Goal: Task Accomplishment & Management: Manage account settings

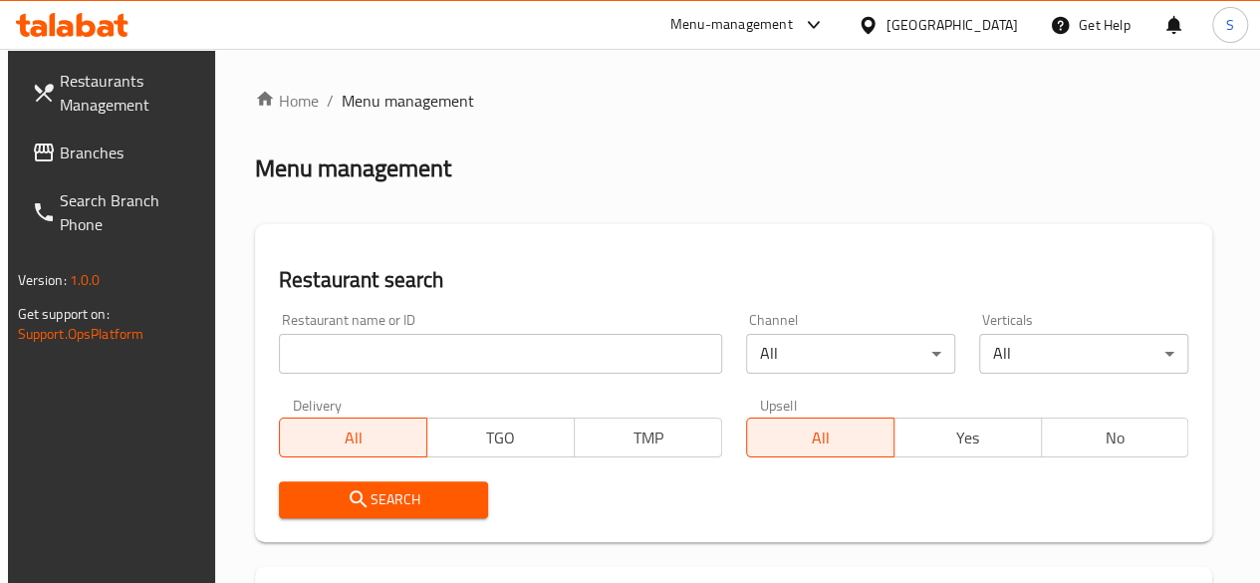
click at [369, 369] on input "search" at bounding box center [500, 354] width 443 height 40
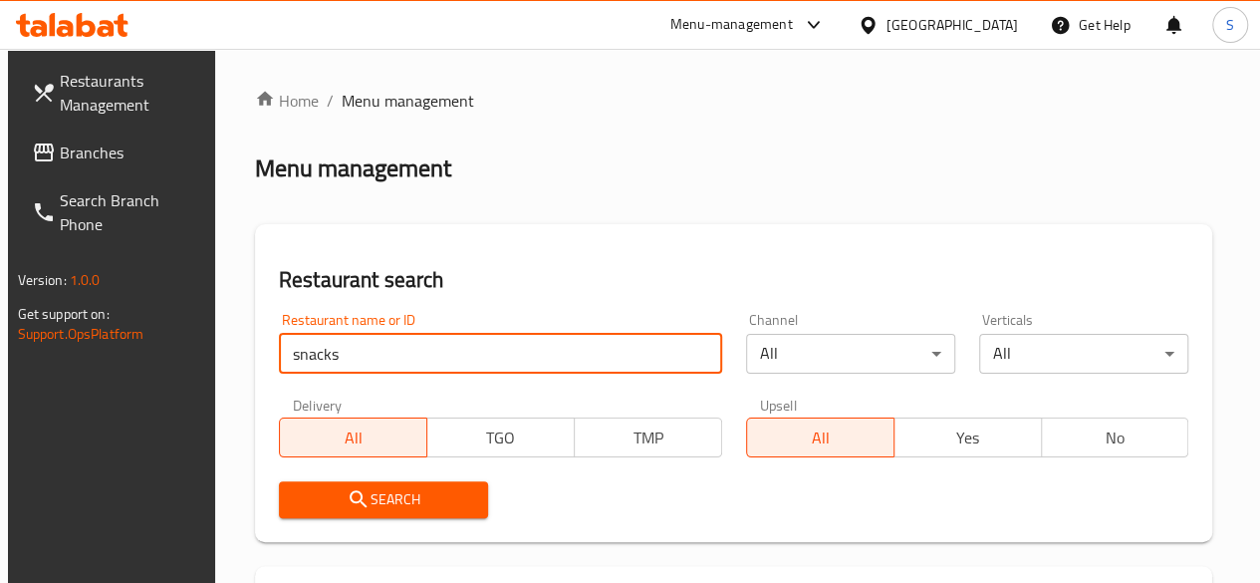
type input "snacks"
click button "Search" at bounding box center [383, 499] width 209 height 37
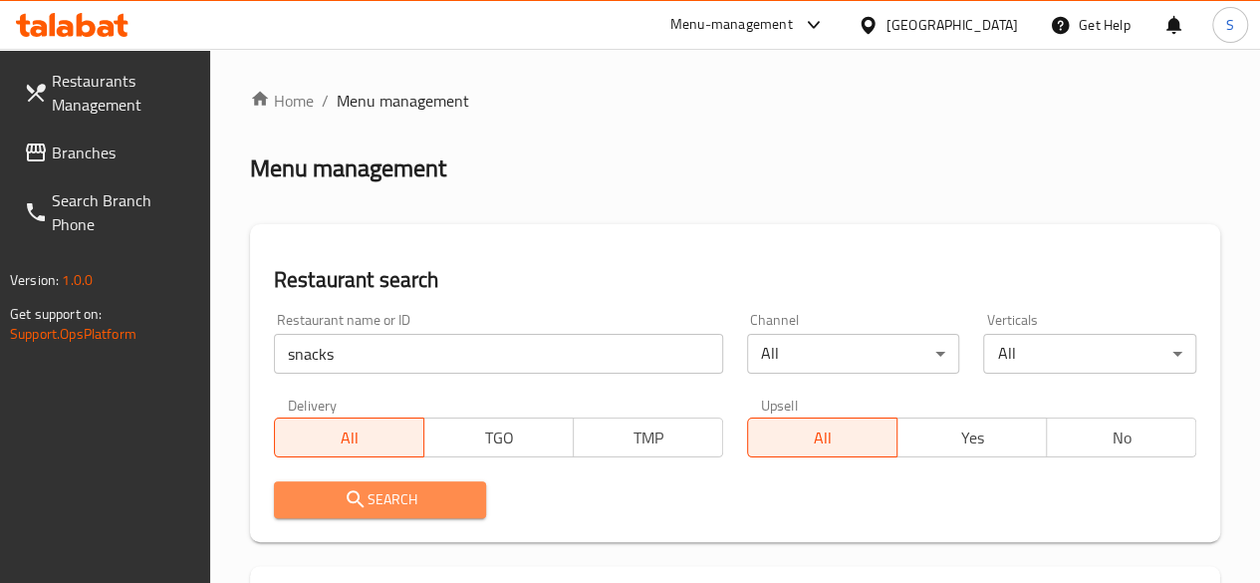
click at [414, 488] on span "Search" at bounding box center [380, 499] width 181 height 25
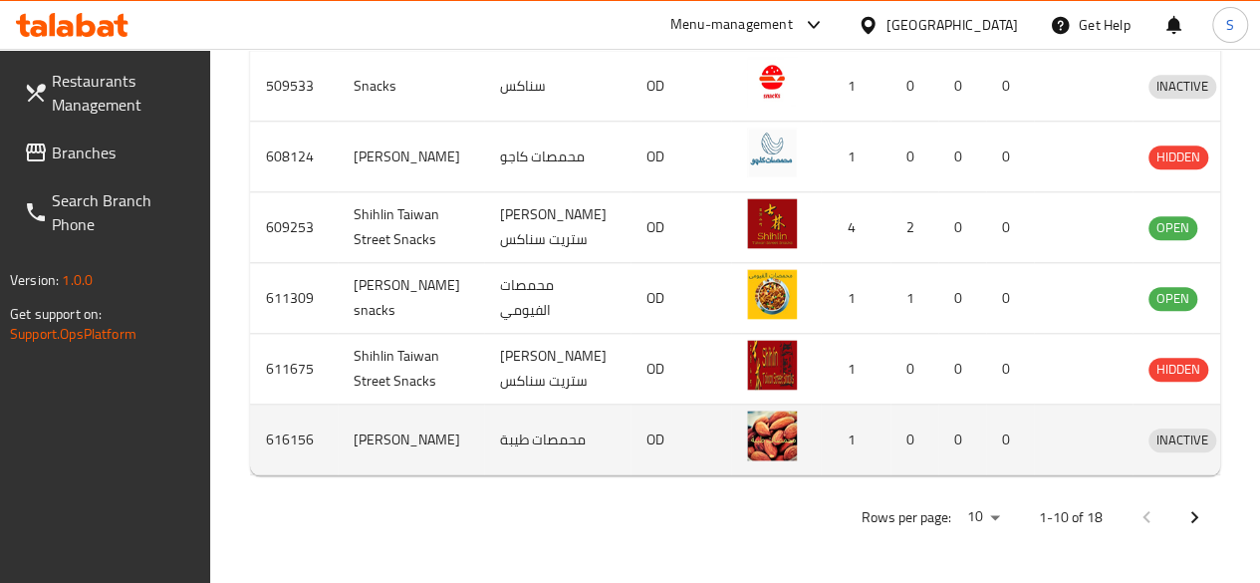
scroll to position [1020, 0]
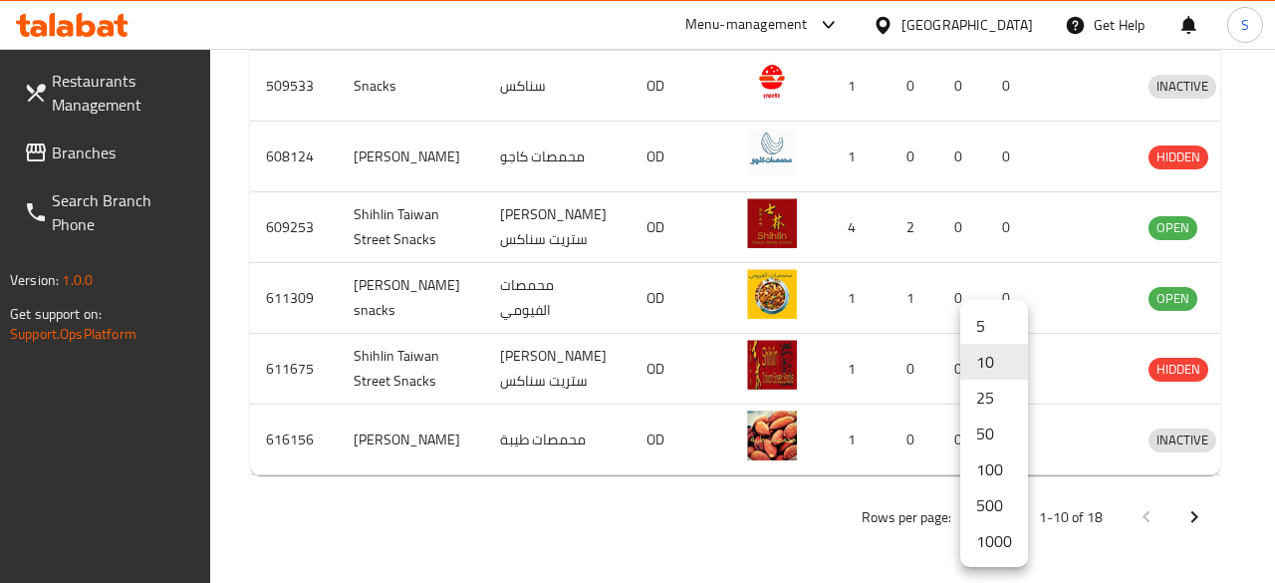
click at [986, 509] on li "500" at bounding box center [994, 505] width 68 height 36
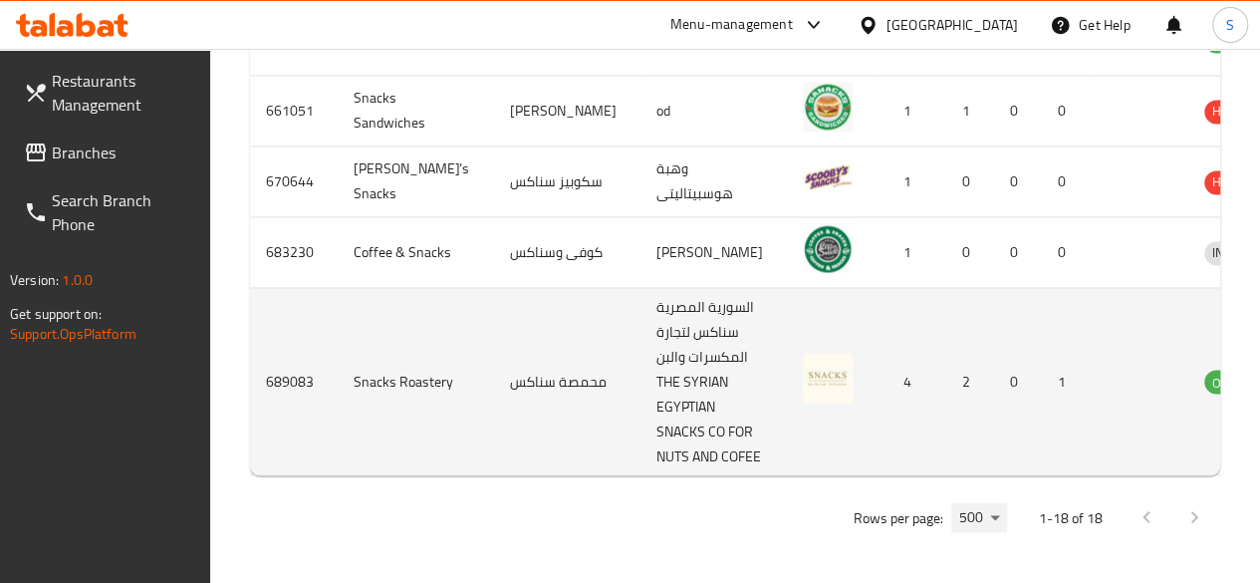
scroll to position [1888, 0]
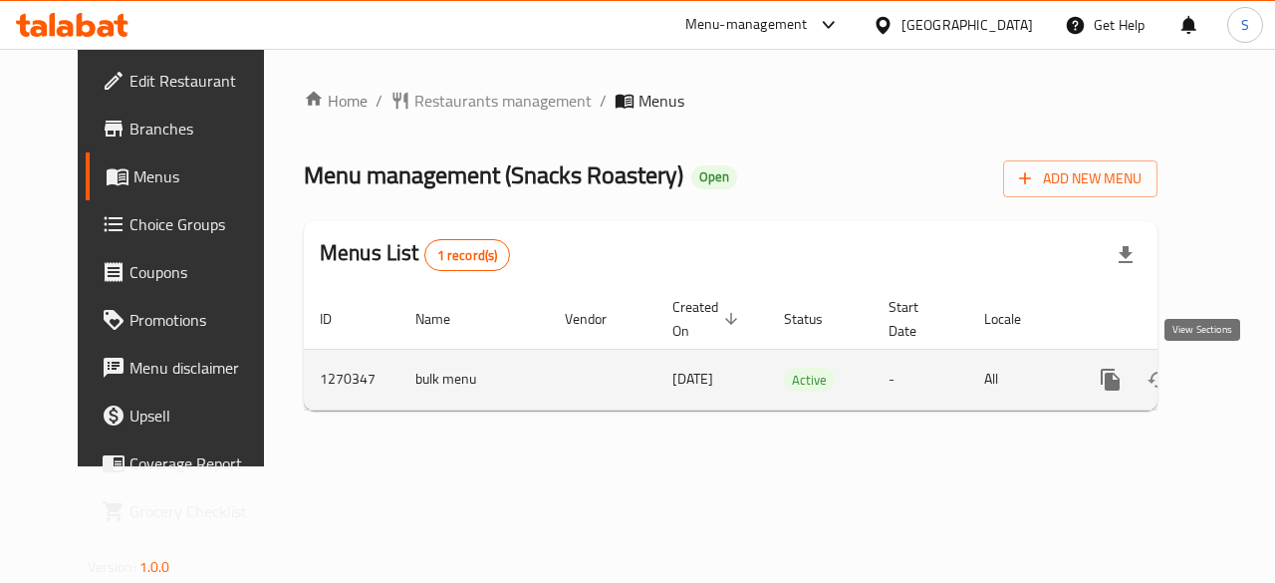
click at [1242, 378] on icon "enhanced table" at bounding box center [1254, 380] width 24 height 24
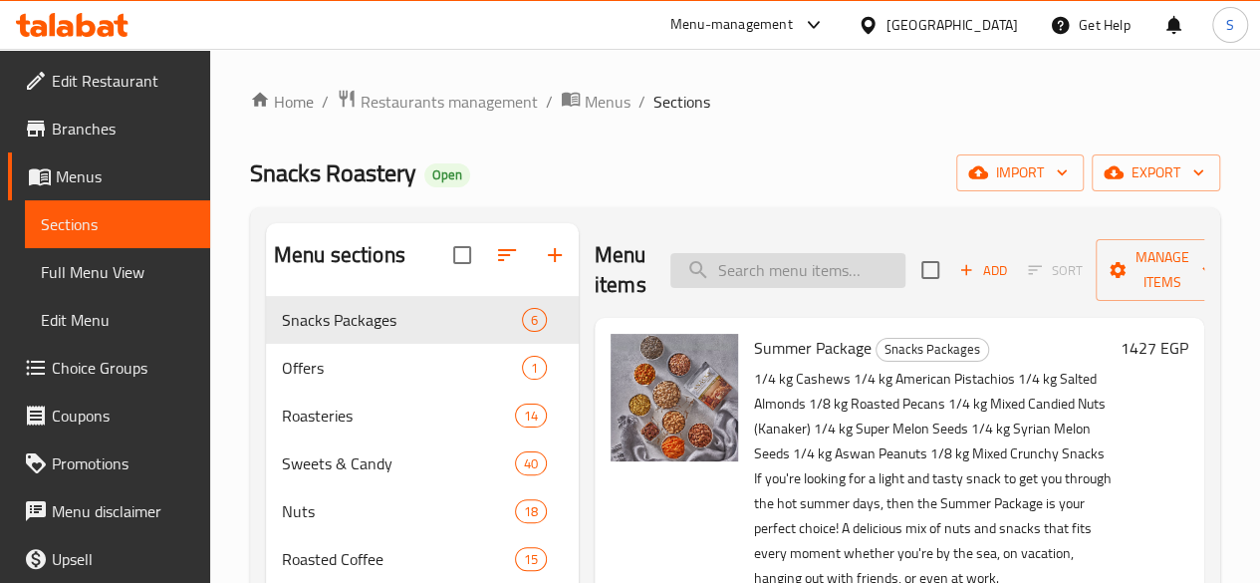
click at [717, 270] on input "search" at bounding box center [787, 270] width 235 height 35
click at [717, 271] on input "search" at bounding box center [787, 270] width 235 height 35
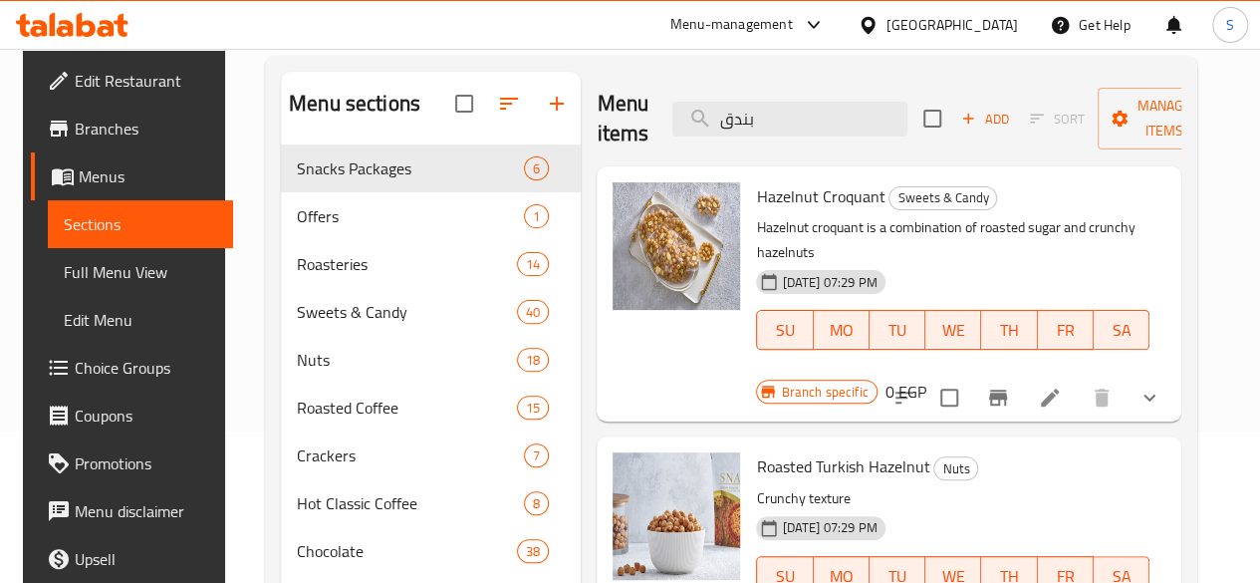
scroll to position [100, 0]
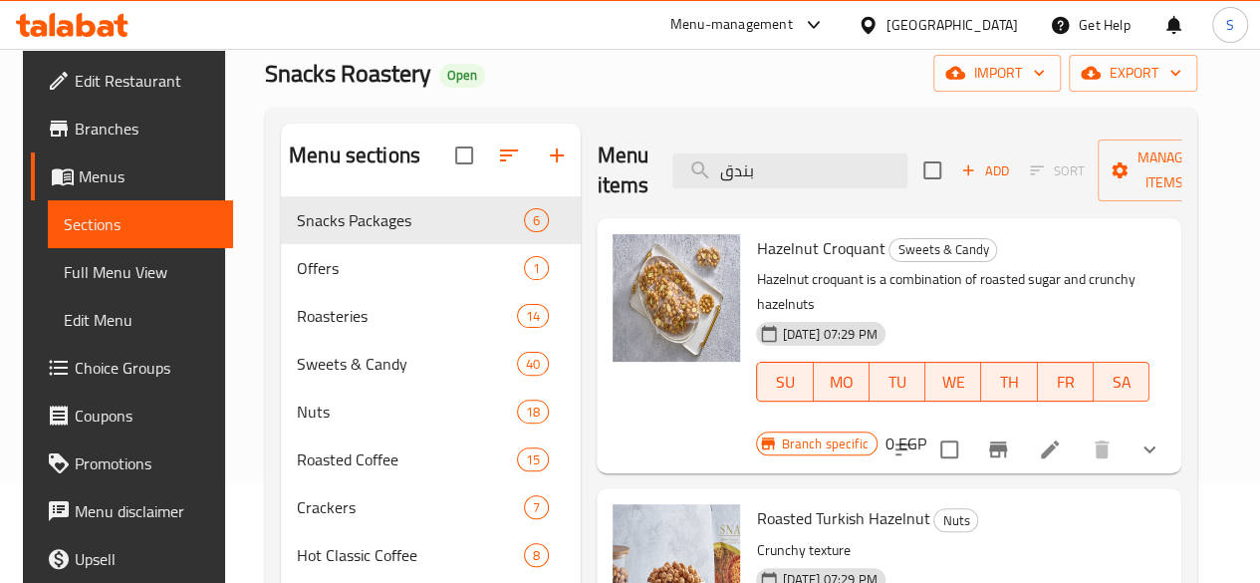
type input "بندق"
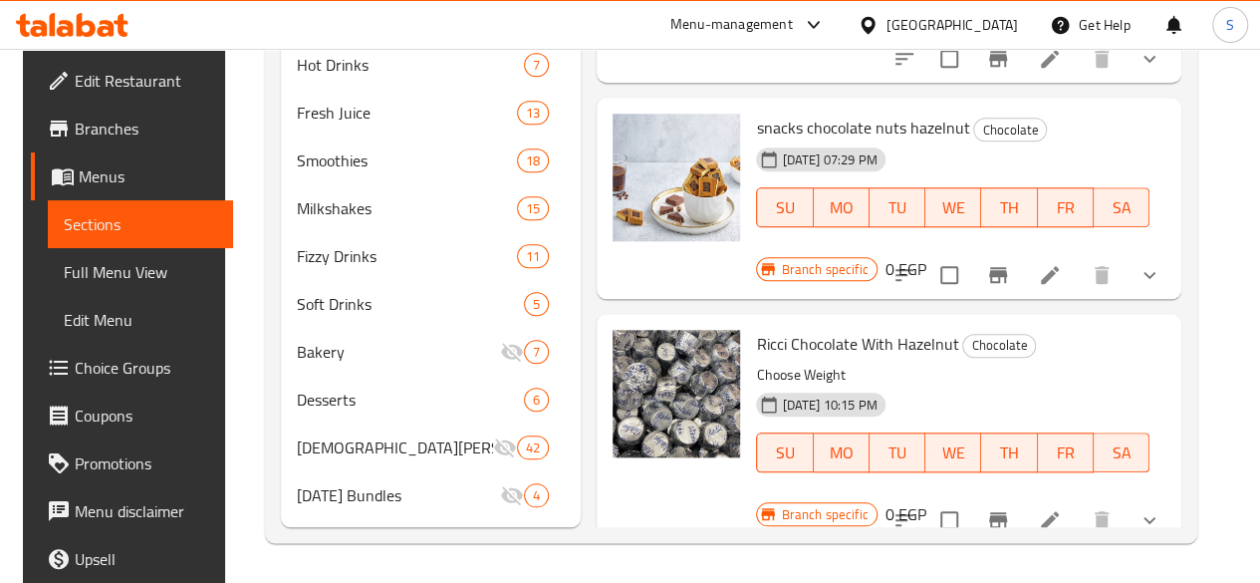
scroll to position [199, 0]
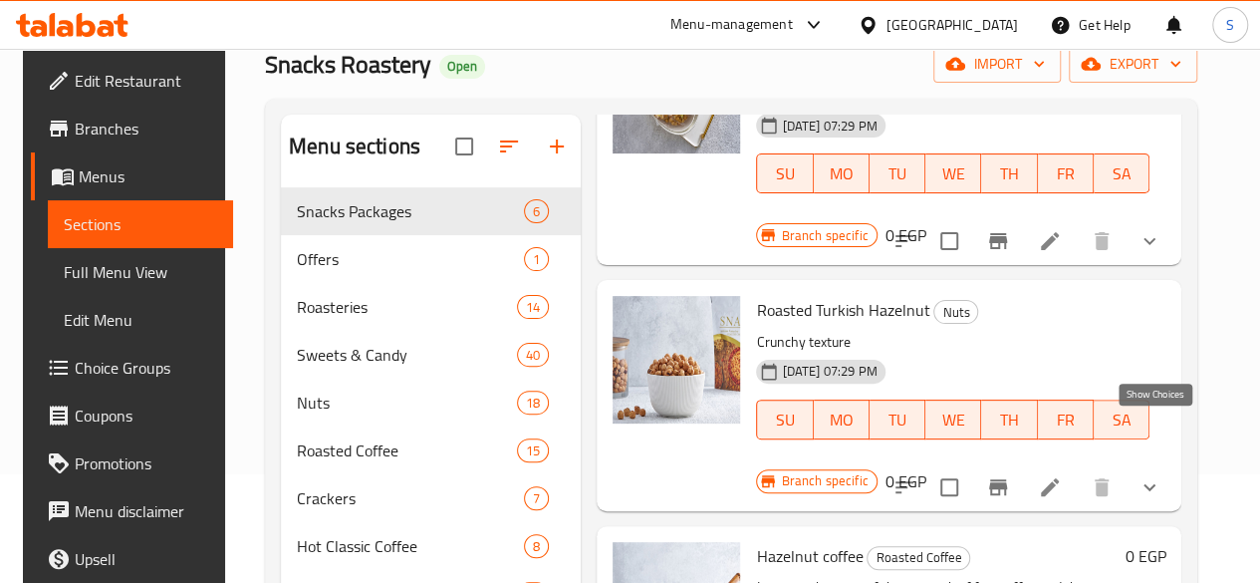
click at [1148, 475] on icon "show more" at bounding box center [1149, 487] width 24 height 24
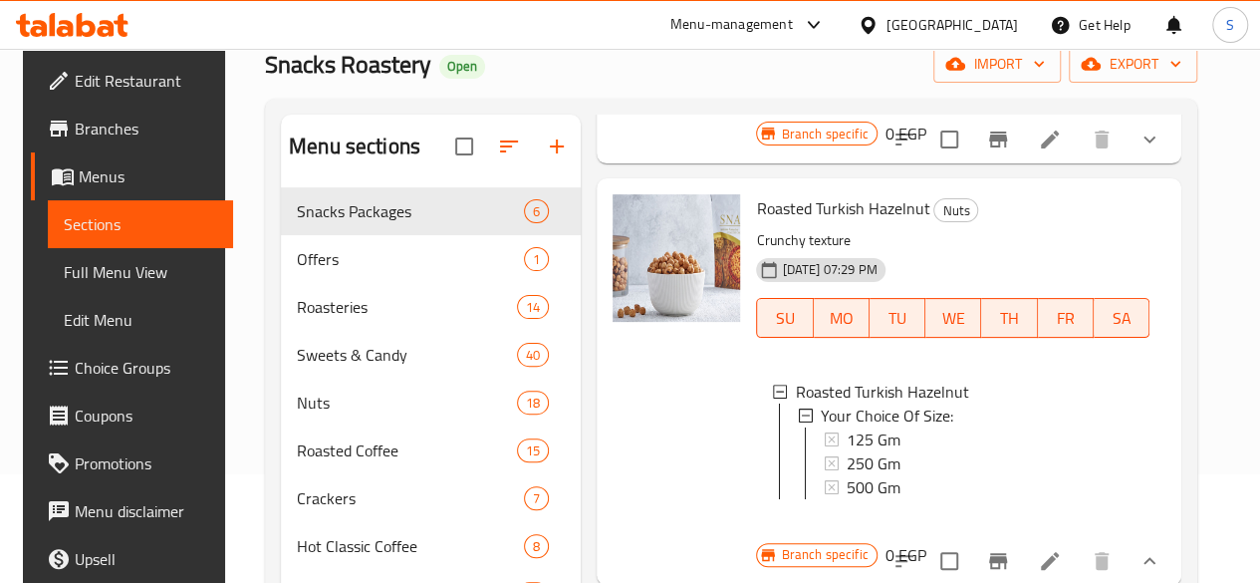
scroll to position [398, 0]
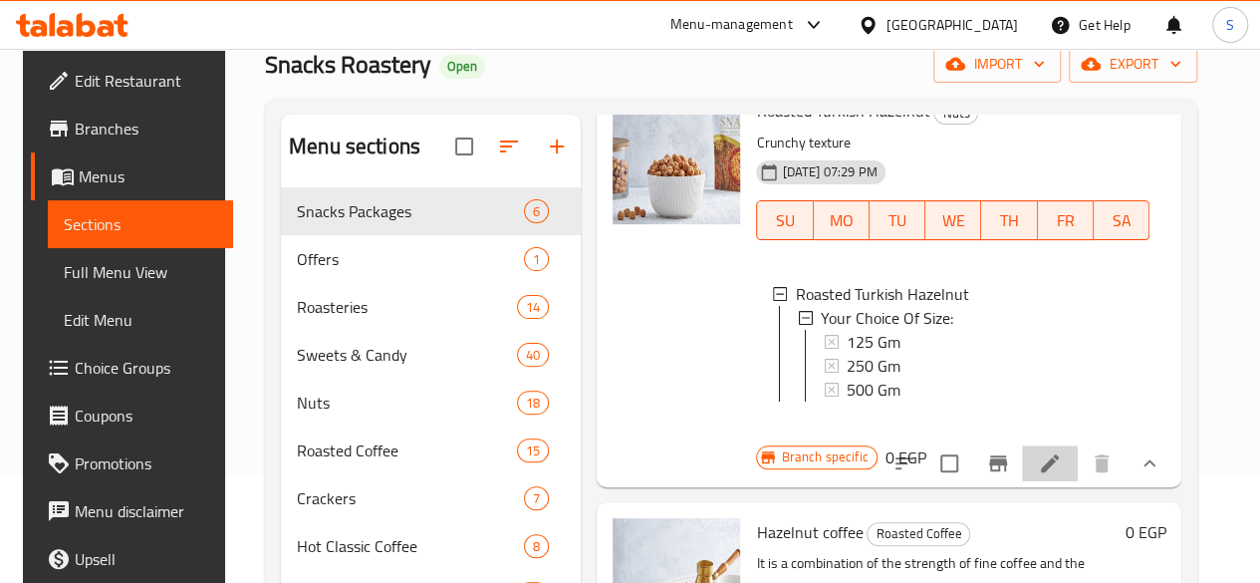
click at [1059, 445] on li at bounding box center [1050, 463] width 56 height 36
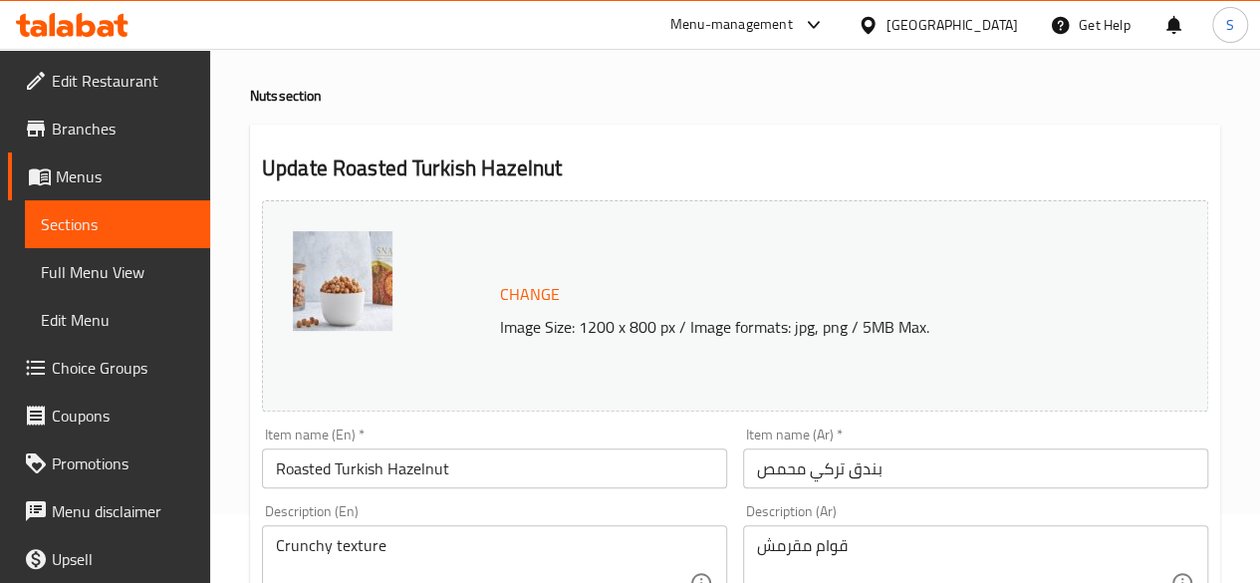
scroll to position [100, 0]
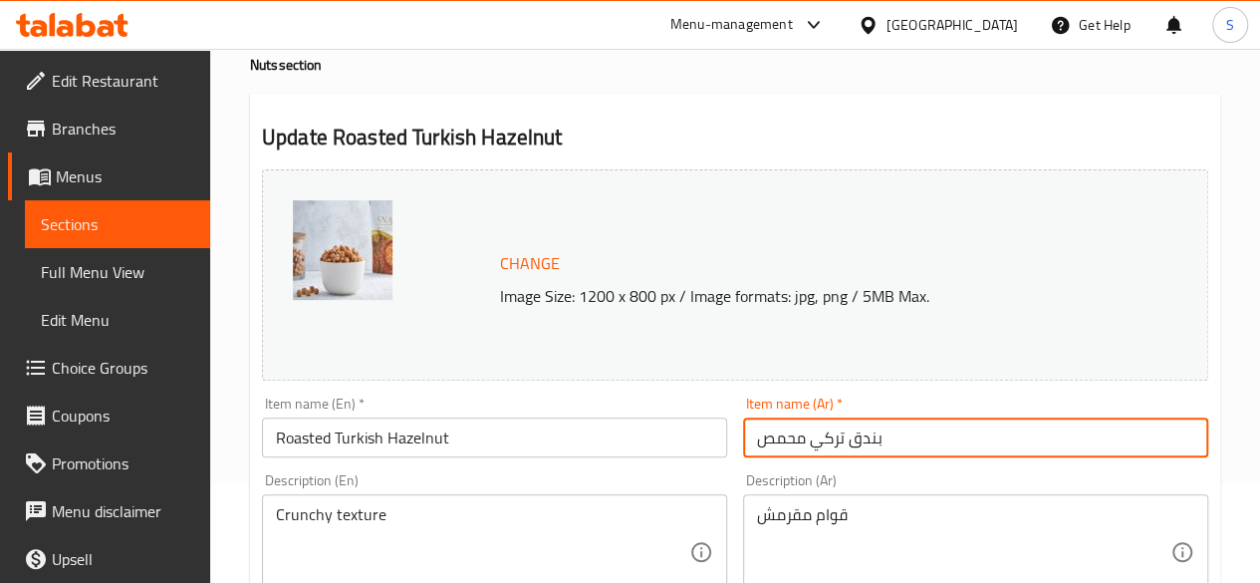
drag, startPoint x: 1010, startPoint y: 437, endPoint x: 709, endPoint y: 457, distance: 301.4
click at [85, 232] on span "Sections" at bounding box center [117, 224] width 153 height 24
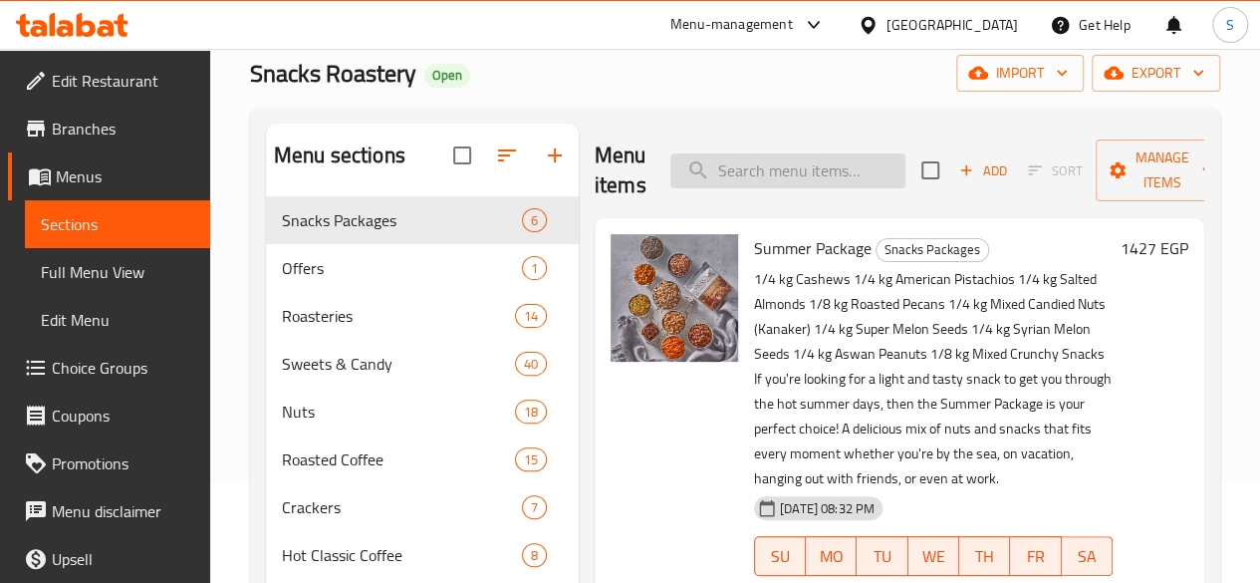
click at [756, 168] on input "search" at bounding box center [787, 170] width 235 height 35
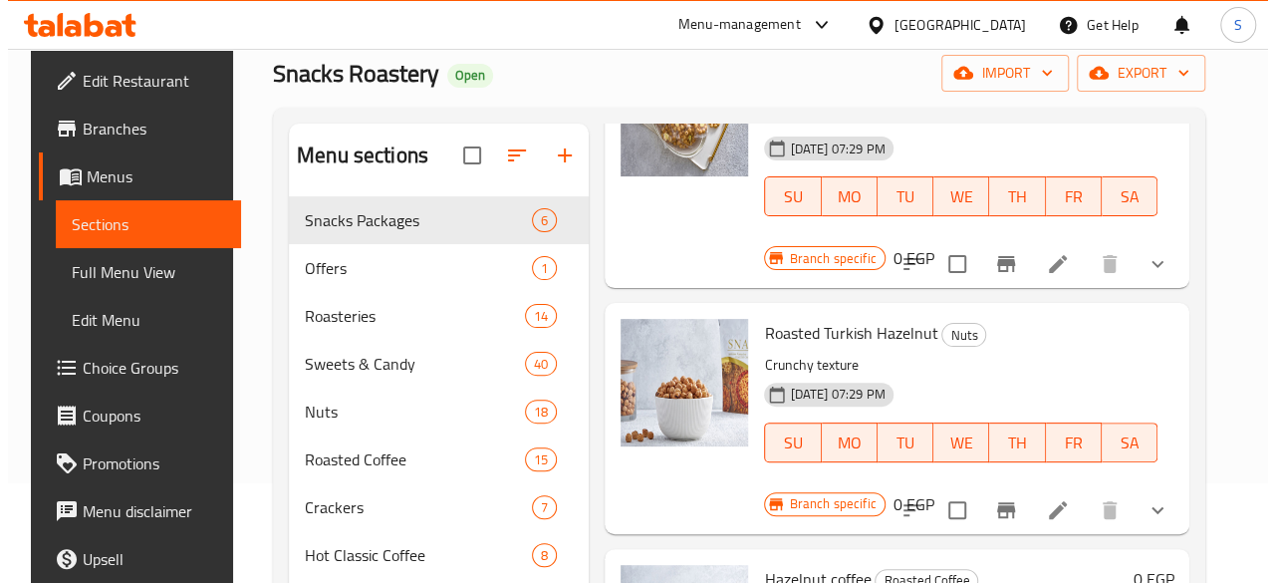
scroll to position [299, 0]
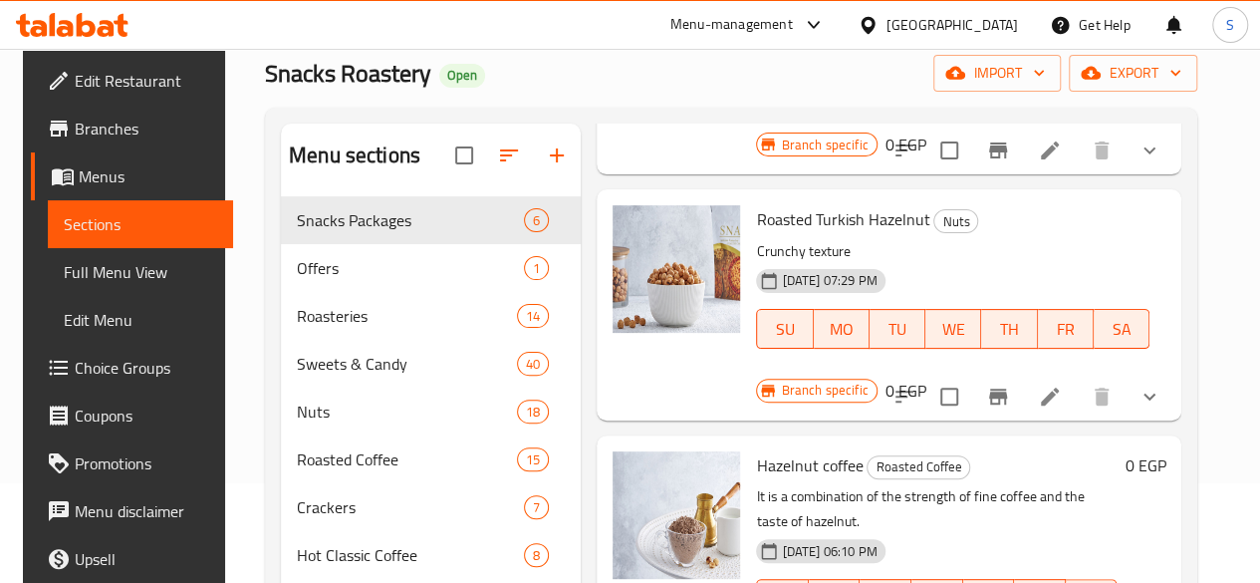
type input "بندق"
click at [1163, 372] on button "show more" at bounding box center [1149, 396] width 48 height 48
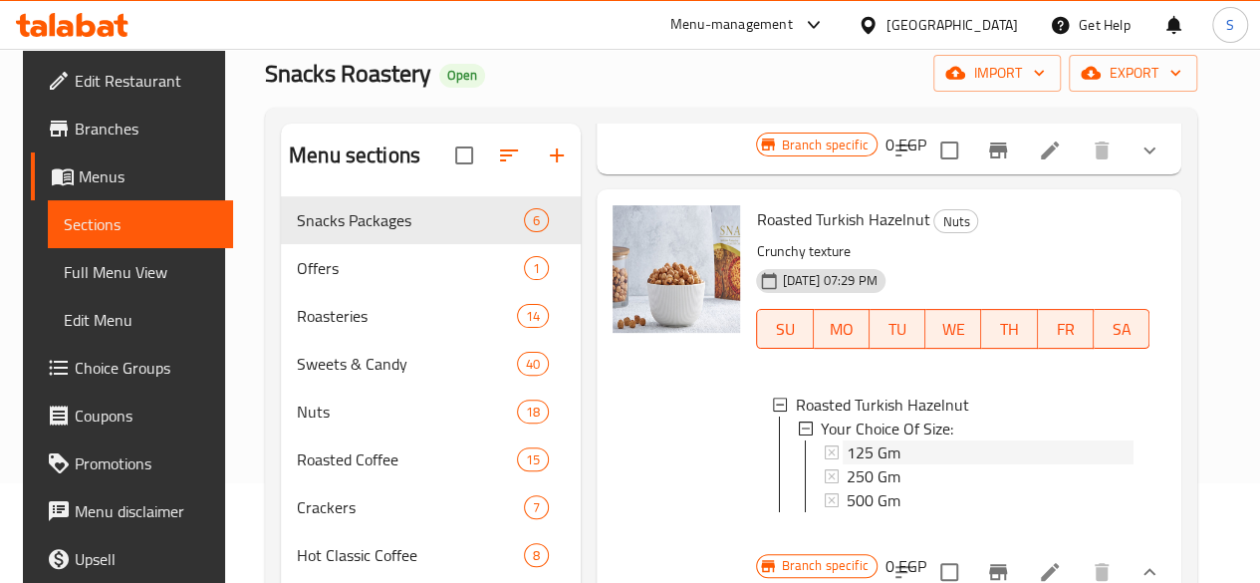
click at [847, 440] on span "125 Gm" at bounding box center [874, 452] width 54 height 24
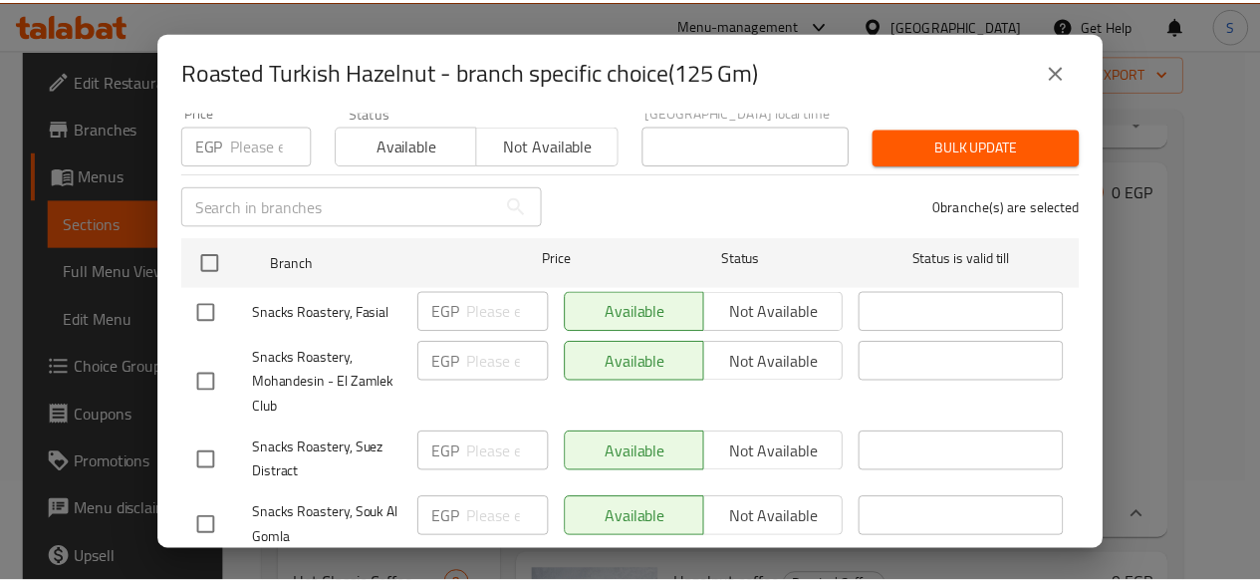
scroll to position [246, 0]
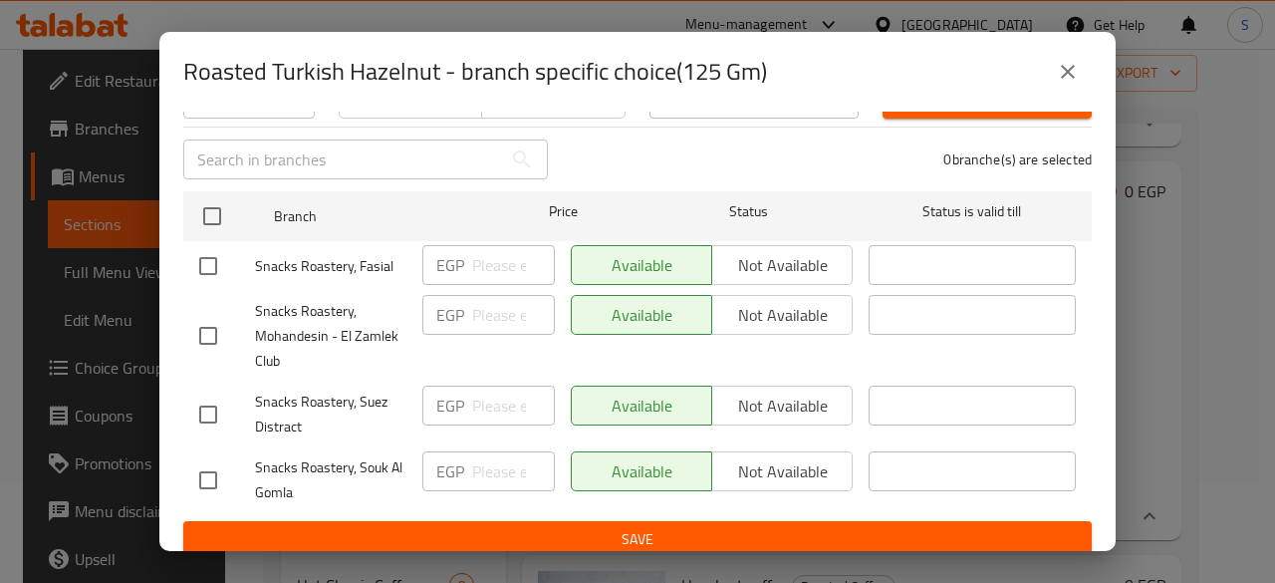
click at [1073, 67] on icon "close" at bounding box center [1068, 72] width 14 height 14
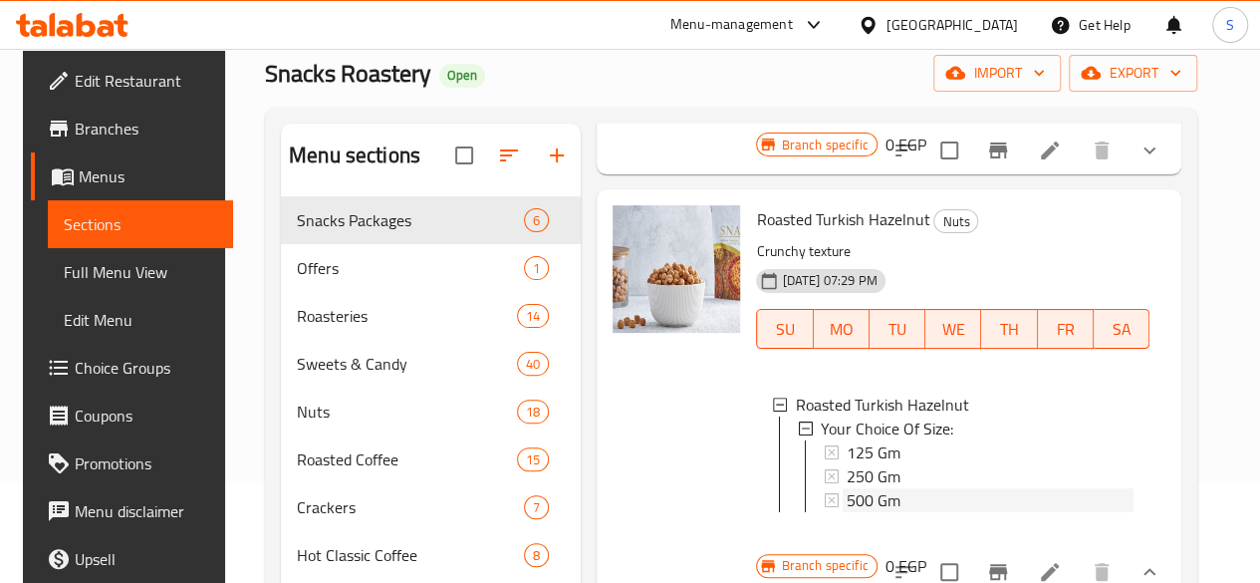
click at [847, 488] on span "500 Gm" at bounding box center [874, 500] width 54 height 24
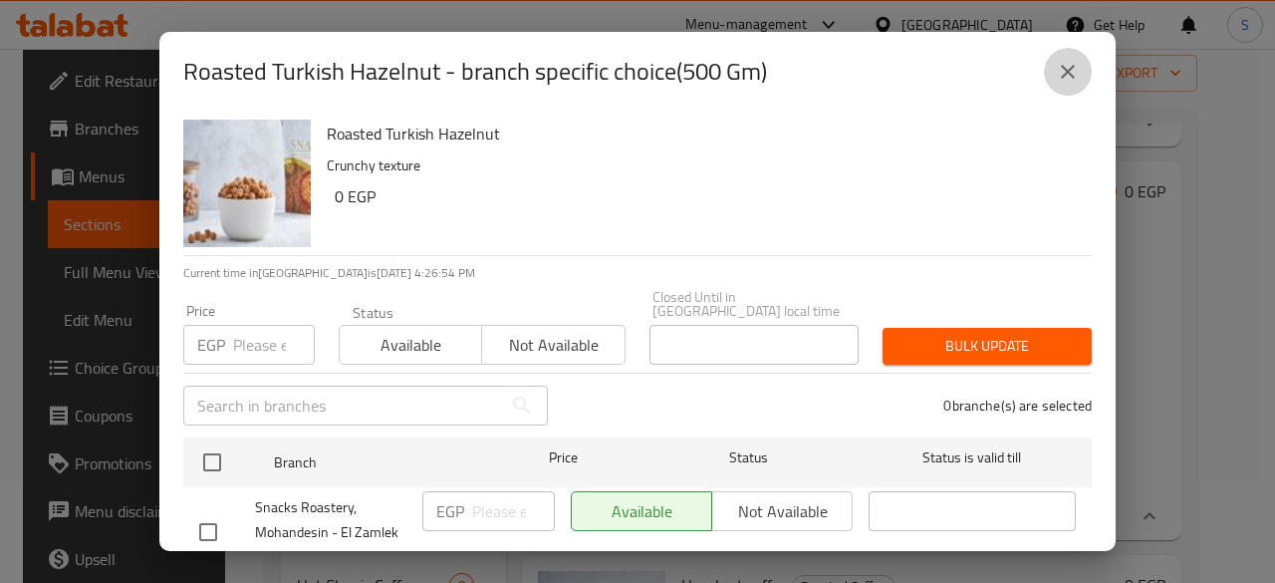
click at [1068, 64] on icon "close" at bounding box center [1068, 72] width 24 height 24
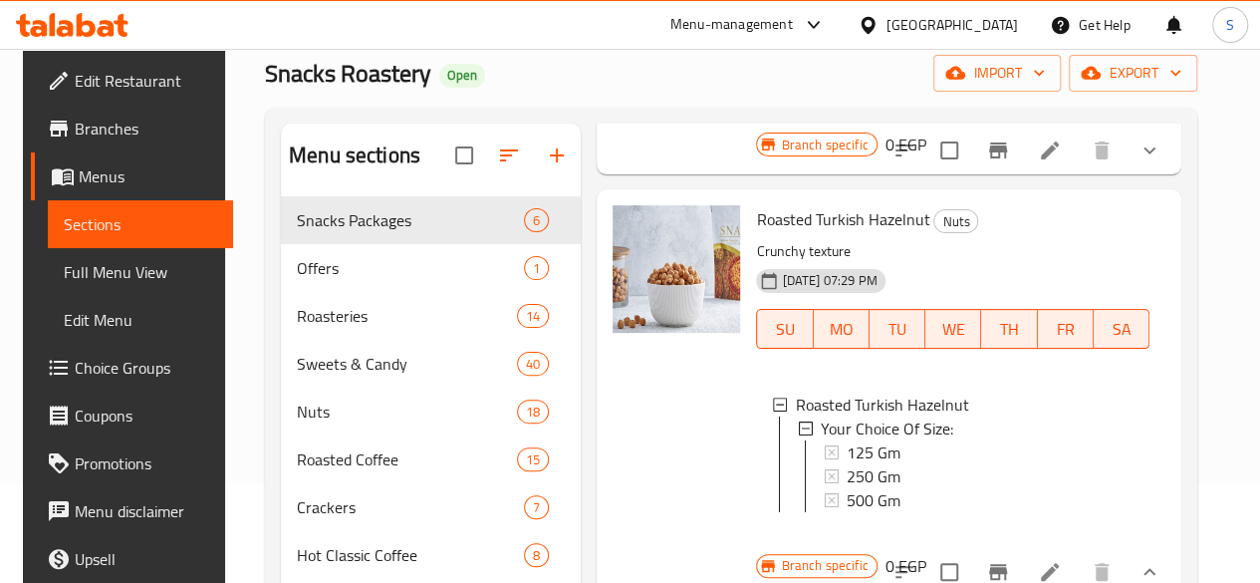
click at [847, 488] on span "500 Gm" at bounding box center [874, 500] width 54 height 24
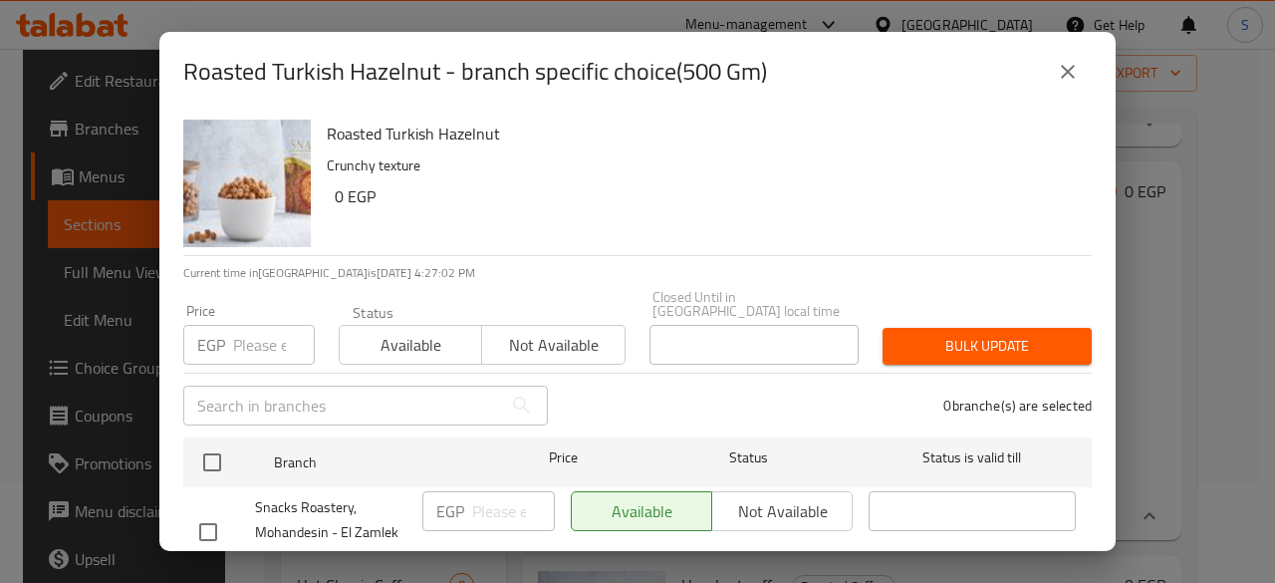
click at [252, 342] on input "number" at bounding box center [274, 345] width 82 height 40
type input "800"
click at [388, 344] on span "Available" at bounding box center [411, 345] width 126 height 29
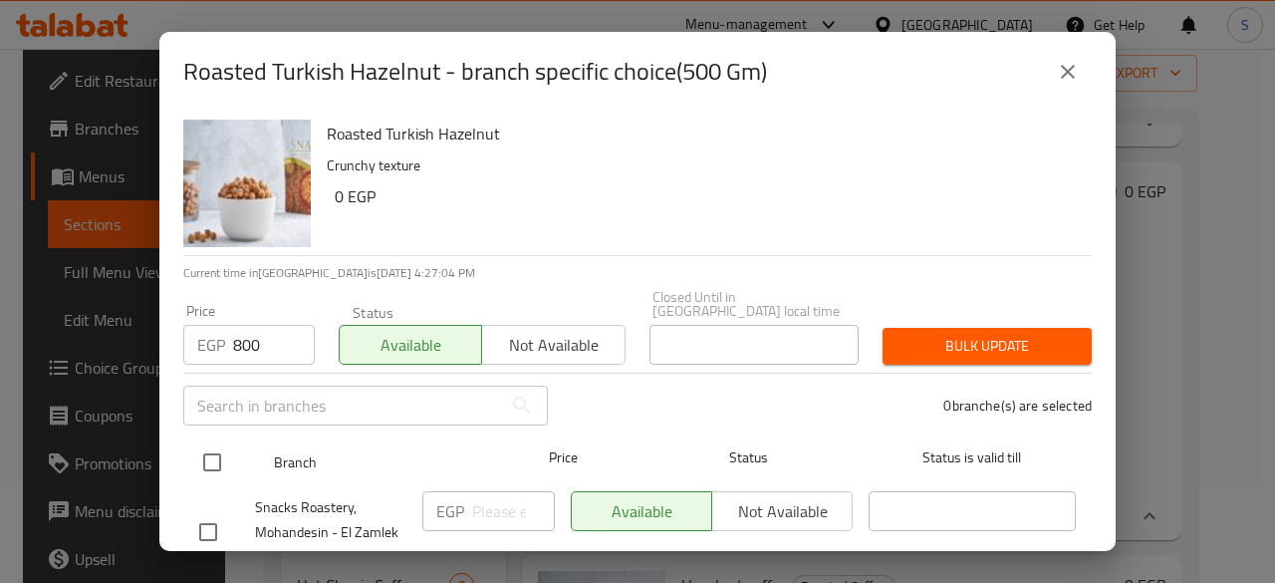
click at [213, 445] on input "checkbox" at bounding box center [212, 462] width 42 height 42
checkbox input "true"
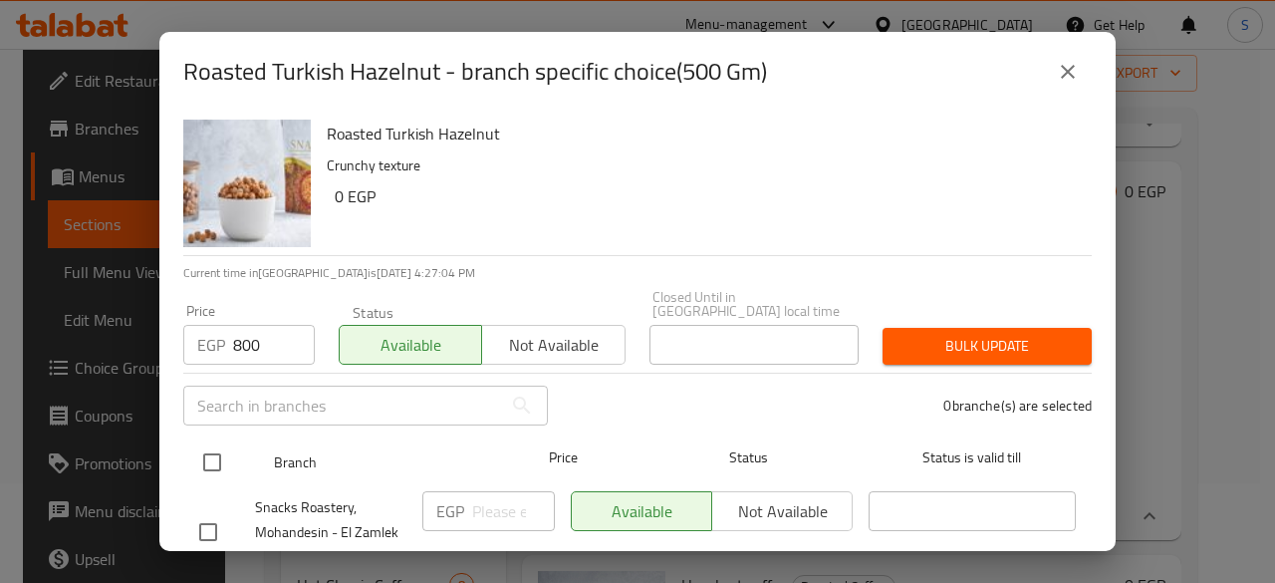
checkbox input "true"
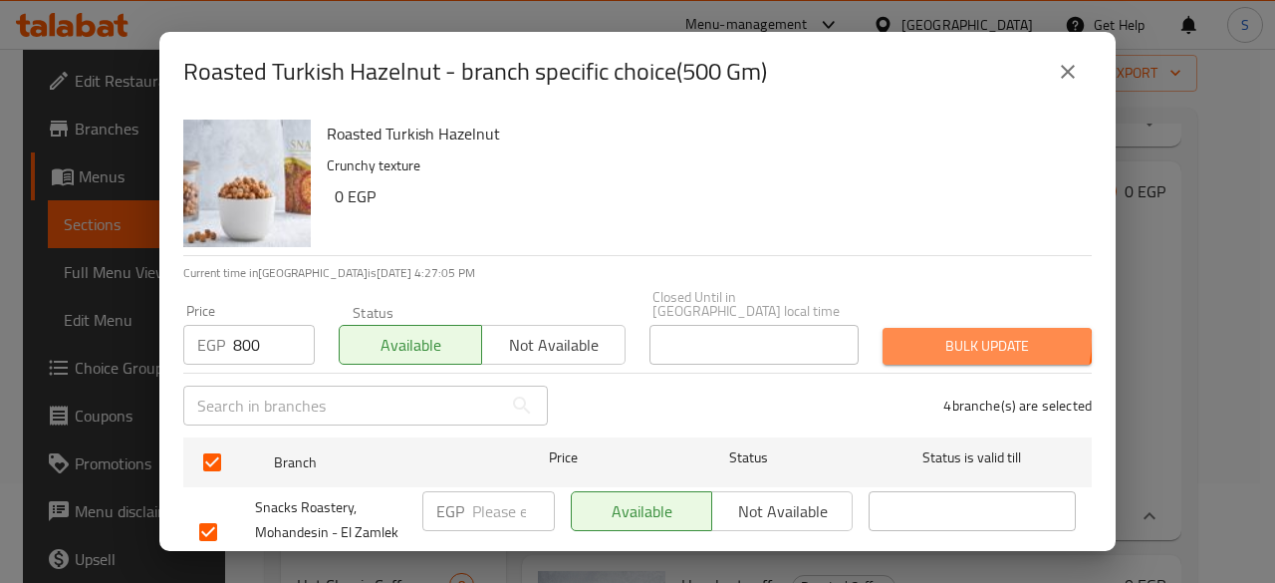
click at [960, 334] on span "Bulk update" at bounding box center [986, 346] width 177 height 25
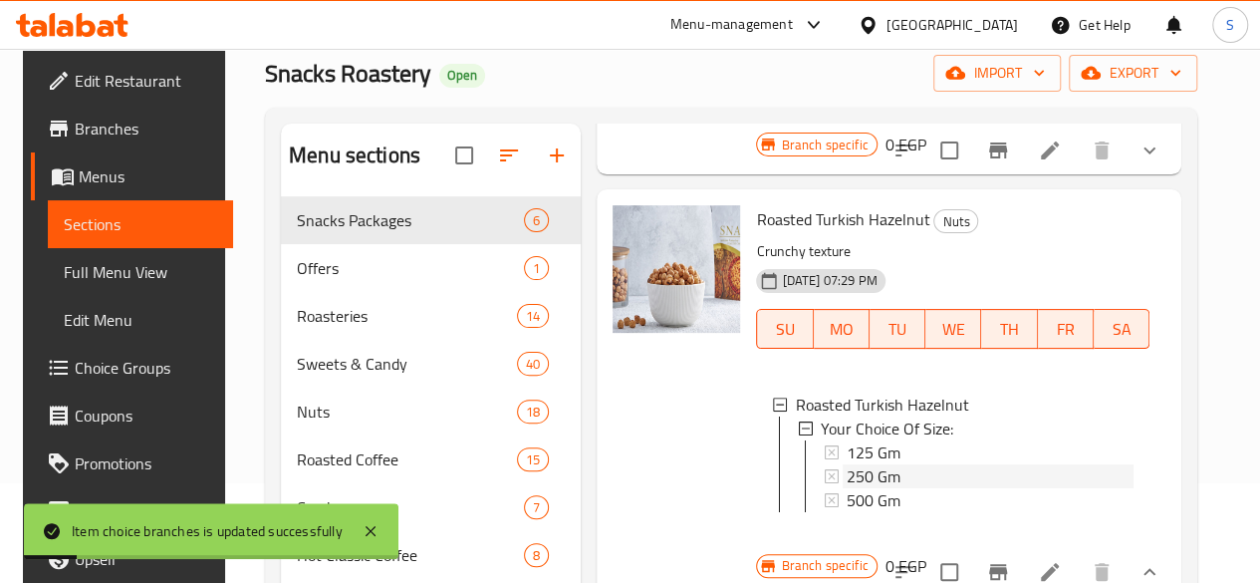
click at [847, 464] on span "250 Gm" at bounding box center [874, 476] width 54 height 24
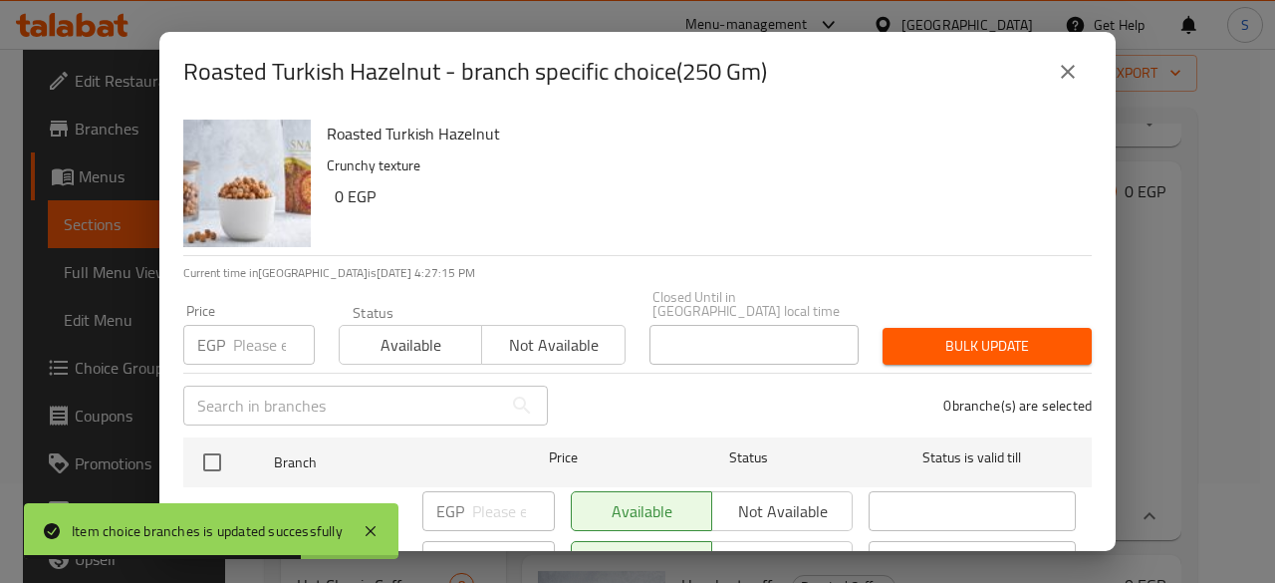
click at [235, 337] on input "number" at bounding box center [274, 345] width 82 height 40
type input "400"
click at [369, 331] on span "Available" at bounding box center [411, 345] width 126 height 29
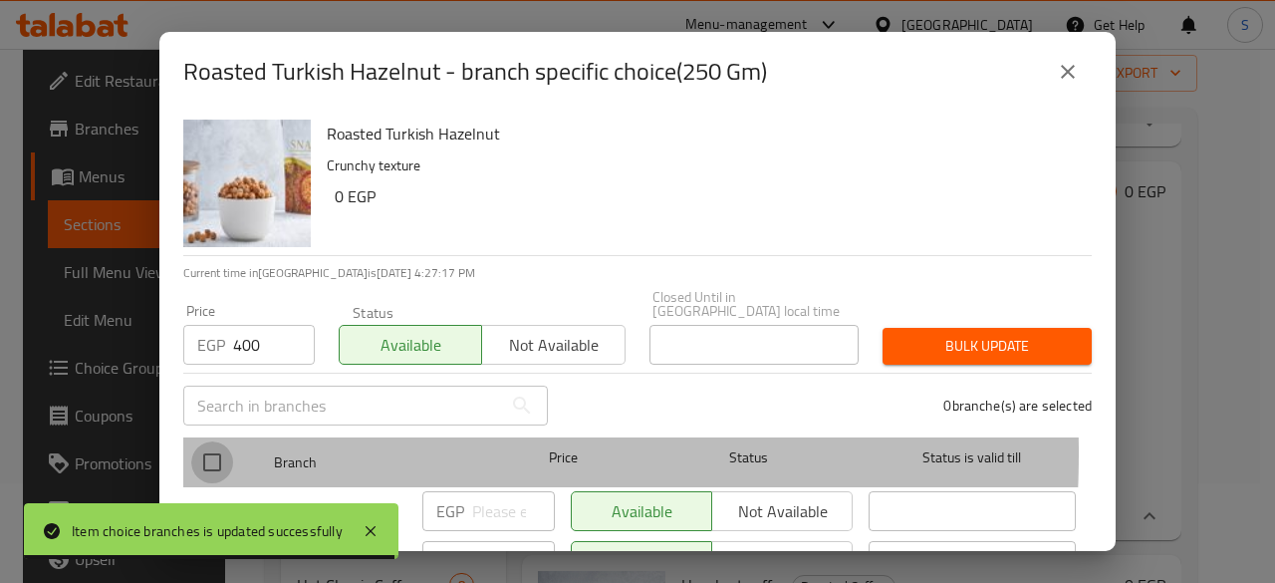
click at [221, 441] on input "checkbox" at bounding box center [212, 462] width 42 height 42
checkbox input "true"
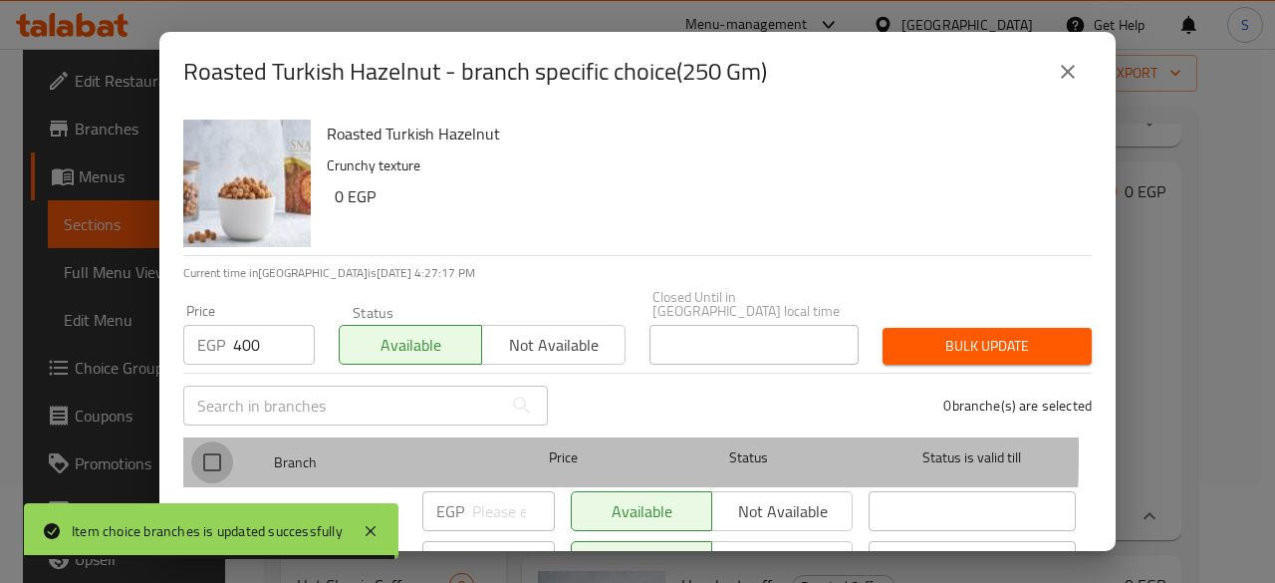
checkbox input "true"
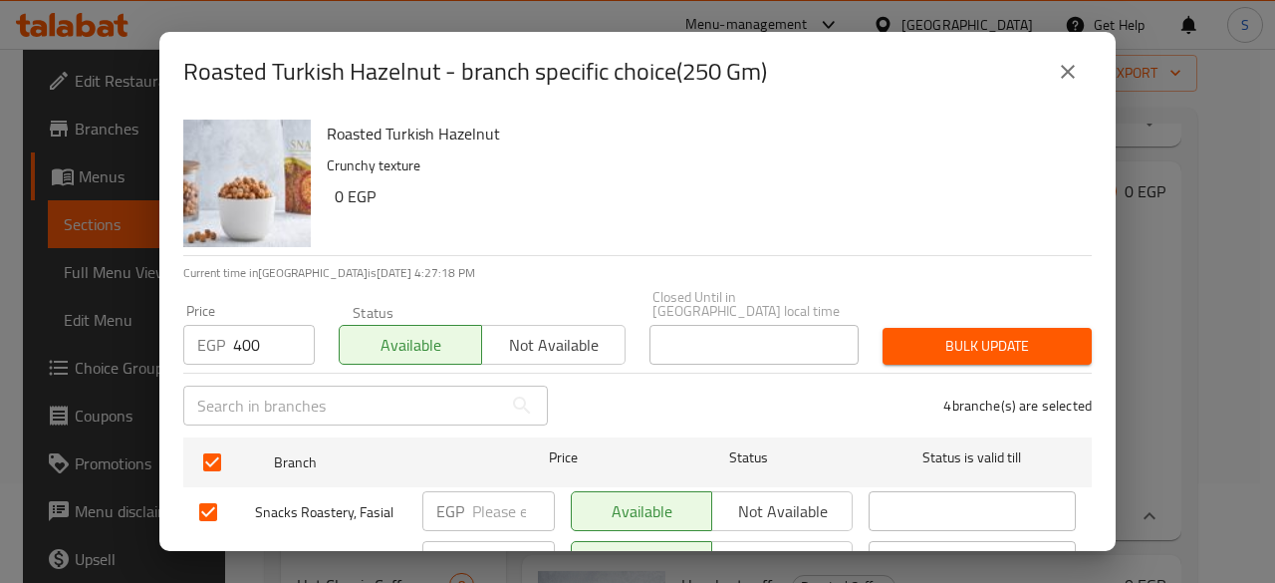
click at [977, 334] on span "Bulk update" at bounding box center [986, 346] width 177 height 25
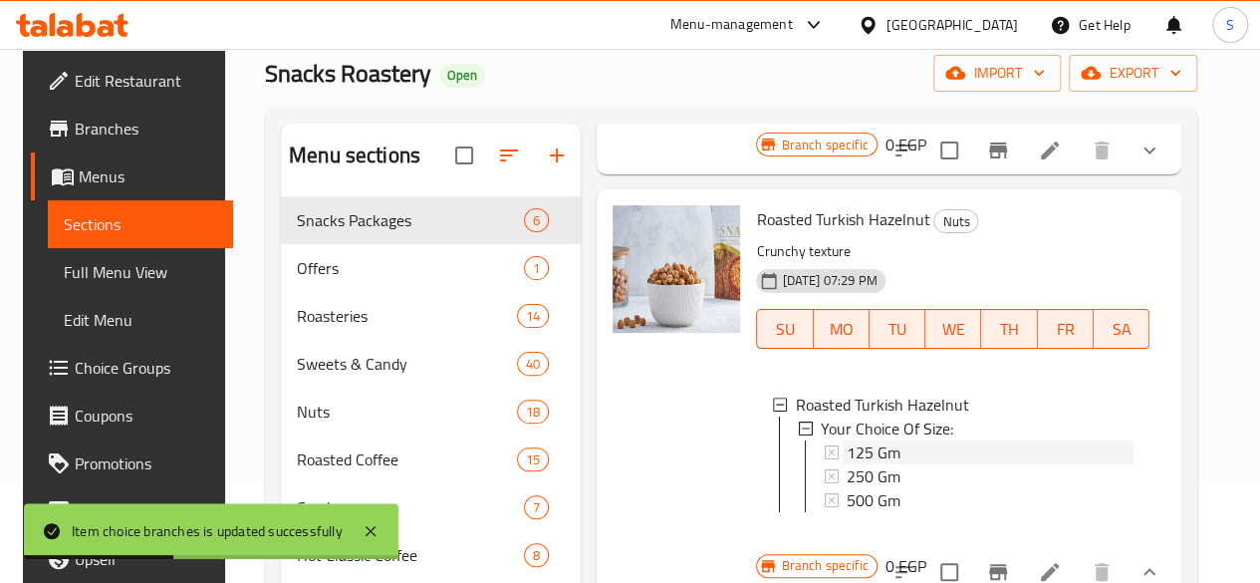
click at [847, 440] on span "125 Gm" at bounding box center [874, 452] width 54 height 24
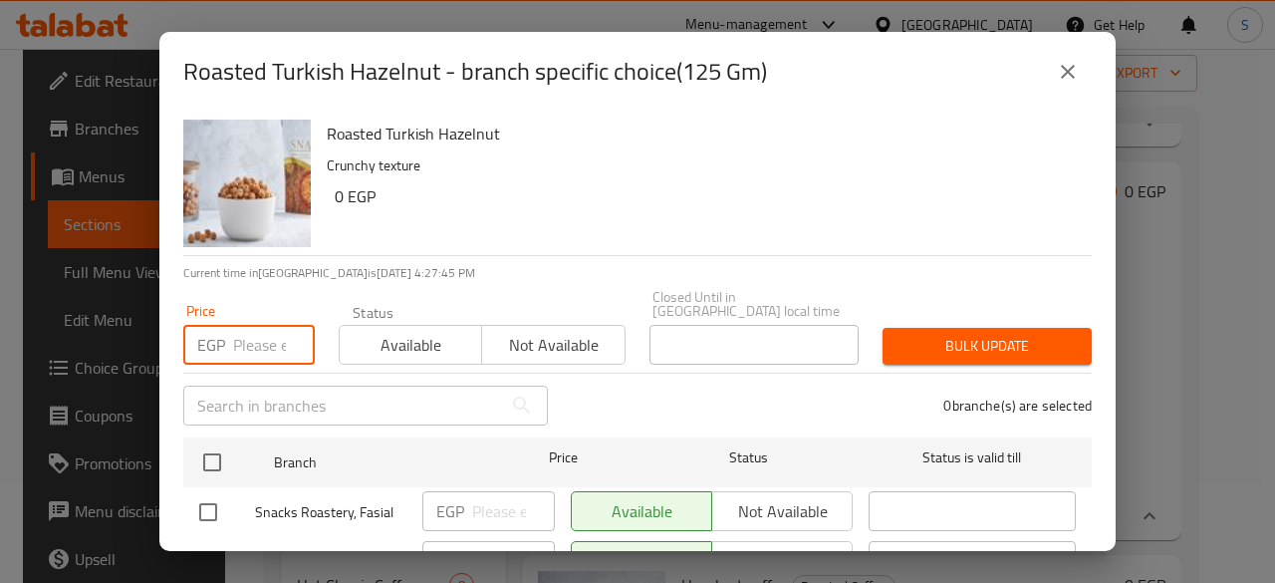
click at [268, 338] on input "number" at bounding box center [274, 345] width 82 height 40
type input "200"
click at [372, 331] on span "Available" at bounding box center [411, 345] width 126 height 29
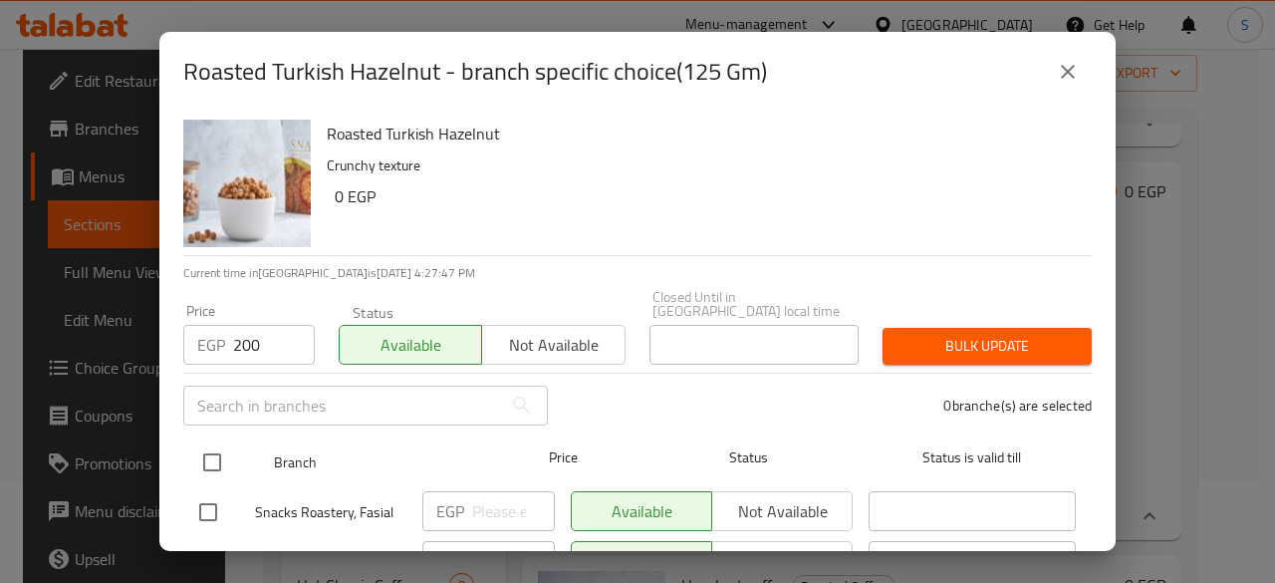
click at [207, 441] on input "checkbox" at bounding box center [212, 462] width 42 height 42
checkbox input "true"
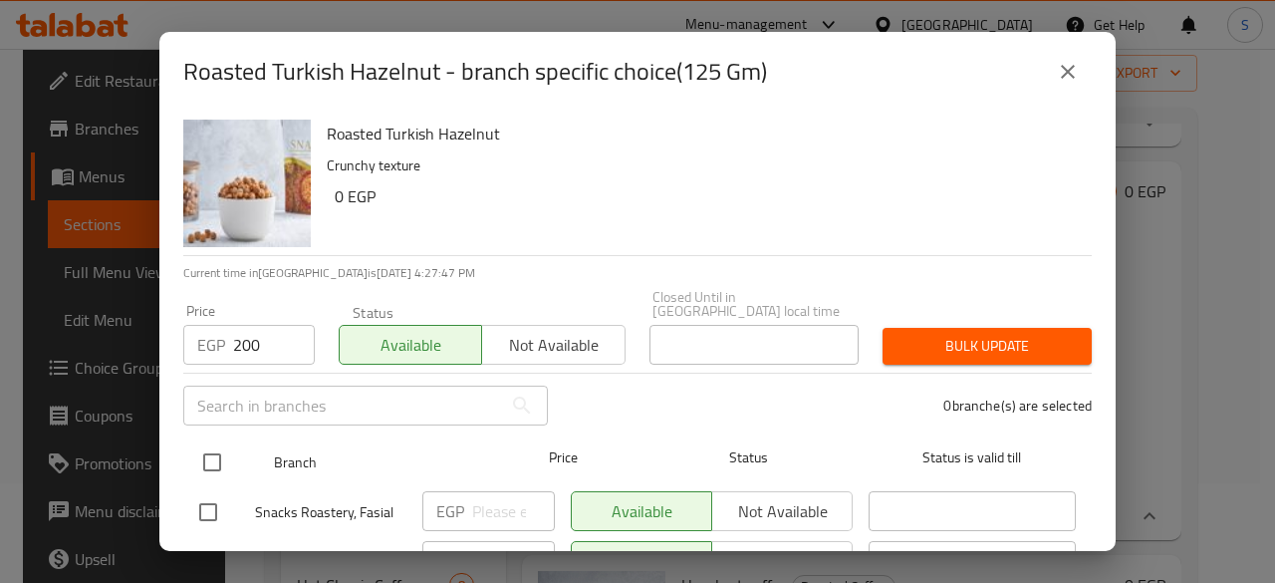
checkbox input "true"
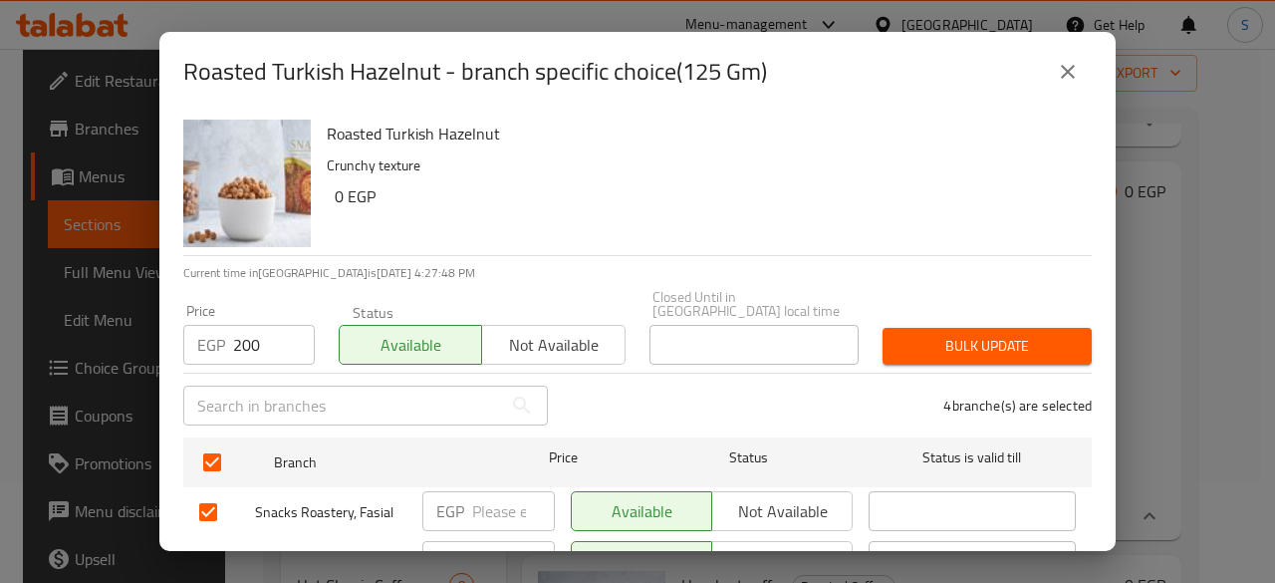
click at [919, 335] on span "Bulk update" at bounding box center [986, 346] width 177 height 25
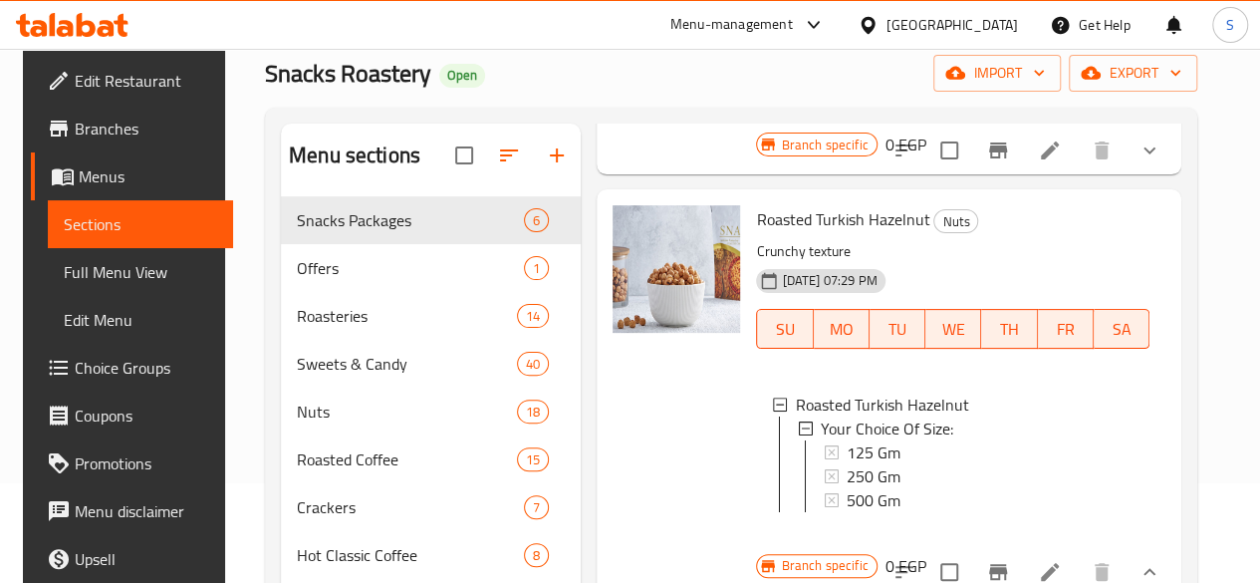
scroll to position [0, 0]
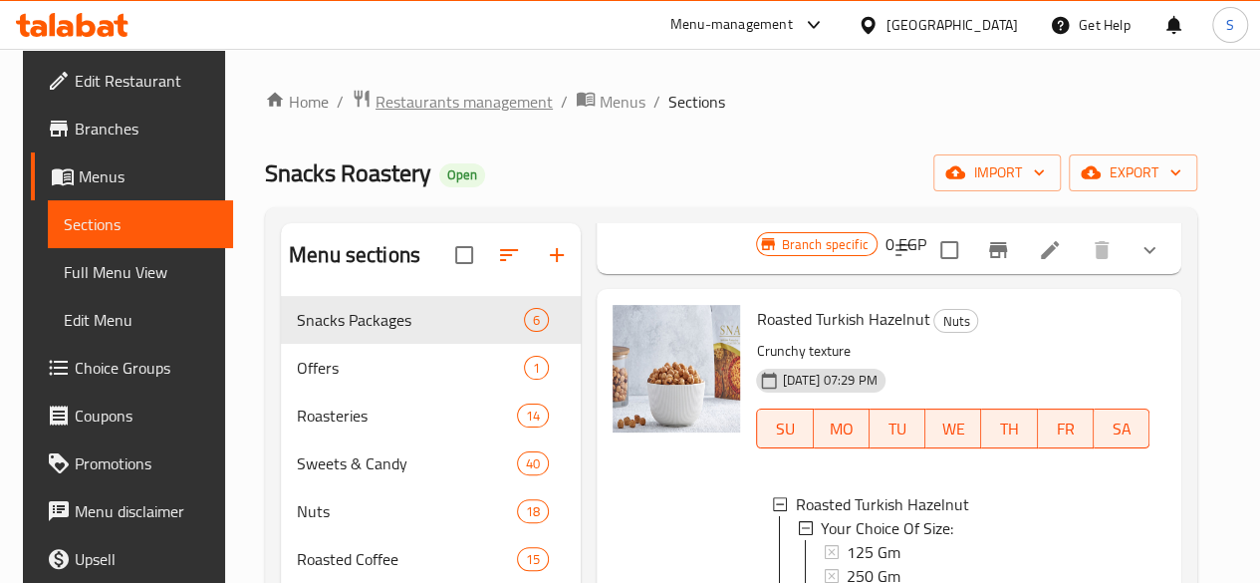
click at [474, 106] on span "Restaurants management" at bounding box center [463, 102] width 177 height 24
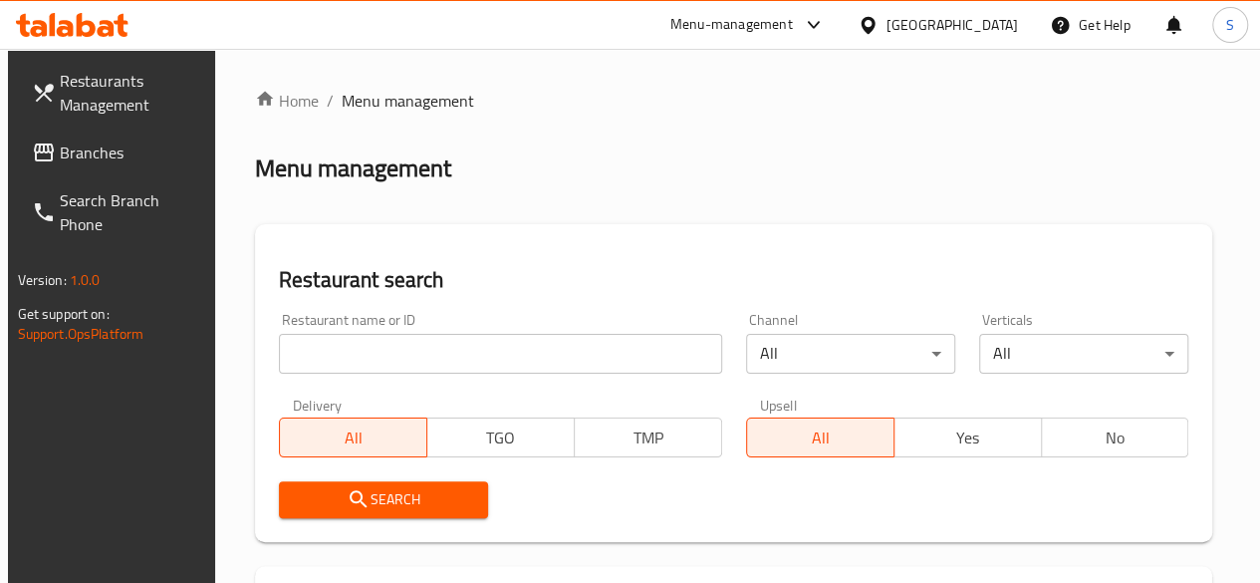
click at [371, 355] on input "search" at bounding box center [500, 354] width 443 height 40
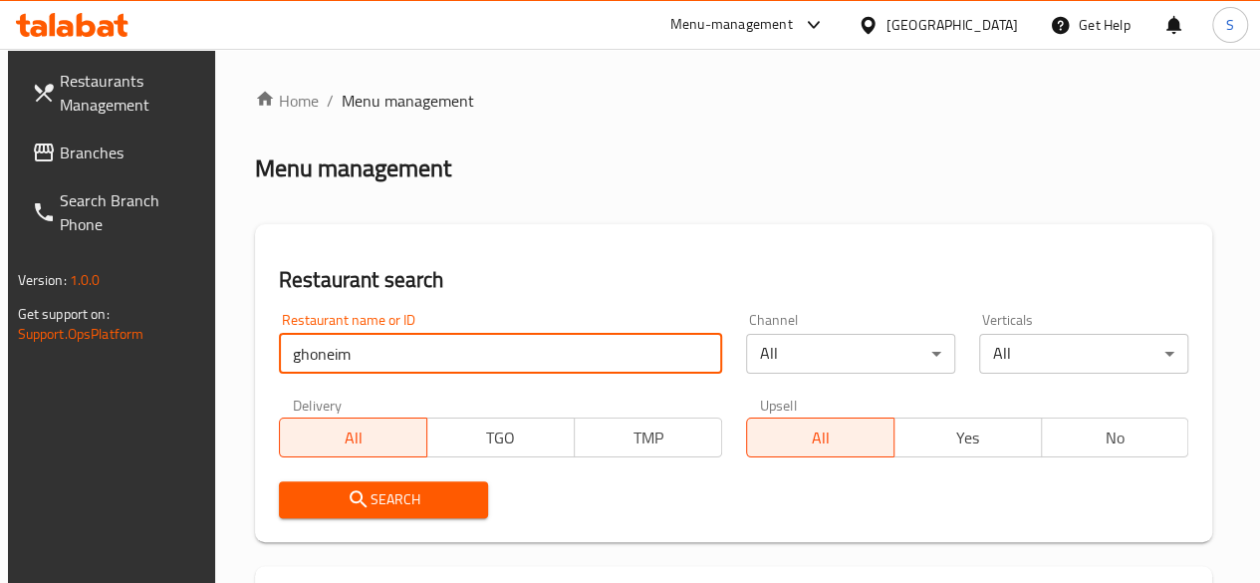
type input "ghoneim"
click button "Search" at bounding box center [383, 499] width 209 height 37
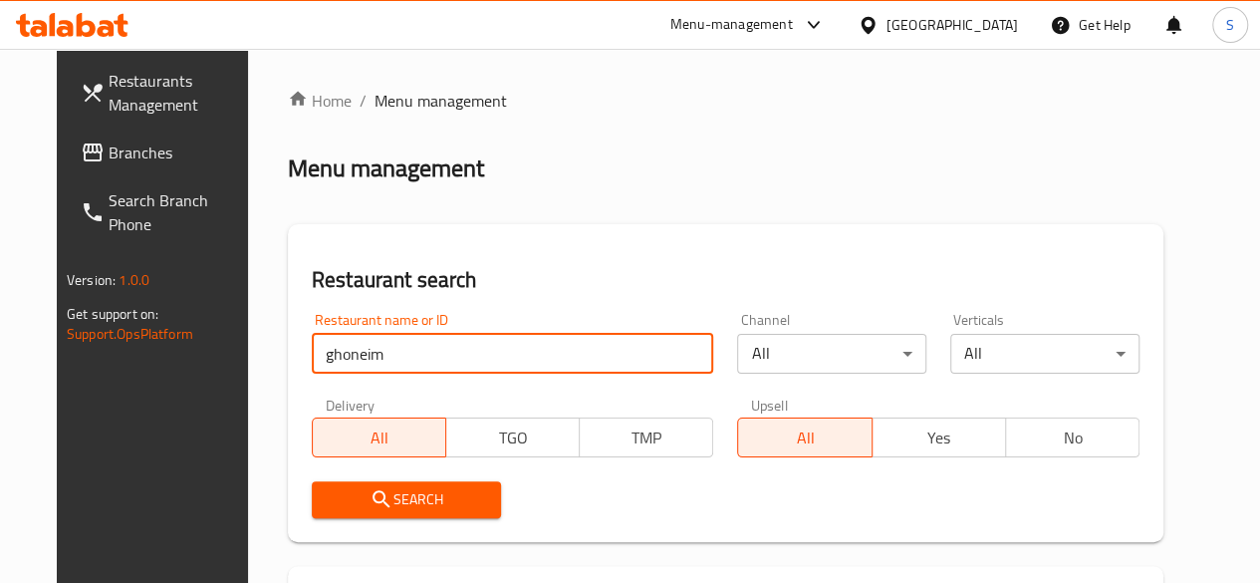
scroll to position [299, 0]
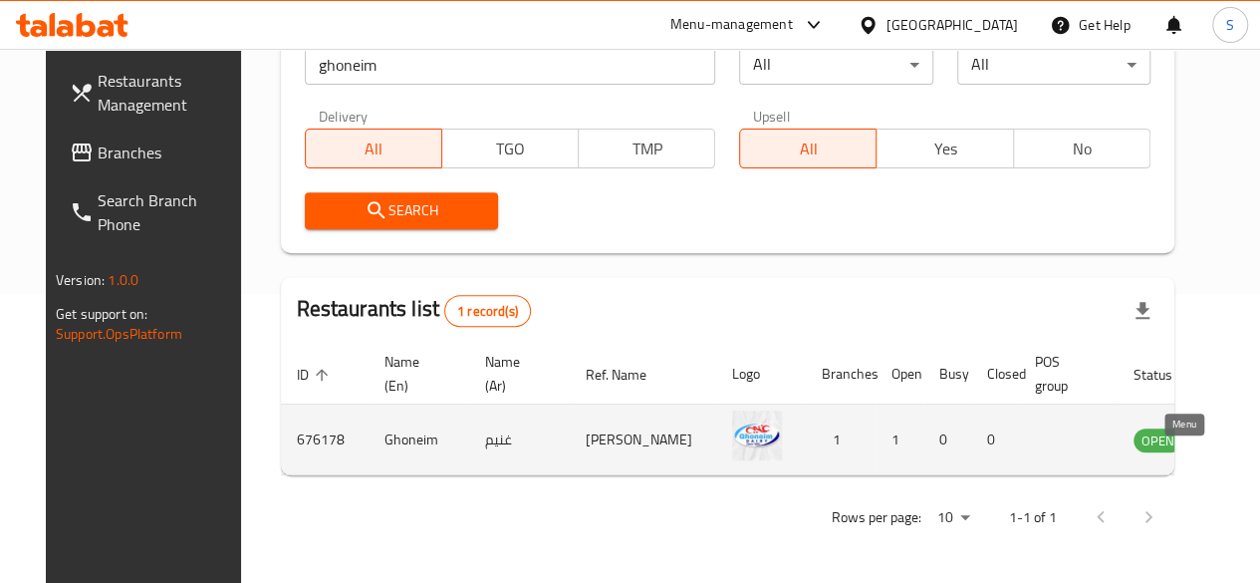
click at [1251, 444] on icon "enhanced table" at bounding box center [1254, 440] width 7 height 8
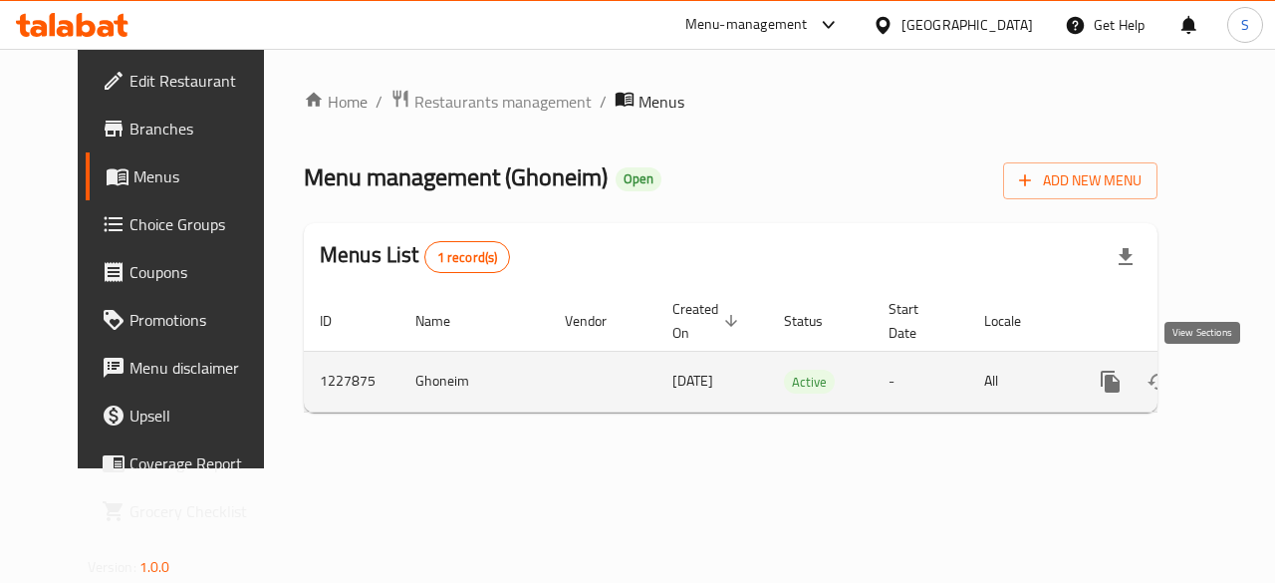
click at [1245, 379] on icon "enhanced table" at bounding box center [1254, 381] width 18 height 18
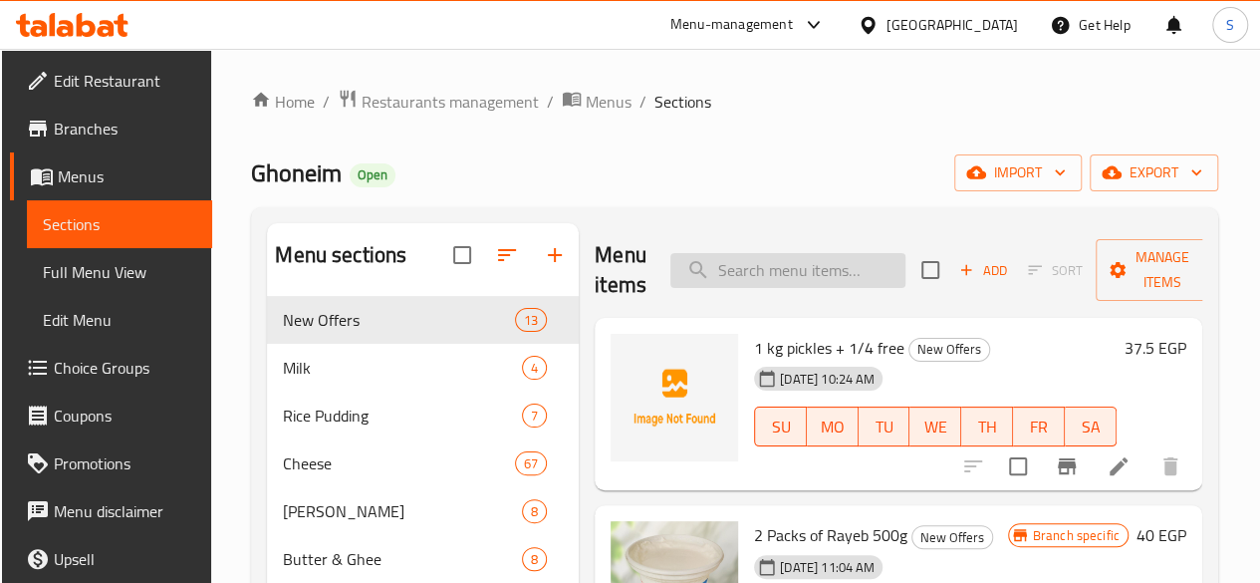
click at [795, 276] on input "search" at bounding box center [787, 270] width 235 height 35
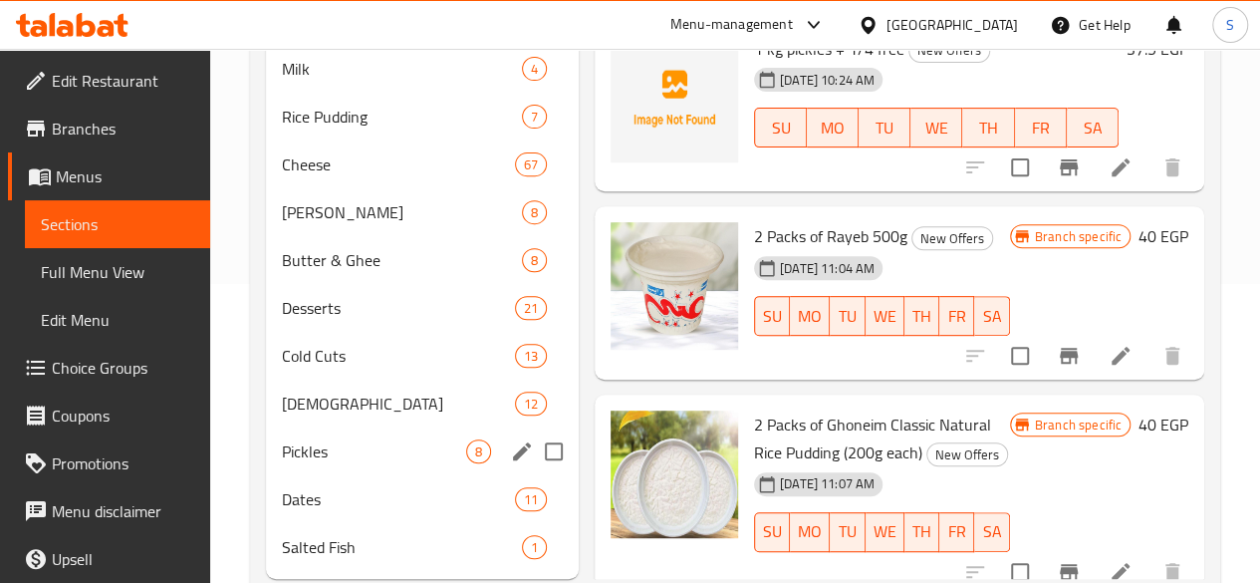
scroll to position [379, 0]
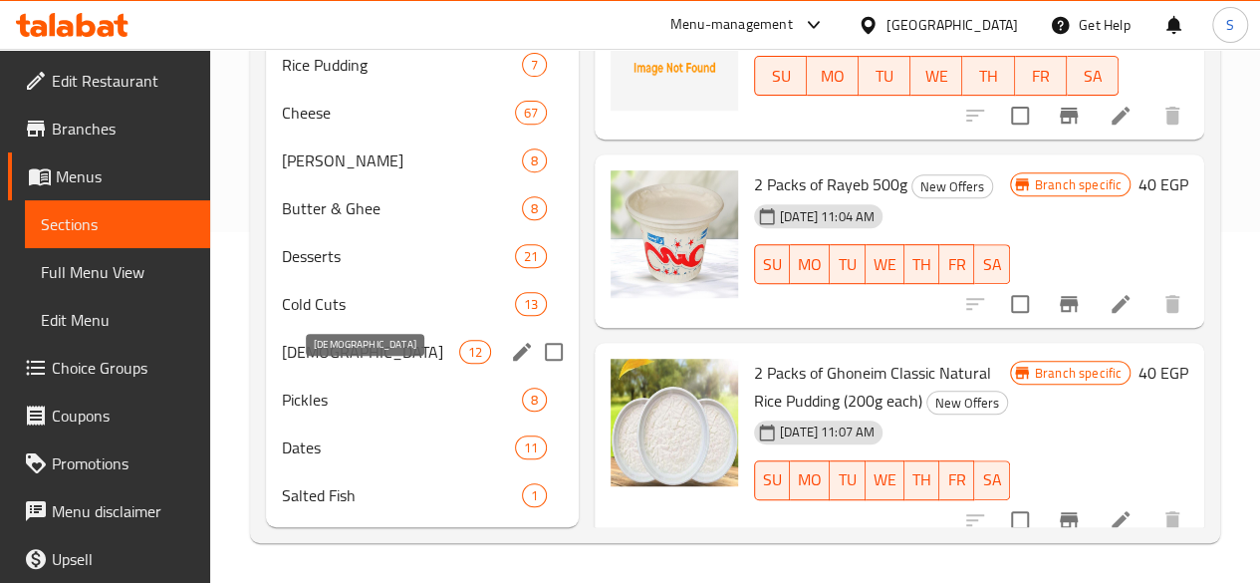
click at [356, 359] on span "[DEMOGRAPHIC_DATA]" at bounding box center [370, 352] width 177 height 24
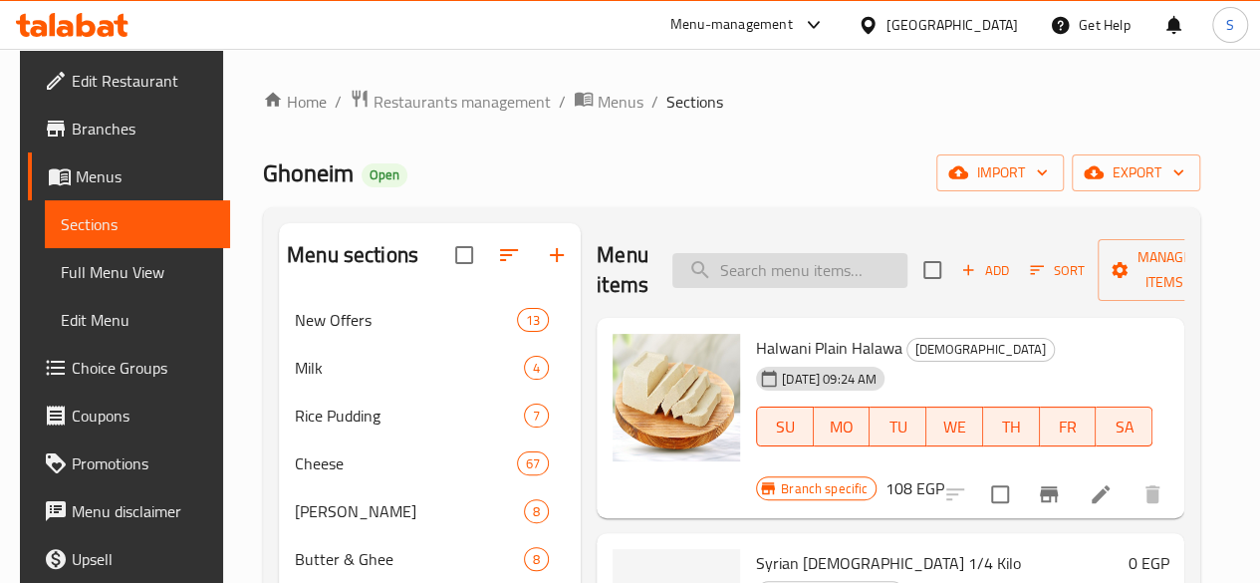
click at [736, 269] on input "search" at bounding box center [789, 270] width 235 height 35
type input ";"
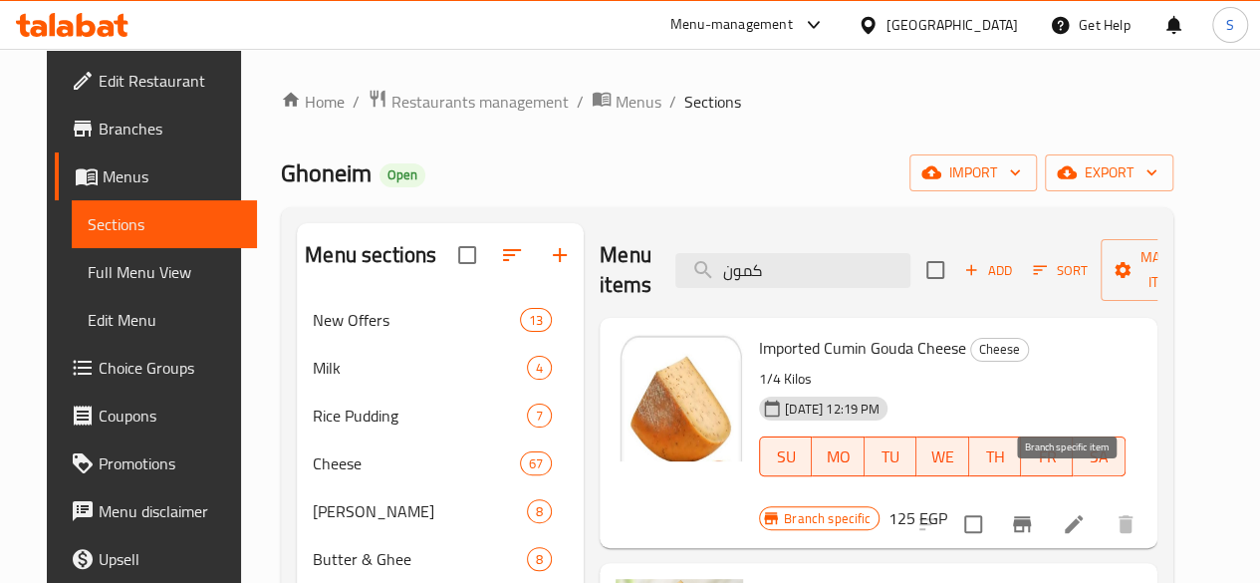
type input "كمون"
click at [1034, 512] on icon "Branch-specific-item" at bounding box center [1022, 524] width 24 height 24
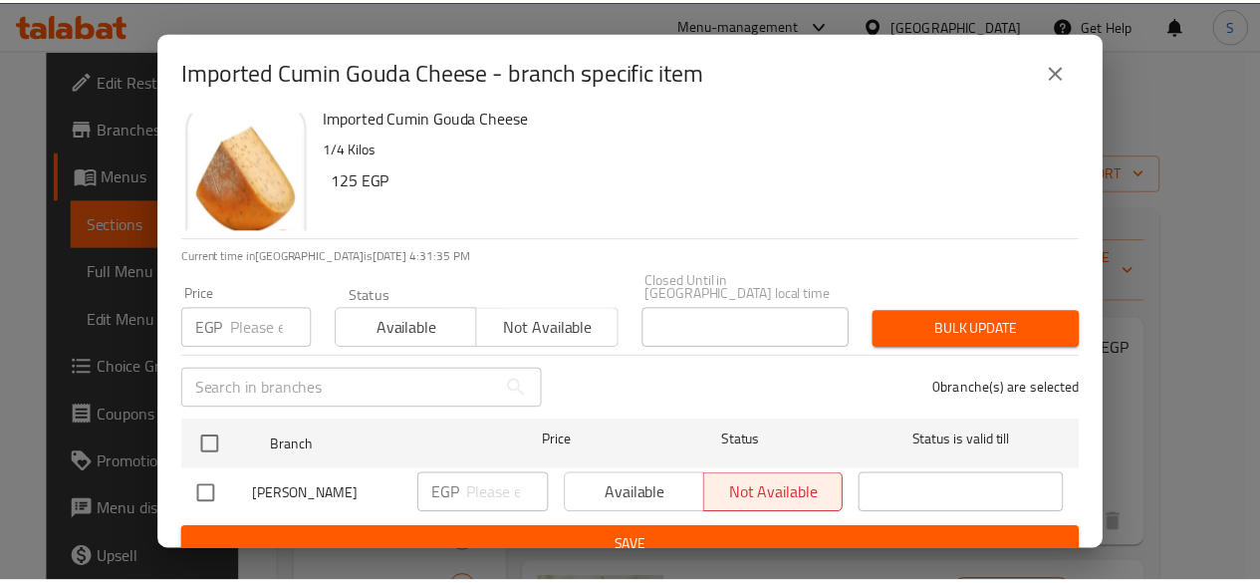
scroll to position [24, 0]
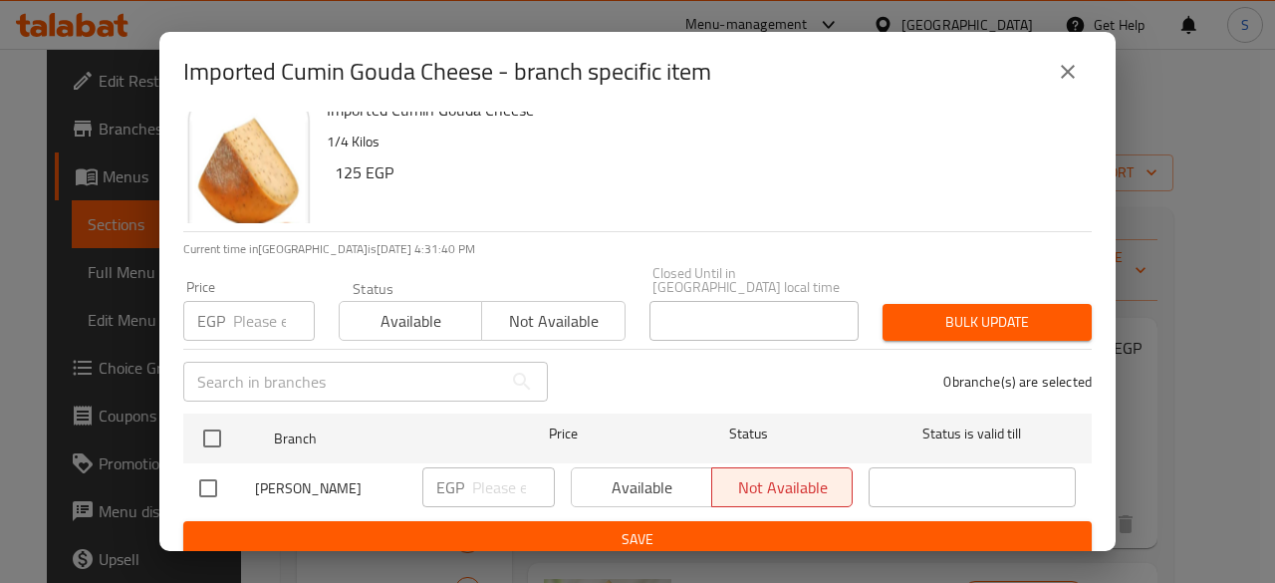
click at [243, 308] on input "number" at bounding box center [274, 321] width 82 height 40
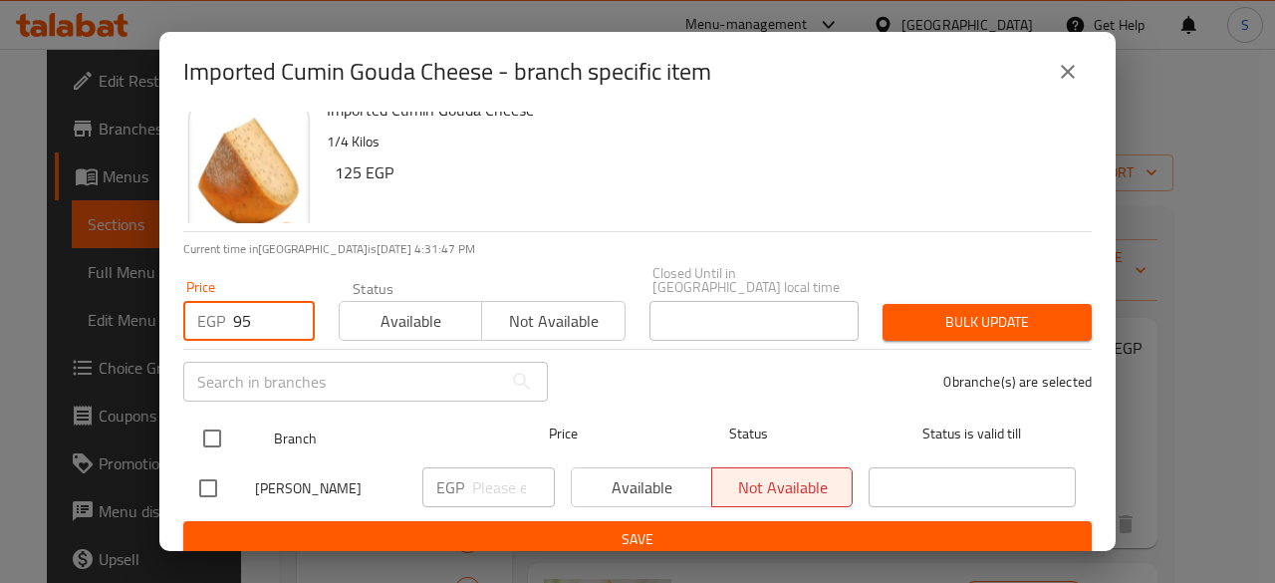
type input "9"
type input "85"
click at [205, 421] on input "checkbox" at bounding box center [212, 438] width 42 height 42
checkbox input "true"
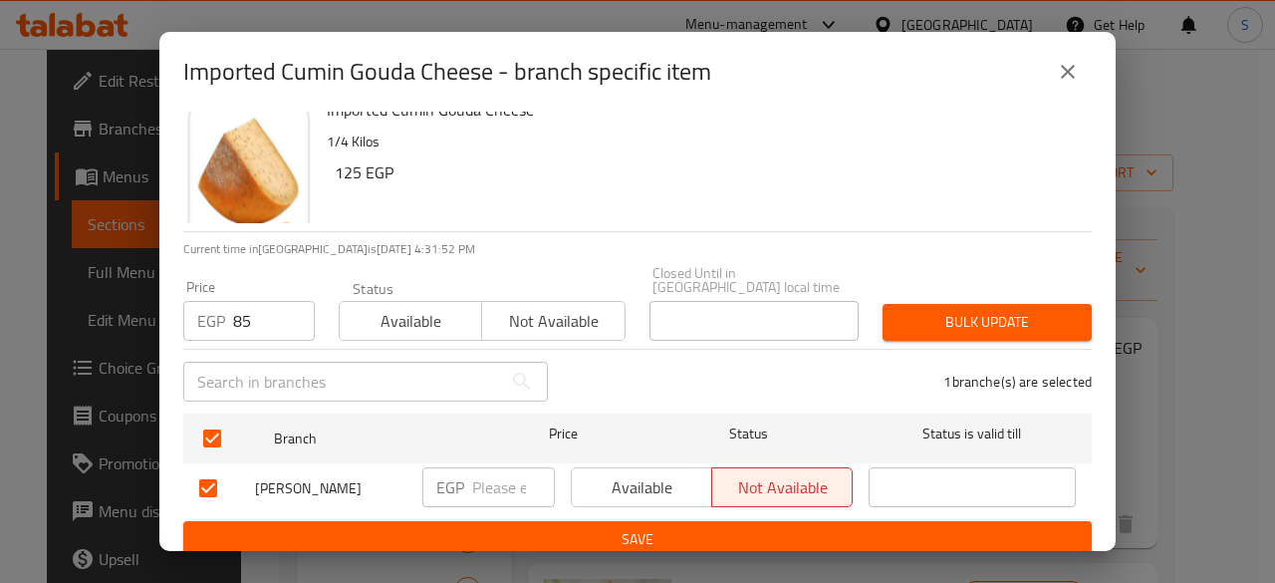
click at [552, 307] on span "Not available" at bounding box center [553, 321] width 126 height 29
click at [920, 310] on span "Bulk update" at bounding box center [986, 322] width 177 height 25
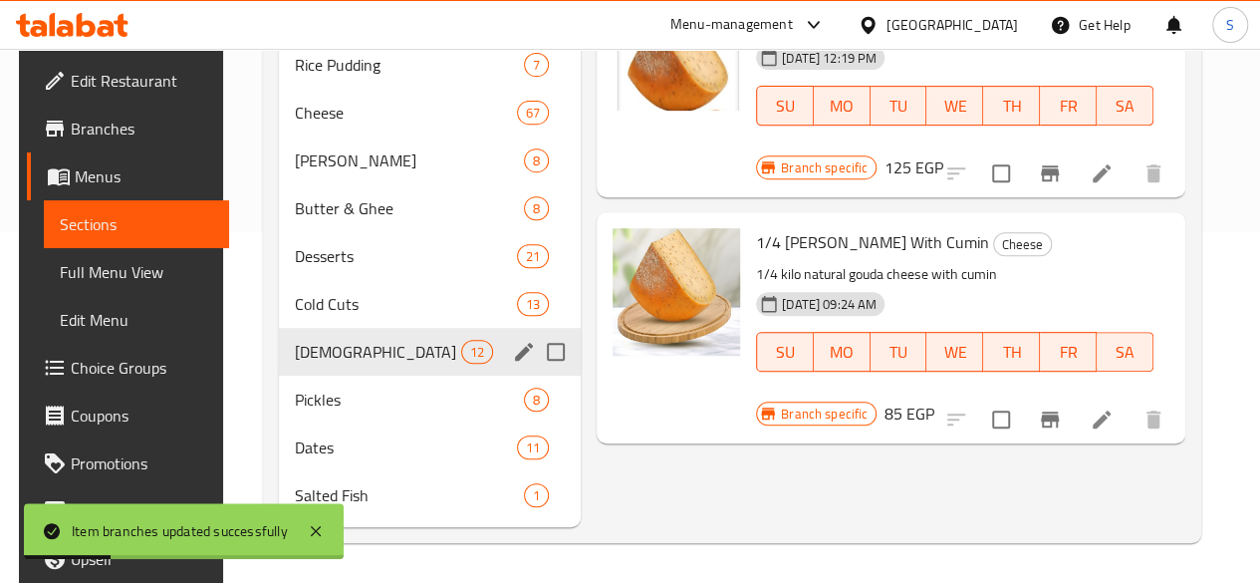
scroll to position [379, 0]
click at [295, 358] on span "[DEMOGRAPHIC_DATA]" at bounding box center [378, 352] width 166 height 24
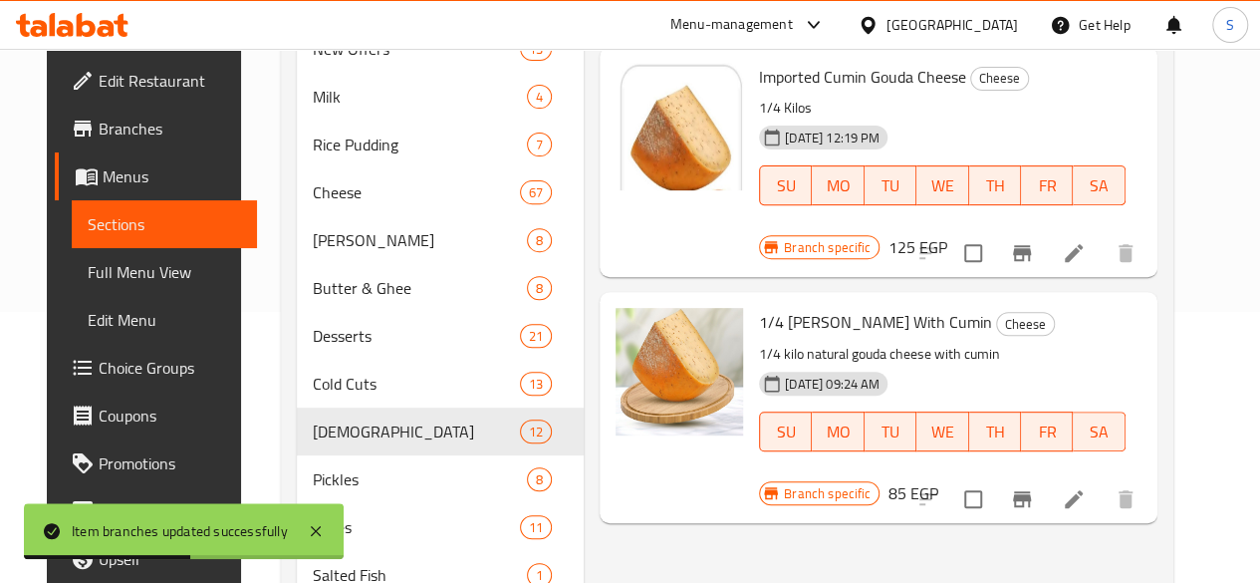
scroll to position [81, 0]
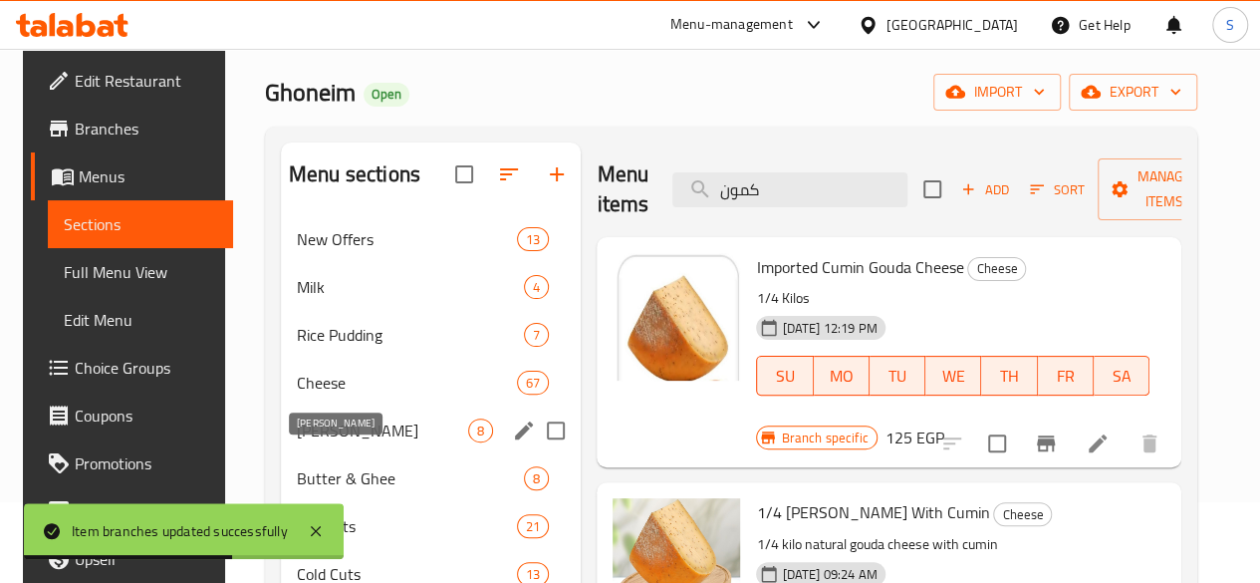
click at [339, 442] on span "[PERSON_NAME]" at bounding box center [382, 430] width 171 height 24
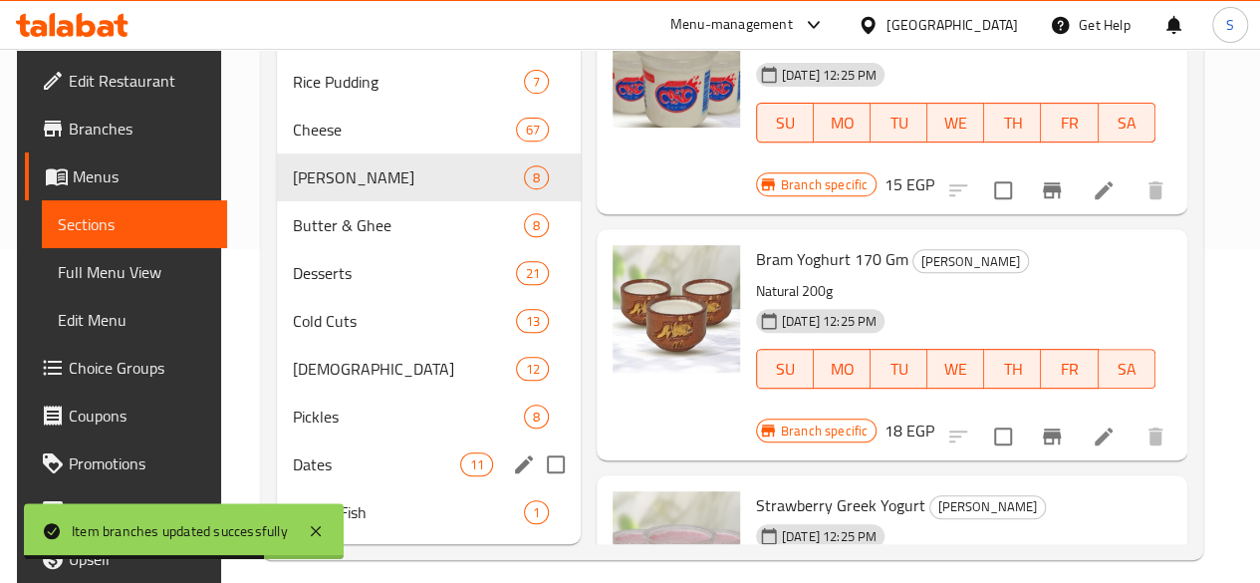
scroll to position [379, 0]
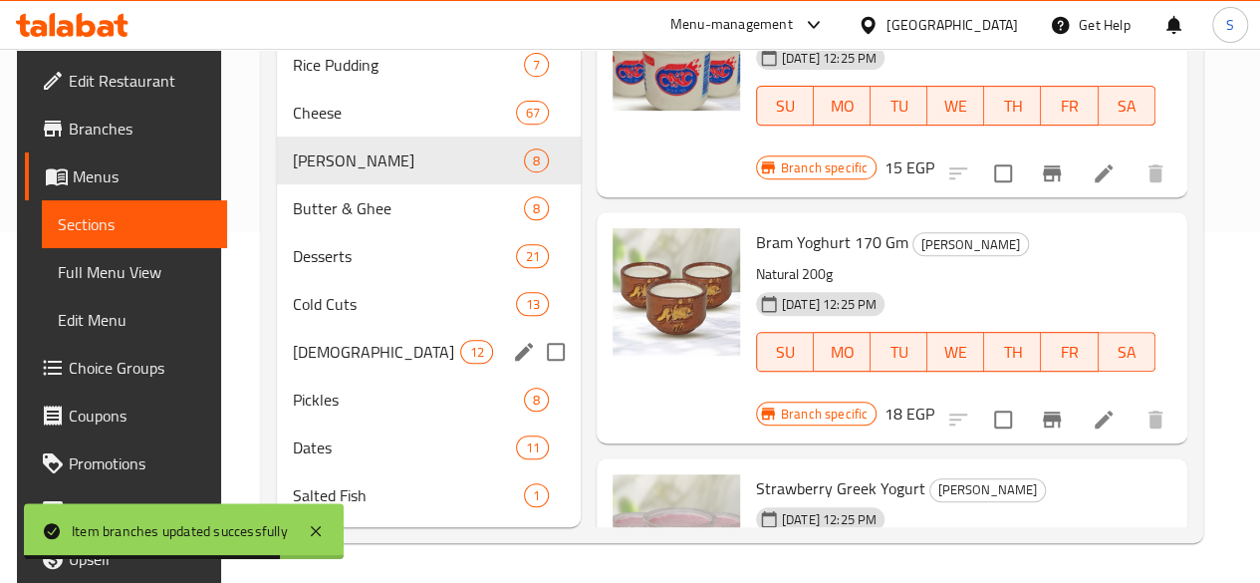
click at [309, 354] on span "[DEMOGRAPHIC_DATA]" at bounding box center [376, 352] width 167 height 24
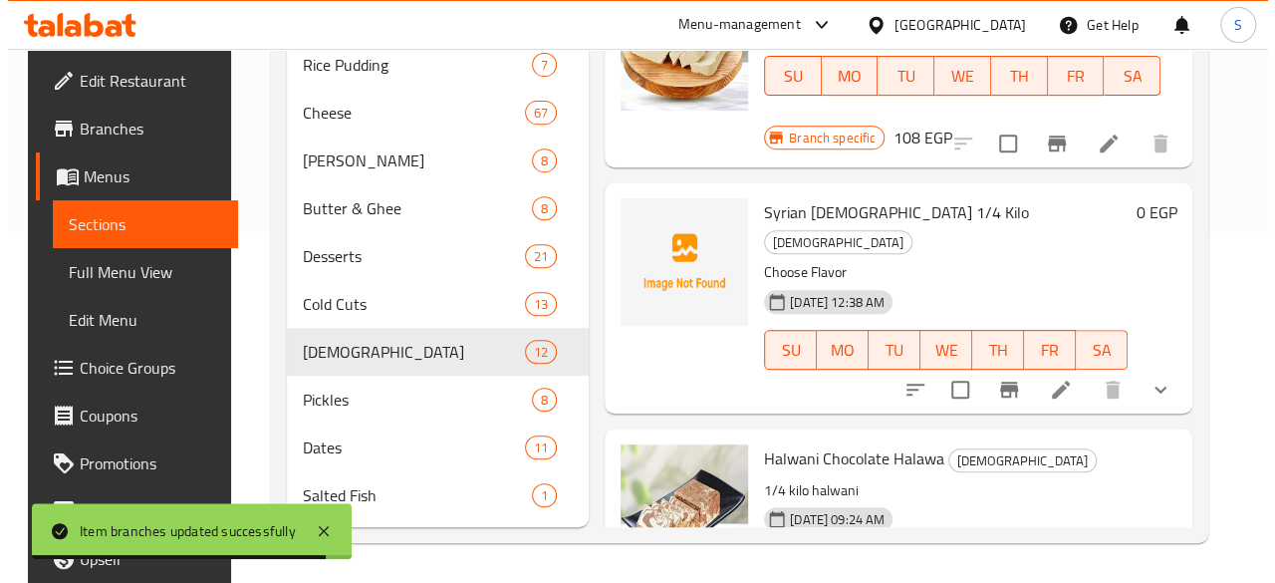
scroll to position [280, 0]
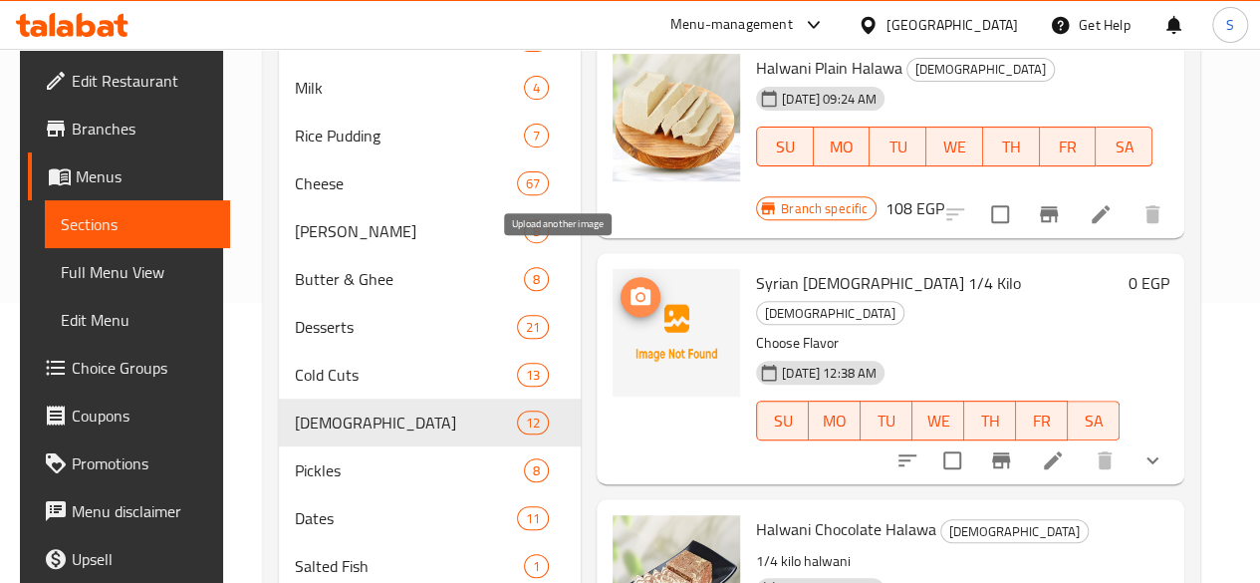
click at [630, 287] on icon "upload picture" at bounding box center [640, 296] width 20 height 18
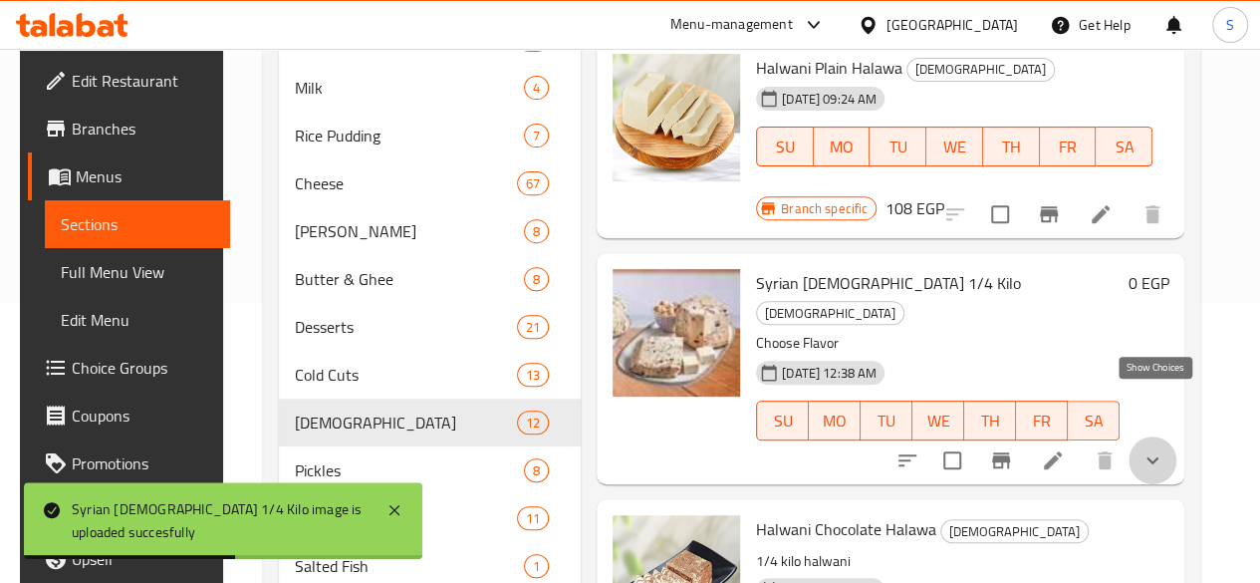
click at [1154, 448] on icon "show more" at bounding box center [1152, 460] width 24 height 24
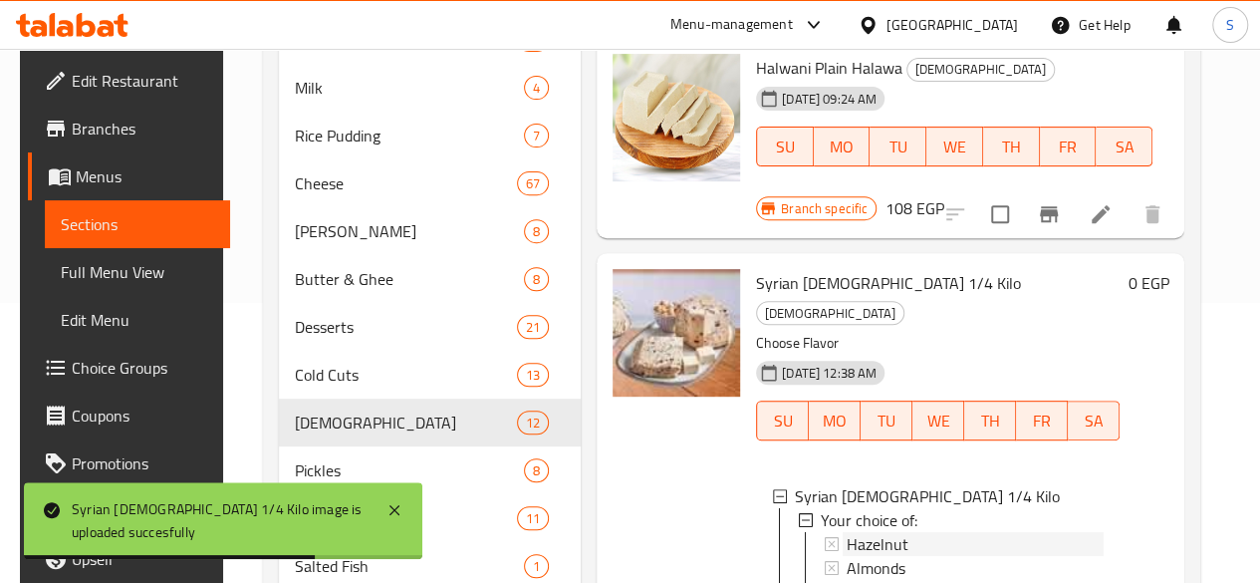
click at [847, 532] on span "Hazelnut" at bounding box center [878, 544] width 62 height 24
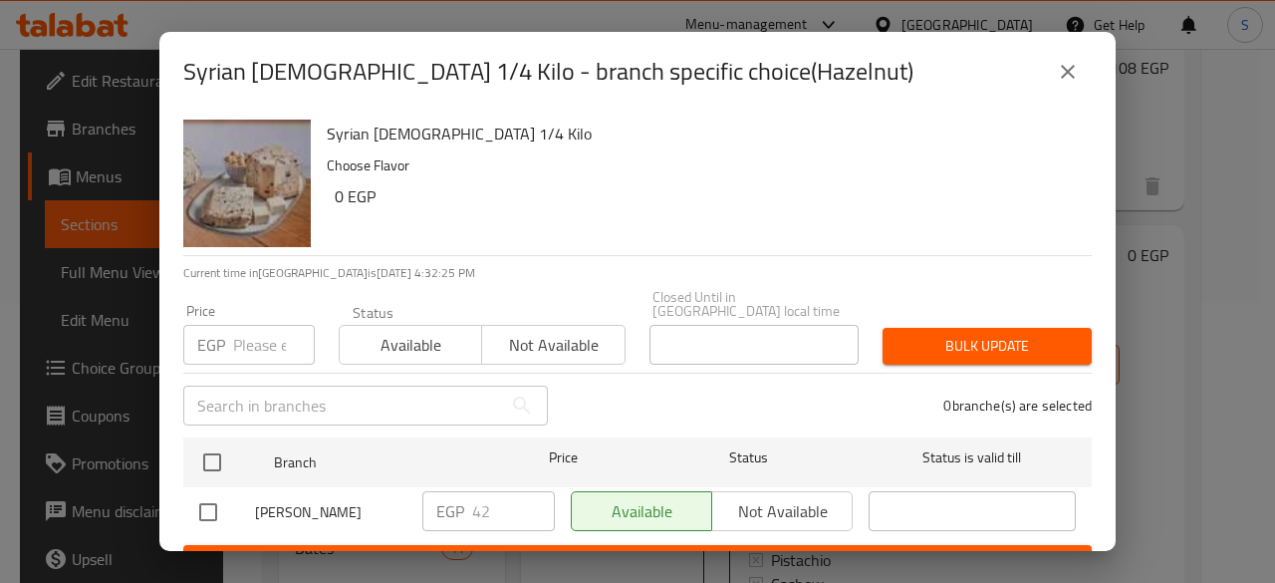
click at [233, 156] on img "button" at bounding box center [246, 183] width 127 height 127
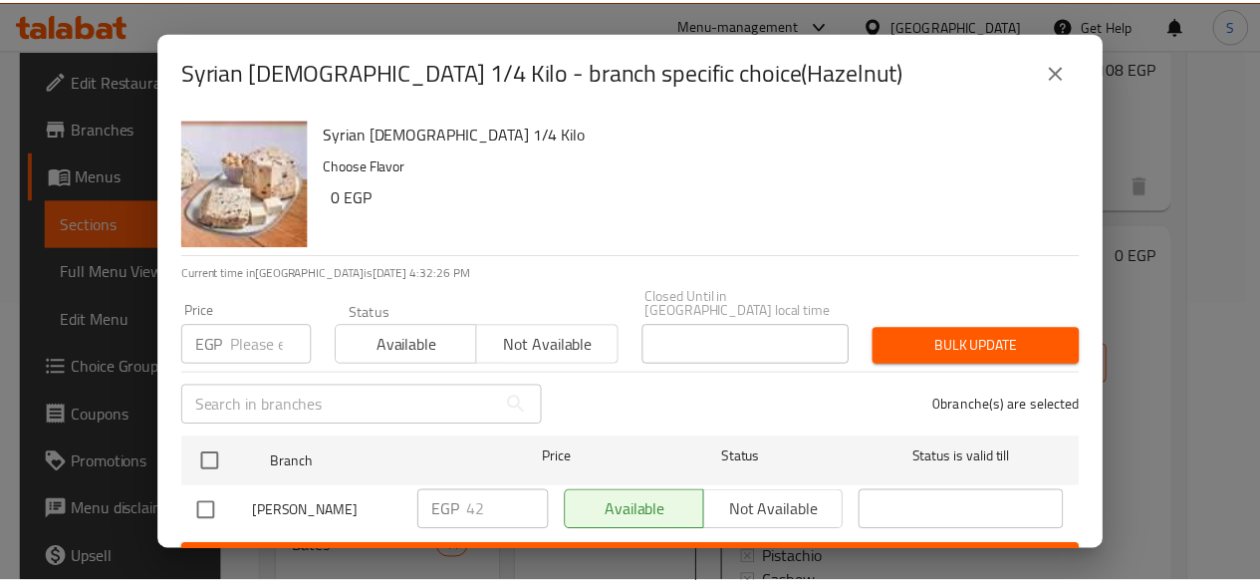
scroll to position [24, 0]
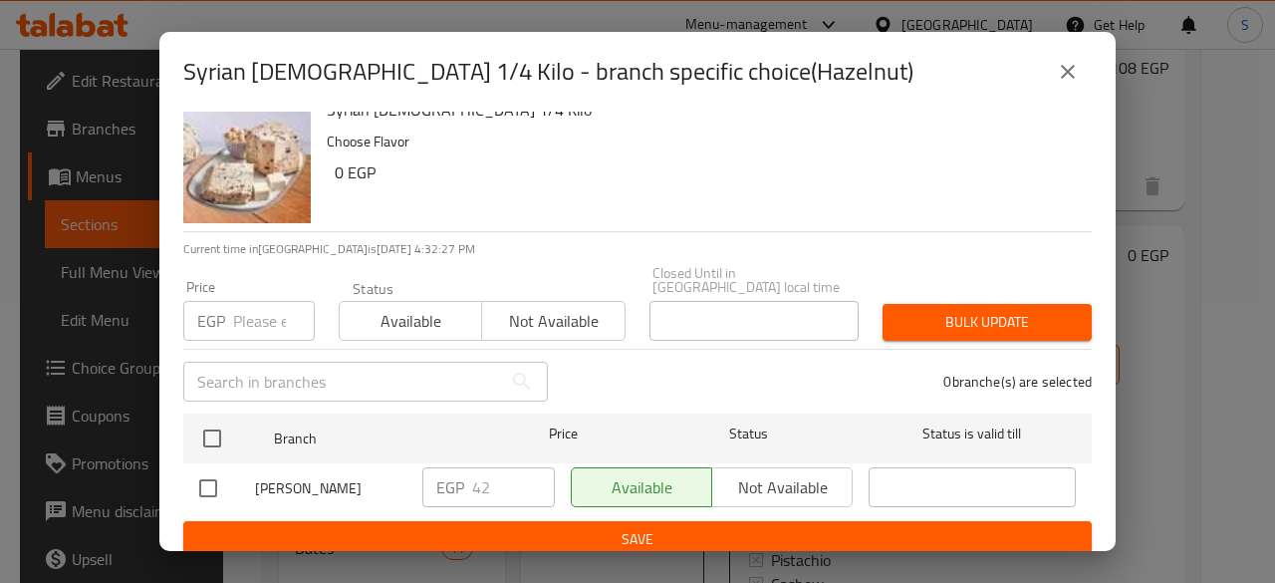
click at [1071, 76] on icon "close" at bounding box center [1068, 72] width 14 height 14
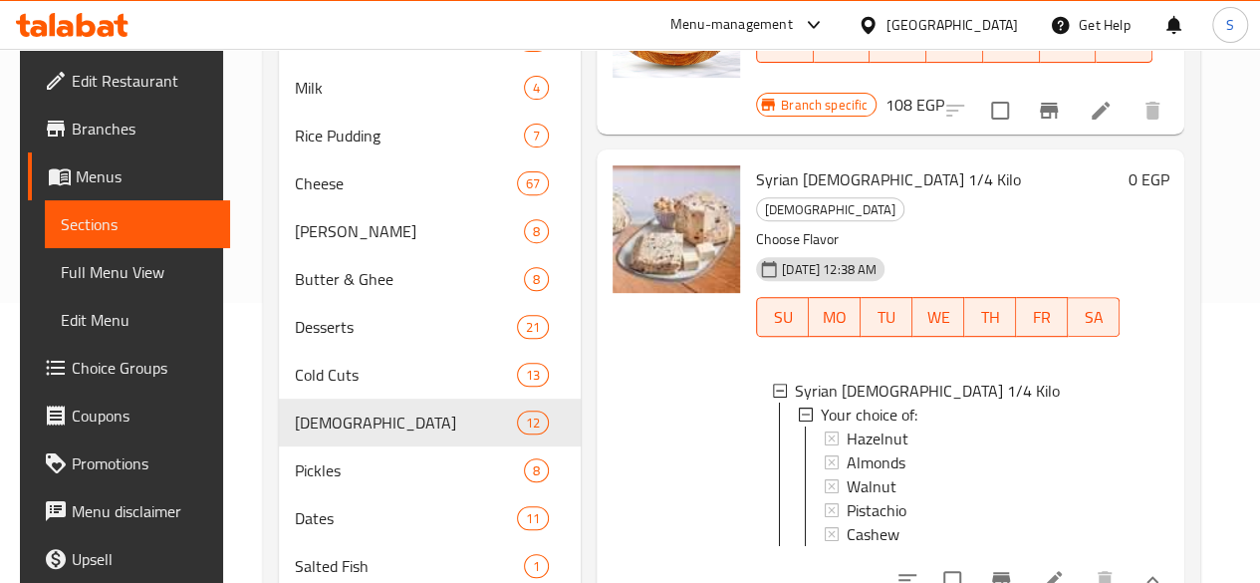
scroll to position [199, 0]
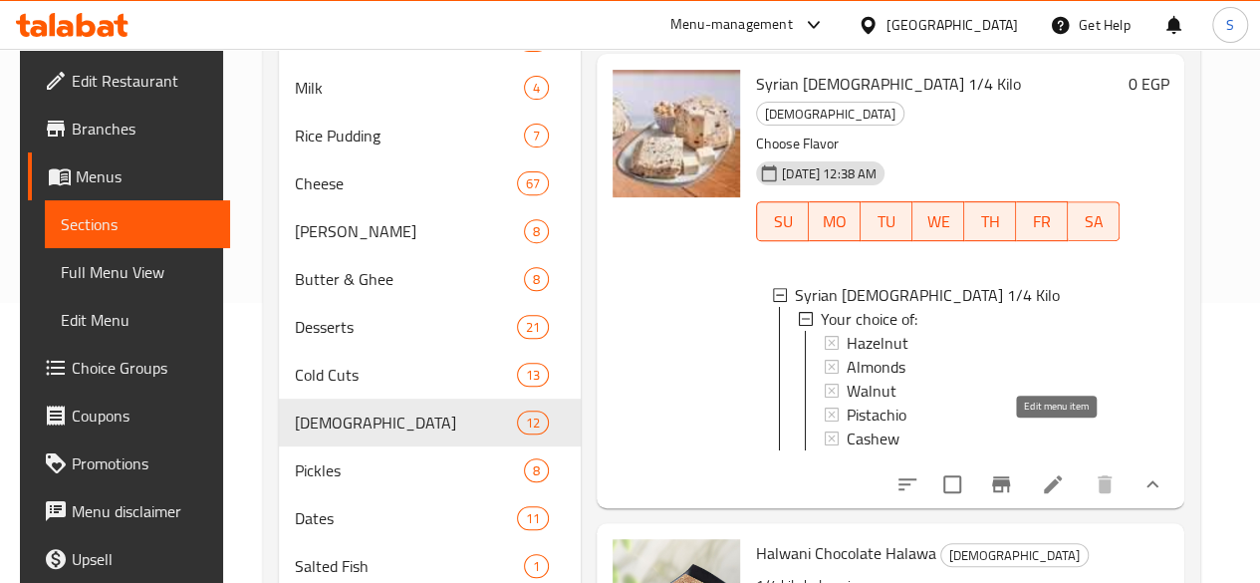
click at [1065, 472] on icon at bounding box center [1053, 484] width 24 height 24
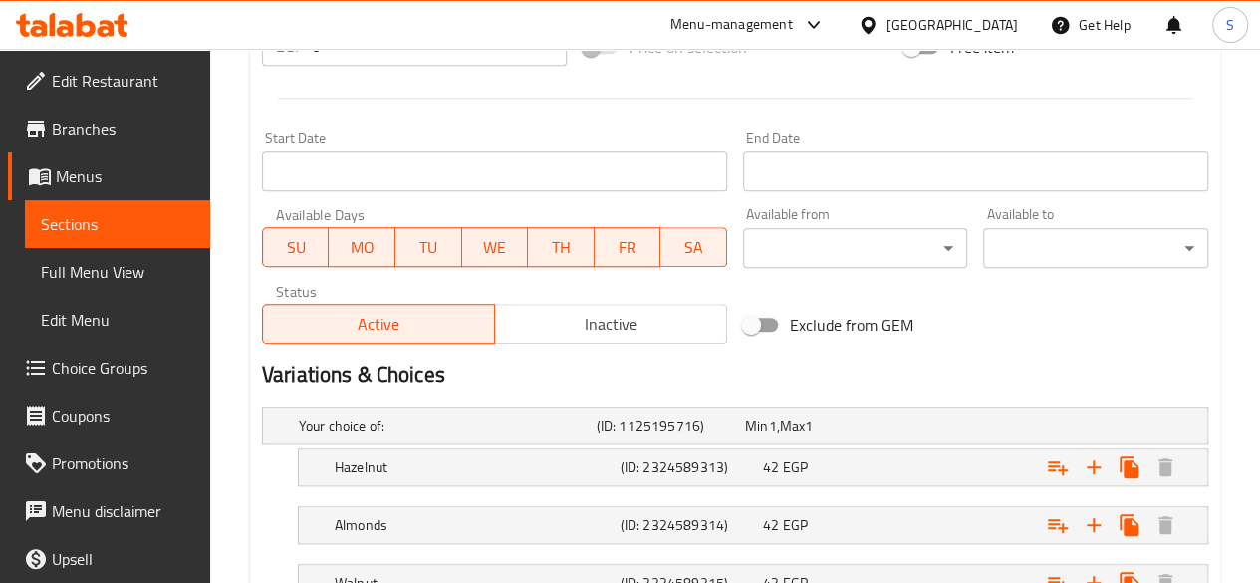
scroll to position [896, 0]
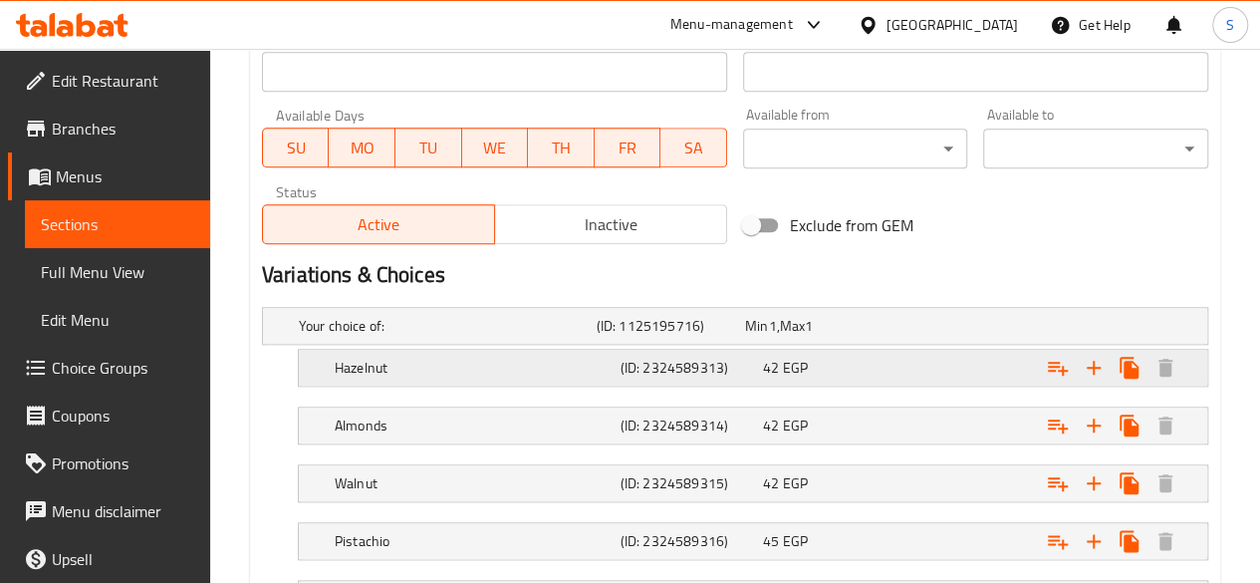
click at [480, 370] on h5 "Hazelnut" at bounding box center [474, 368] width 278 height 20
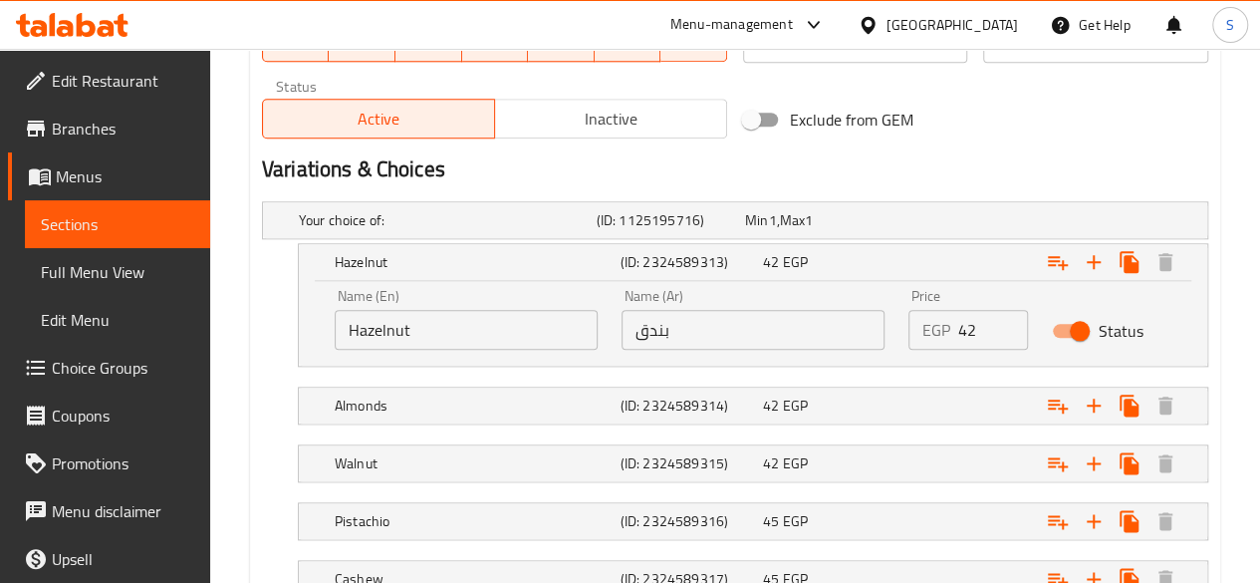
scroll to position [1096, 0]
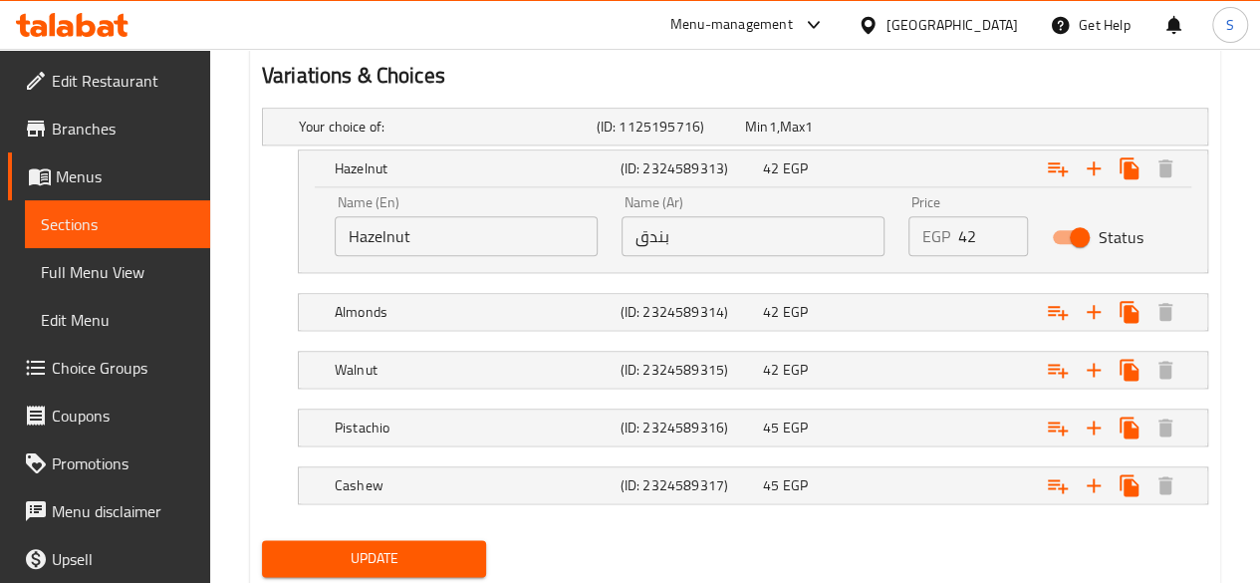
click at [42, 234] on span "Sections" at bounding box center [117, 224] width 153 height 24
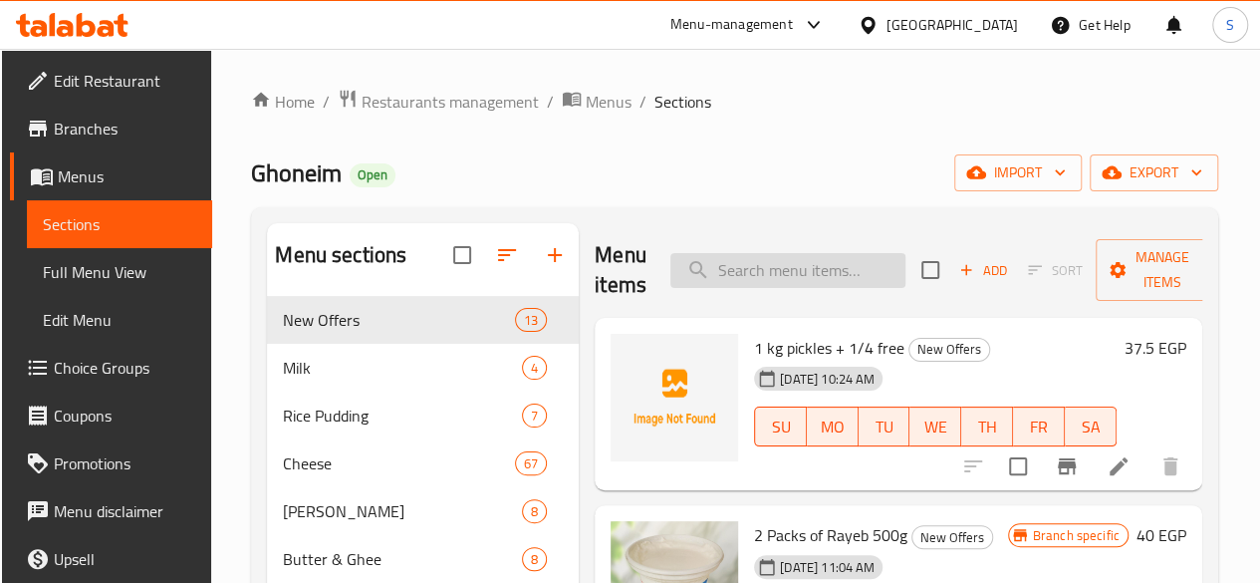
click at [795, 280] on input "search" at bounding box center [787, 270] width 235 height 35
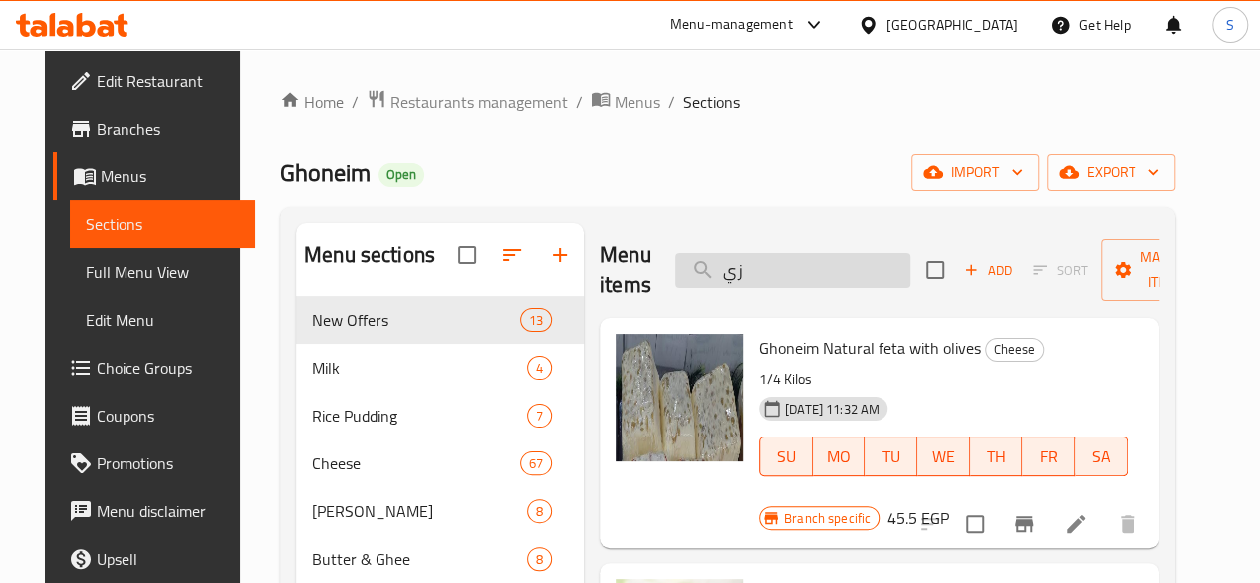
type input "ز"
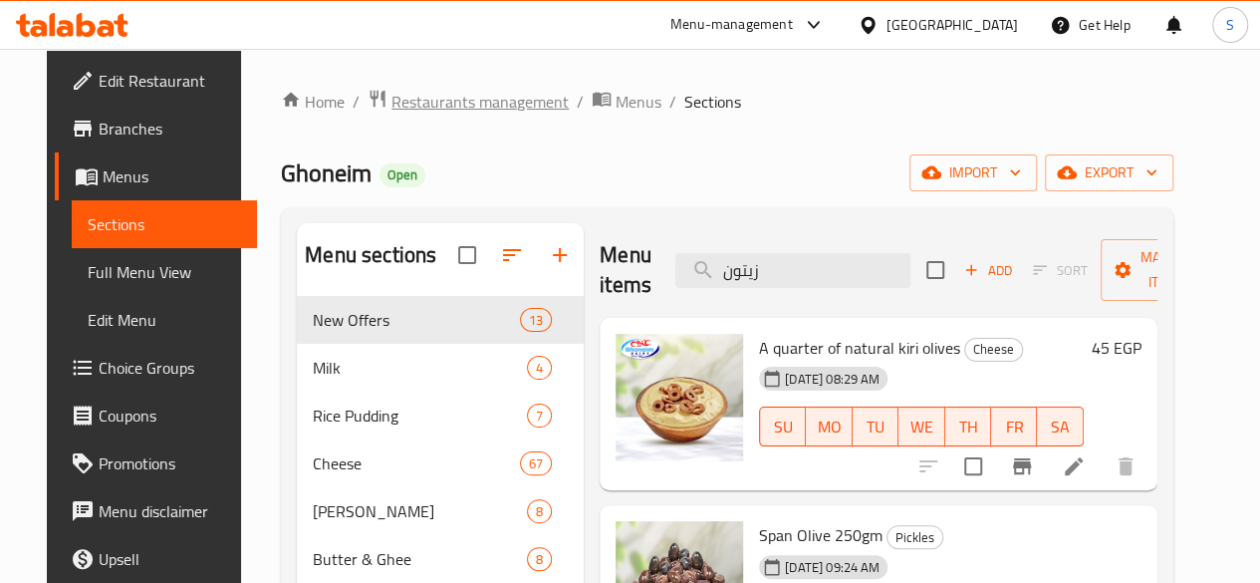
type input "زيتون"
click at [464, 90] on span "Restaurants management" at bounding box center [479, 102] width 177 height 24
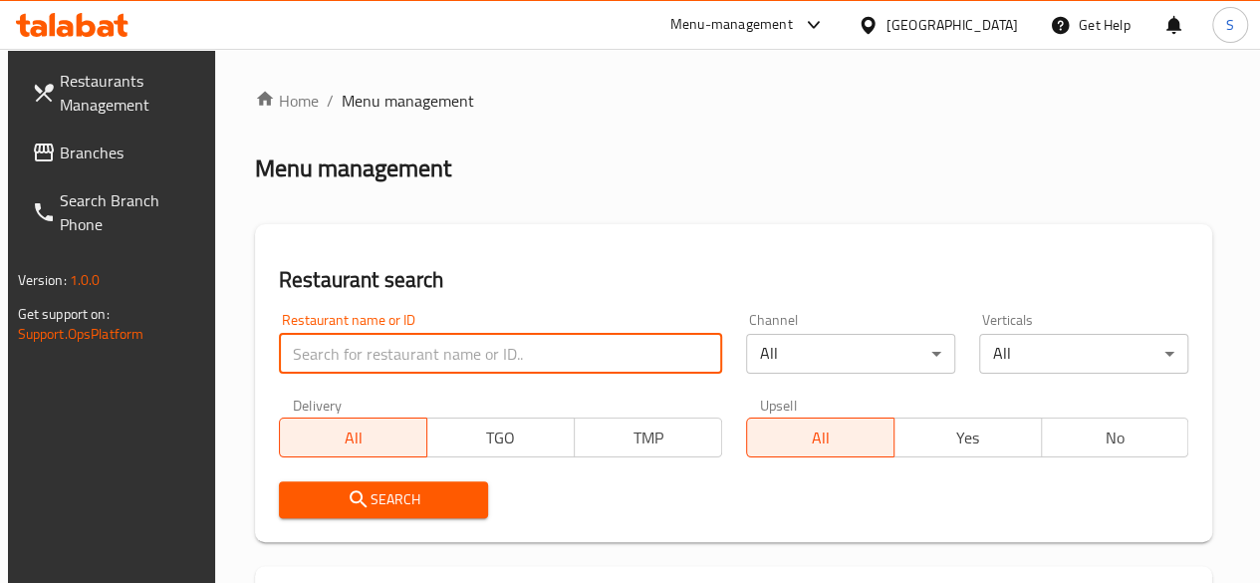
click at [410, 351] on input "search" at bounding box center [500, 354] width 443 height 40
type input "alfard"
click button "Search" at bounding box center [383, 499] width 209 height 37
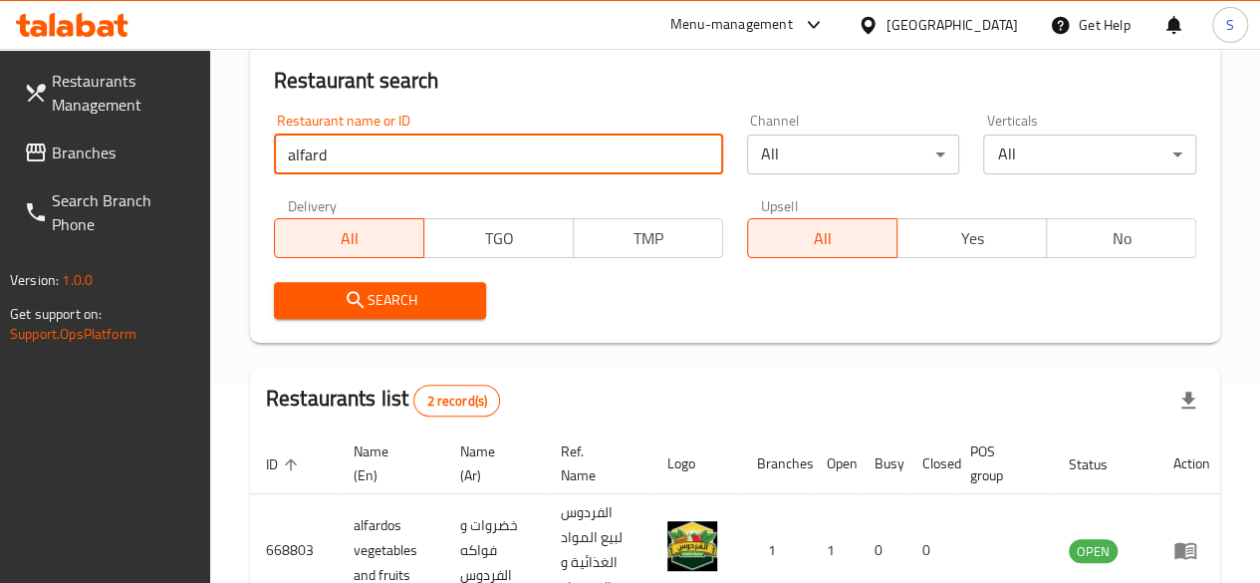
scroll to position [458, 0]
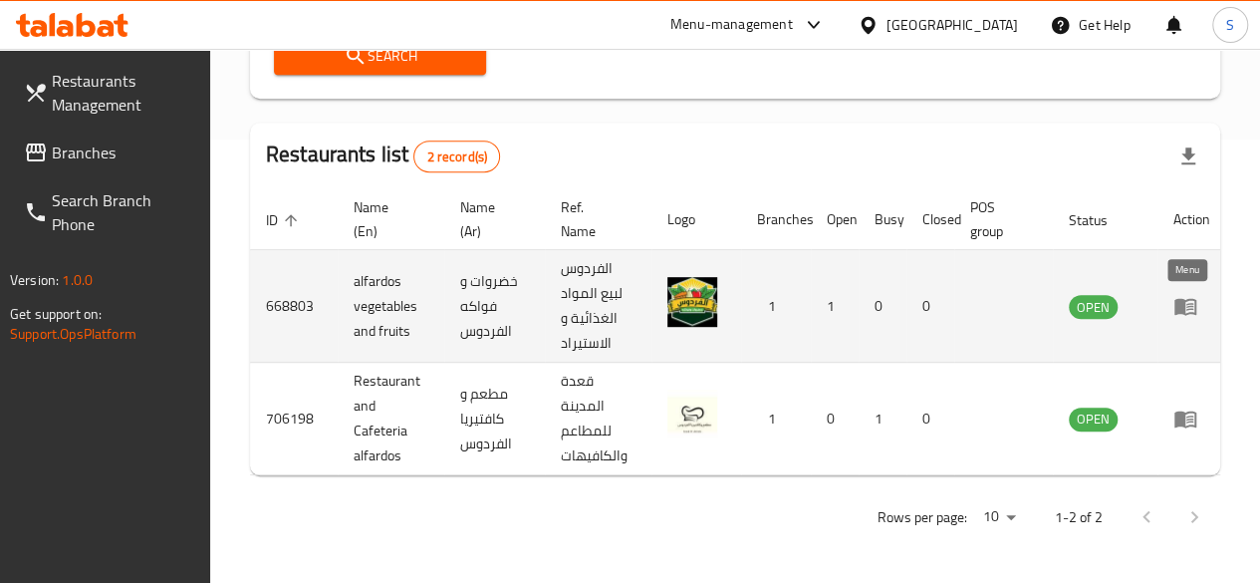
click at [1181, 299] on icon "enhanced table" at bounding box center [1185, 307] width 22 height 17
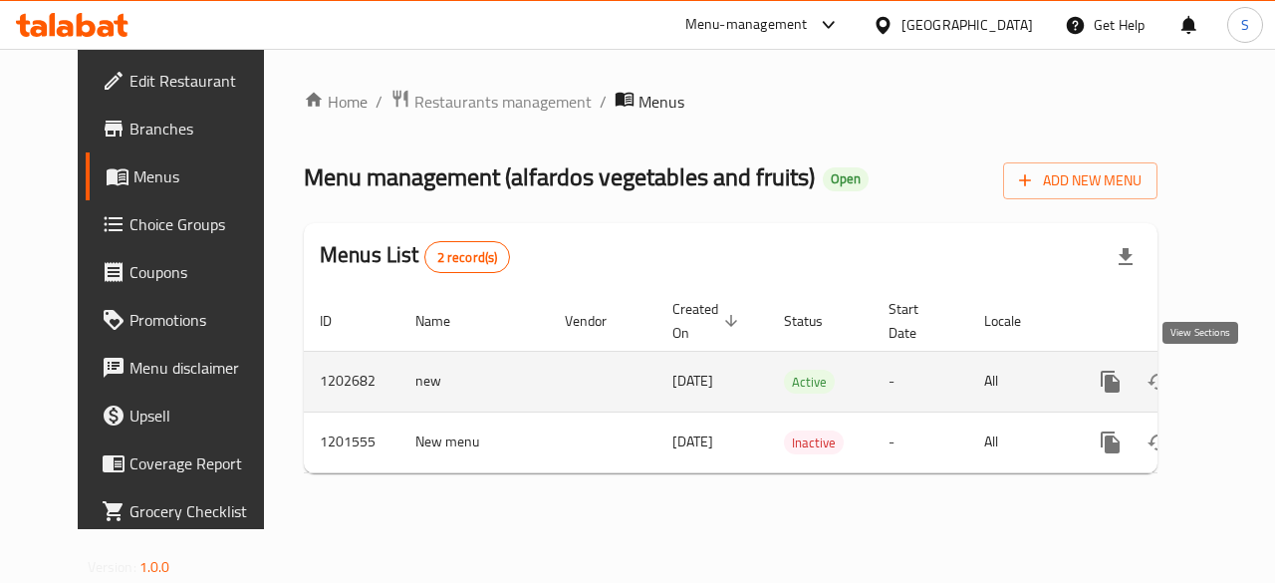
click at [1242, 369] on icon "enhanced table" at bounding box center [1254, 381] width 24 height 24
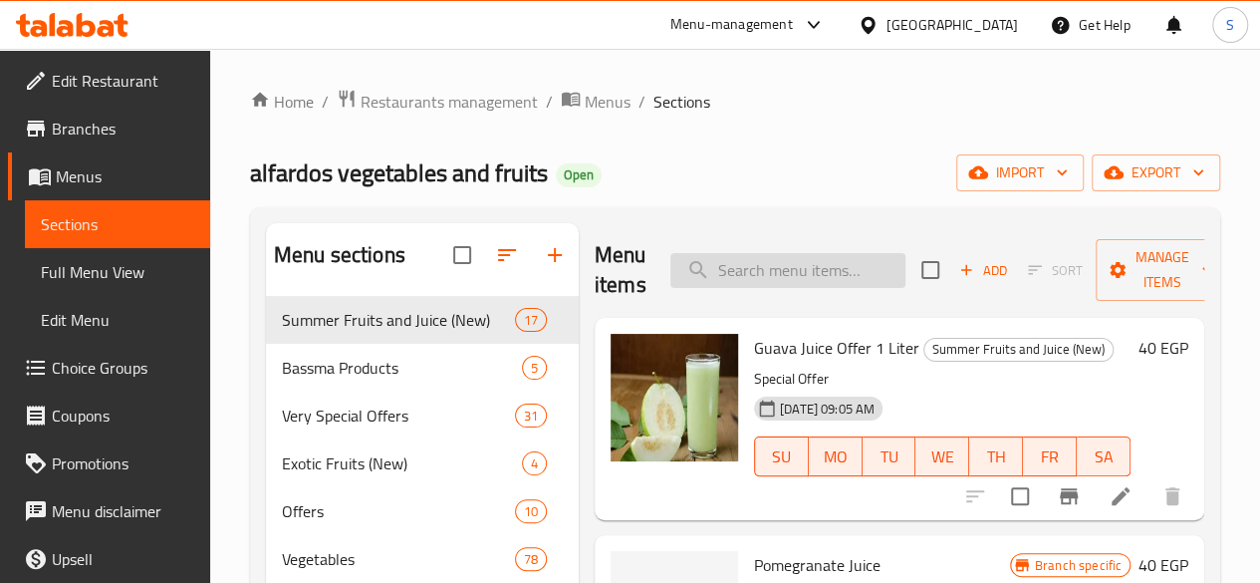
click at [754, 268] on input "search" at bounding box center [787, 270] width 235 height 35
type input "."
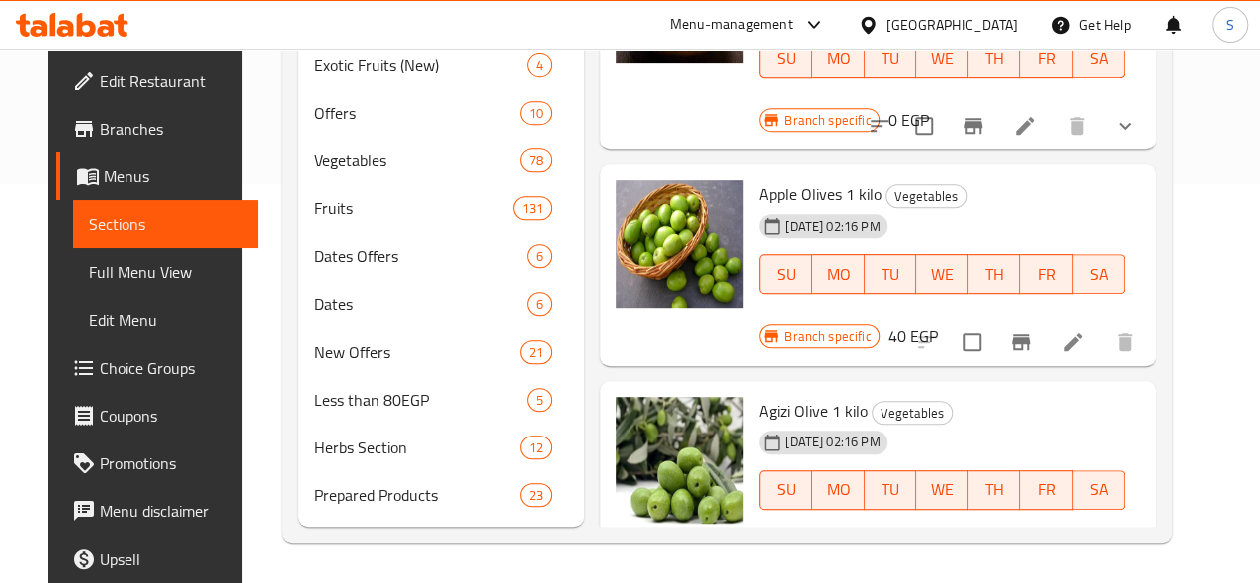
scroll to position [427, 0]
type input "زيتون"
click at [1030, 550] on icon "Branch-specific-item" at bounding box center [1021, 558] width 18 height 16
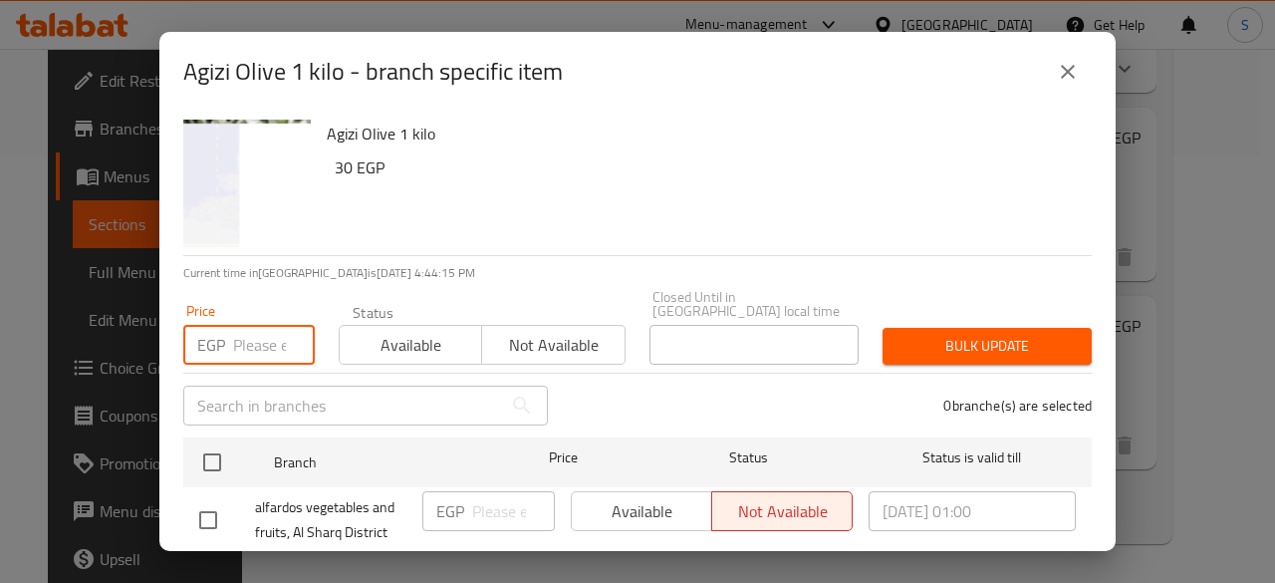
click at [239, 339] on input "number" at bounding box center [274, 345] width 82 height 40
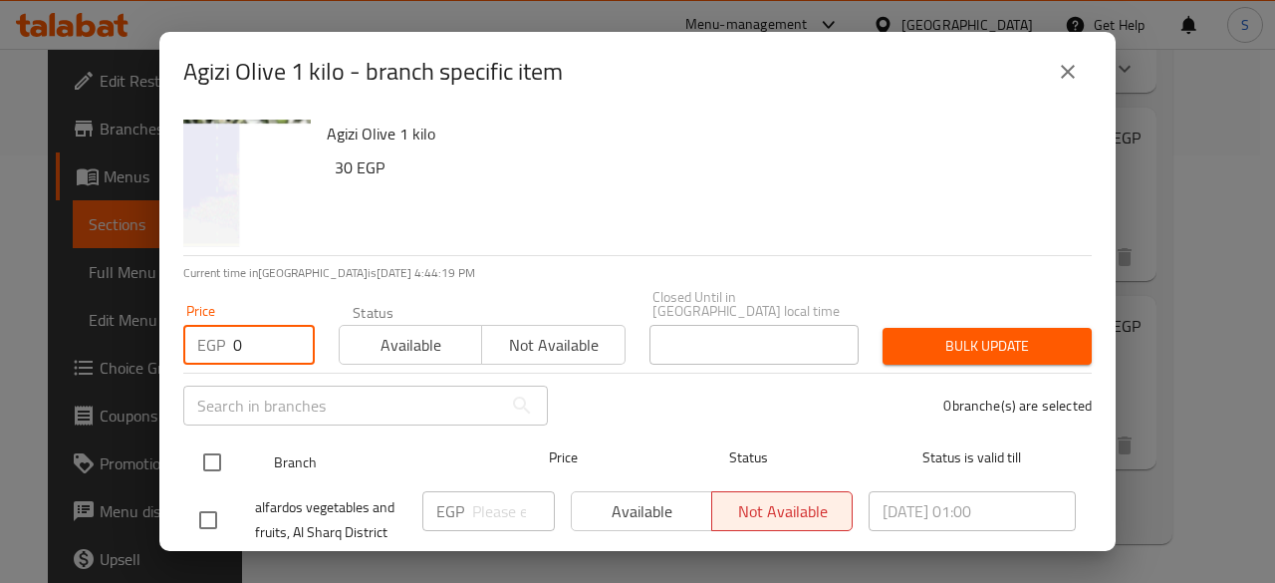
type input "0"
click at [219, 451] on input "checkbox" at bounding box center [212, 462] width 42 height 42
checkbox input "true"
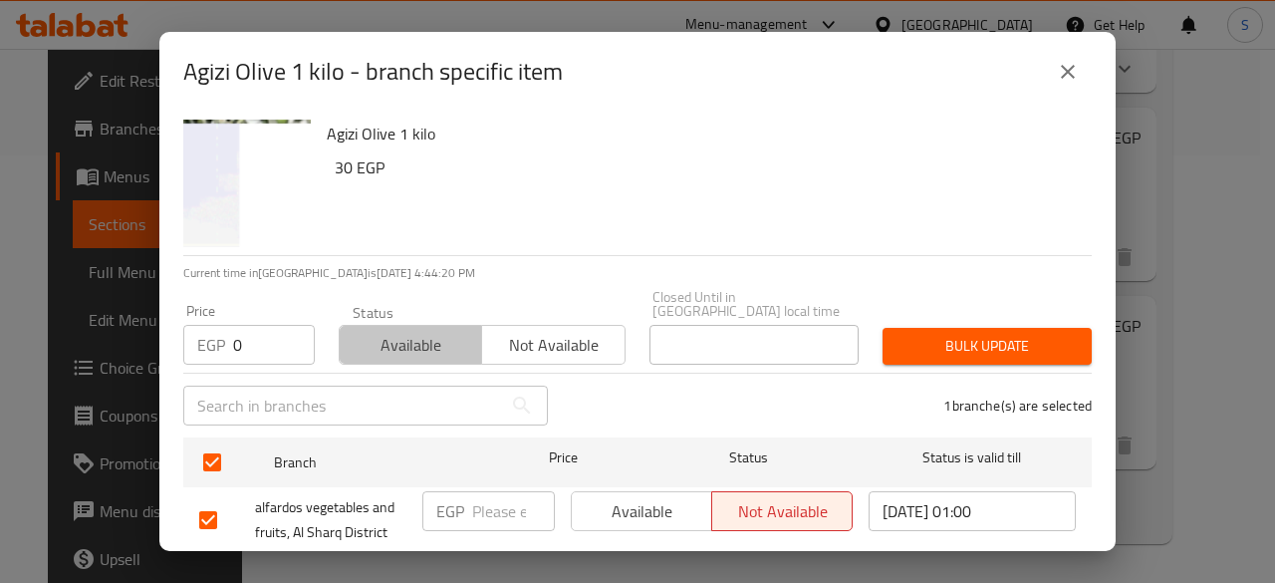
click at [422, 344] on span "Available" at bounding box center [411, 345] width 126 height 29
click at [1008, 334] on span "Bulk update" at bounding box center [986, 346] width 177 height 25
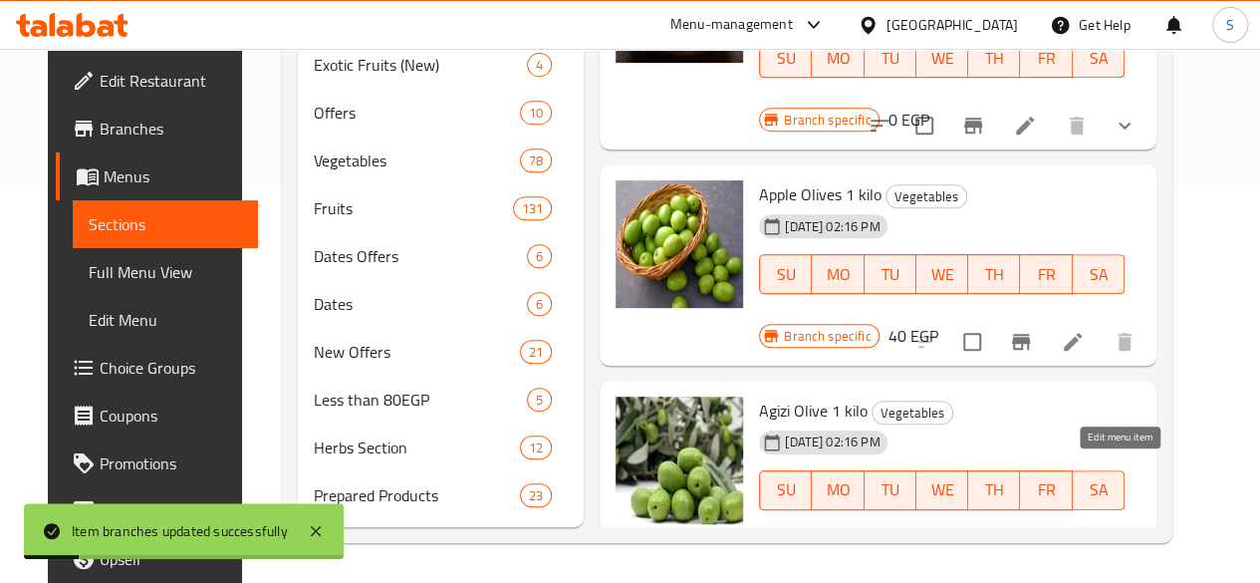
click at [1085, 546] on icon at bounding box center [1073, 558] width 24 height 24
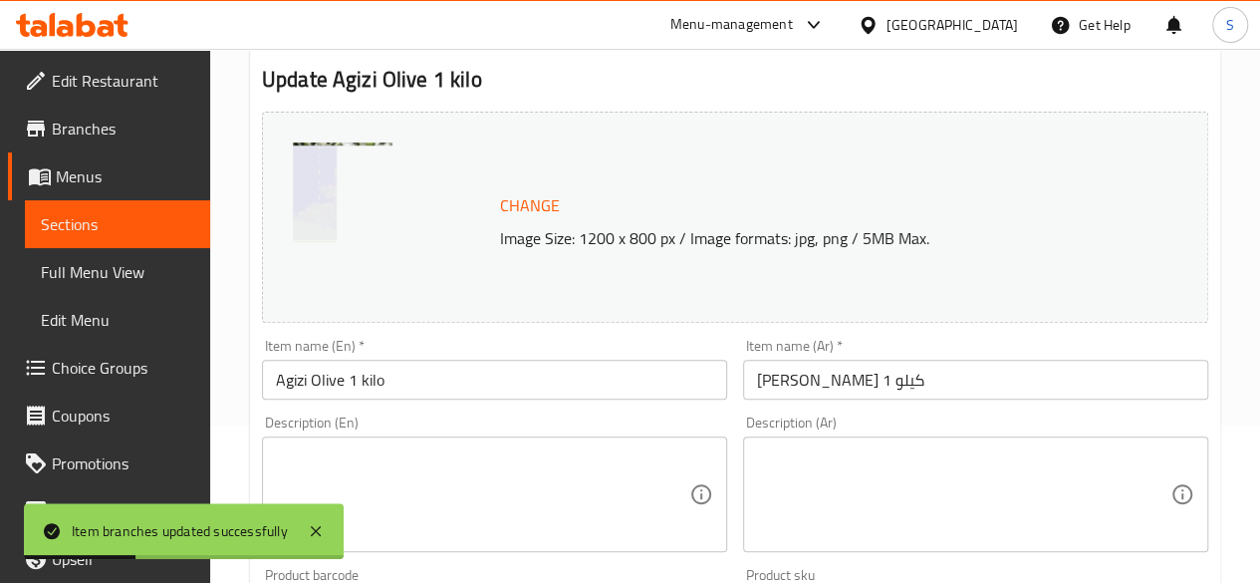
scroll to position [199, 0]
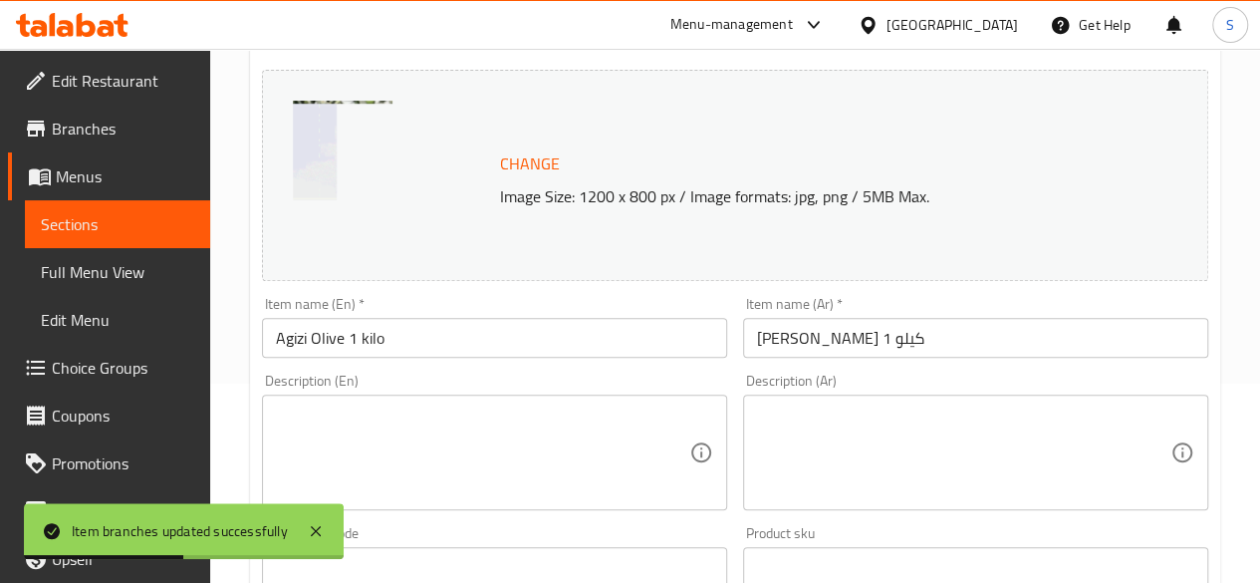
click at [776, 338] on input "[PERSON_NAME] 1 كيلو" at bounding box center [975, 338] width 465 height 40
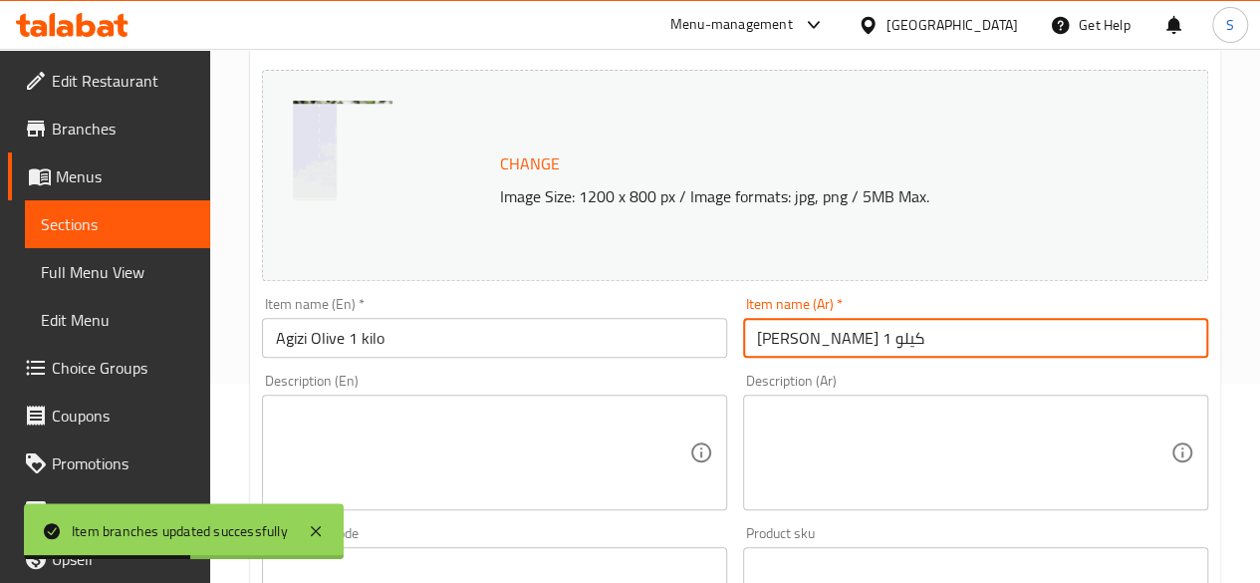
click at [776, 338] on input "[PERSON_NAME] 1 كيلو" at bounding box center [975, 338] width 465 height 40
drag, startPoint x: 765, startPoint y: 334, endPoint x: 755, endPoint y: 333, distance: 10.0
click at [755, 333] on input "[PERSON_NAME] 1" at bounding box center [975, 338] width 465 height 40
type input "[PERSON_NAME]"
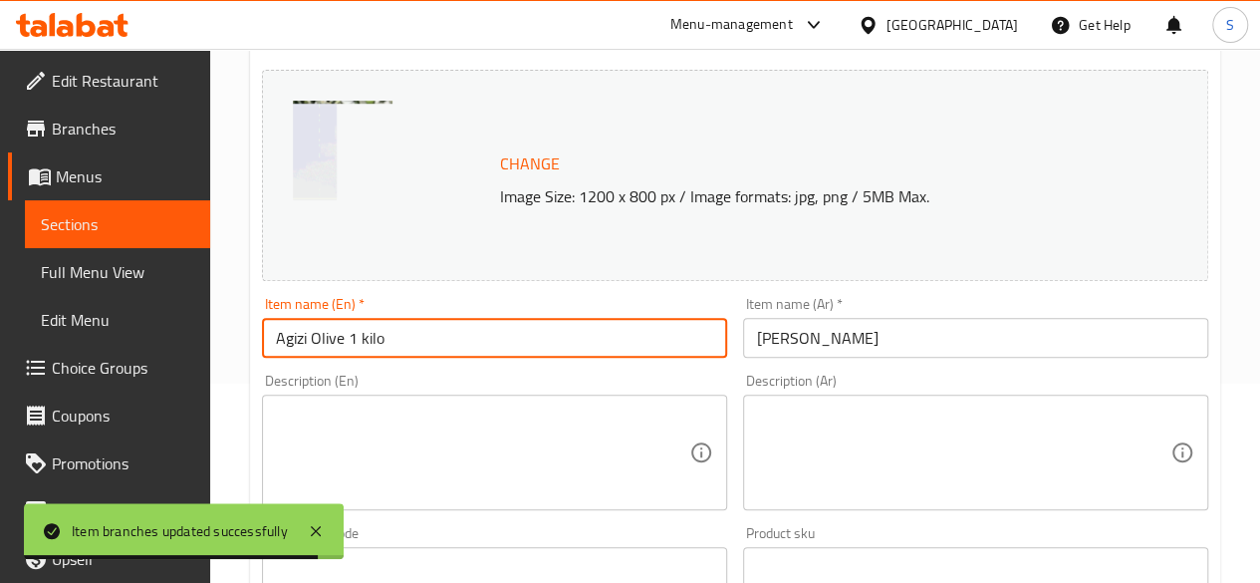
drag, startPoint x: 351, startPoint y: 343, endPoint x: 387, endPoint y: 348, distance: 37.2
click at [387, 348] on input "Agizi Olive 1 kilo" at bounding box center [494, 338] width 465 height 40
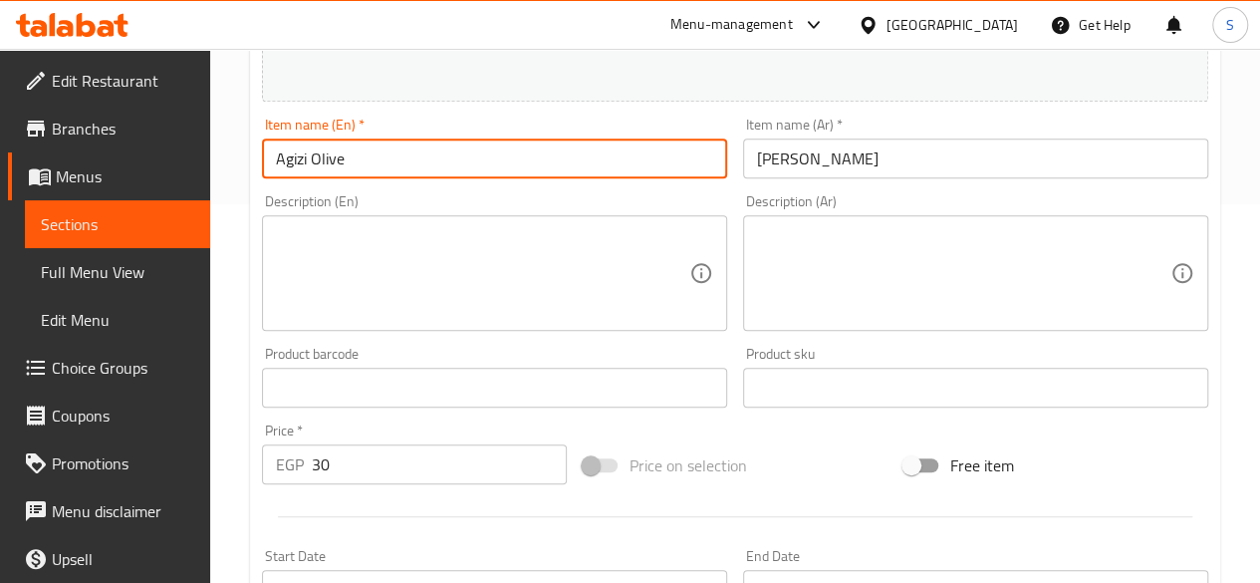
scroll to position [398, 0]
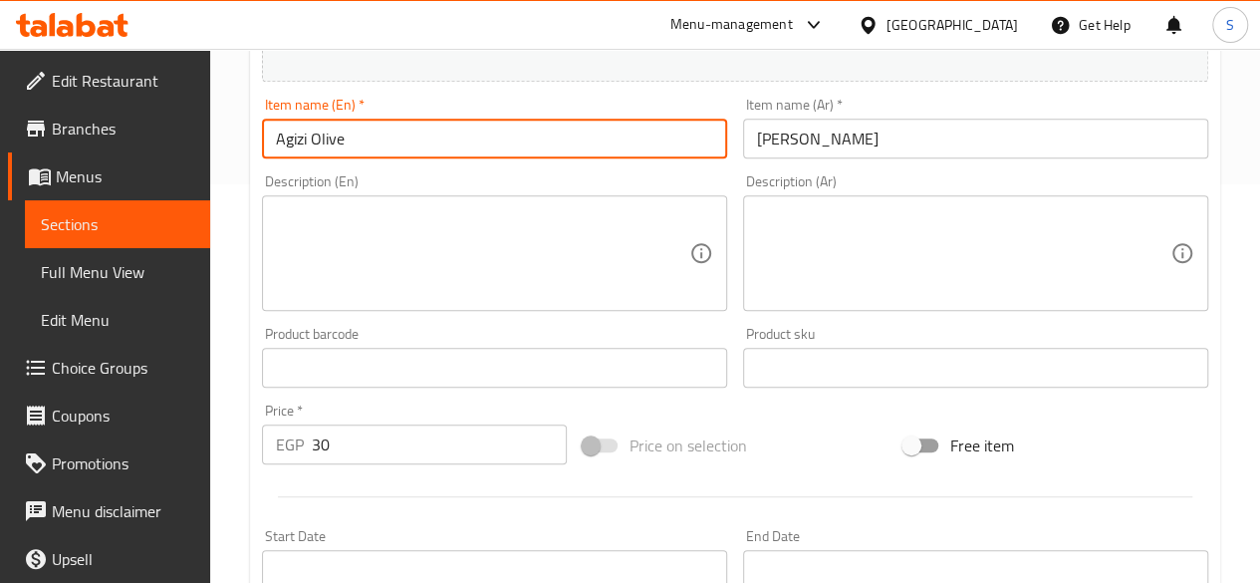
type input "Agizi Olive"
drag, startPoint x: 361, startPoint y: 441, endPoint x: 221, endPoint y: 437, distance: 139.5
click at [230, 439] on div "Home / Restaurants management / Menus / Sections / item / update Vegetables sec…" at bounding box center [735, 343] width 1050 height 1387
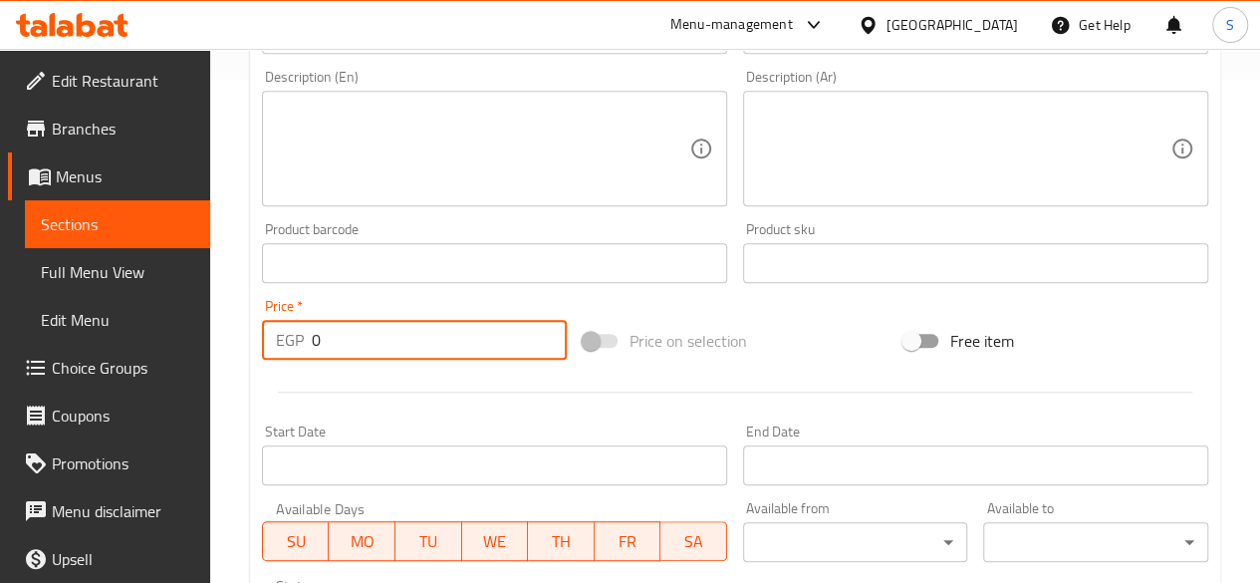
scroll to position [697, 0]
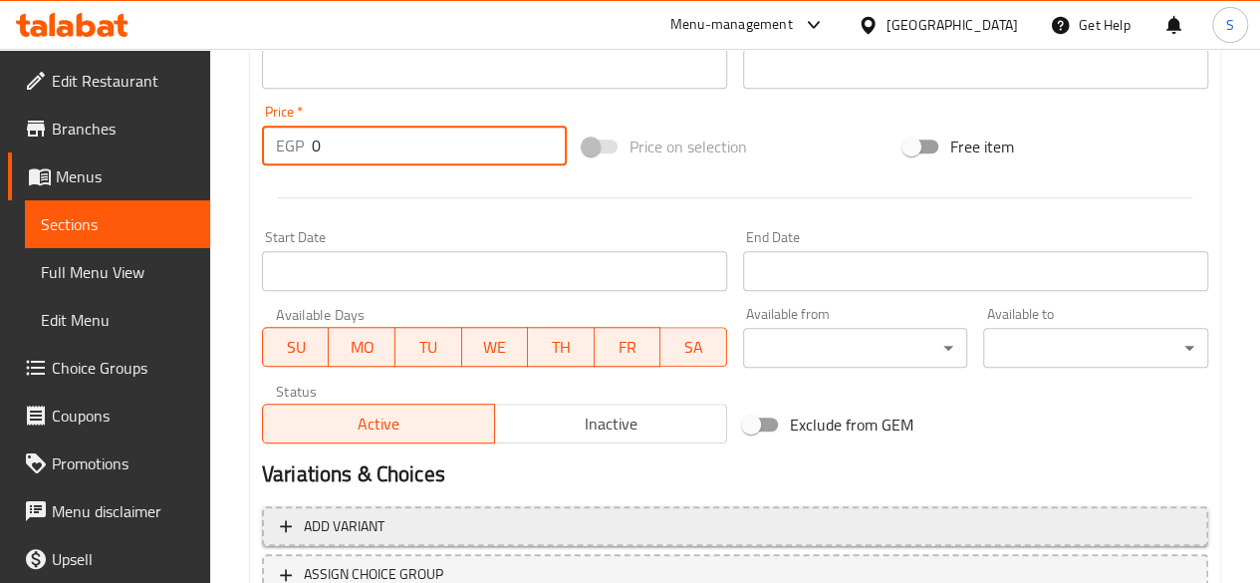
type input "0"
click at [409, 534] on span "Add variant" at bounding box center [735, 526] width 910 height 25
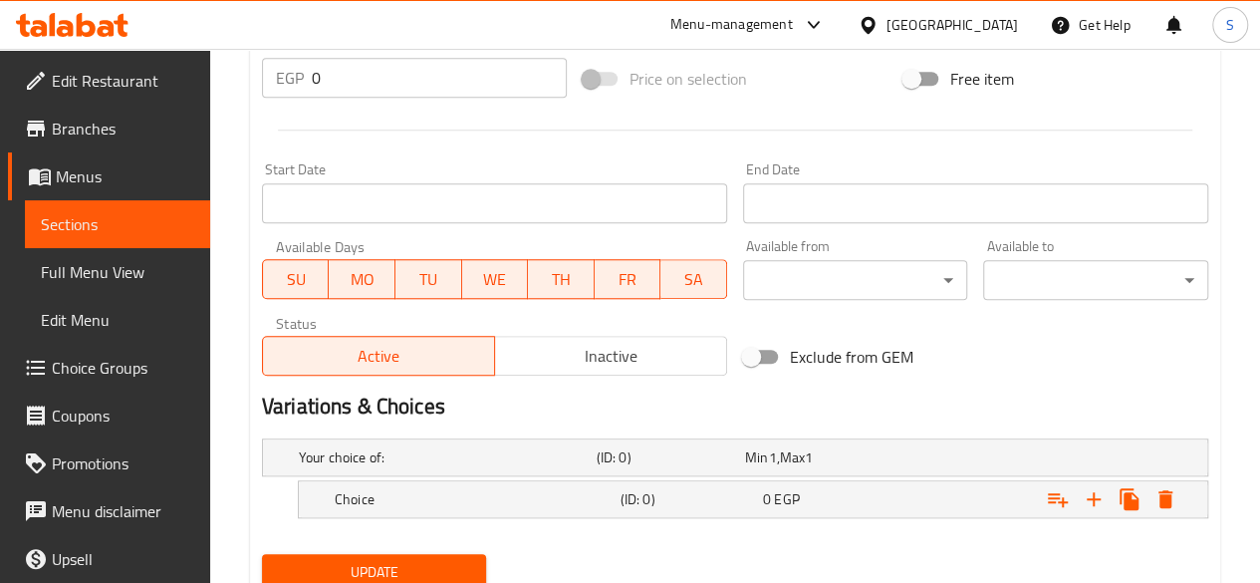
scroll to position [797, 0]
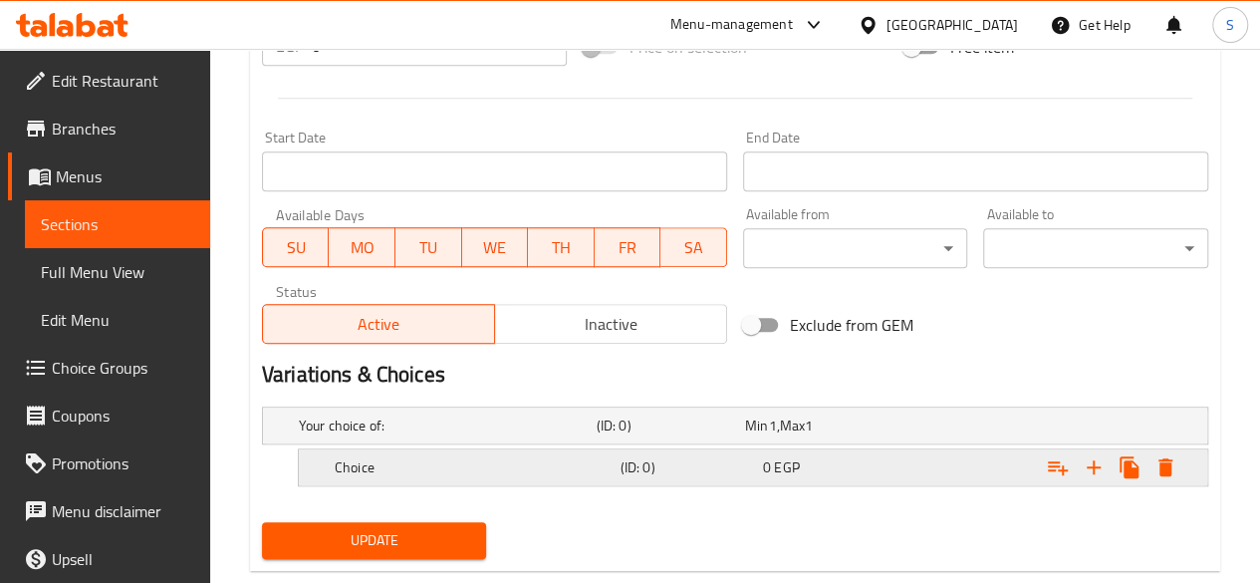
click at [394, 457] on h5 "Choice" at bounding box center [474, 467] width 278 height 20
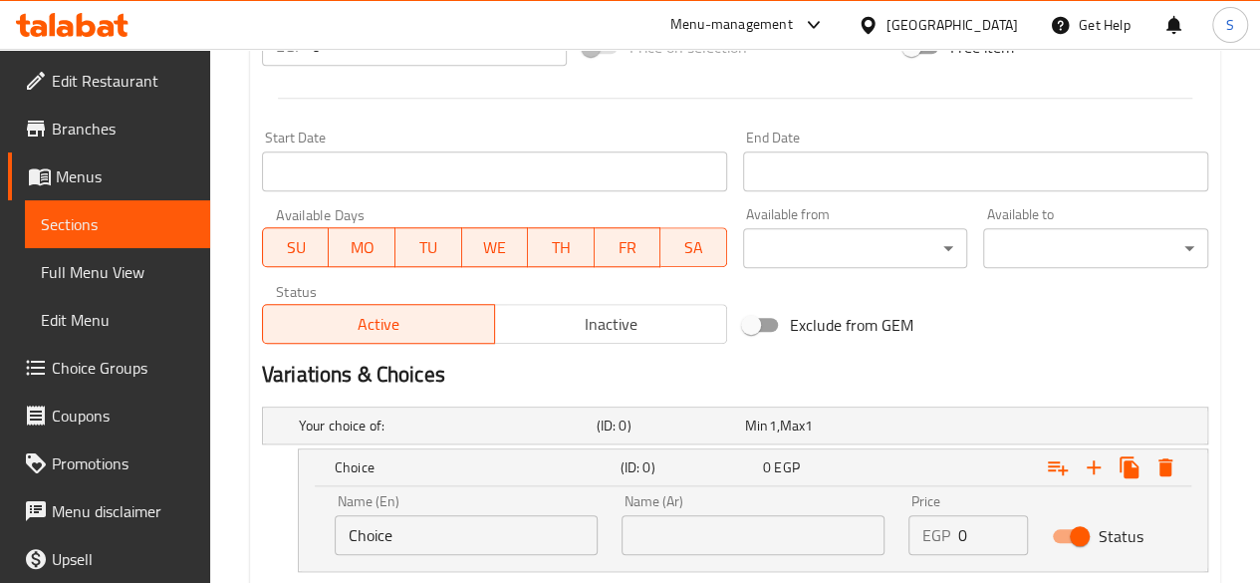
drag, startPoint x: 402, startPoint y: 526, endPoint x: 277, endPoint y: 525, distance: 125.5
click at [277, 525] on div "Choice (ID: 0) 0 EGP Name (En) Choice Name (En) Name (Ar) Name (Ar) Price EGP 0…" at bounding box center [735, 509] width 946 height 123
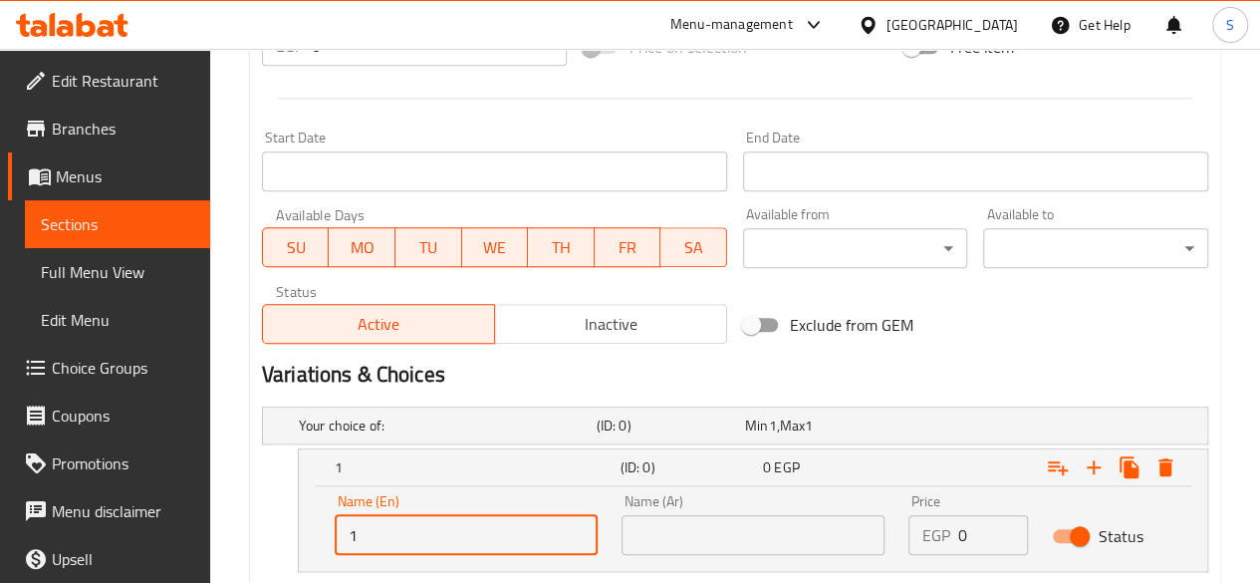
type input "1 Kilo"
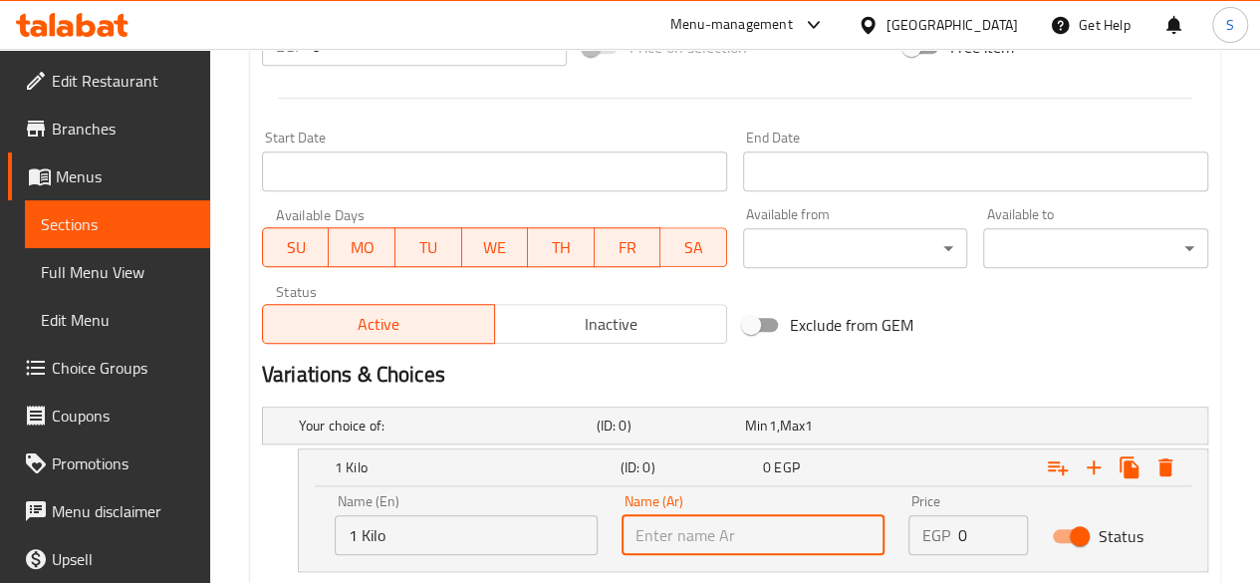
drag, startPoint x: 699, startPoint y: 529, endPoint x: 697, endPoint y: 326, distance: 203.2
click at [699, 531] on input "text" at bounding box center [752, 535] width 263 height 40
type input "1 كيلو"
drag, startPoint x: 965, startPoint y: 535, endPoint x: 940, endPoint y: 532, distance: 25.1
click at [948, 535] on div "EGP 0 Price" at bounding box center [968, 535] width 120 height 40
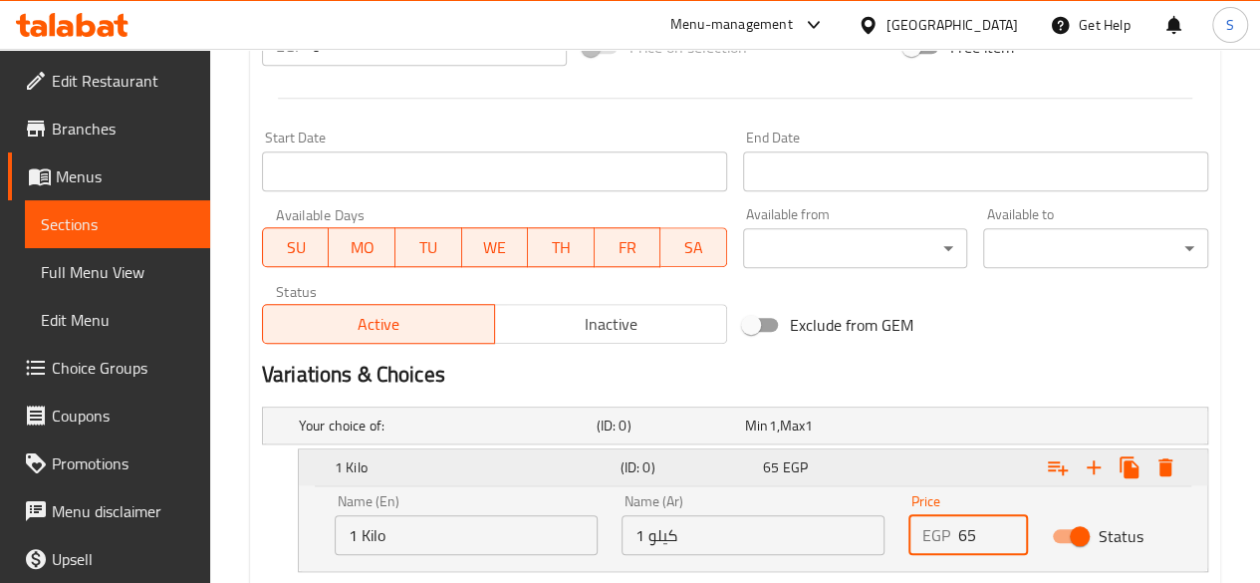
scroll to position [896, 0]
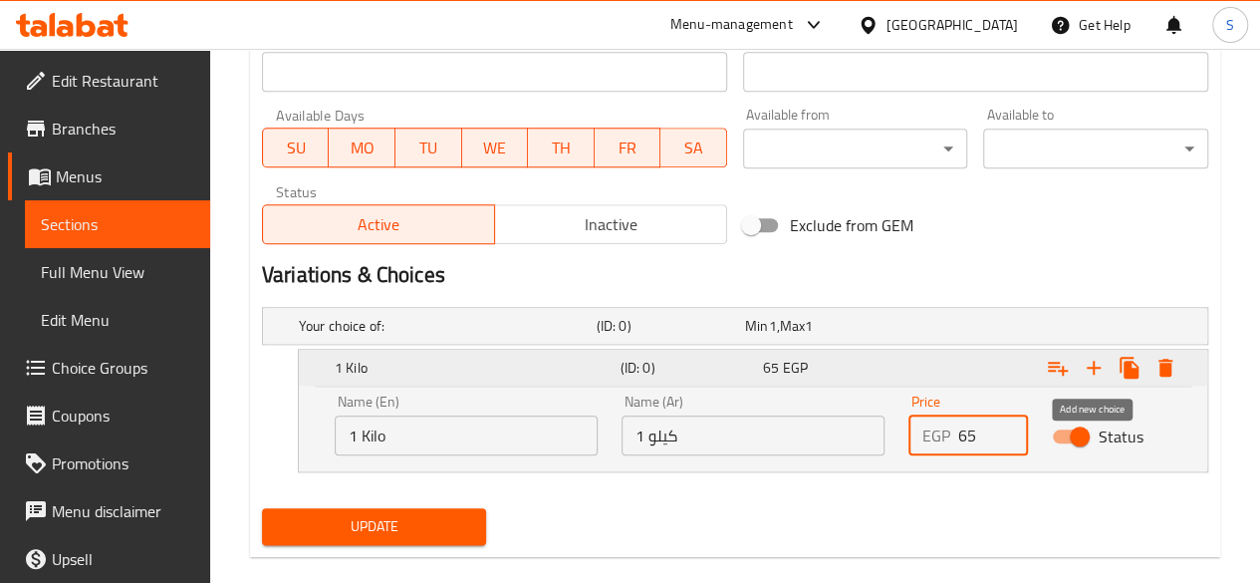
type input "65"
click at [1098, 368] on icon "Expand" at bounding box center [1094, 368] width 24 height 24
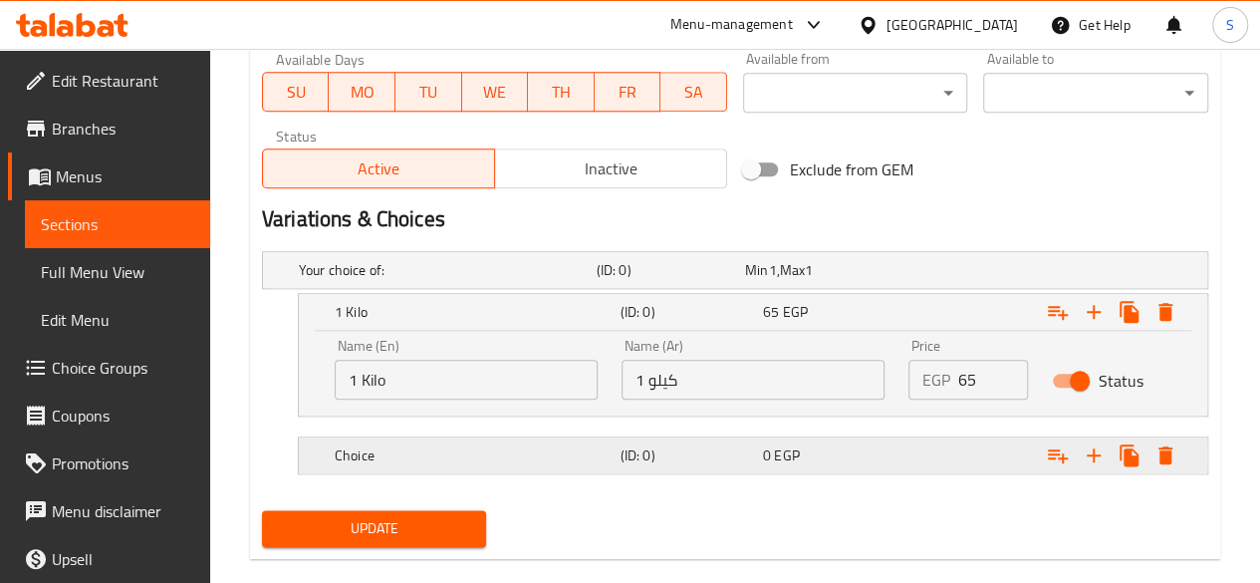
scroll to position [981, 0]
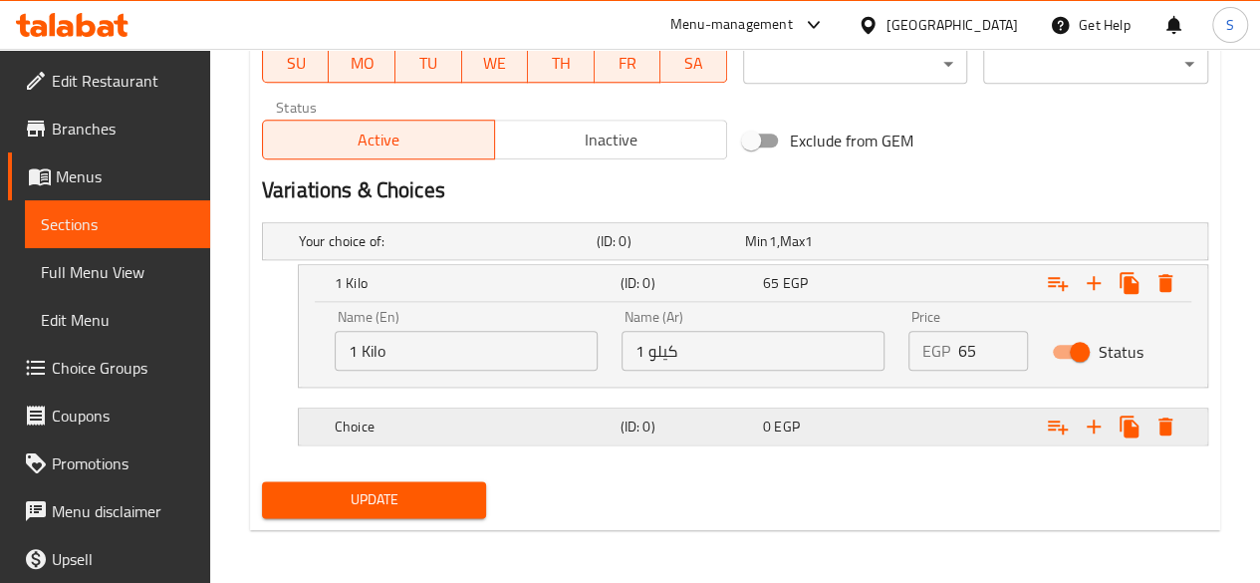
click at [436, 434] on div "Choice" at bounding box center [474, 426] width 286 height 28
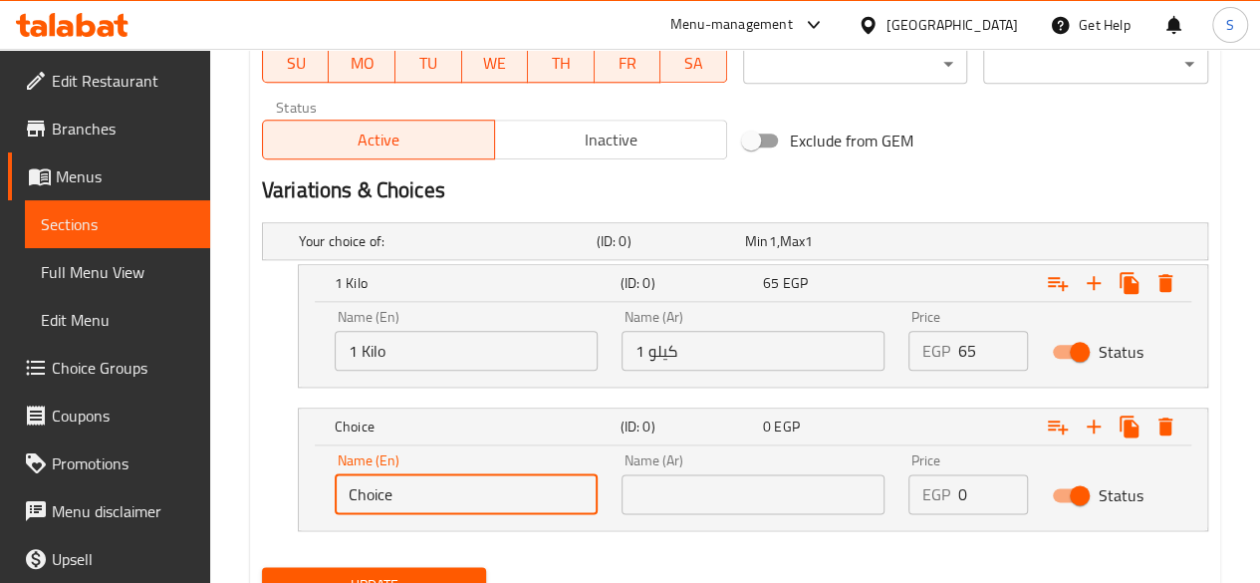
drag, startPoint x: 438, startPoint y: 503, endPoint x: 295, endPoint y: 502, distance: 143.4
click at [299, 503] on div "Name (En) Choice Name (En) Name (Ar) Name (Ar) Price EGP 0 Price Status" at bounding box center [753, 487] width 908 height 85
type input "1/2 Kilo"
drag, startPoint x: 657, startPoint y: 487, endPoint x: 673, endPoint y: 386, distance: 101.8
click at [657, 487] on input "text" at bounding box center [752, 494] width 263 height 40
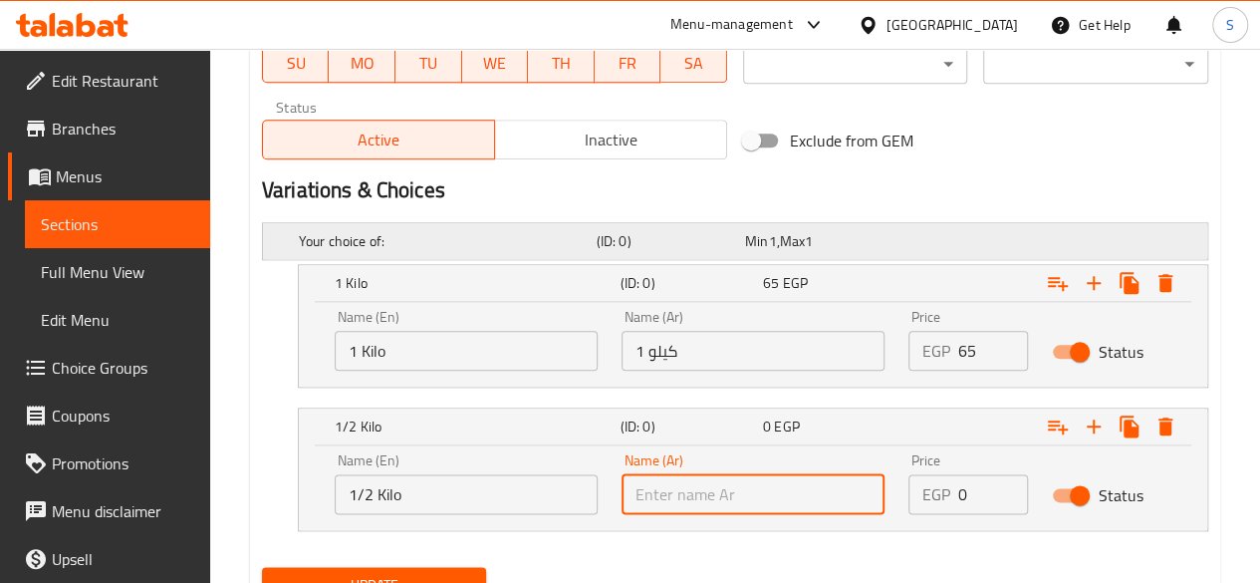
type input "1/2 كيلو"
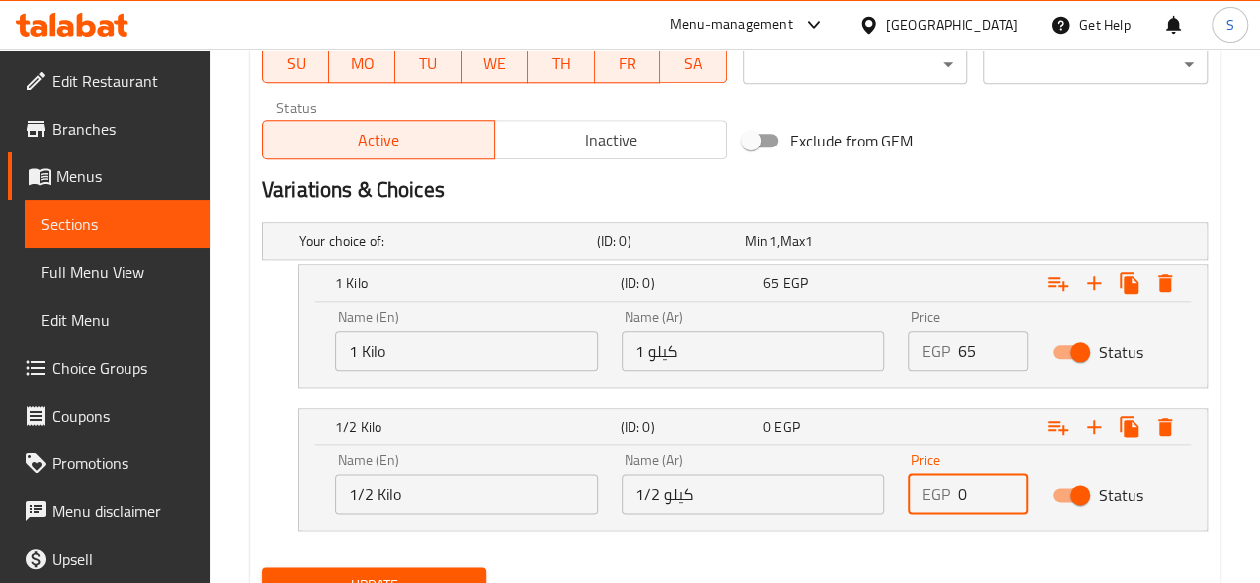
drag, startPoint x: 968, startPoint y: 485, endPoint x: 928, endPoint y: 485, distance: 39.8
click at [932, 485] on div "EGP 0 Price" at bounding box center [968, 494] width 120 height 40
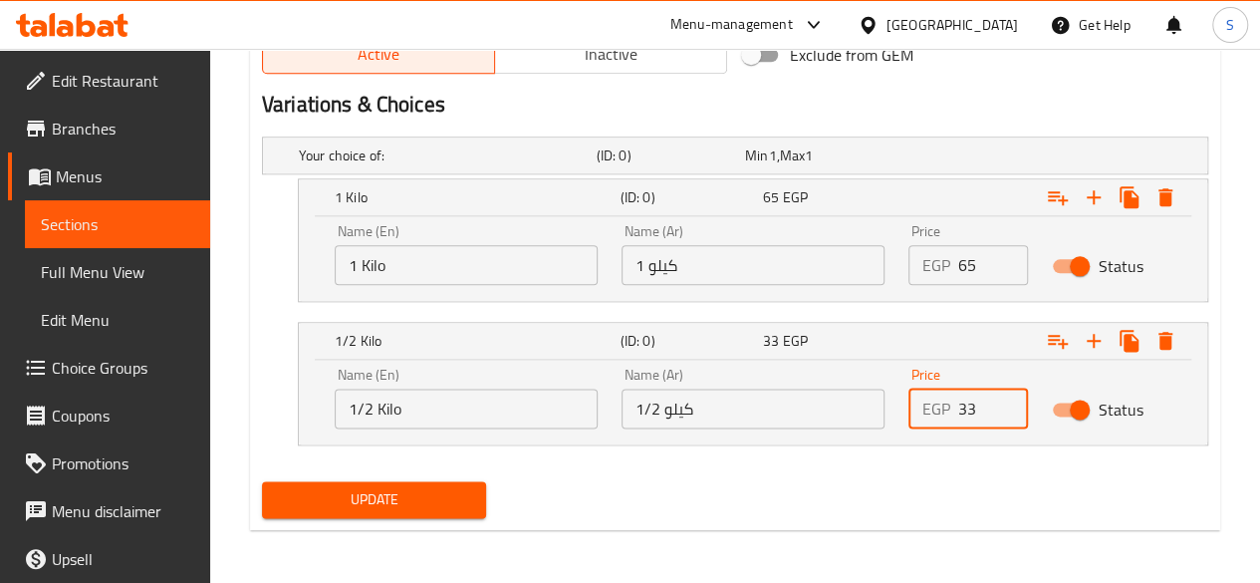
type input "33"
click at [414, 505] on span "Update" at bounding box center [374, 499] width 193 height 25
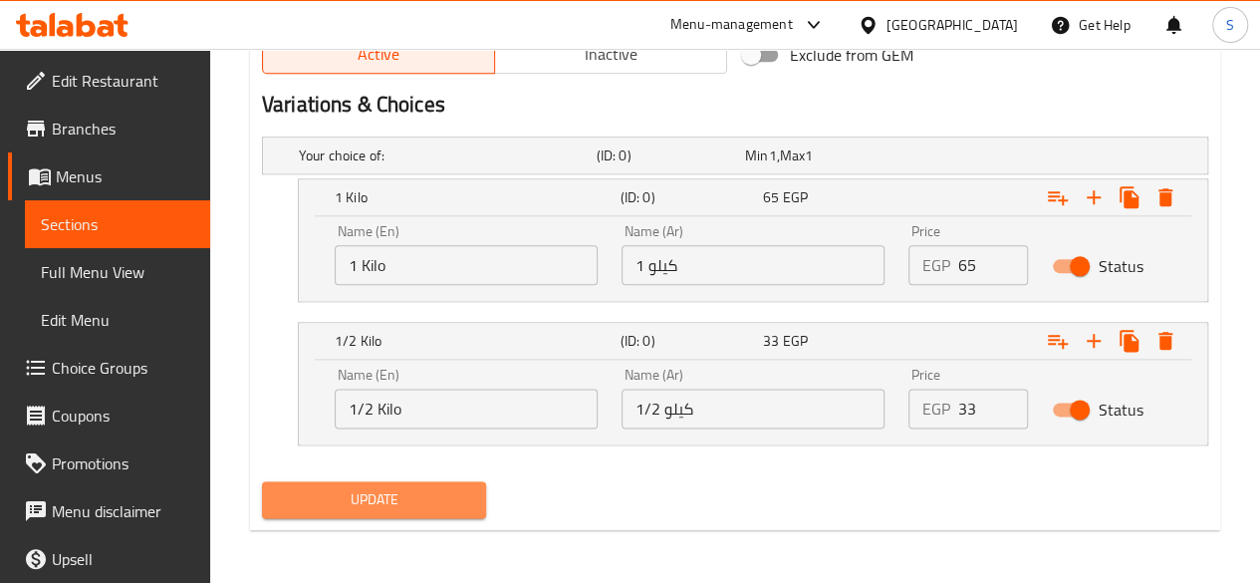
click at [382, 502] on span "Update" at bounding box center [374, 499] width 193 height 25
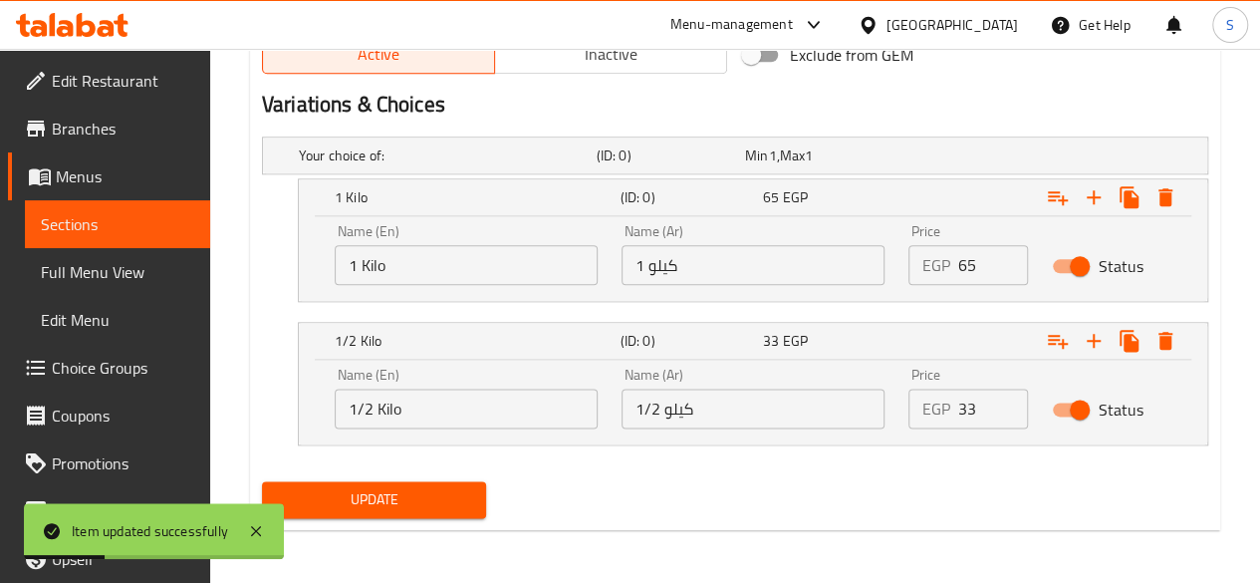
click at [450, 501] on span "Update" at bounding box center [374, 499] width 193 height 25
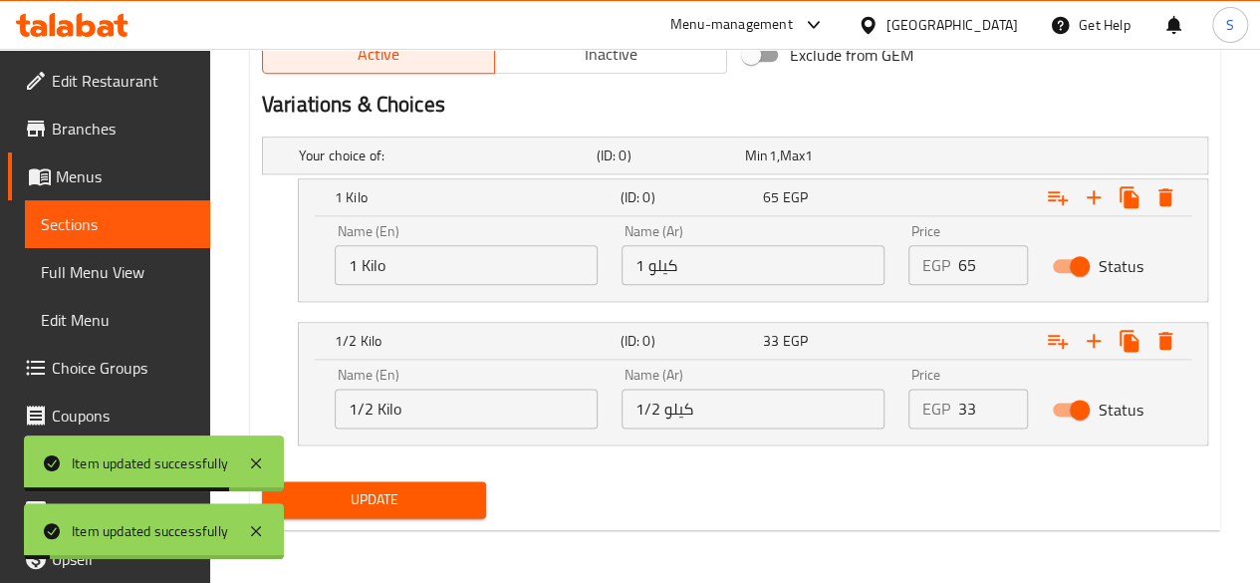
click at [88, 226] on span "Sections" at bounding box center [117, 224] width 153 height 24
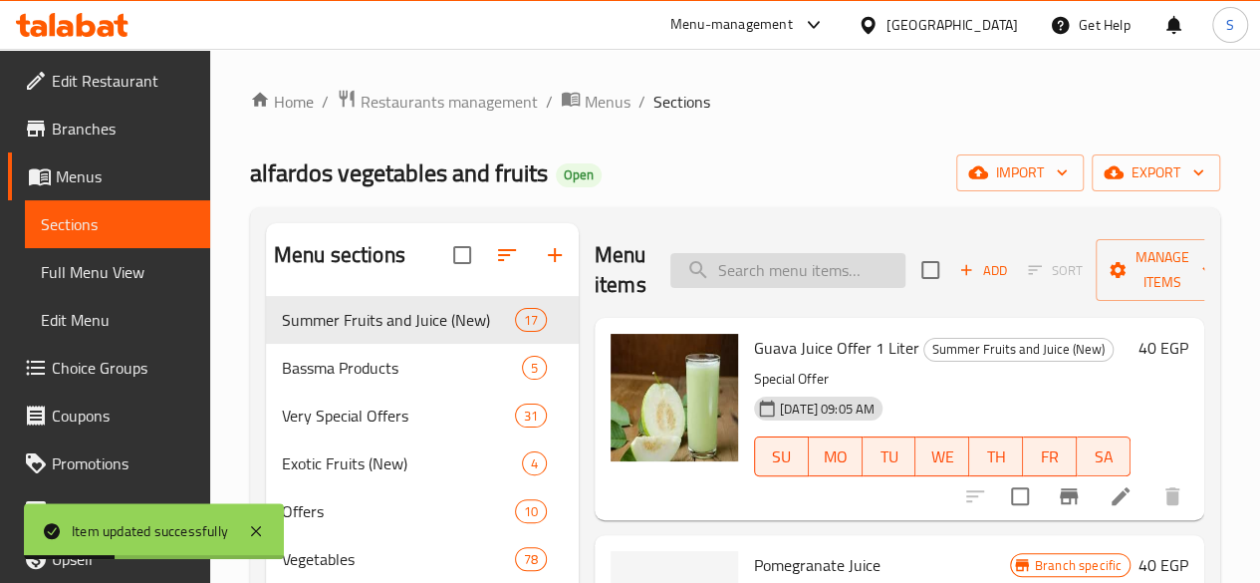
click at [729, 269] on input "search" at bounding box center [787, 270] width 235 height 35
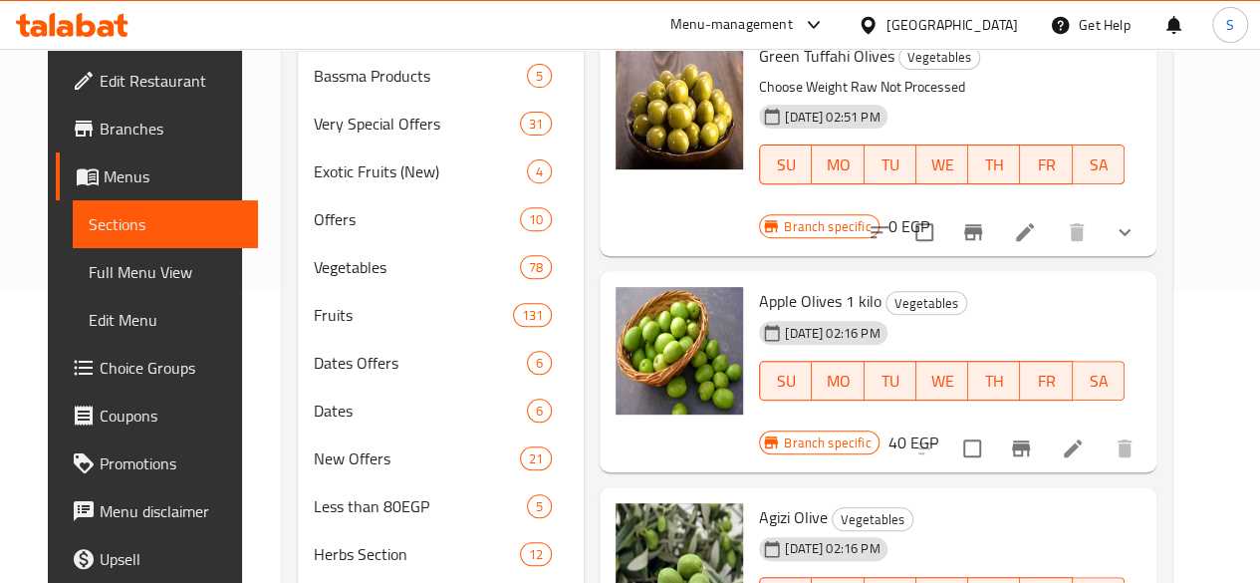
scroll to position [299, 0]
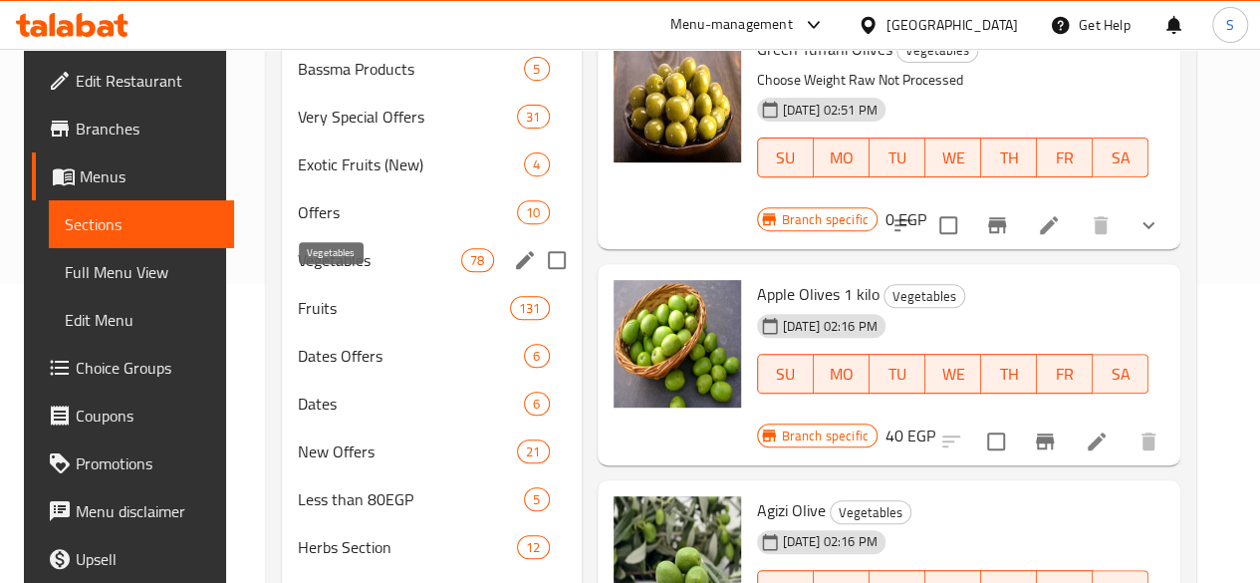
type input "زيتون"
click at [349, 272] on span "Vegetables" at bounding box center [380, 260] width 164 height 24
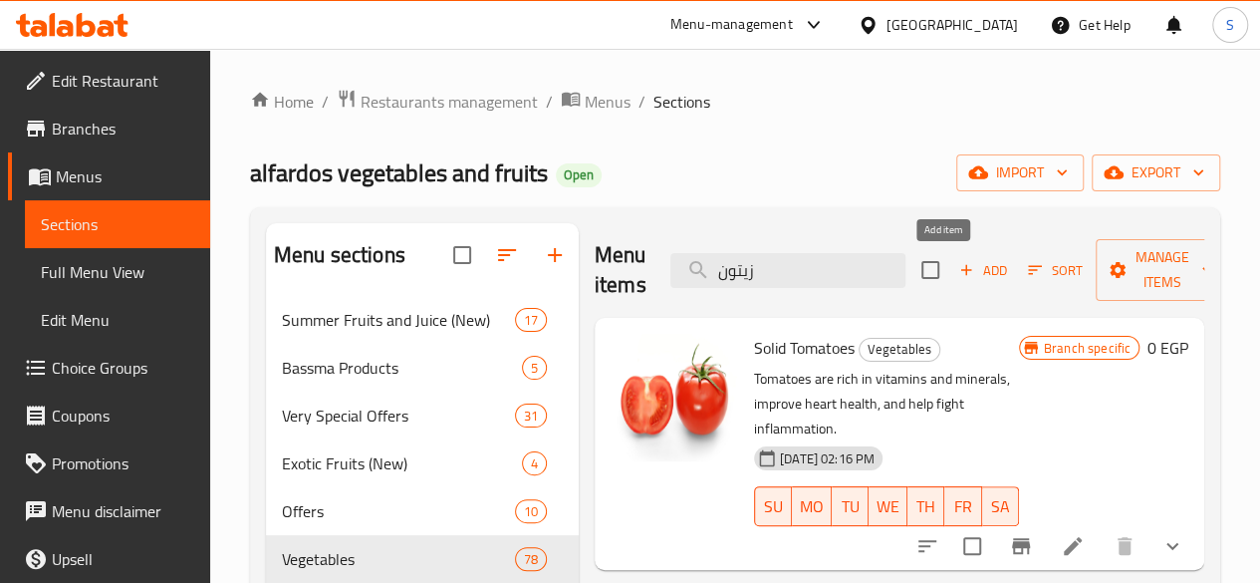
click at [956, 275] on span "Add" at bounding box center [983, 270] width 54 height 23
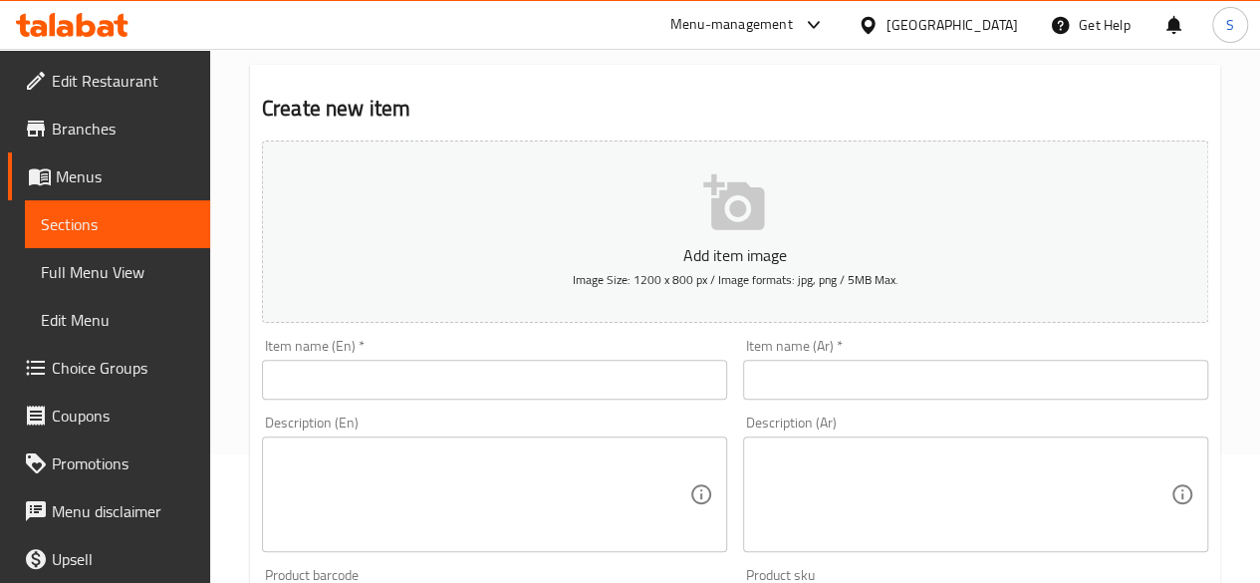
scroll to position [199, 0]
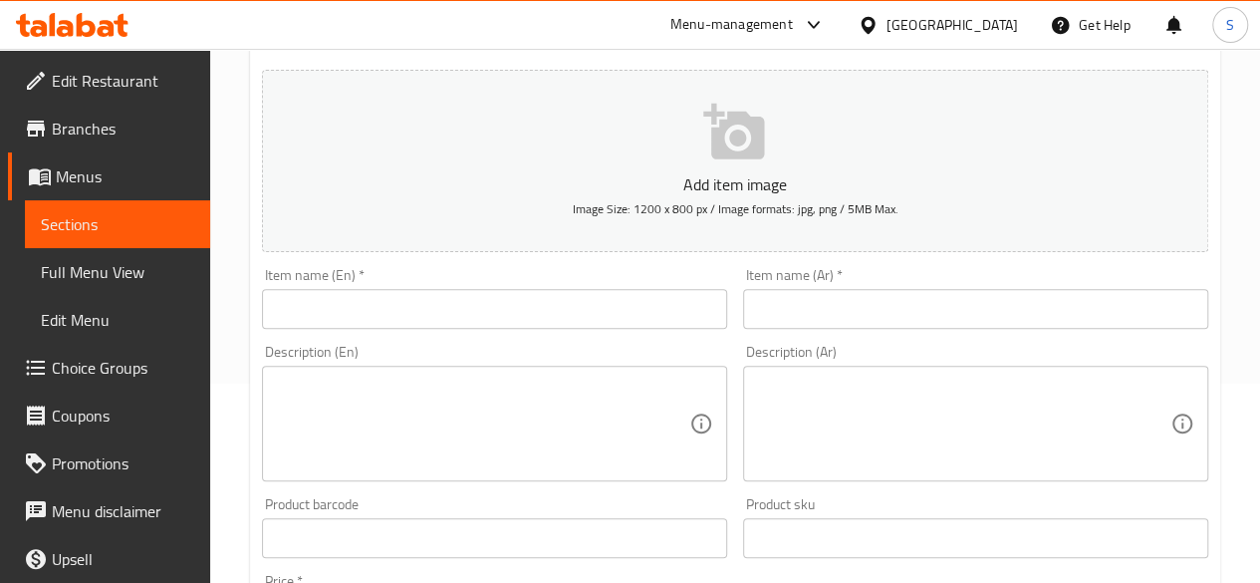
click at [442, 302] on input "text" at bounding box center [494, 309] width 465 height 40
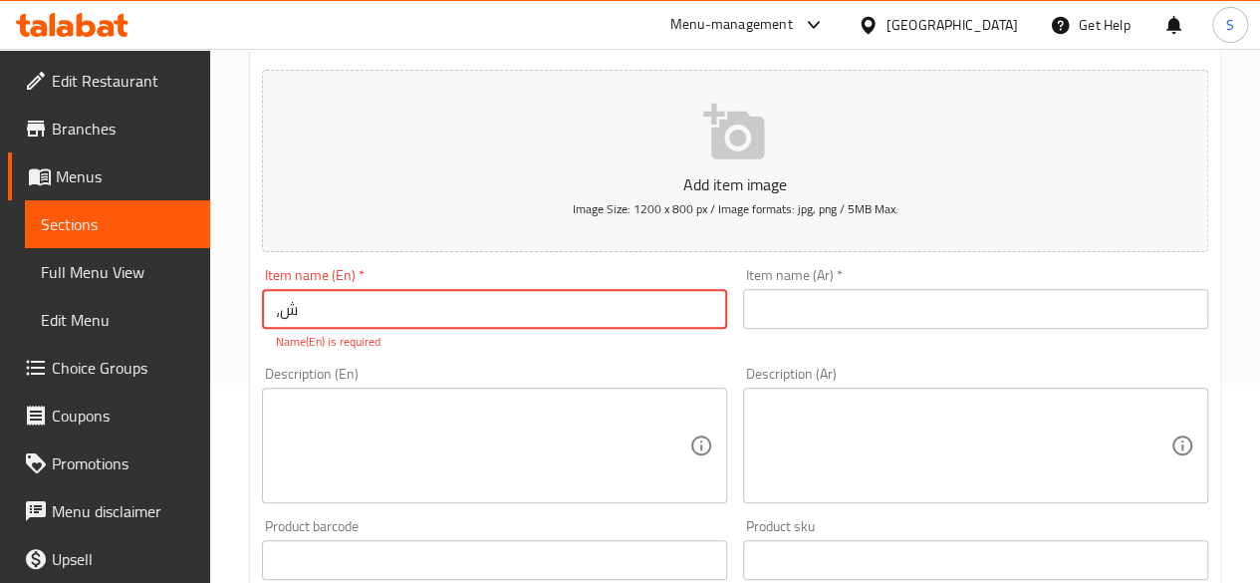
type input "،"
type input "Kalamata Olives"
click at [787, 294] on input "text" at bounding box center [975, 309] width 465 height 40
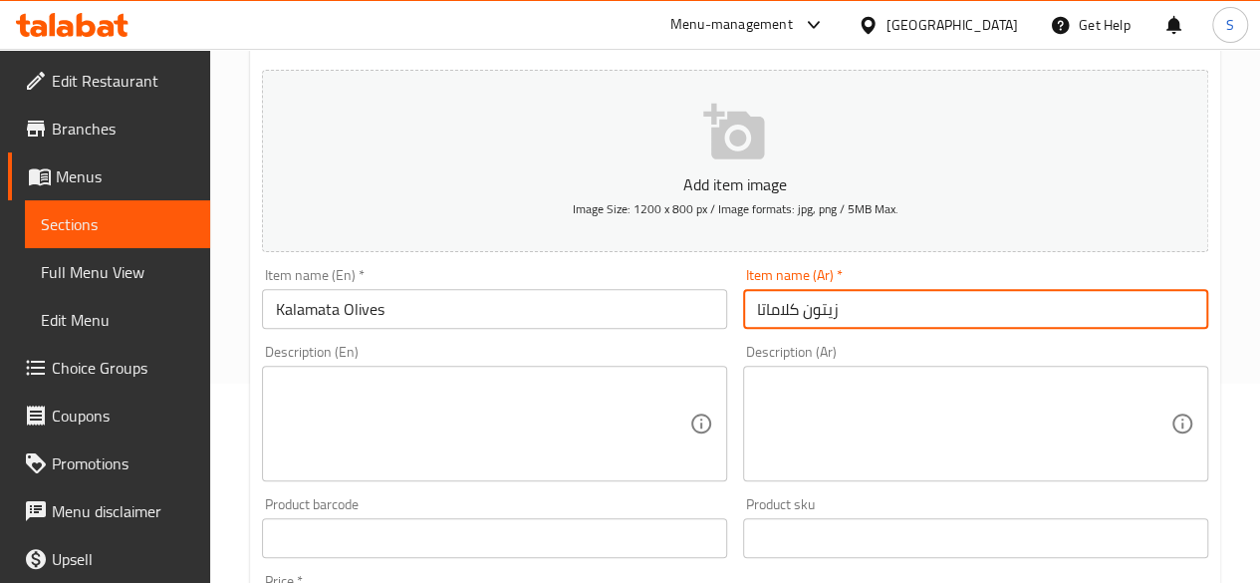
type input "زيتون كلاماتا"
click at [307, 378] on textarea at bounding box center [482, 423] width 413 height 95
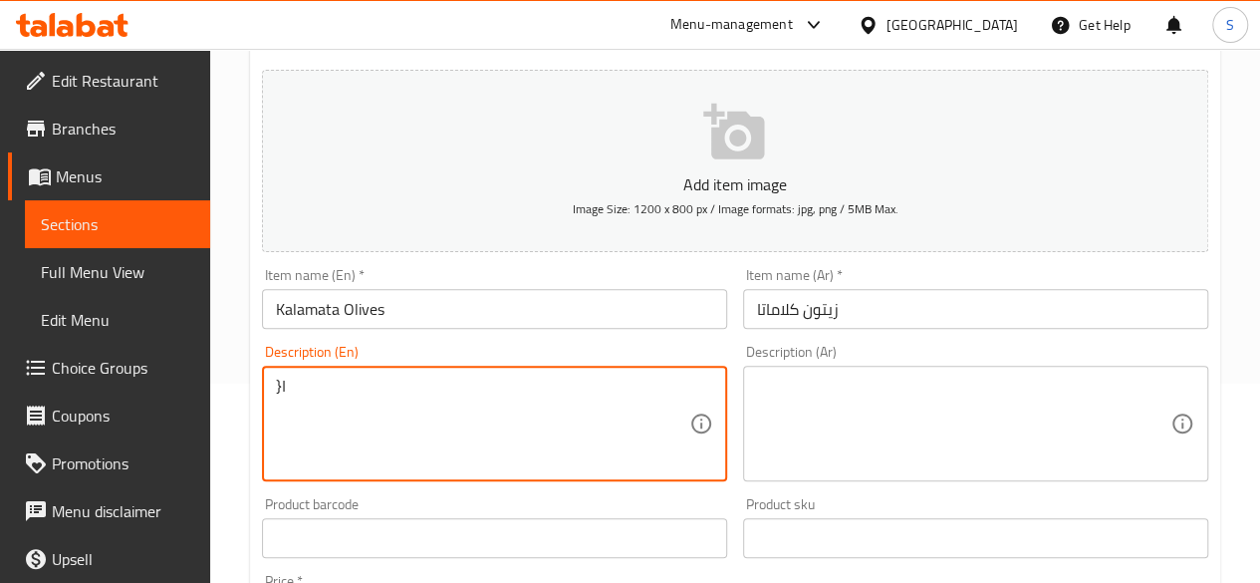
type textarea "}"
type textarea "Choose Weight"
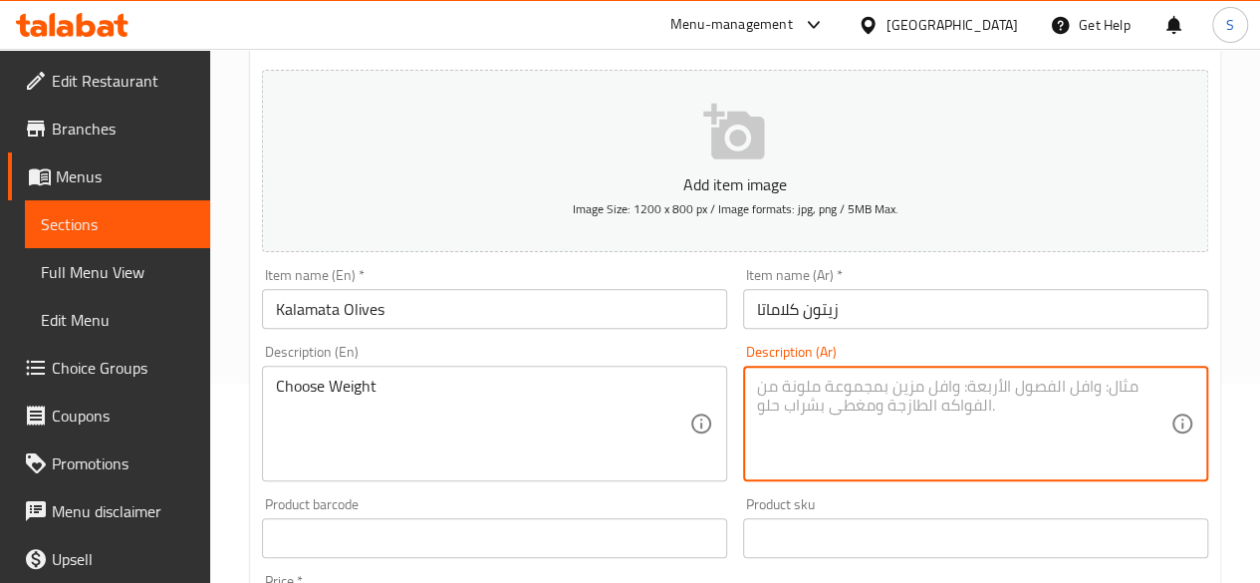
click at [835, 441] on textarea at bounding box center [963, 423] width 413 height 95
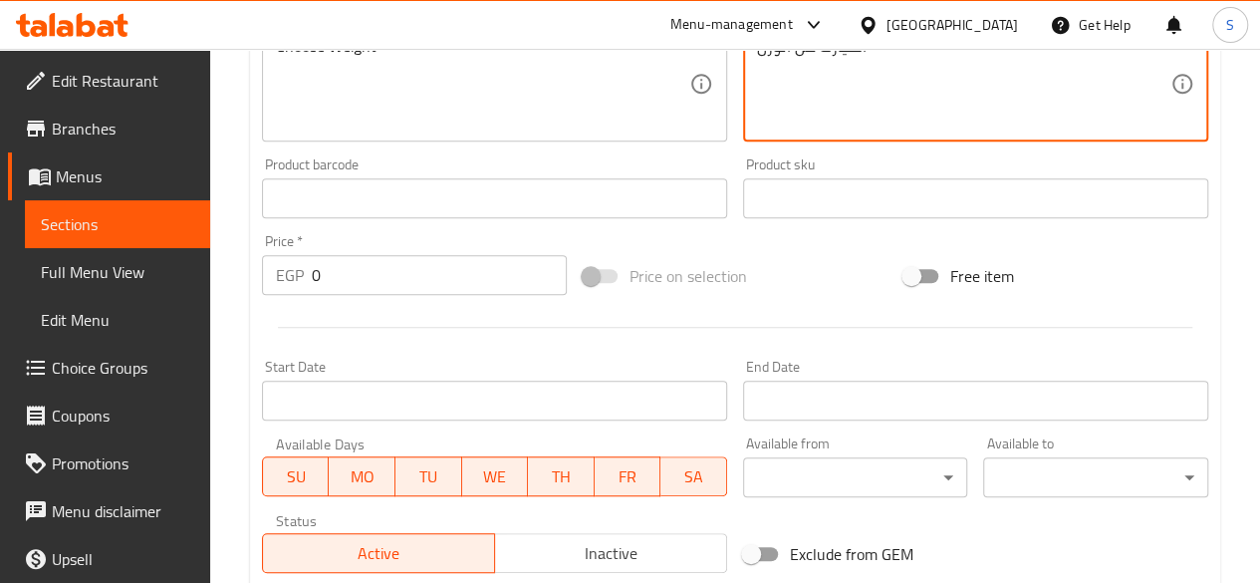
scroll to position [697, 0]
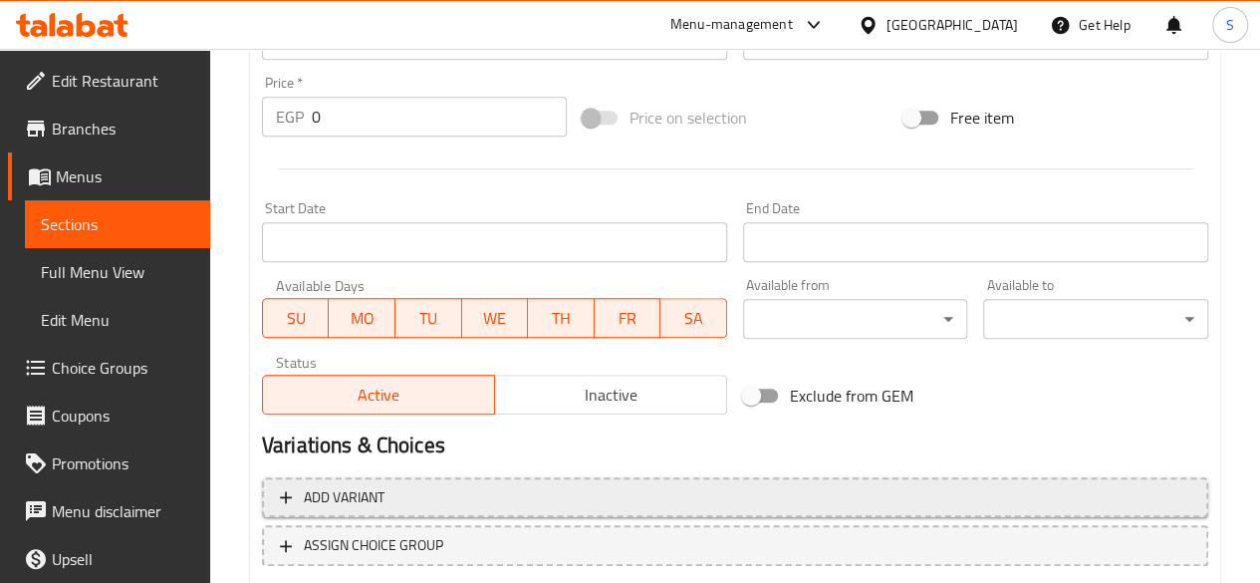
type textarea "اختيارك من الوزن"
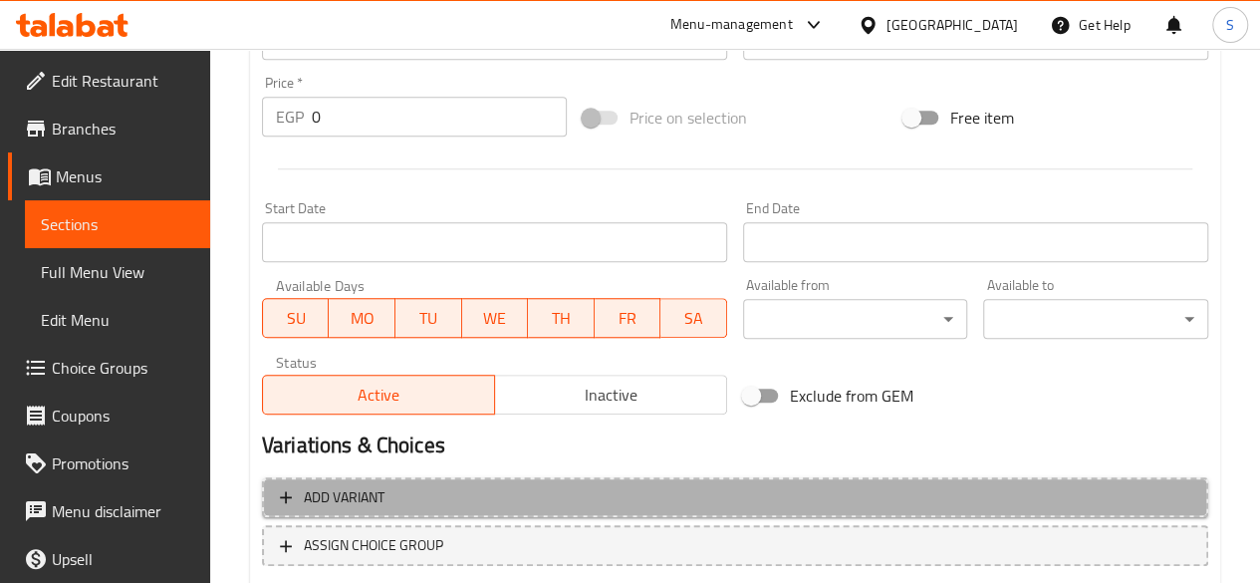
click at [390, 495] on span "Add variant" at bounding box center [735, 497] width 910 height 25
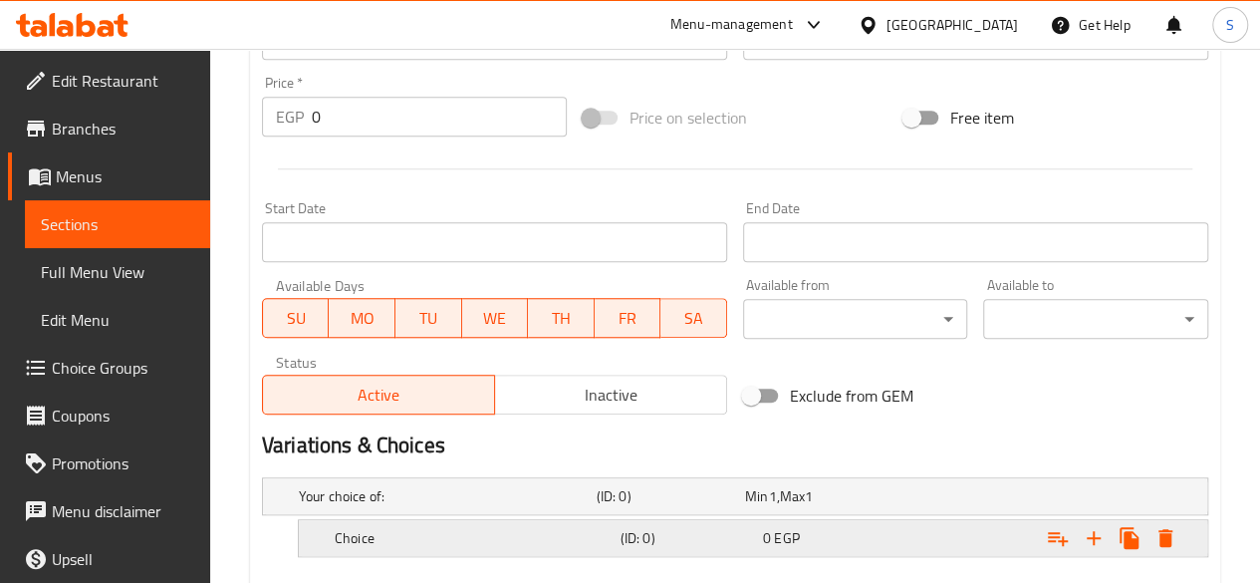
click at [385, 528] on h5 "Choice" at bounding box center [474, 538] width 278 height 20
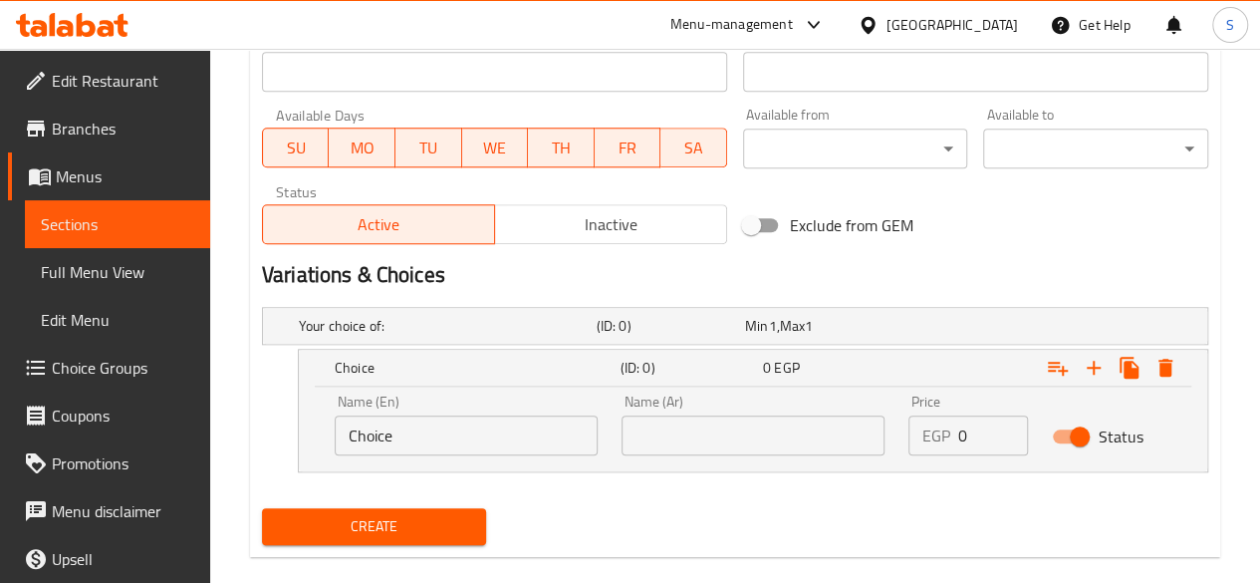
scroll to position [894, 0]
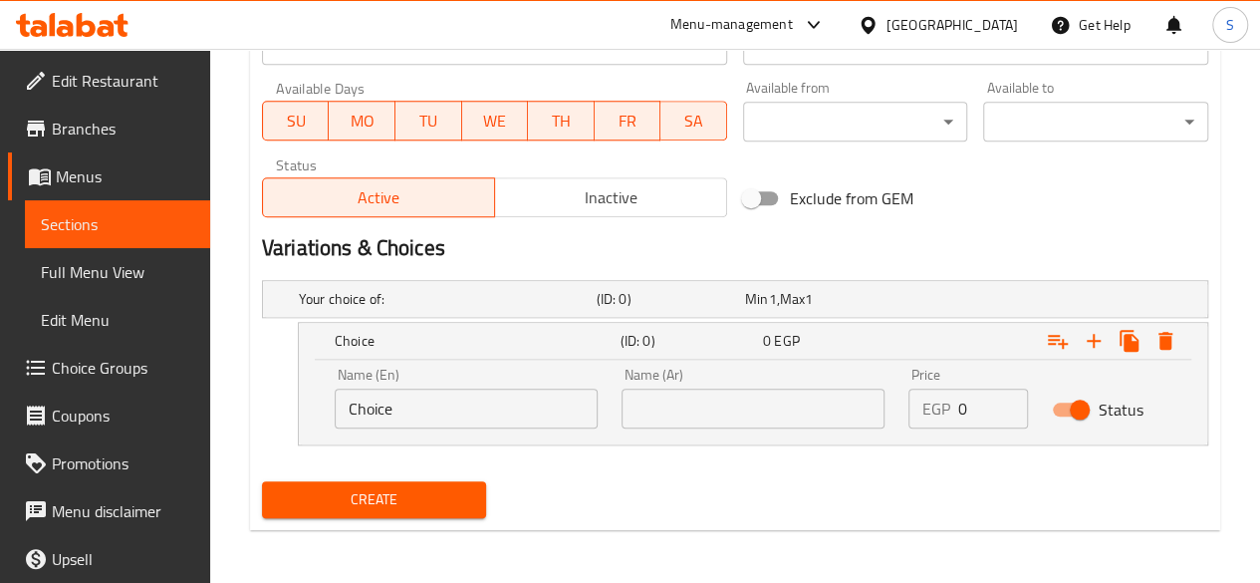
drag, startPoint x: 428, startPoint y: 395, endPoint x: 201, endPoint y: 417, distance: 228.1
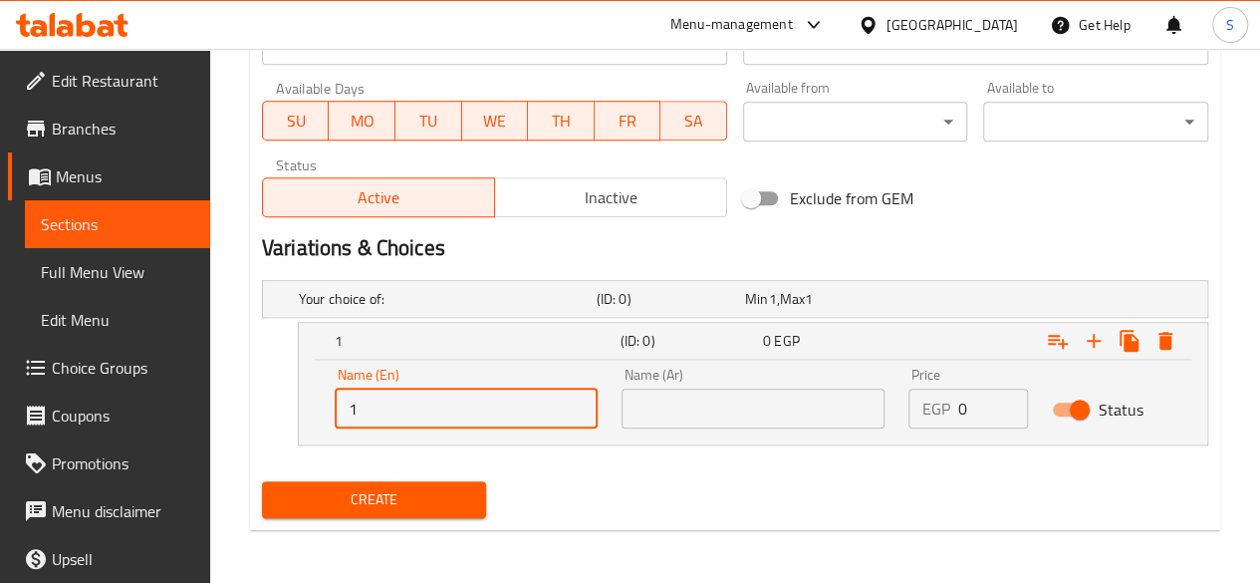
type input "1 Kilo"
click at [721, 425] on div "Name (Ar) Name (Ar)" at bounding box center [753, 398] width 287 height 85
click at [696, 412] on input "text" at bounding box center [752, 408] width 263 height 40
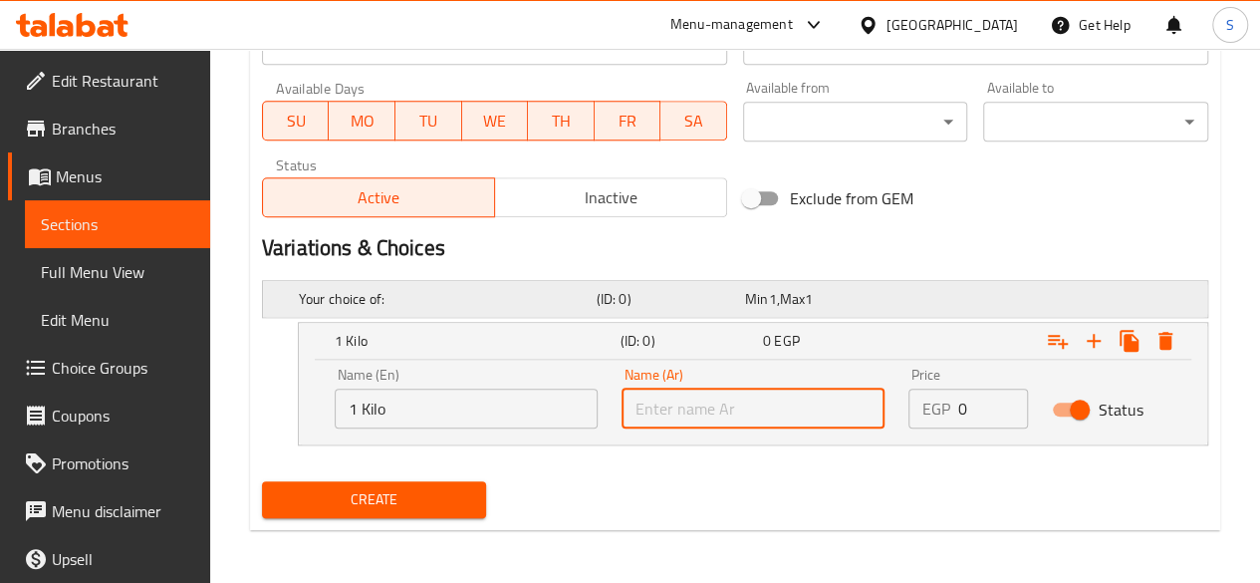
type input "1 كيلو"
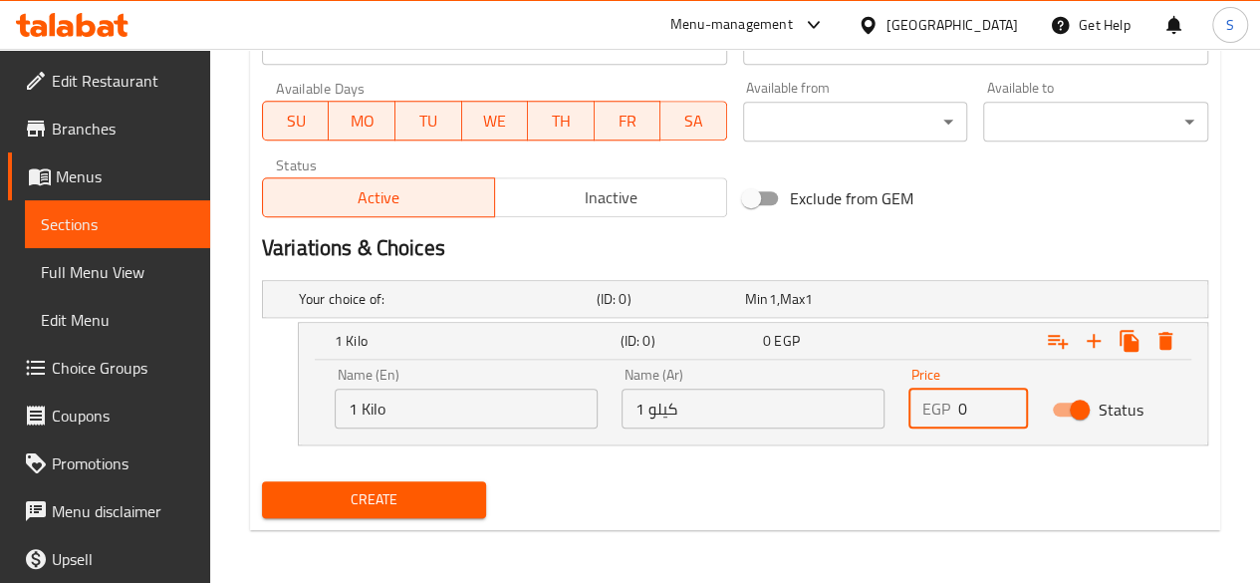
drag, startPoint x: 972, startPoint y: 392, endPoint x: 919, endPoint y: 393, distance: 52.8
click at [919, 393] on div "EGP 0 Price" at bounding box center [968, 408] width 120 height 40
type input "65"
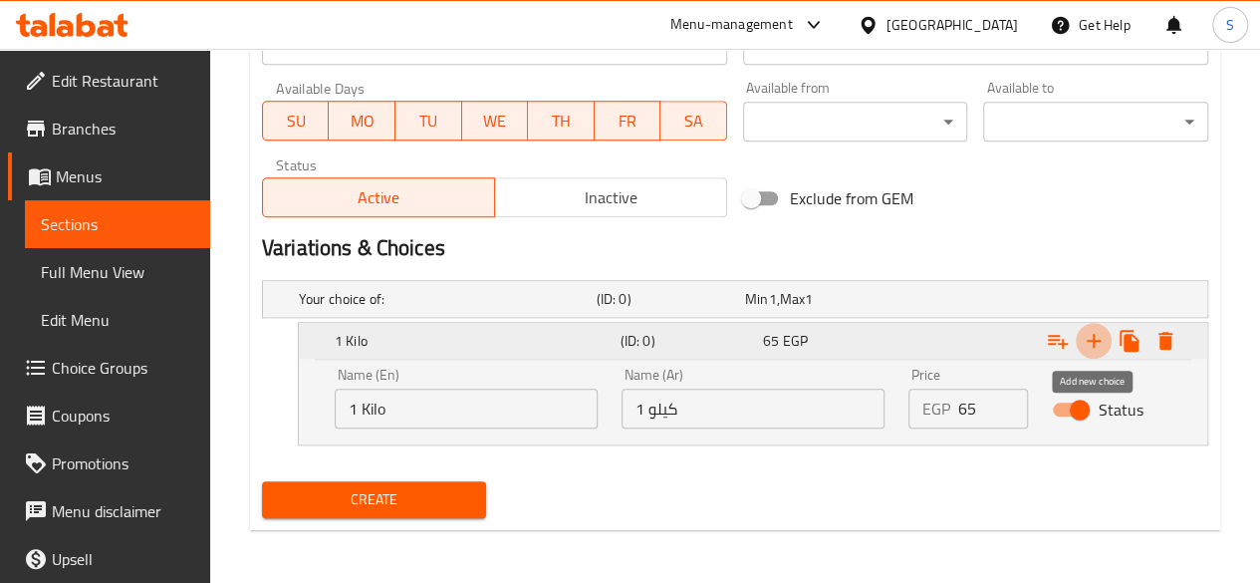
click at [1096, 334] on icon "Expand" at bounding box center [1094, 341] width 24 height 24
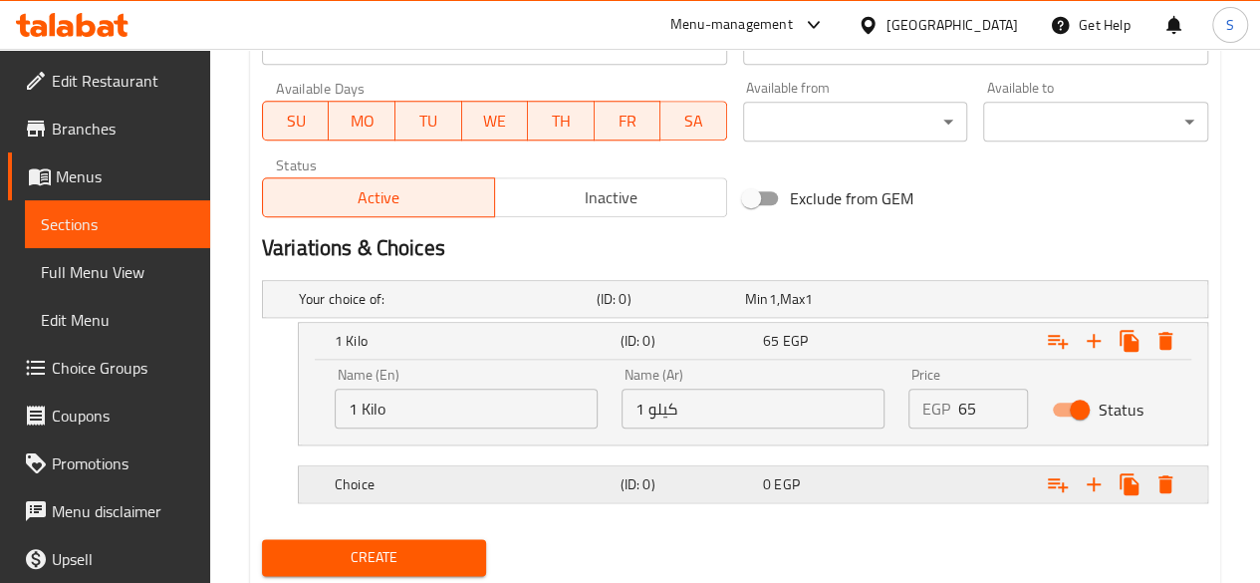
click at [392, 477] on h5 "Choice" at bounding box center [474, 484] width 278 height 20
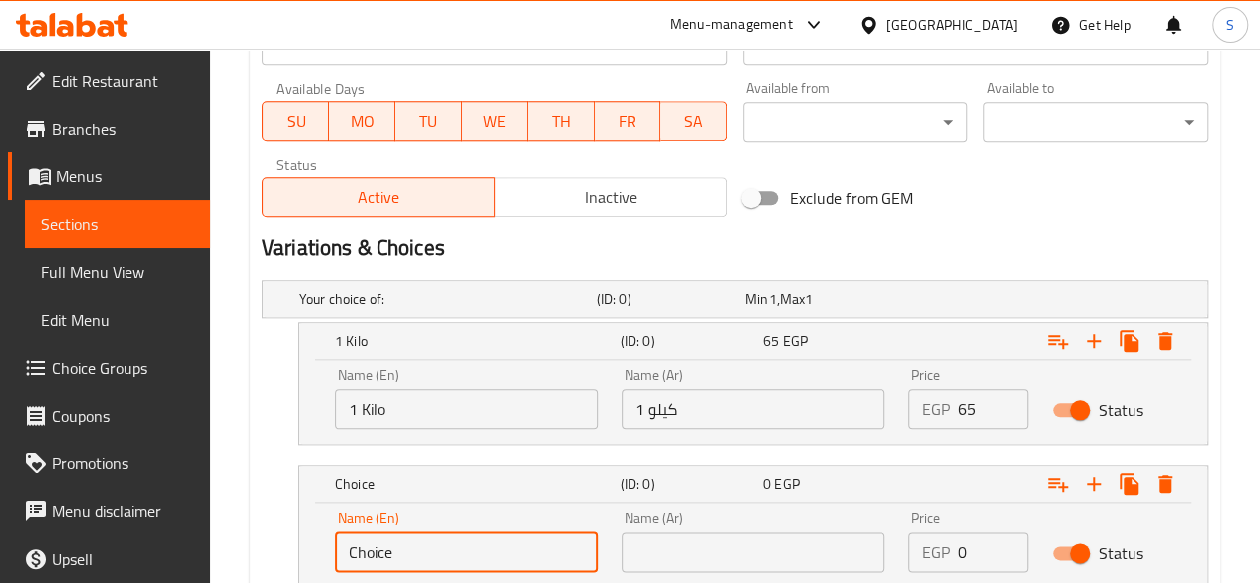
drag, startPoint x: 414, startPoint y: 553, endPoint x: 221, endPoint y: 544, distance: 193.4
type input "1/2 Kilo"
click at [656, 552] on input "text" at bounding box center [752, 552] width 263 height 40
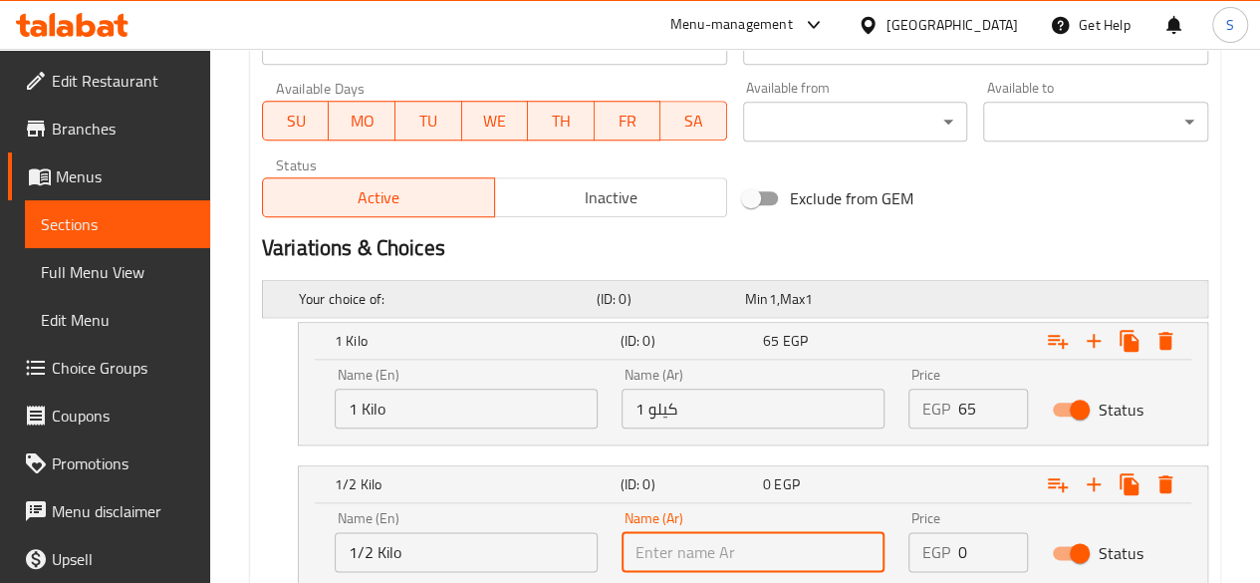
type input "1/2 كيلو"
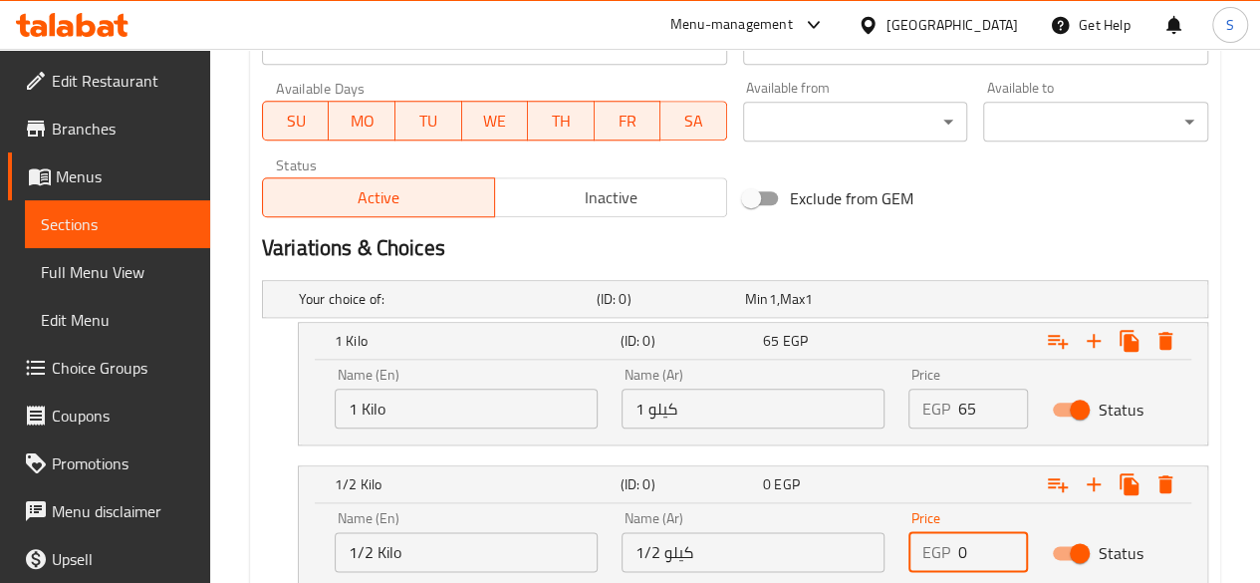
drag, startPoint x: 972, startPoint y: 549, endPoint x: 936, endPoint y: 545, distance: 36.1
click at [944, 549] on div "EGP 0 Price" at bounding box center [968, 552] width 120 height 40
type input "33"
click at [1090, 476] on icon "Expand" at bounding box center [1094, 484] width 24 height 24
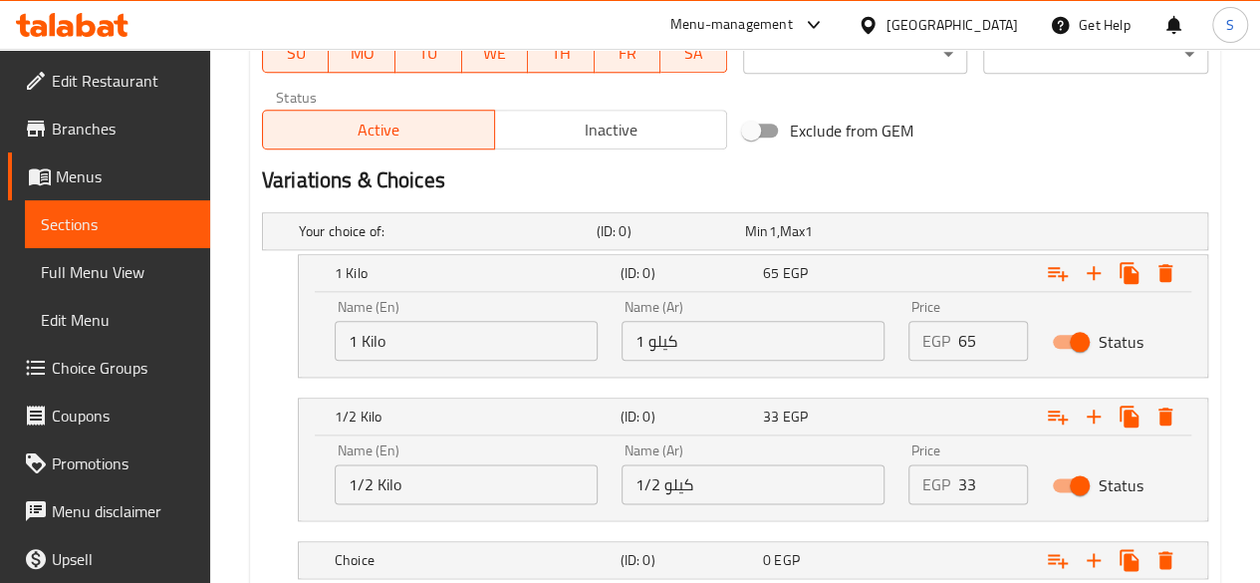
scroll to position [994, 0]
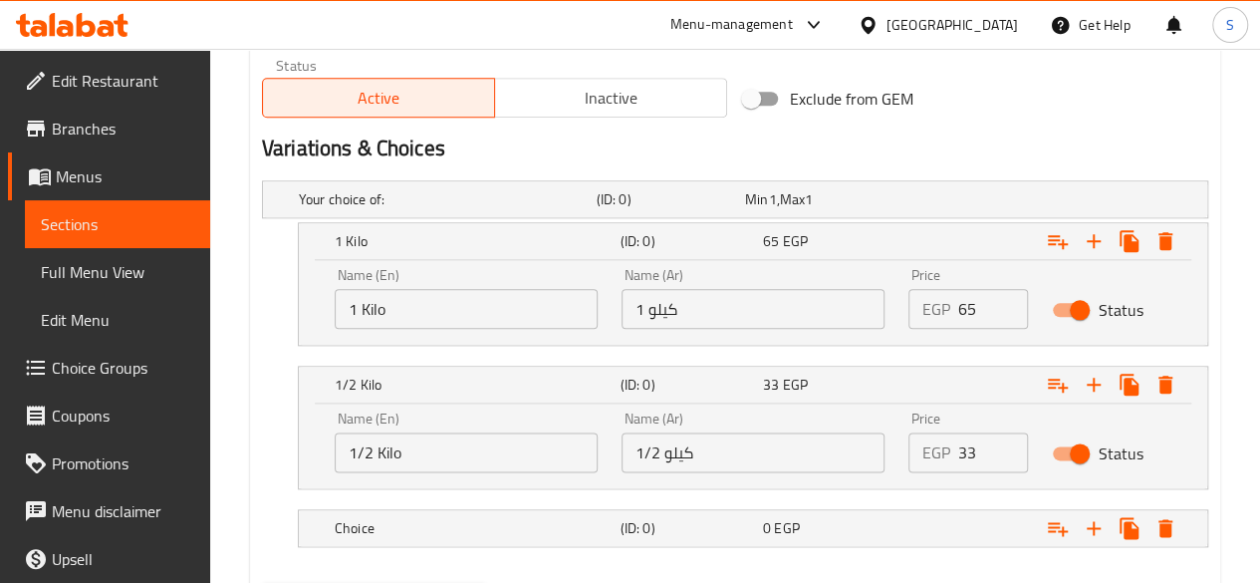
drag, startPoint x: 374, startPoint y: 522, endPoint x: 411, endPoint y: 546, distance: 43.9
click at [374, 522] on h5 "Choice" at bounding box center [474, 528] width 278 height 20
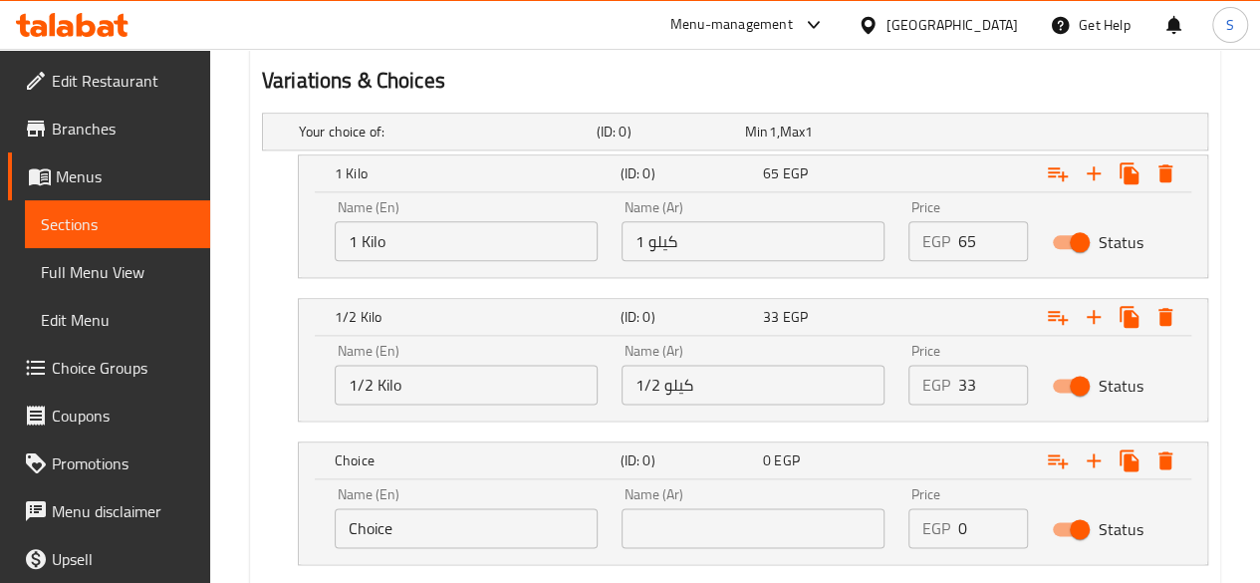
scroll to position [1094, 0]
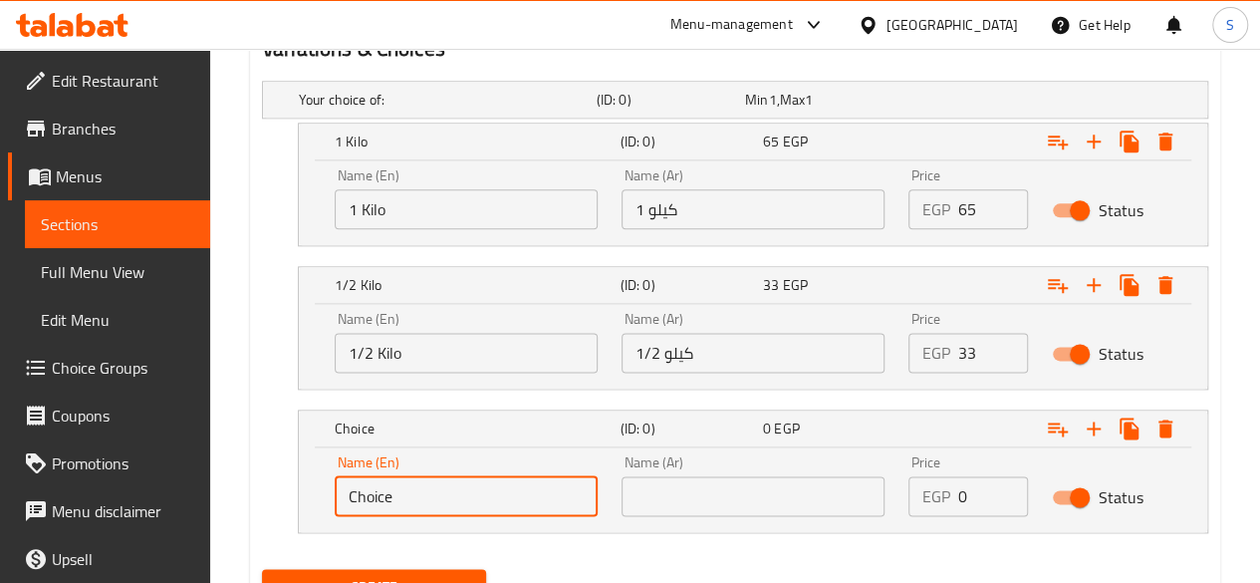
drag, startPoint x: 398, startPoint y: 488, endPoint x: 165, endPoint y: 493, distance: 233.1
type input "1"
type input "1/8 Kilo"
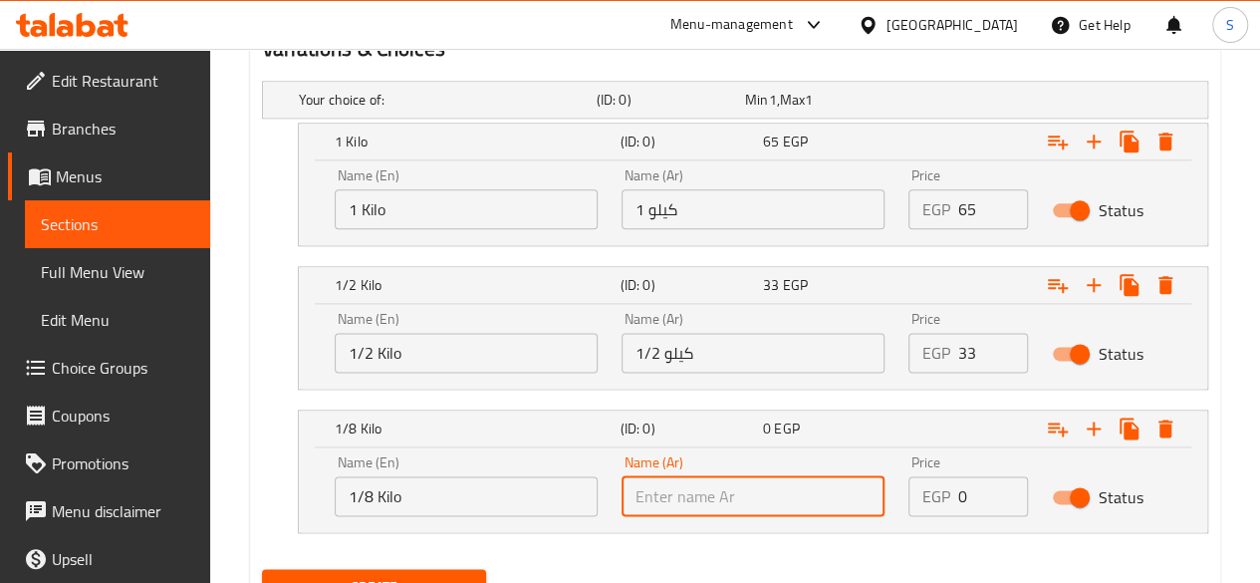
click at [722, 491] on input "text" at bounding box center [752, 496] width 263 height 40
type input "1/8 كيلو"
drag, startPoint x: 973, startPoint y: 488, endPoint x: 848, endPoint y: 489, distance: 125.5
click at [848, 489] on div "Name (En) 1/8 Kilo Name (En) Name (Ar) 1/8 كيلو Name (Ar) Price EGP 0 Price Sta…" at bounding box center [753, 485] width 861 height 85
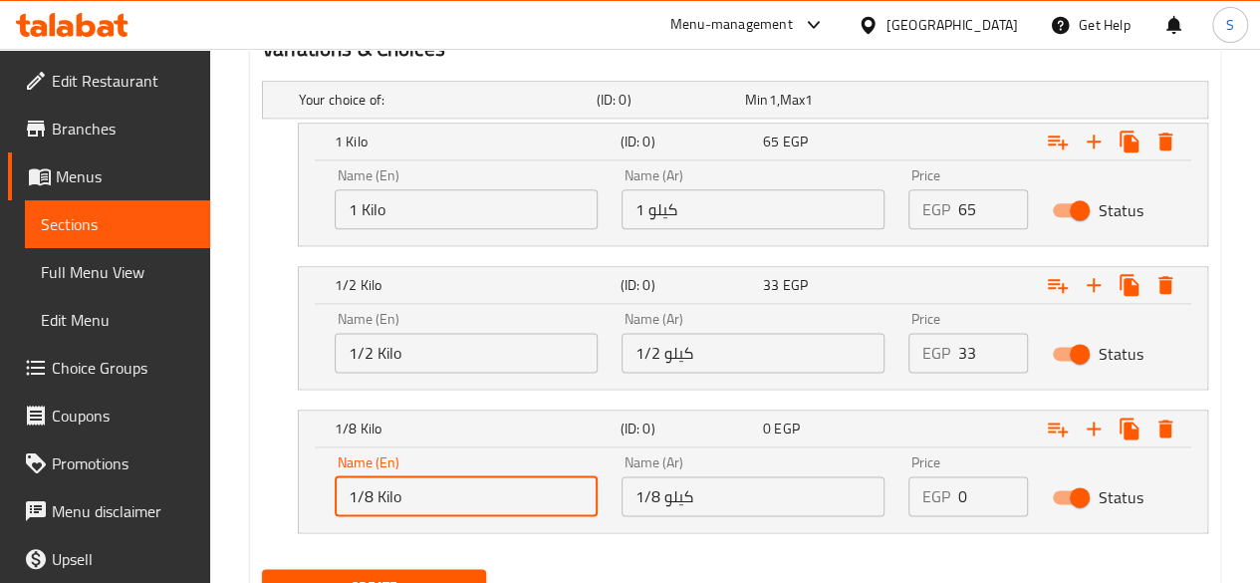
click at [367, 490] on input "1/8 Kilo" at bounding box center [466, 496] width 263 height 40
drag, startPoint x: 437, startPoint y: 492, endPoint x: 136, endPoint y: 549, distance: 306.1
type input "1/4 Kilo"
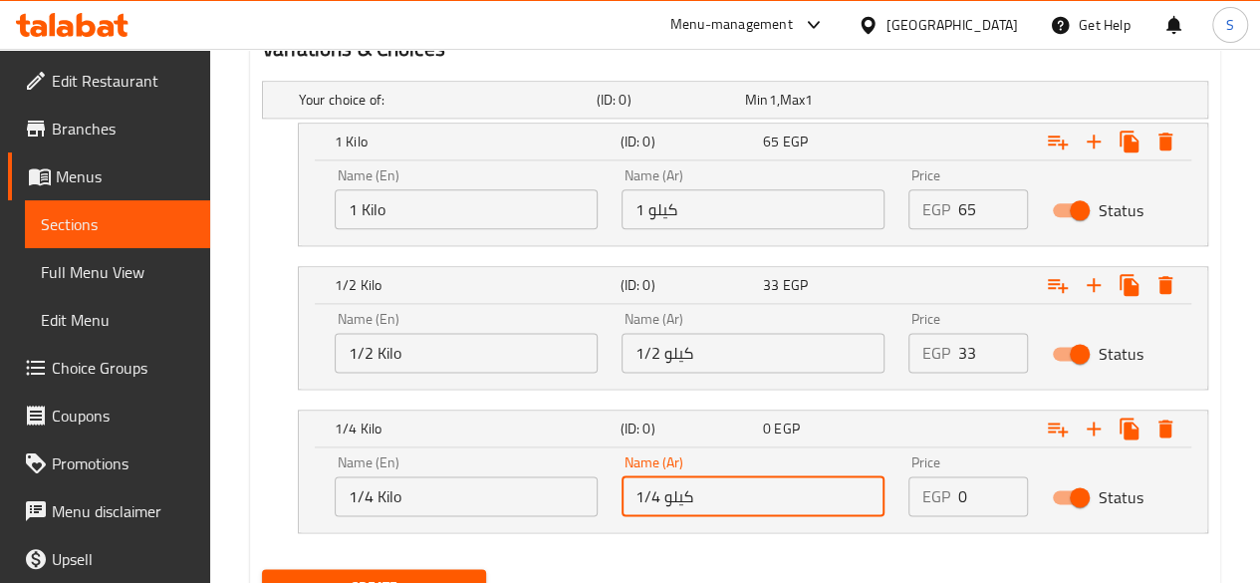
type input "1/4 كيلو"
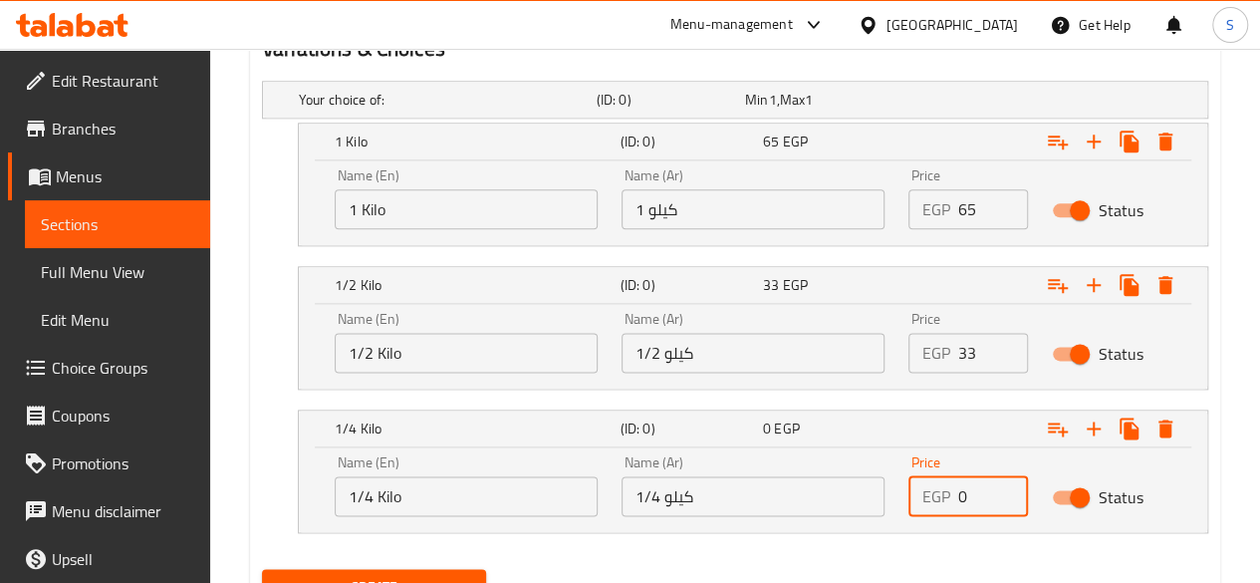
drag, startPoint x: 971, startPoint y: 499, endPoint x: 944, endPoint y: 497, distance: 27.0
click at [950, 497] on div "EGP 0 Price" at bounding box center [968, 496] width 120 height 40
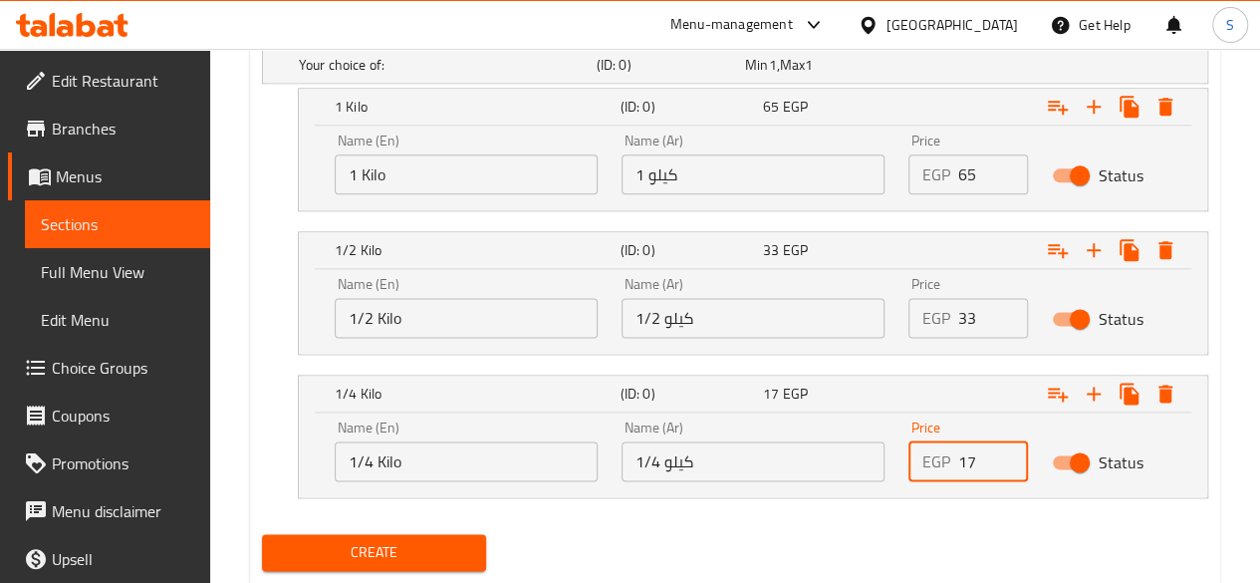
scroll to position [1179, 0]
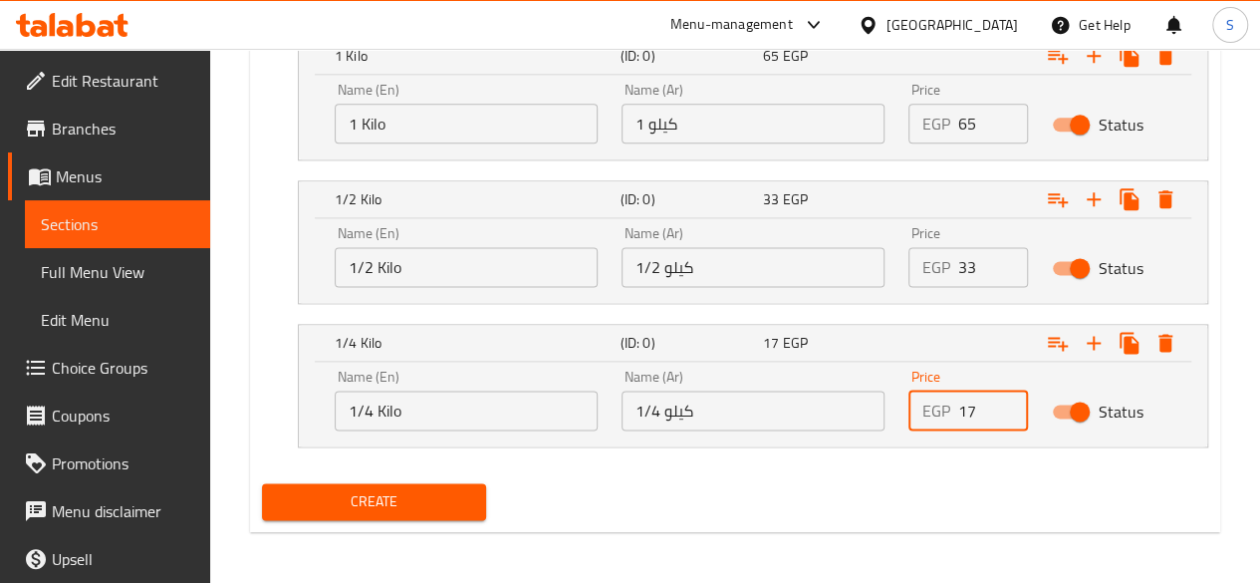
type input "17"
click at [320, 505] on span "Create" at bounding box center [374, 501] width 193 height 25
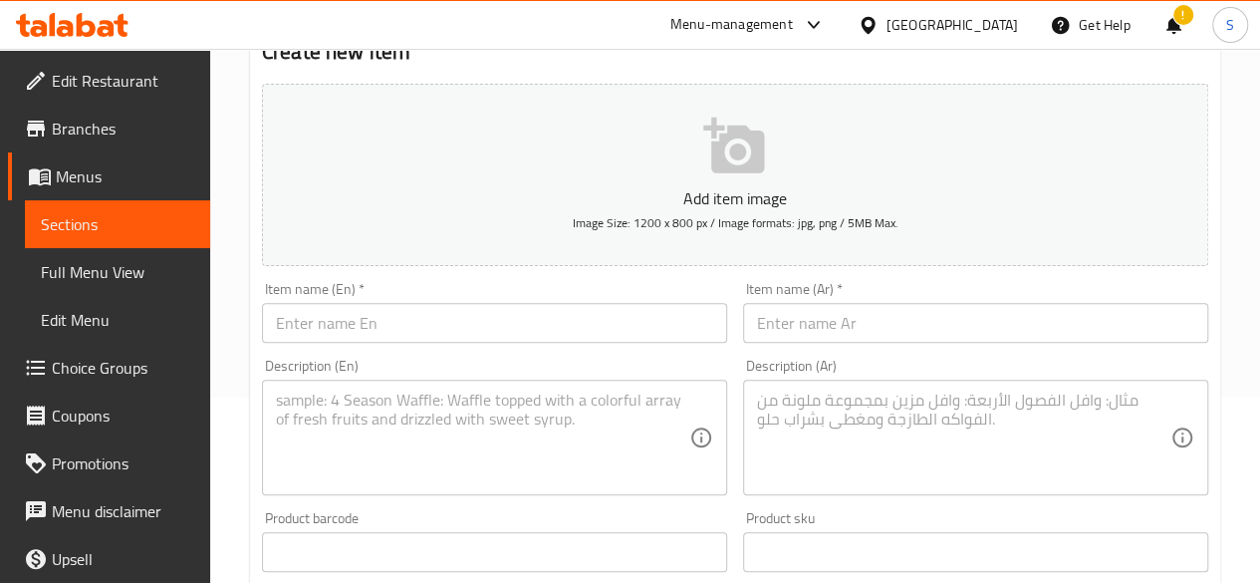
scroll to position [183, 0]
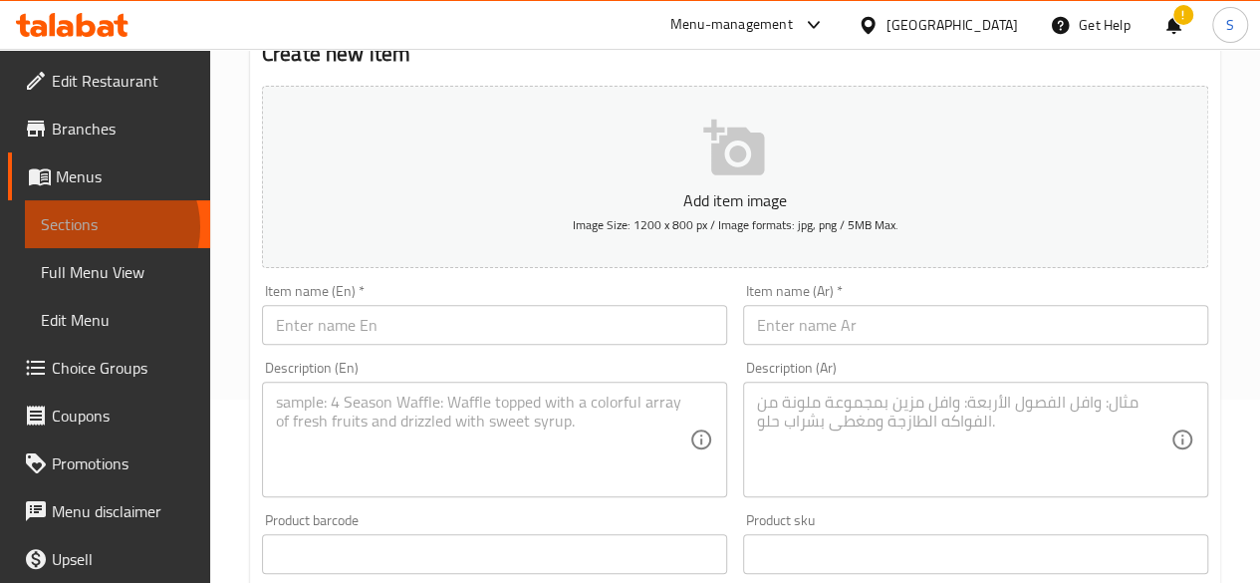
click at [101, 227] on span "Sections" at bounding box center [117, 224] width 153 height 24
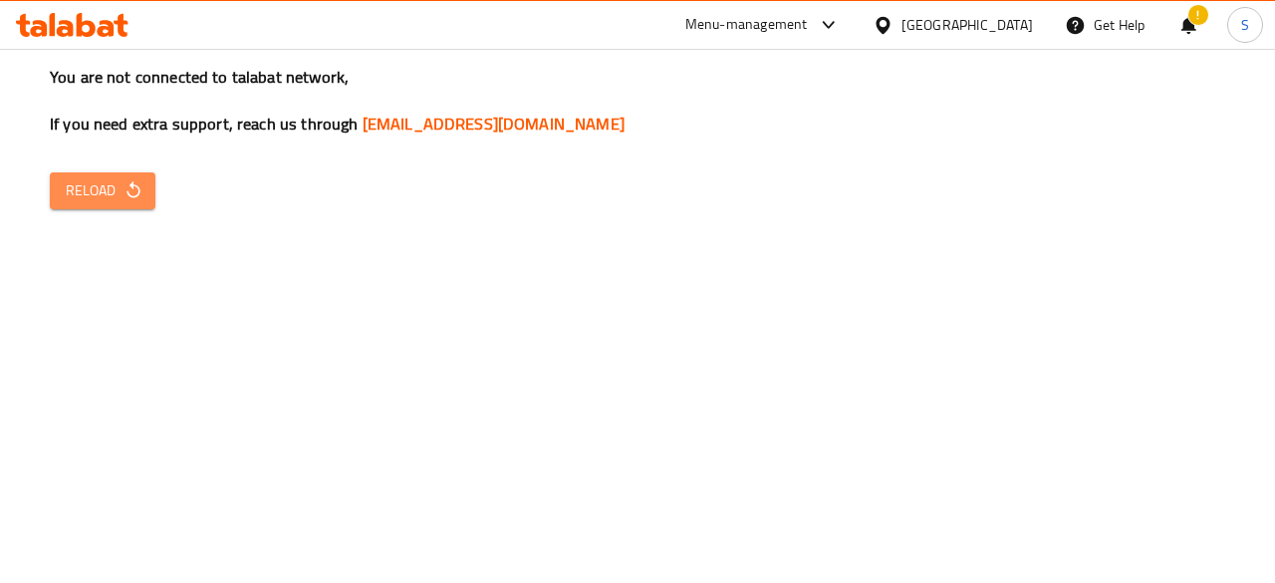
click at [76, 190] on span "Reload" at bounding box center [103, 190] width 74 height 25
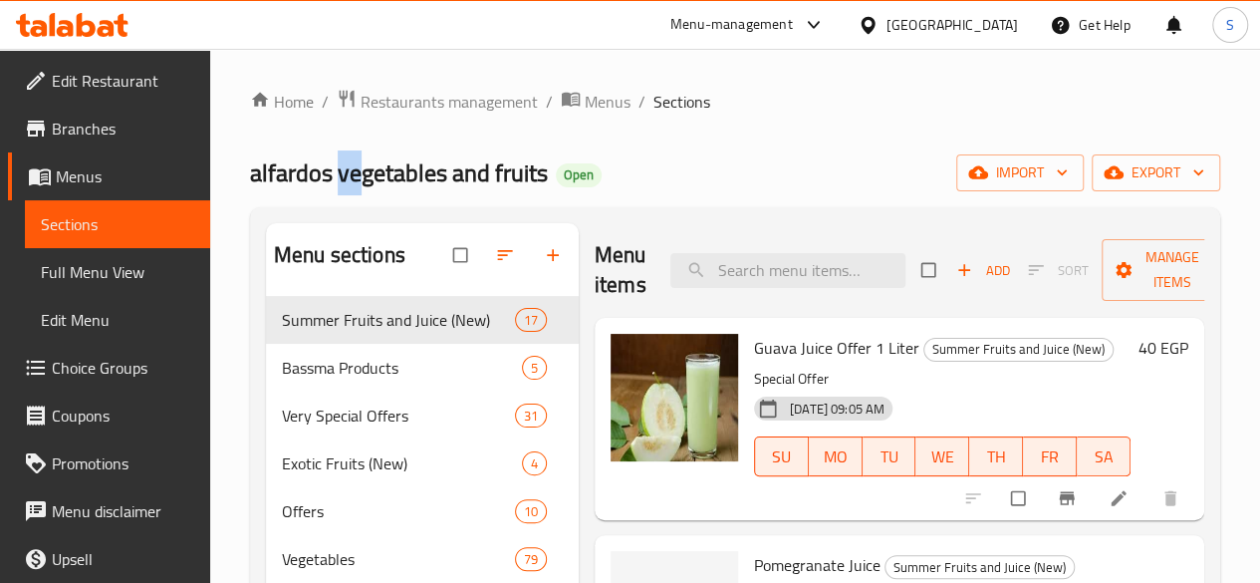
drag, startPoint x: 336, startPoint y: 171, endPoint x: 355, endPoint y: 178, distance: 20.2
click at [355, 178] on span "alfardos vegetables and fruits" at bounding box center [399, 172] width 298 height 45
click at [343, 178] on span "alfardos vegetables and fruits" at bounding box center [399, 172] width 298 height 45
click at [743, 278] on input "search" at bounding box center [787, 270] width 235 height 35
click at [759, 260] on input "search" at bounding box center [787, 270] width 235 height 35
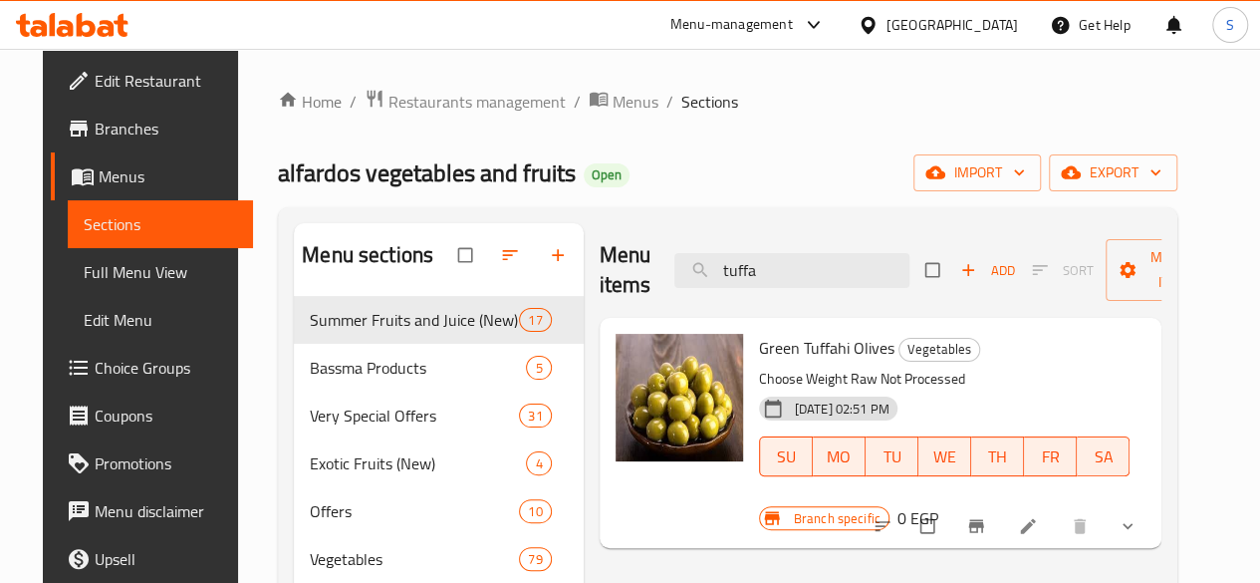
click at [1153, 504] on button "show more" at bounding box center [1130, 526] width 48 height 44
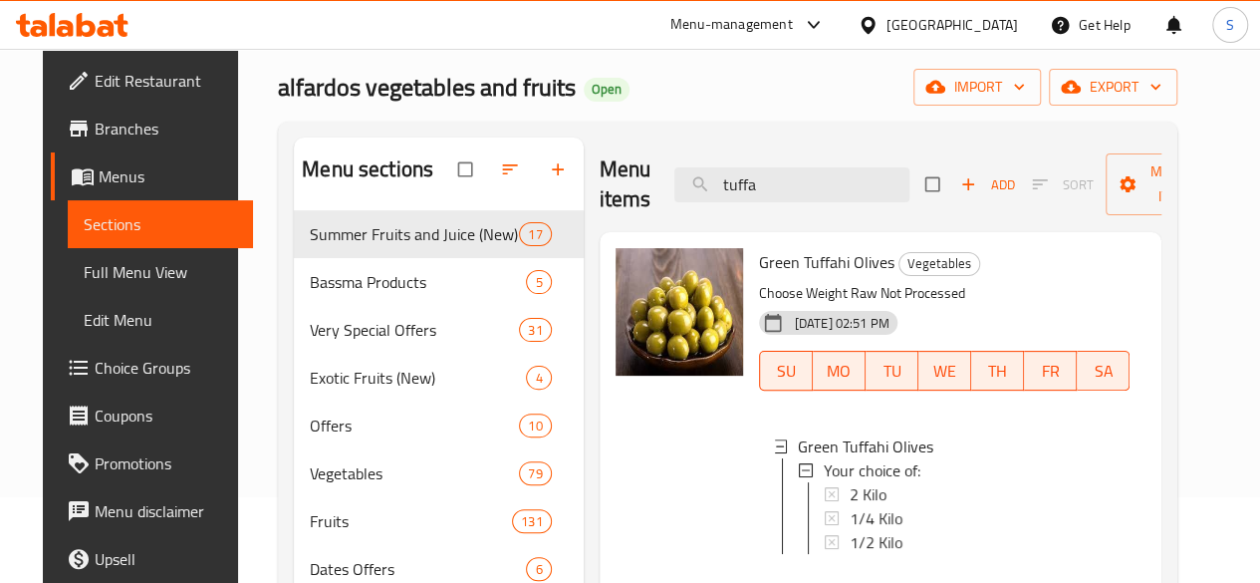
scroll to position [199, 0]
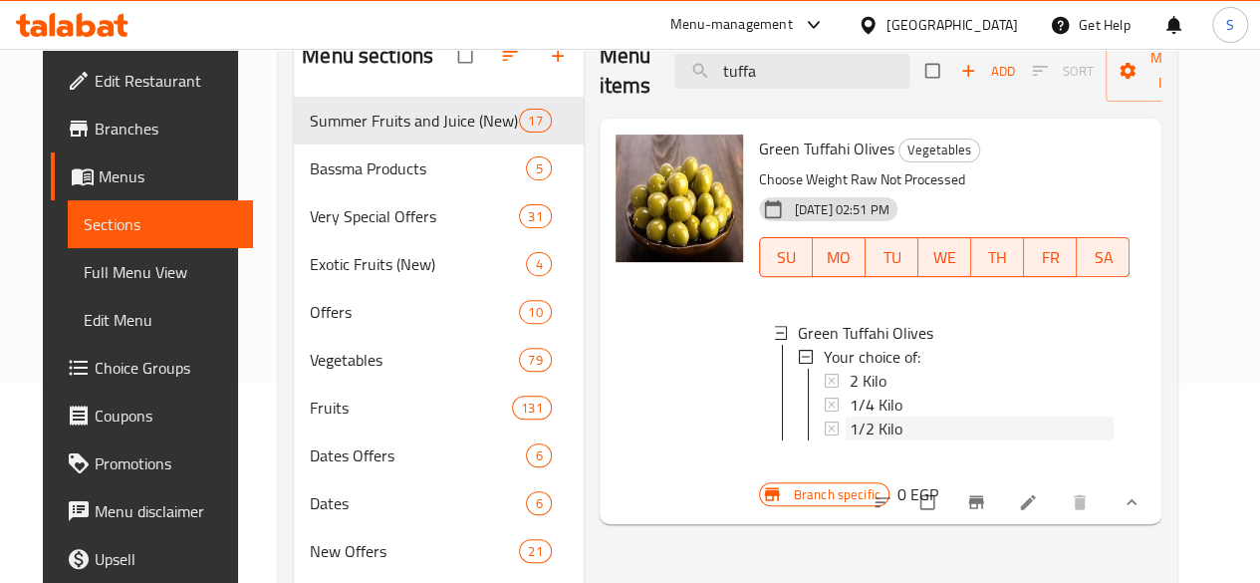
click at [850, 427] on span "1/2 Kilo" at bounding box center [876, 428] width 53 height 24
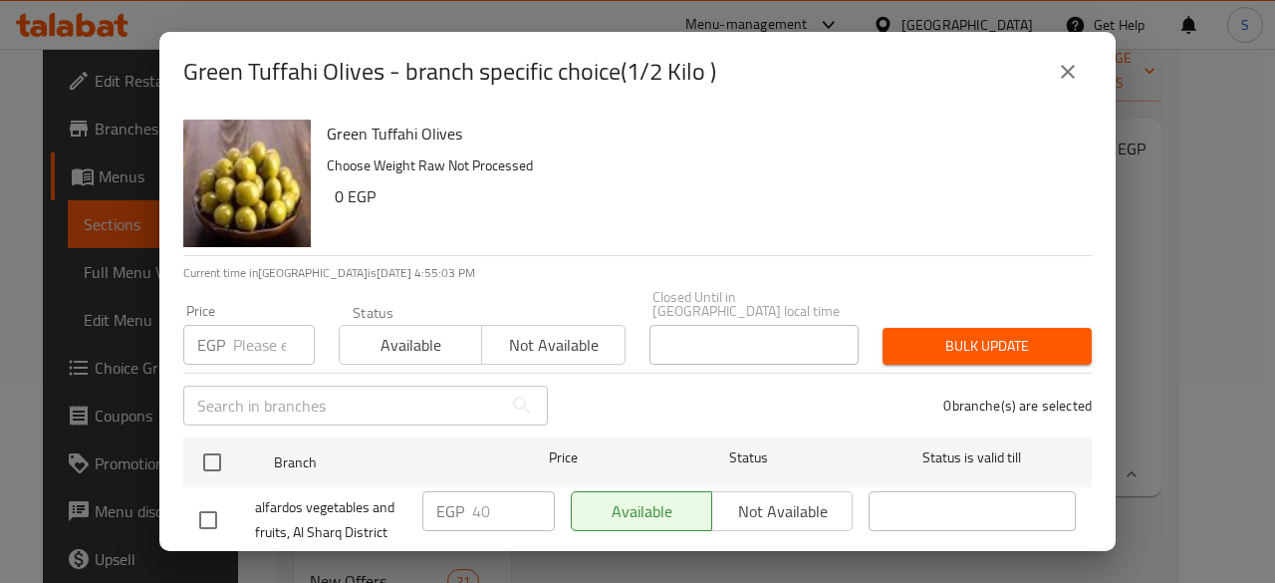
click at [1062, 77] on icon "close" at bounding box center [1068, 72] width 14 height 14
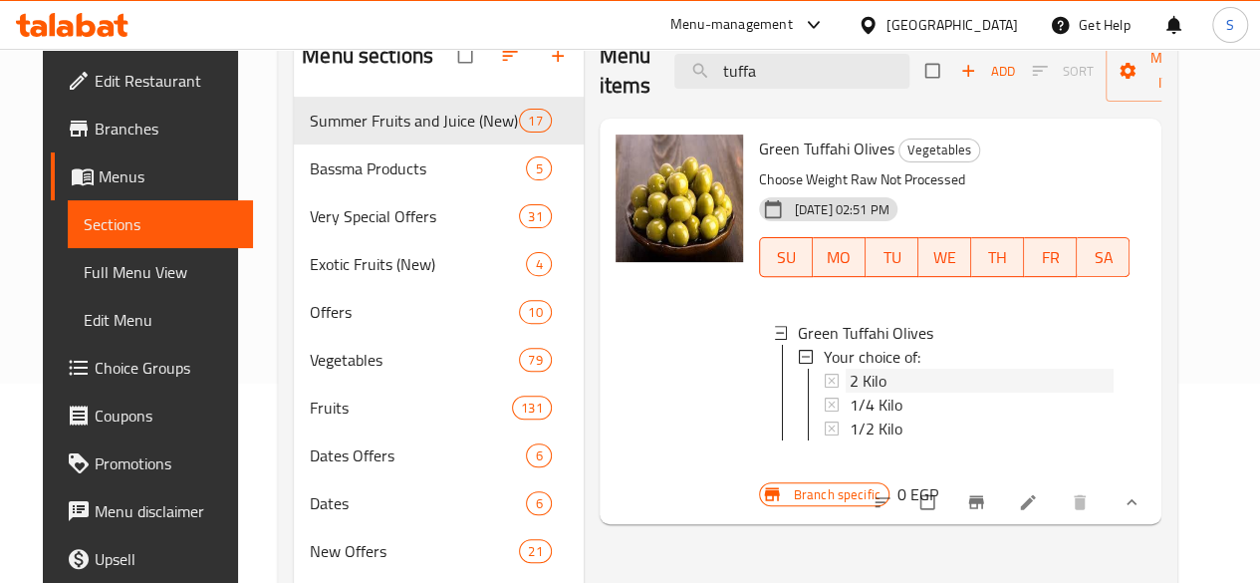
click at [850, 376] on span "2 Kilo" at bounding box center [868, 381] width 37 height 24
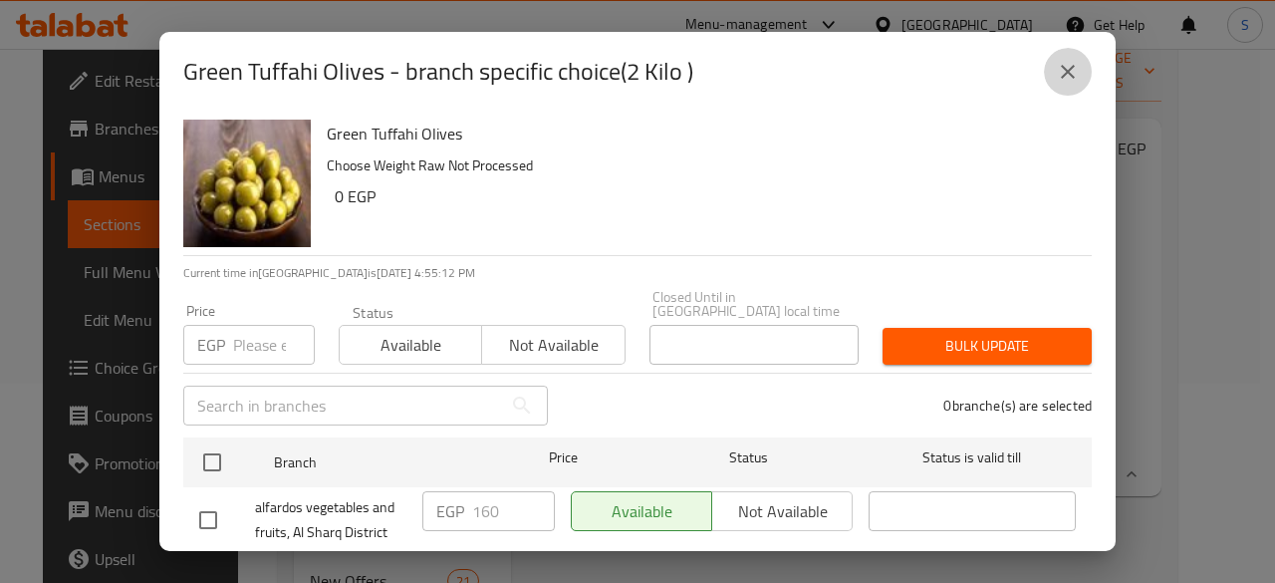
click at [1066, 69] on icon "close" at bounding box center [1068, 72] width 14 height 14
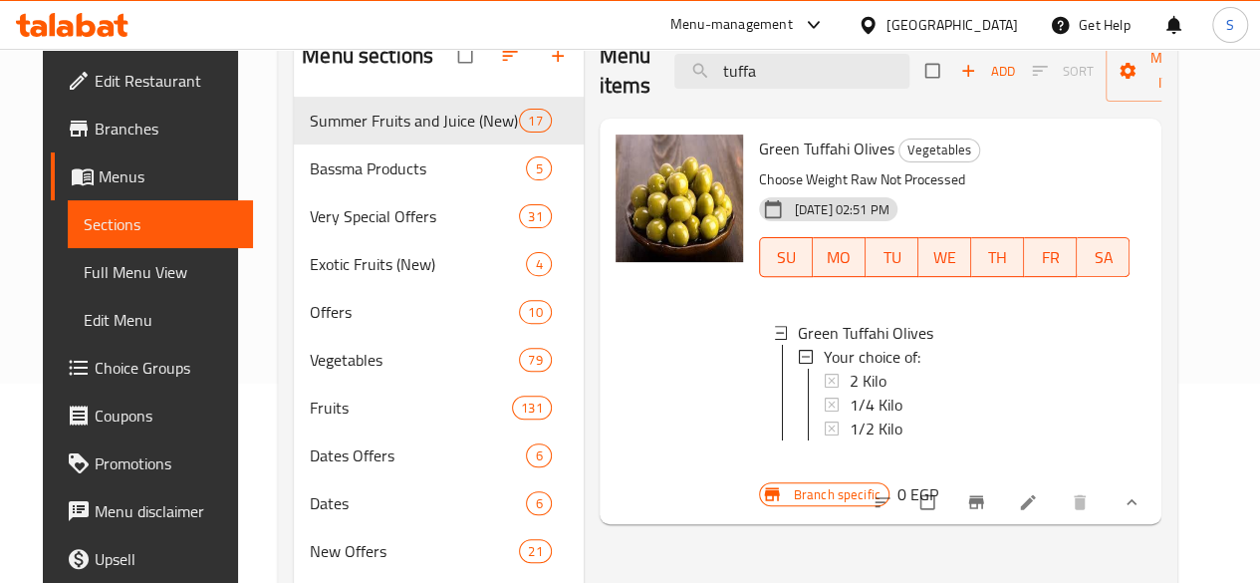
scroll to position [0, 0]
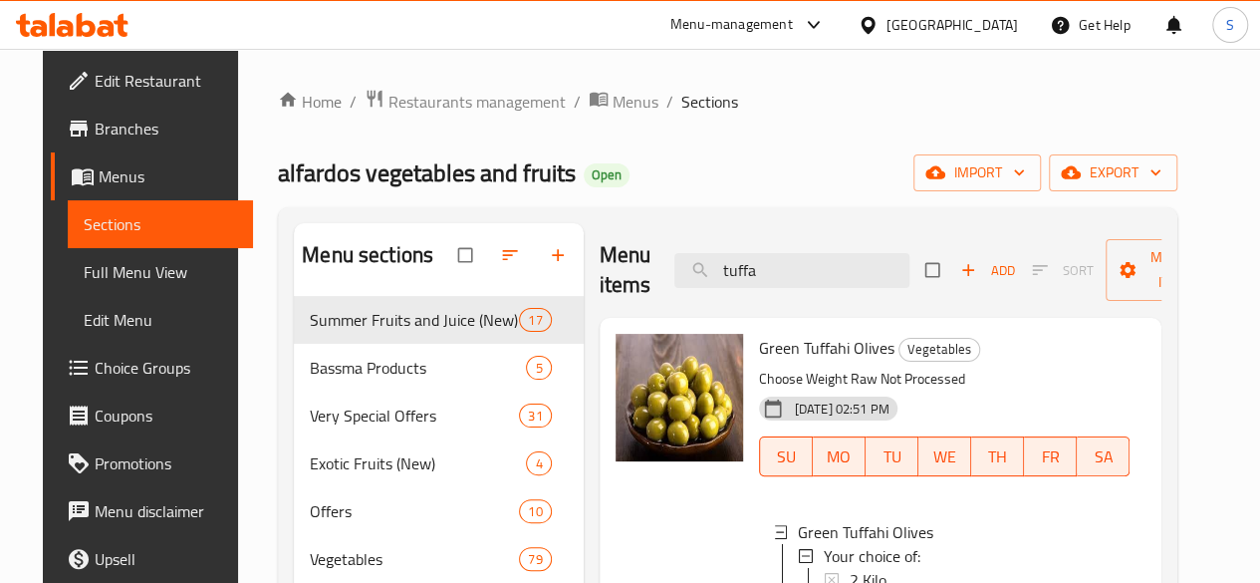
drag, startPoint x: 741, startPoint y: 274, endPoint x: 603, endPoint y: 268, distance: 138.6
click at [603, 268] on div "Menu items tuffa Add Sort Manage items" at bounding box center [881, 270] width 563 height 95
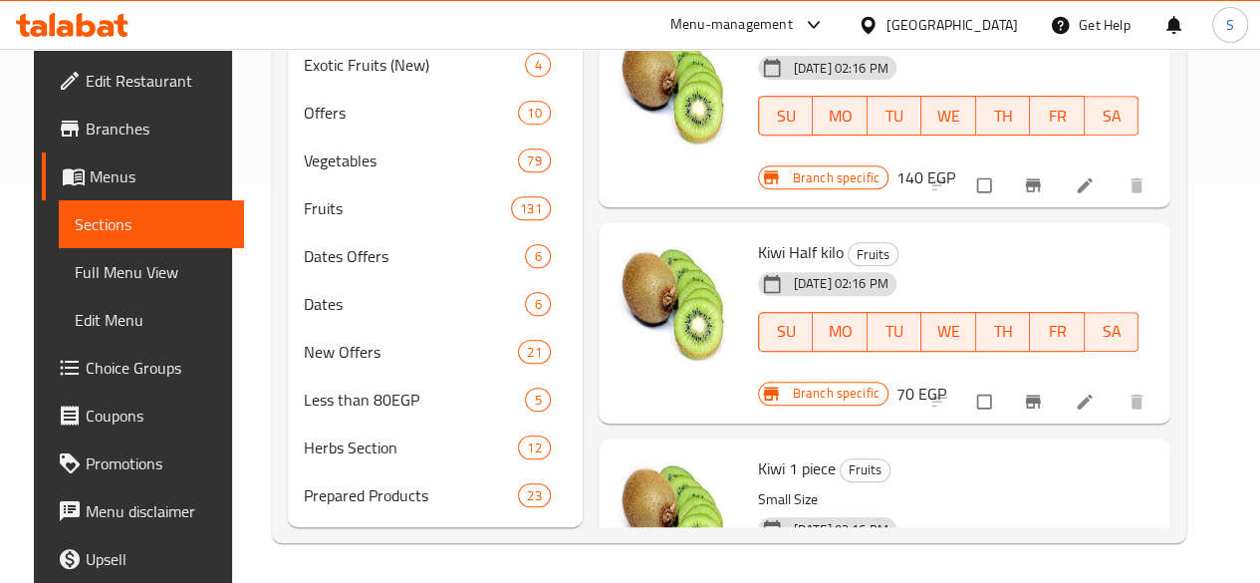
scroll to position [427, 0]
type input "kiwi"
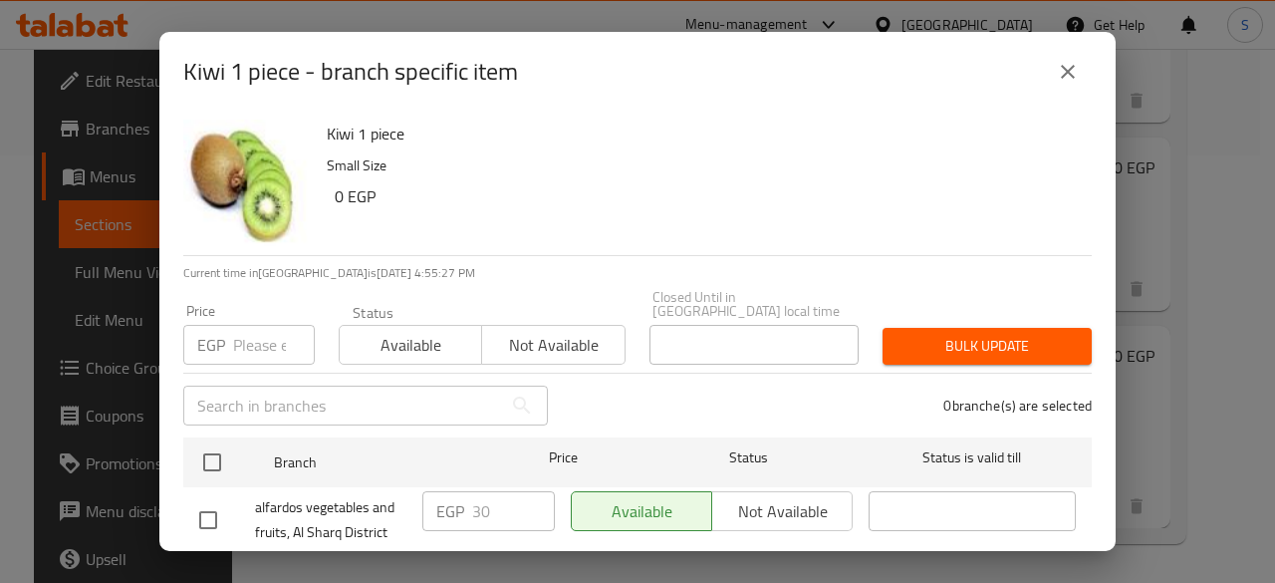
click at [254, 326] on input "number" at bounding box center [274, 345] width 82 height 40
type input "15"
click at [406, 331] on span "Available" at bounding box center [411, 345] width 126 height 29
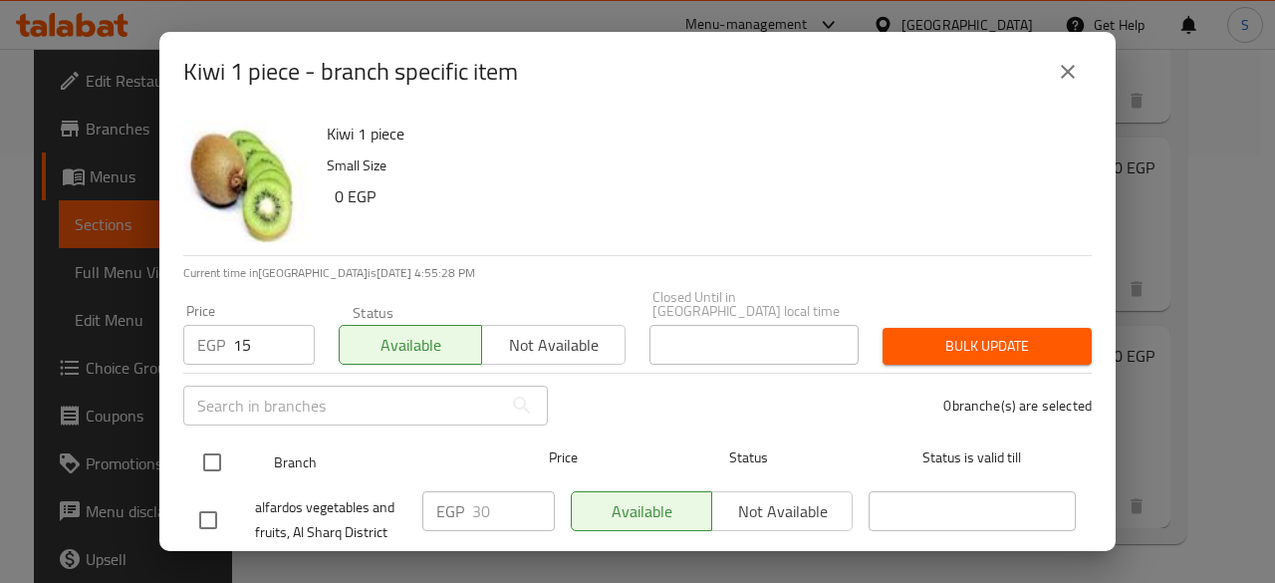
click at [214, 449] on input "checkbox" at bounding box center [212, 462] width 42 height 42
checkbox input "true"
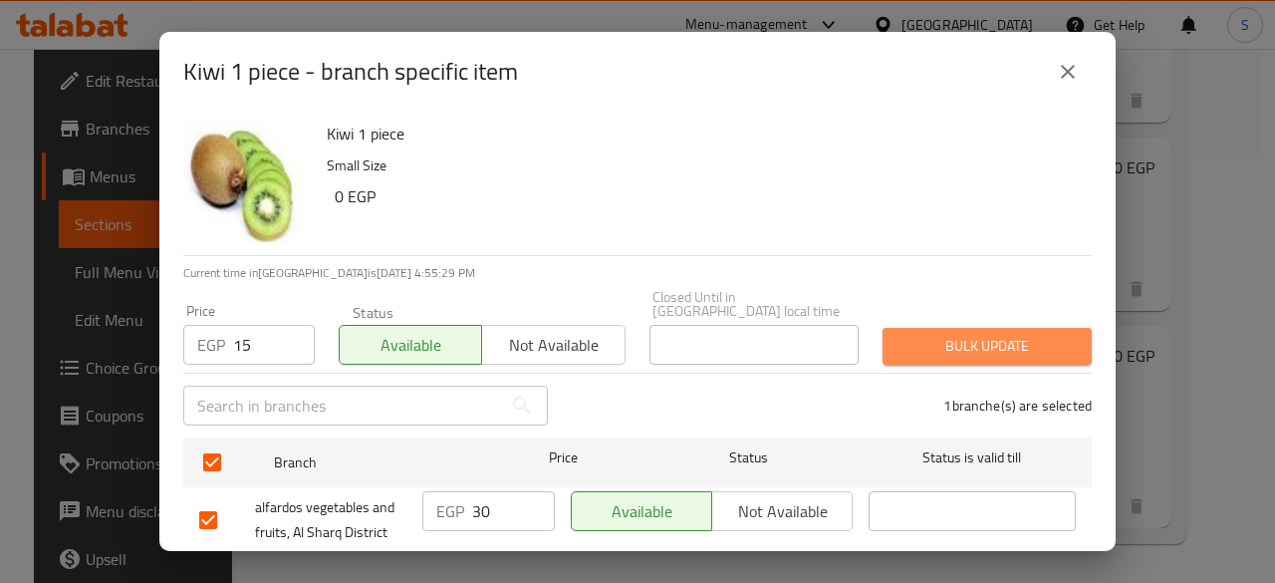
click at [994, 334] on span "Bulk update" at bounding box center [986, 346] width 177 height 25
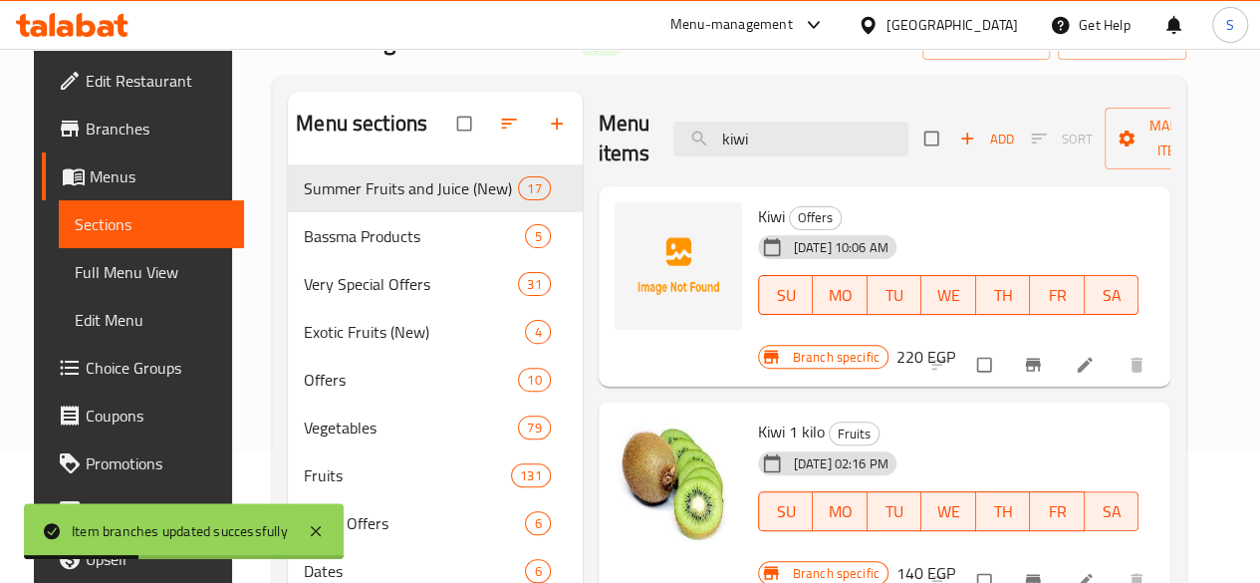
scroll to position [128, 0]
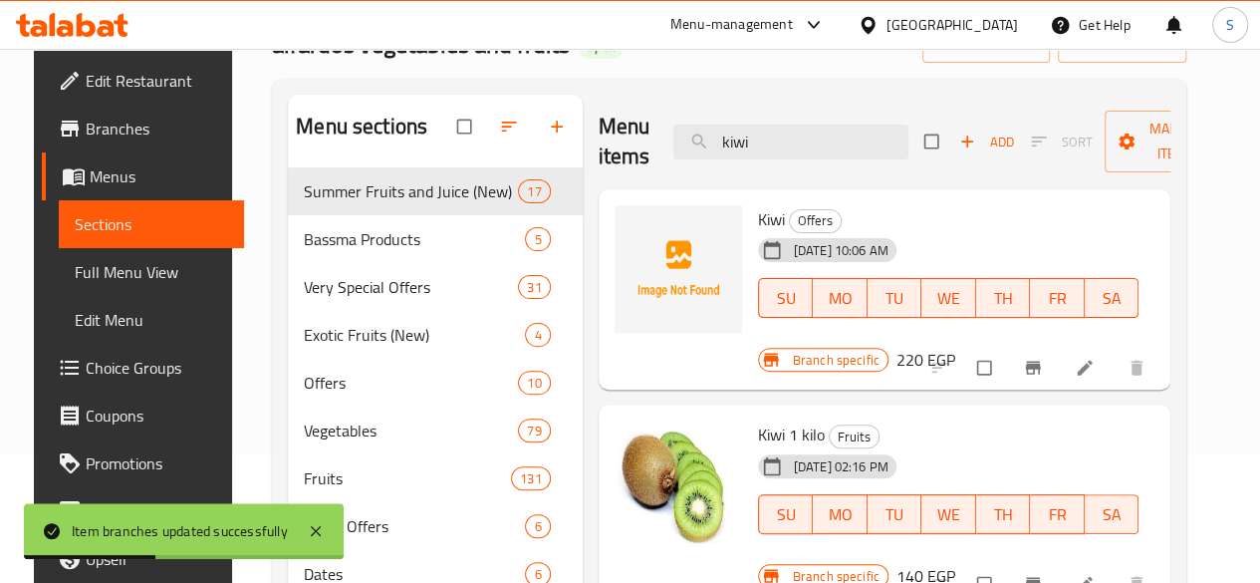
drag, startPoint x: 733, startPoint y: 155, endPoint x: 546, endPoint y: 135, distance: 188.3
click at [599, 135] on div "Menu items kiwi Add Sort Manage items" at bounding box center [885, 142] width 573 height 95
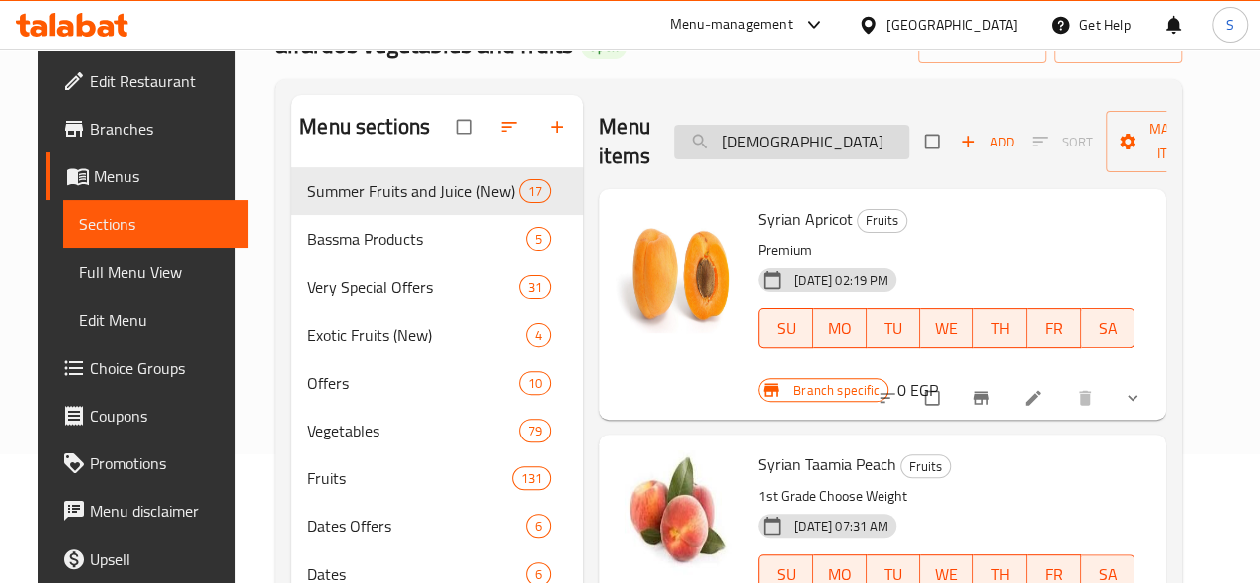
drag, startPoint x: 722, startPoint y: 140, endPoint x: 625, endPoint y: 124, distance: 97.9
click at [674, 124] on input "syrian" at bounding box center [791, 141] width 235 height 35
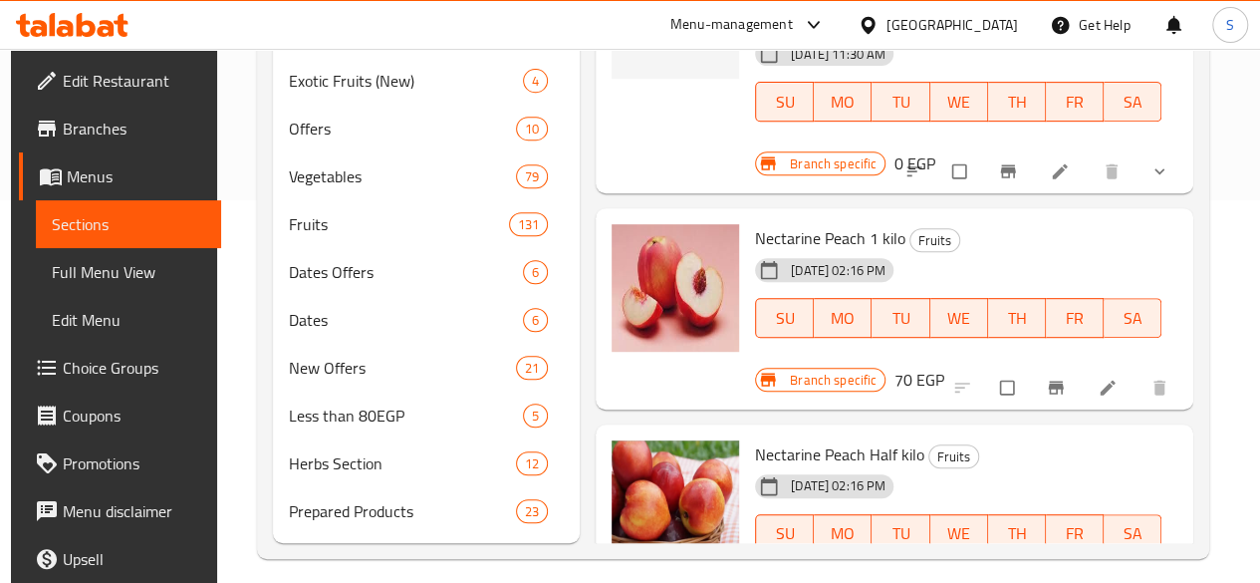
scroll to position [398, 0]
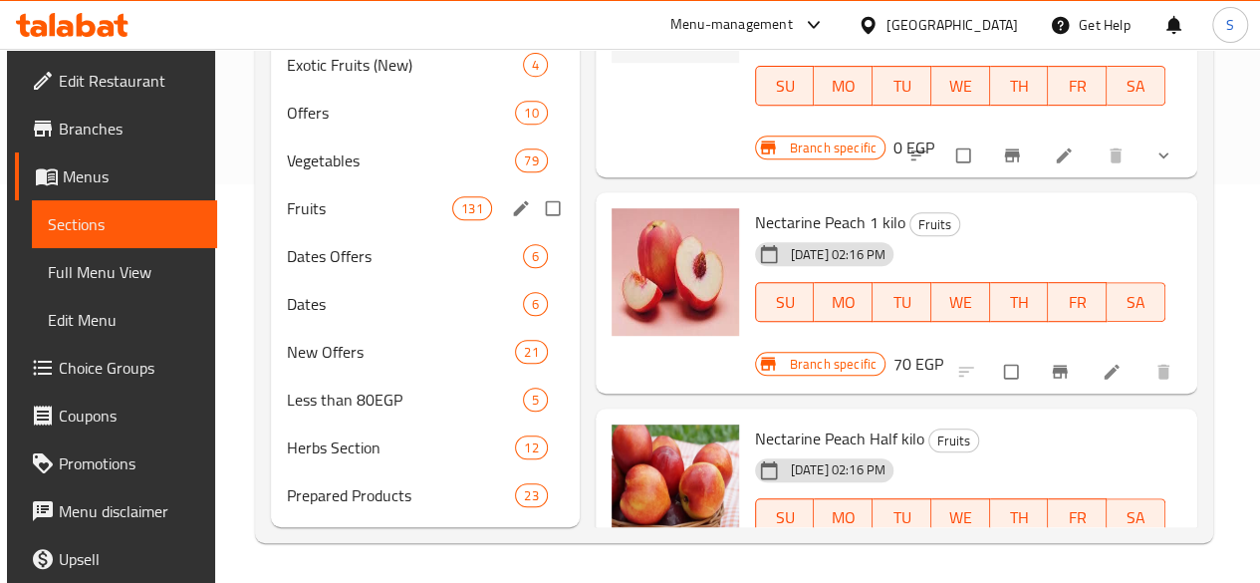
type input "nectar"
click at [337, 220] on span "Fruits" at bounding box center [370, 208] width 166 height 24
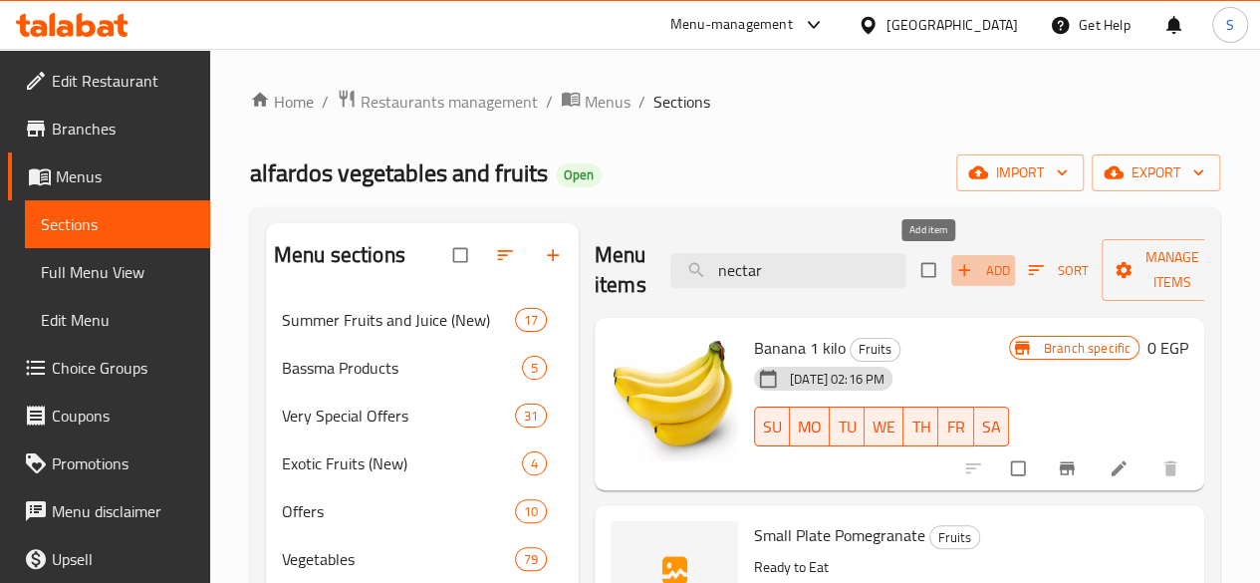
click at [956, 270] on span "Add" at bounding box center [983, 270] width 54 height 23
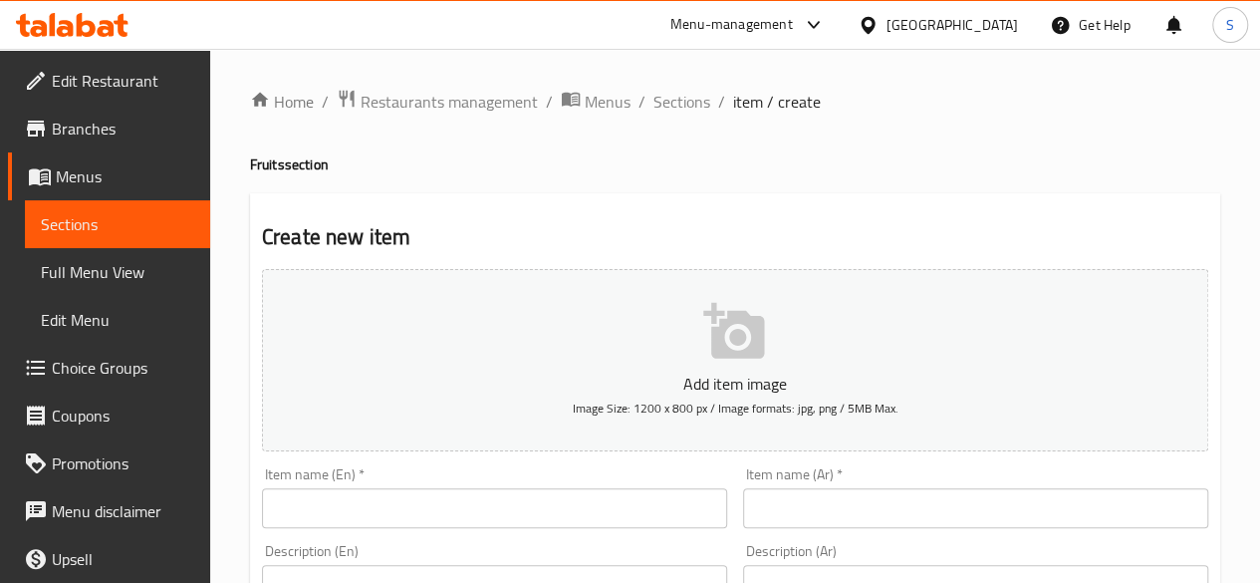
click at [815, 509] on input "text" at bounding box center [975, 508] width 465 height 40
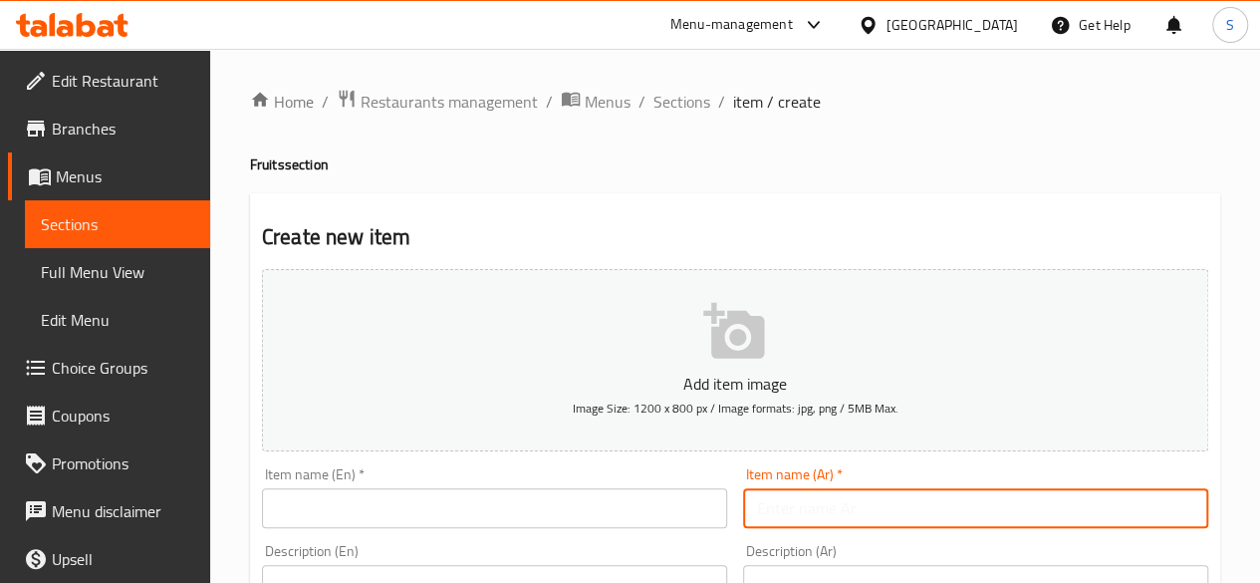
paste input "خوخ نتكرين سورى"
type input "خوخ نتكرين سورى"
click at [549, 498] on input "text" at bounding box center [494, 508] width 465 height 40
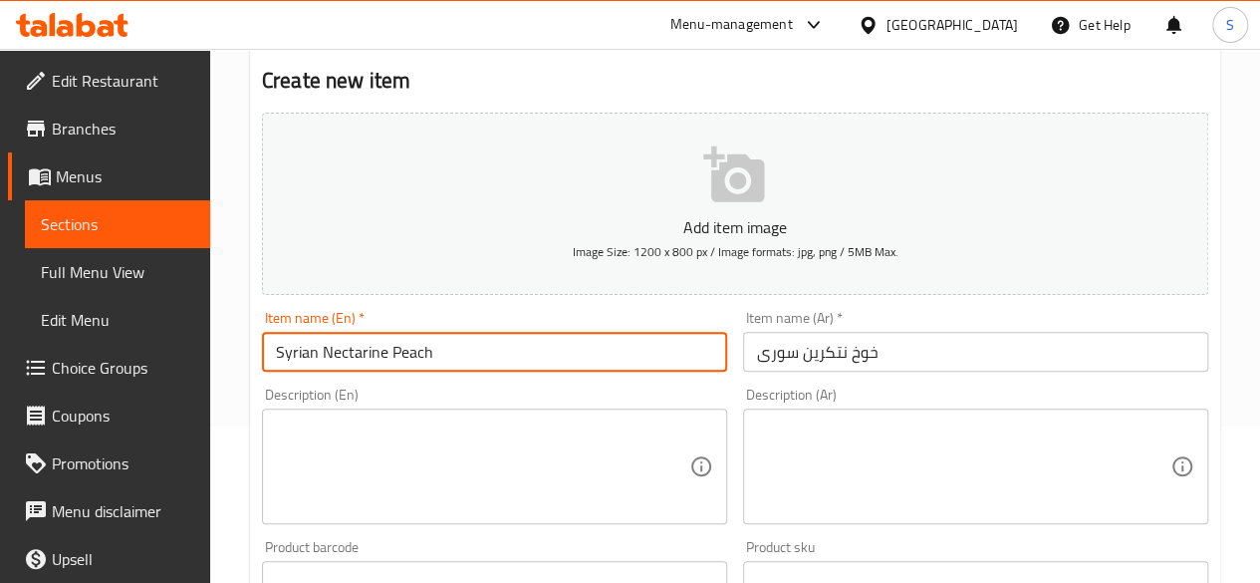
scroll to position [199, 0]
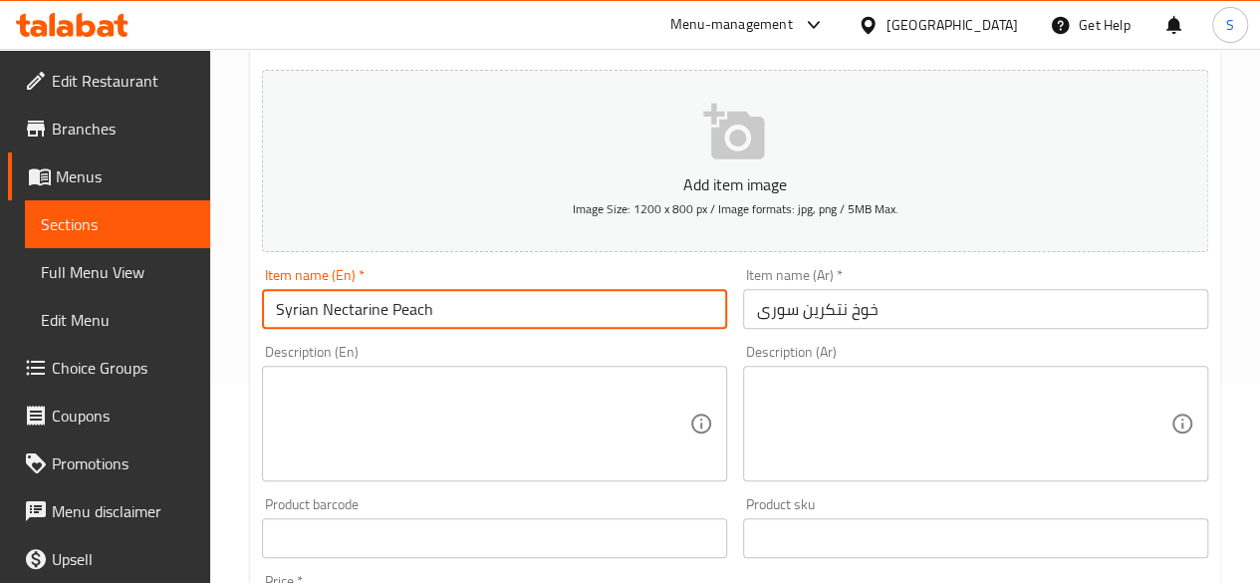
type input "Syrian Nectarine Peach"
click at [295, 405] on textarea at bounding box center [482, 423] width 413 height 95
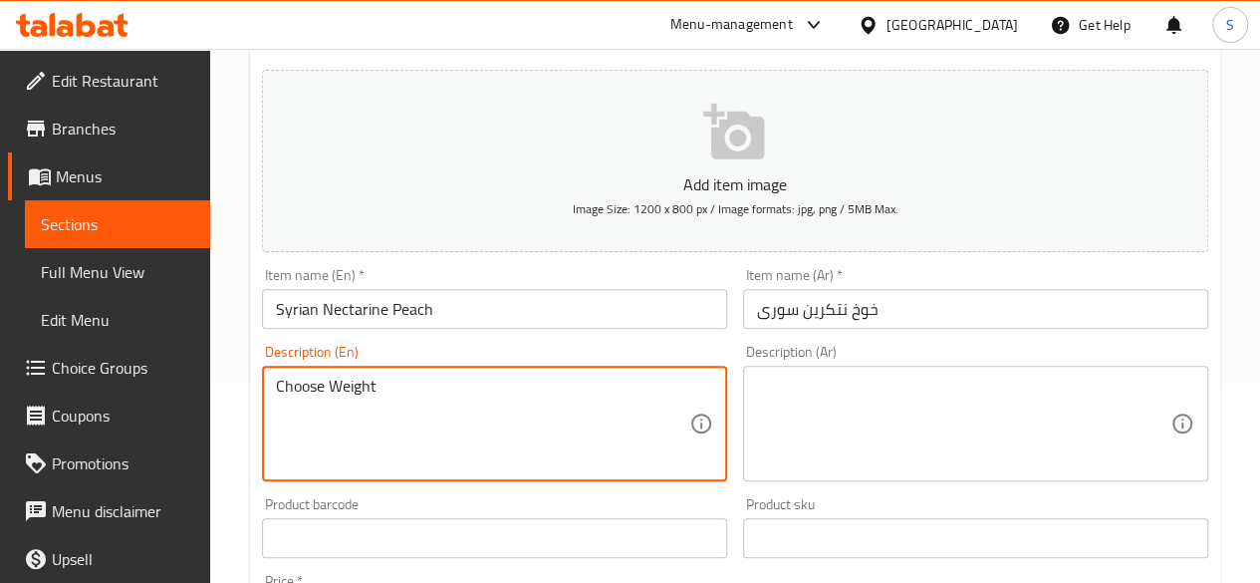
type textarea "Choose Weight"
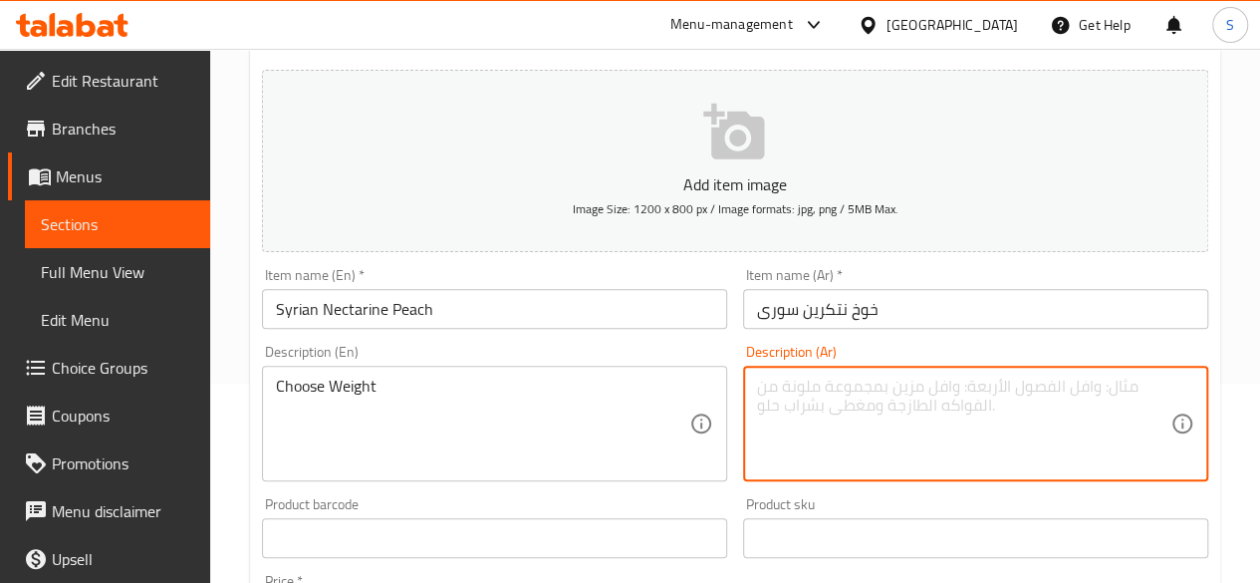
type textarea "خ"
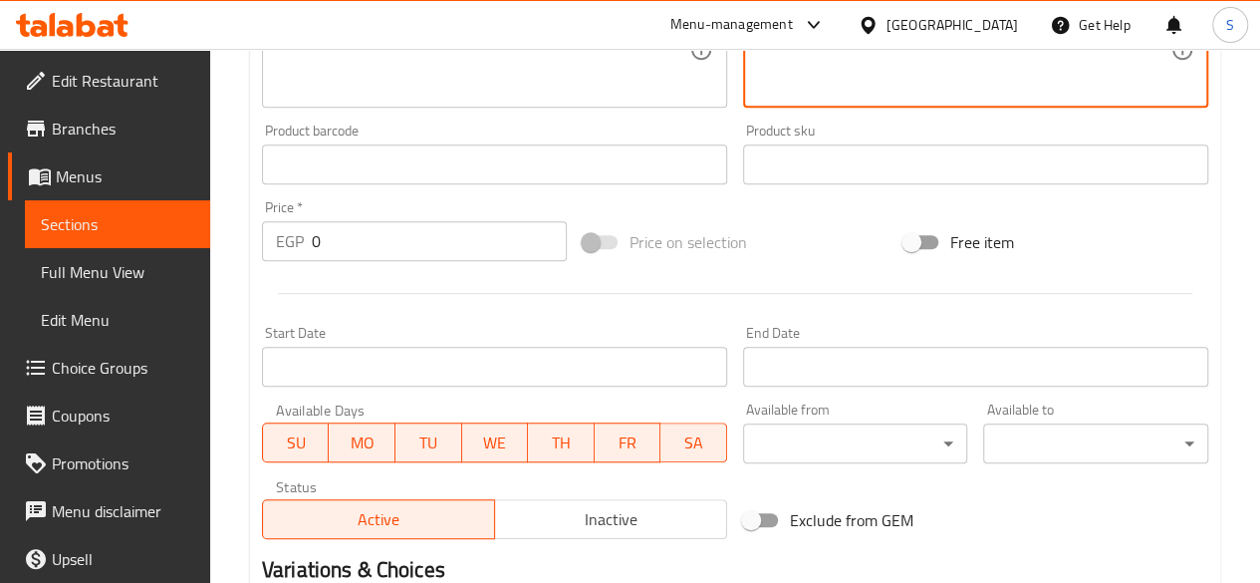
scroll to position [797, 0]
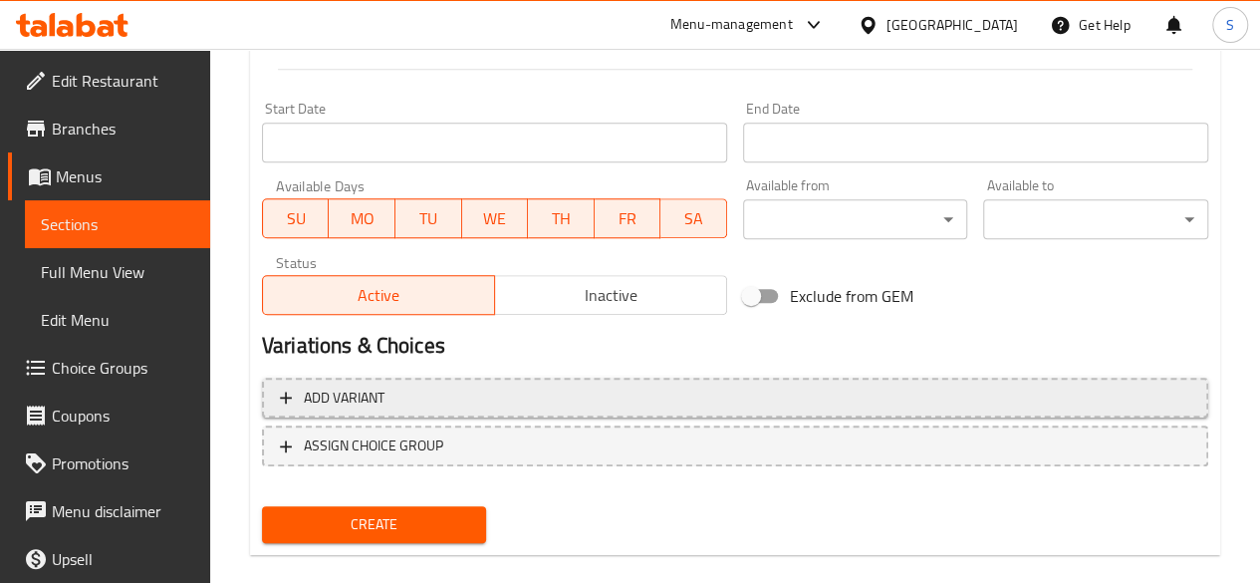
type textarea "اختيارك من الوزن"
click at [406, 398] on span "Add variant" at bounding box center [735, 397] width 910 height 25
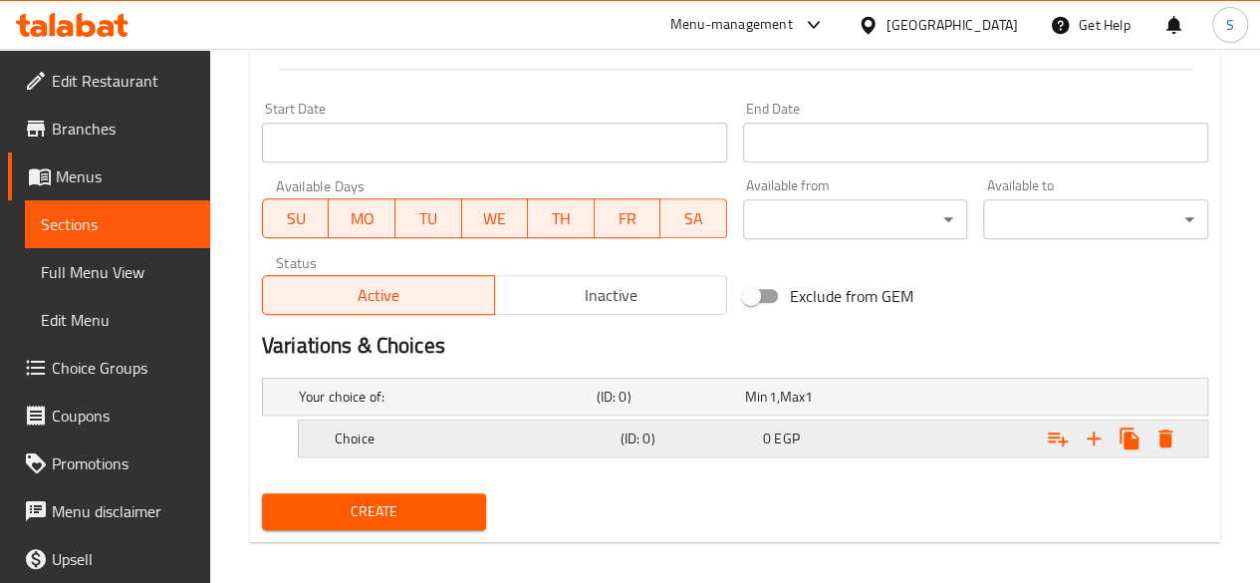
click at [400, 449] on div "Choice" at bounding box center [474, 438] width 286 height 28
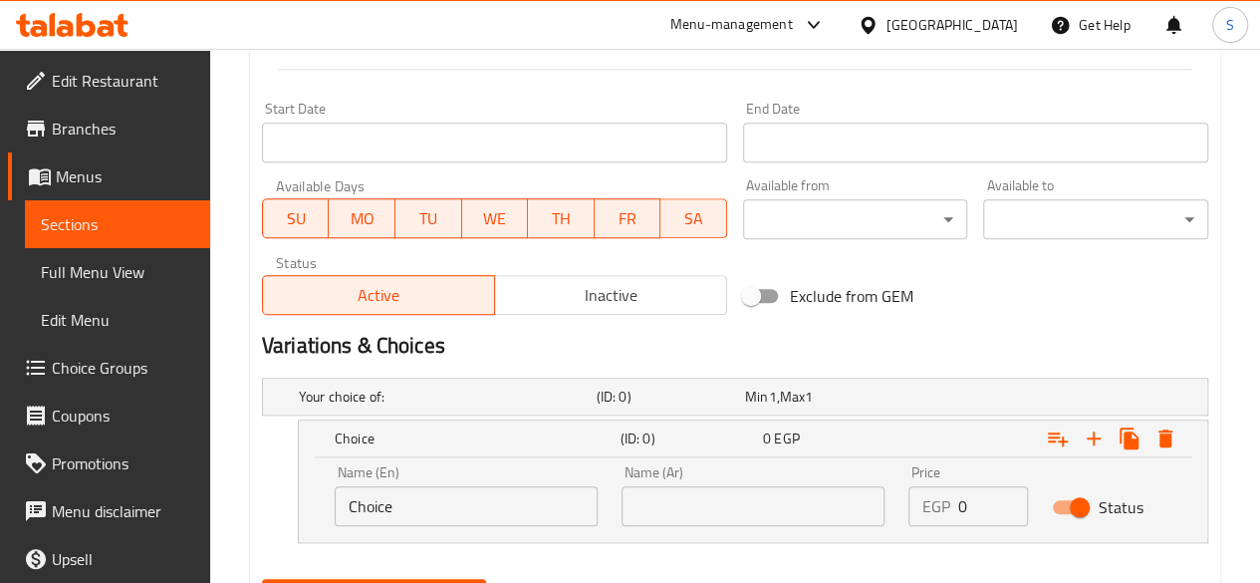
drag, startPoint x: 408, startPoint y: 507, endPoint x: 274, endPoint y: 509, distance: 134.5
click at [274, 509] on div "Choice (ID: 0) 0 EGP Name (En) Choice Name (En) Name (Ar) Name (Ar) Price EGP 0…" at bounding box center [735, 480] width 946 height 123
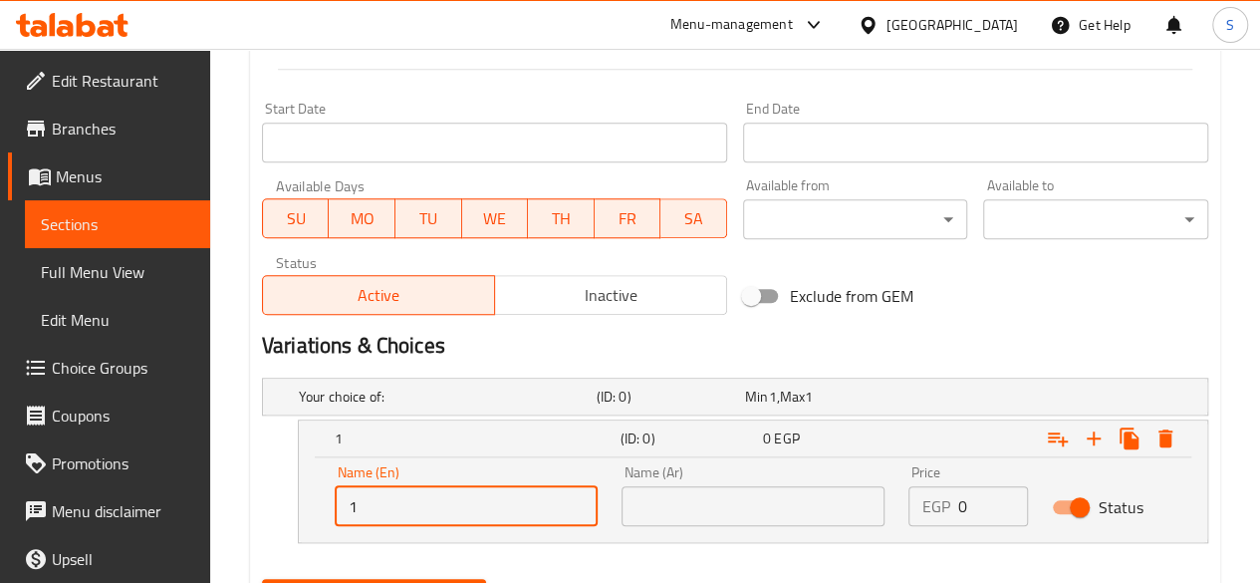
type input "1 Kilo"
drag, startPoint x: 651, startPoint y: 492, endPoint x: 671, endPoint y: 455, distance: 41.9
click at [651, 492] on input "text" at bounding box center [752, 506] width 263 height 40
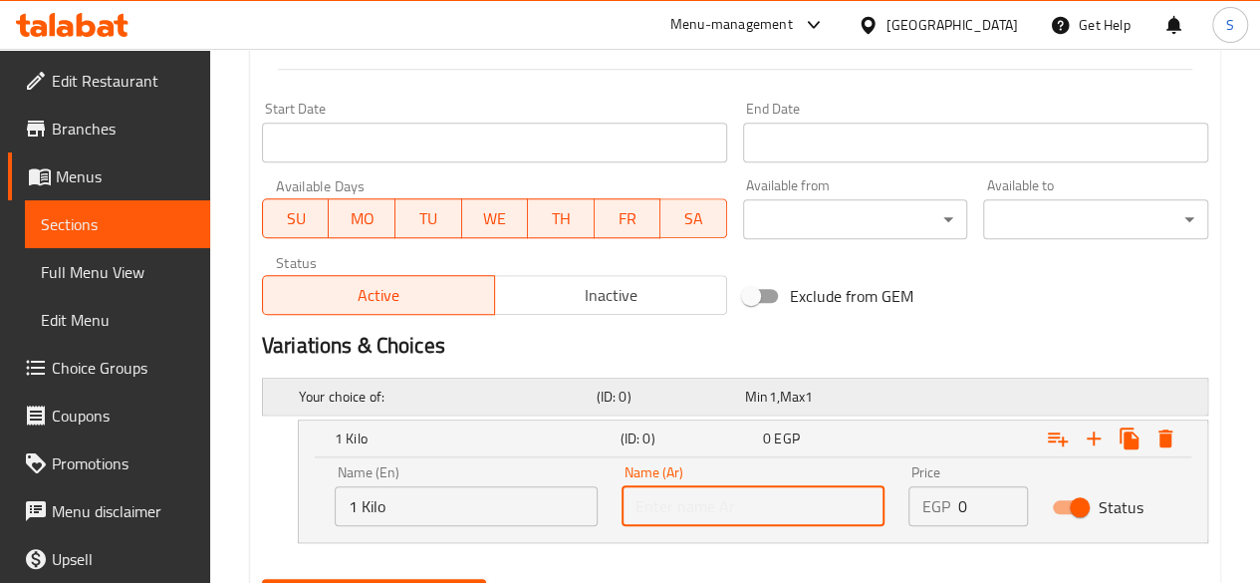
type input "1 كيلو"
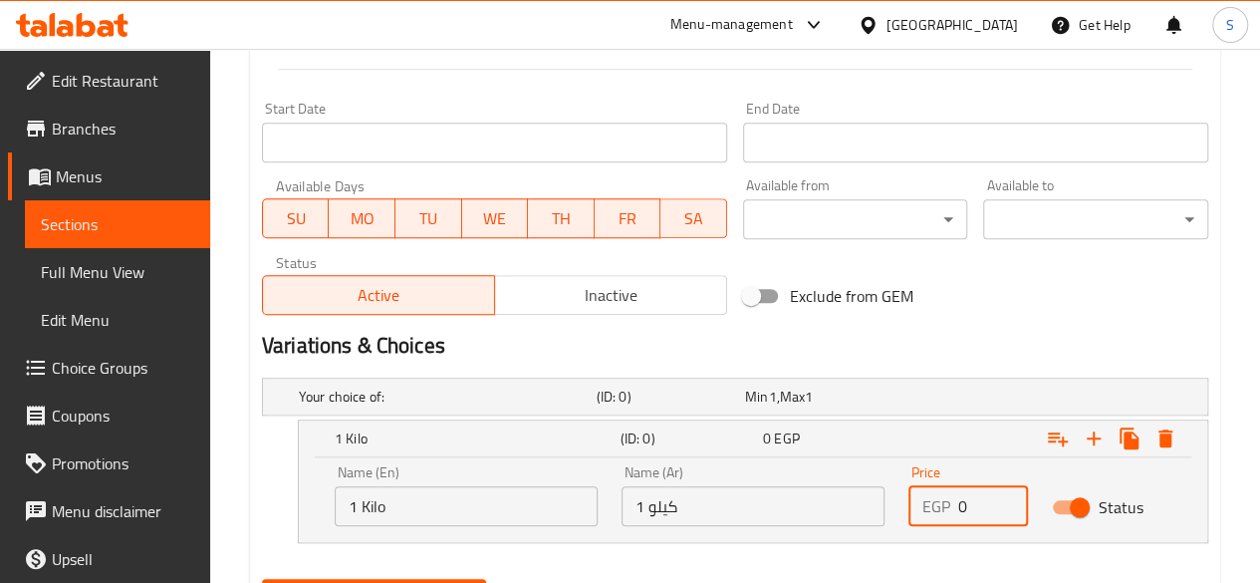
drag, startPoint x: 966, startPoint y: 494, endPoint x: 930, endPoint y: 495, distance: 35.9
click at [930, 495] on div "EGP 0 Price" at bounding box center [968, 506] width 120 height 40
type input "180"
click at [1093, 437] on icon "Expand" at bounding box center [1094, 438] width 14 height 14
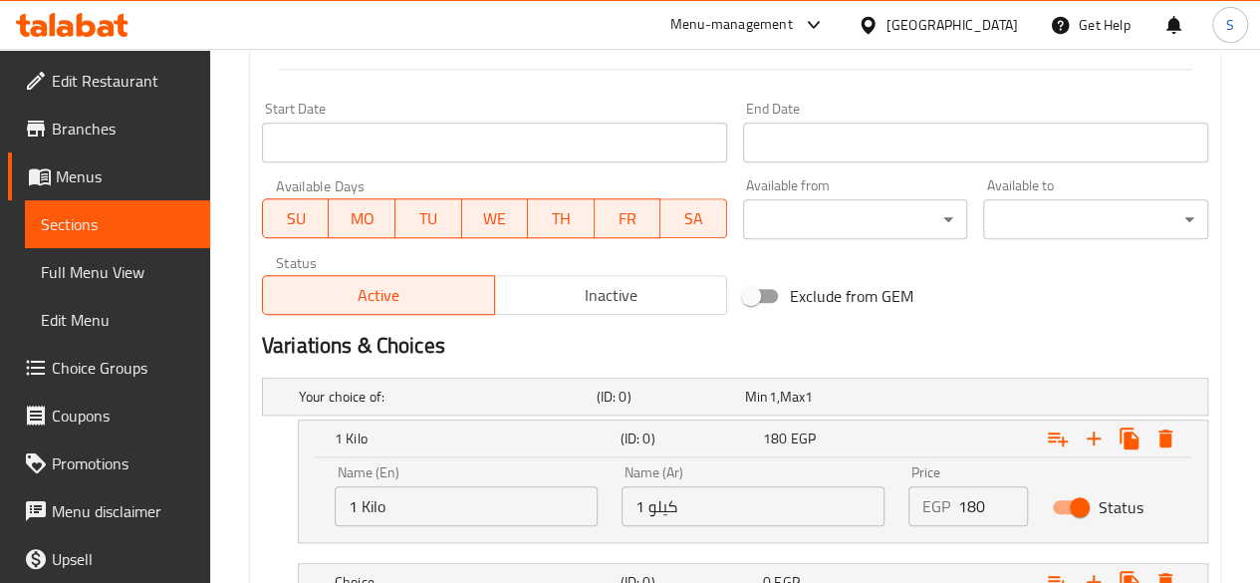
scroll to position [951, 0]
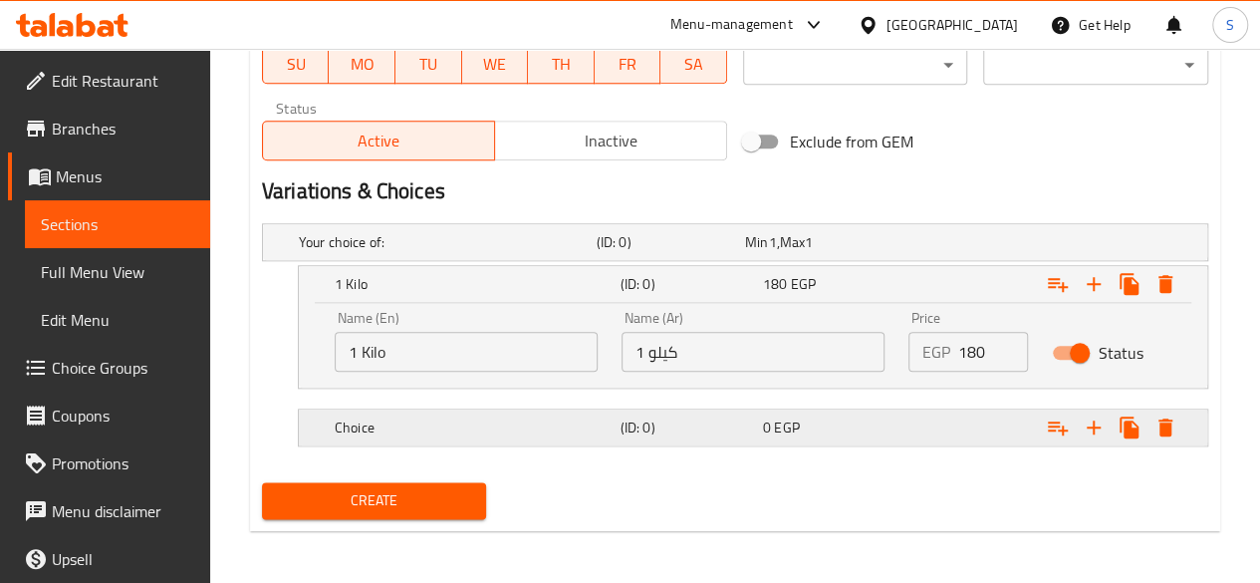
click at [416, 417] on h5 "Choice" at bounding box center [474, 427] width 278 height 20
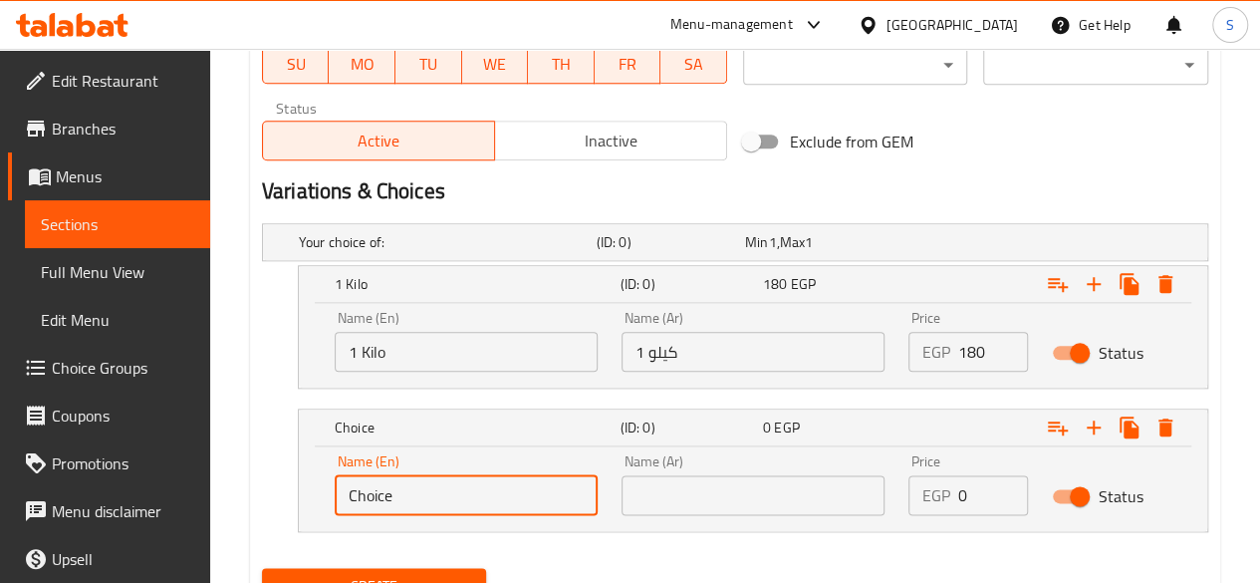
drag, startPoint x: 407, startPoint y: 485, endPoint x: 337, endPoint y: 484, distance: 70.7
click at [323, 491] on div "Name (En) Choice Name (En)" at bounding box center [466, 484] width 287 height 85
type input "1/2 Kilo"
drag, startPoint x: 664, startPoint y: 485, endPoint x: 676, endPoint y: 485, distance: 12.0
click at [664, 485] on input "text" at bounding box center [752, 495] width 263 height 40
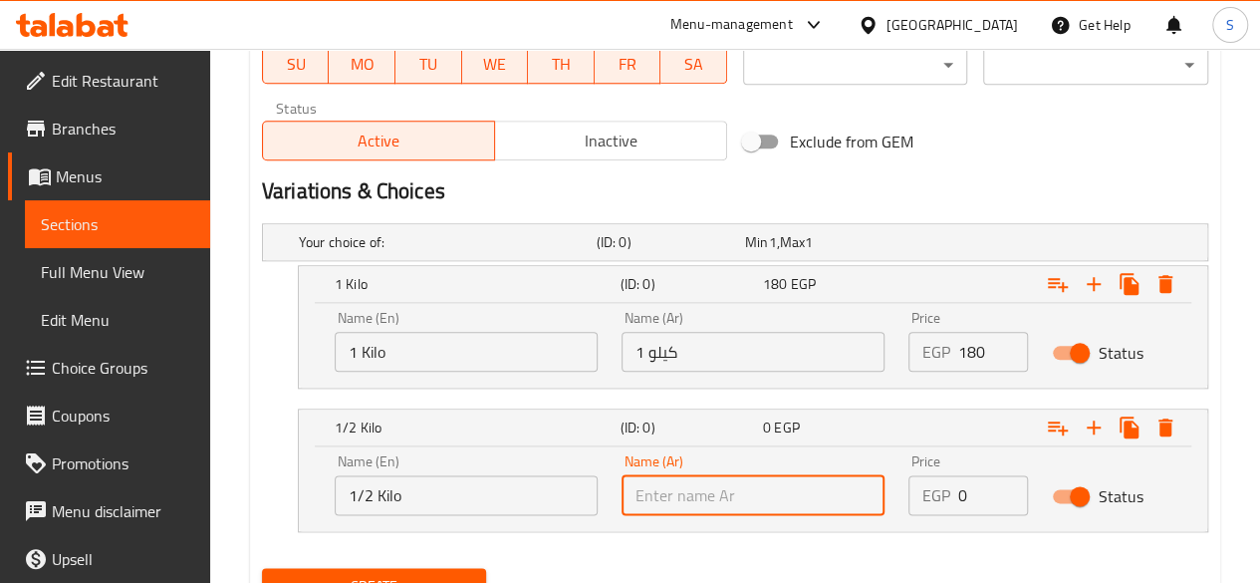
type input "1/2 كيلو"
drag, startPoint x: 974, startPoint y: 488, endPoint x: 916, endPoint y: 492, distance: 57.9
click at [920, 492] on div "EGP 0 Price" at bounding box center [968, 495] width 120 height 40
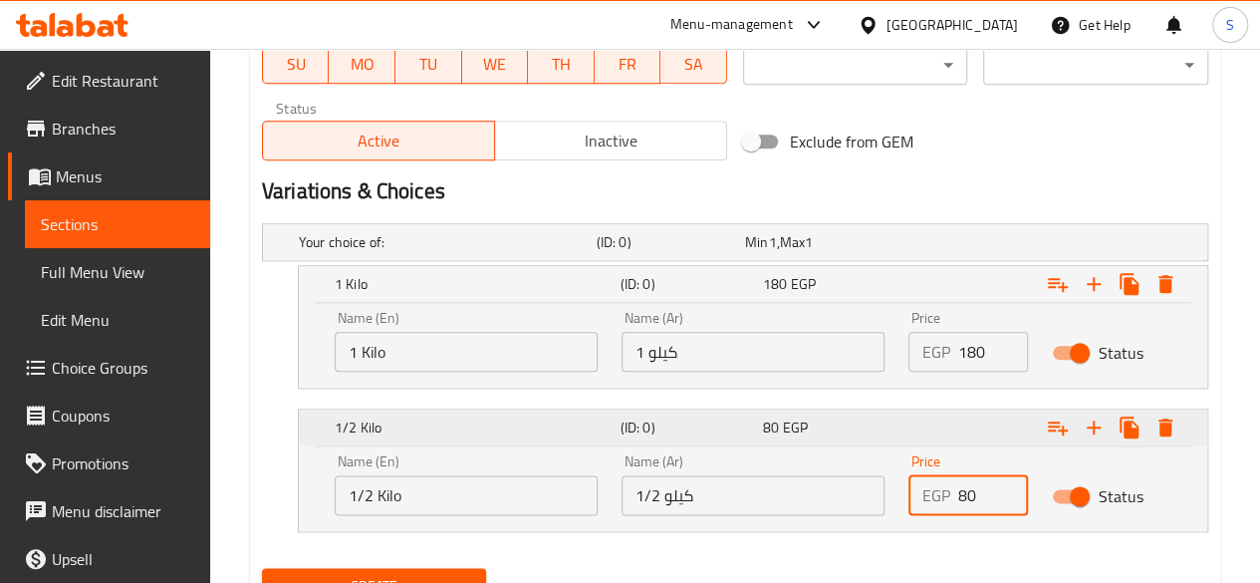
type input "80"
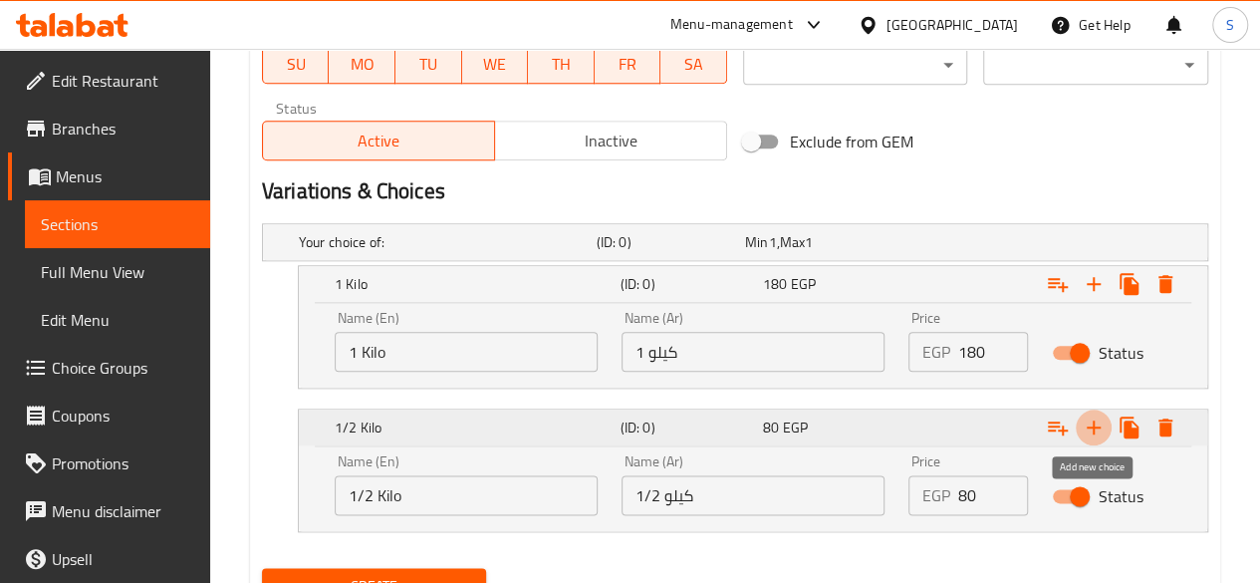
click at [1098, 425] on icon "Expand" at bounding box center [1094, 427] width 24 height 24
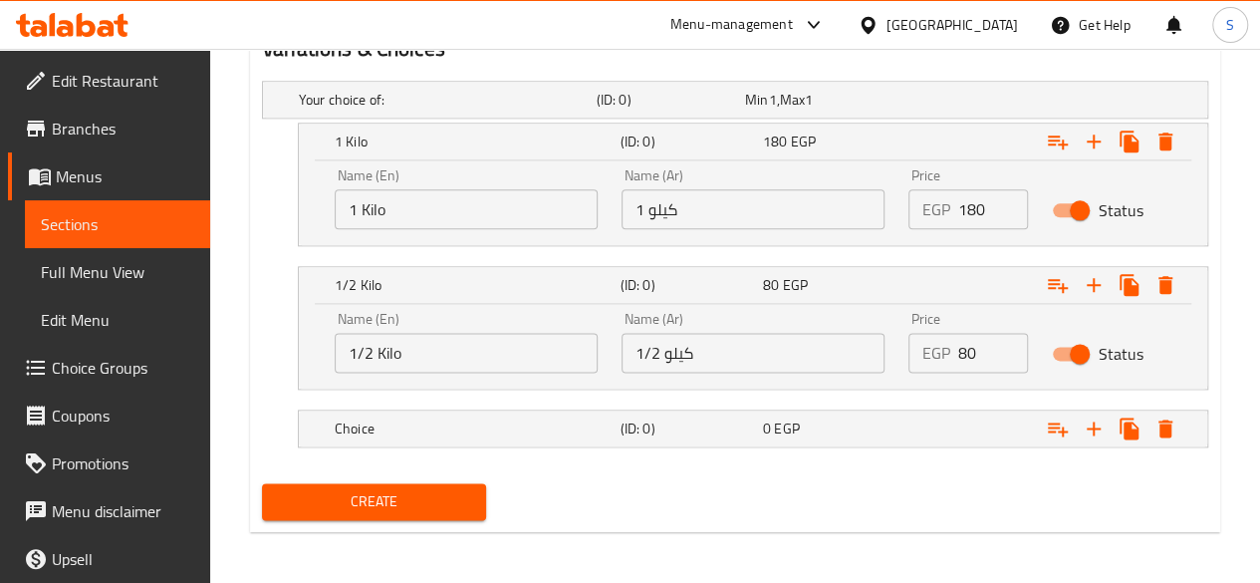
scroll to position [1094, 0]
click at [436, 435] on div "Choice" at bounding box center [474, 428] width 286 height 28
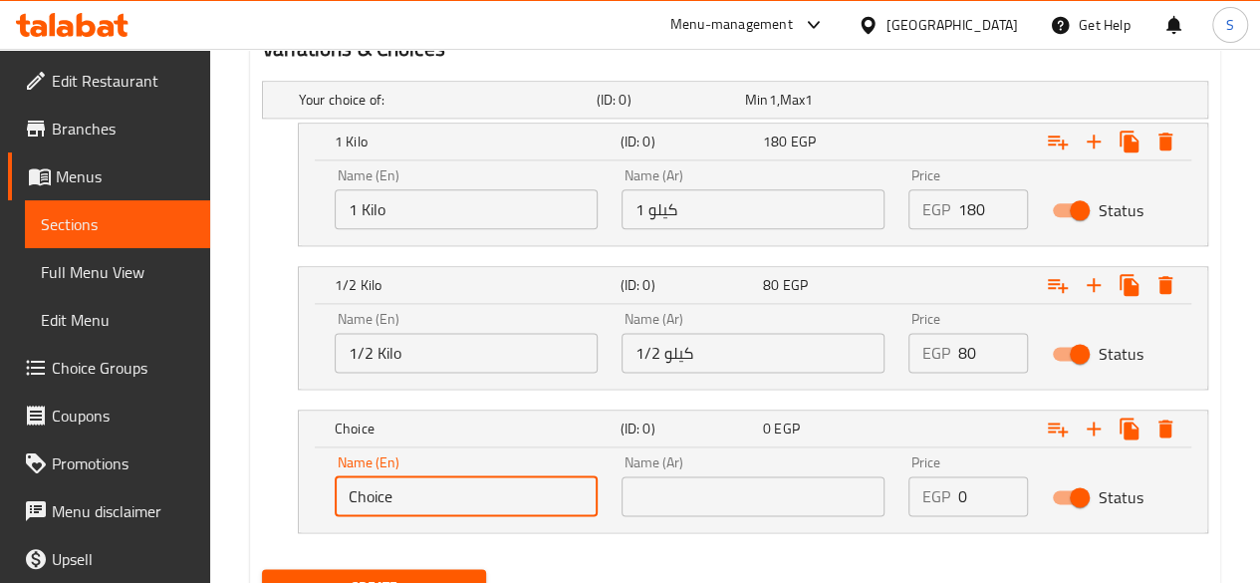
drag, startPoint x: 430, startPoint y: 508, endPoint x: 283, endPoint y: 503, distance: 147.5
click at [283, 503] on div "Choice (ID: 0) 0 EGP Name (En) Choice Name (En) Name (Ar) Name (Ar) Price EGP 0…" at bounding box center [735, 470] width 946 height 123
type input "1/4 Kilo"
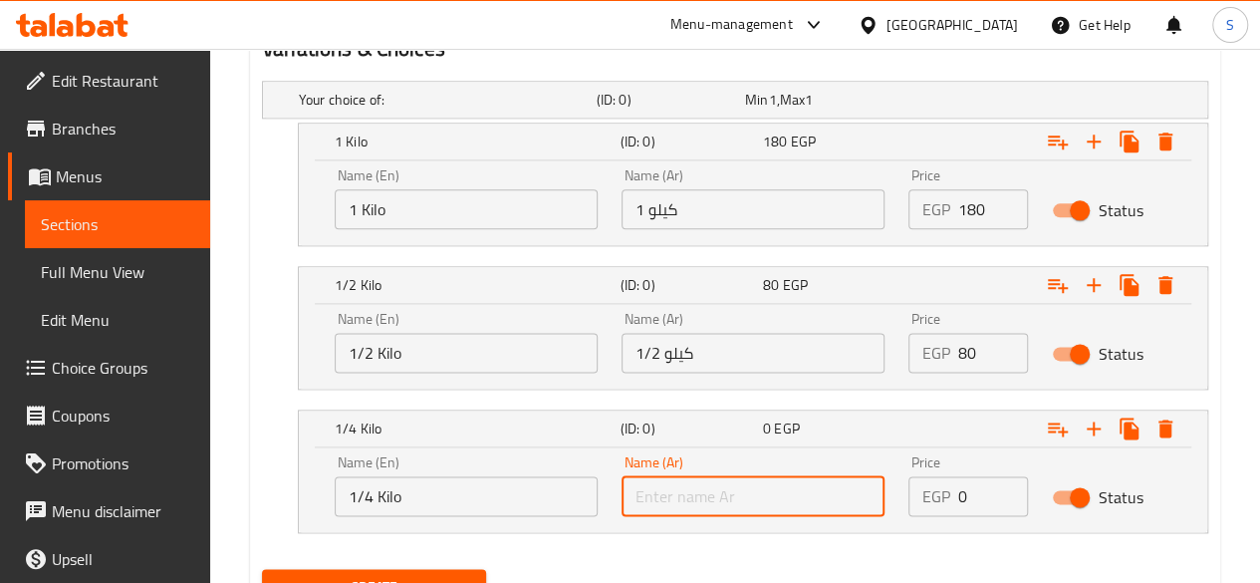
drag, startPoint x: 675, startPoint y: 487, endPoint x: 707, endPoint y: 446, distance: 51.8
click at [675, 487] on input "text" at bounding box center [752, 496] width 263 height 40
type input "1/4 كيلو"
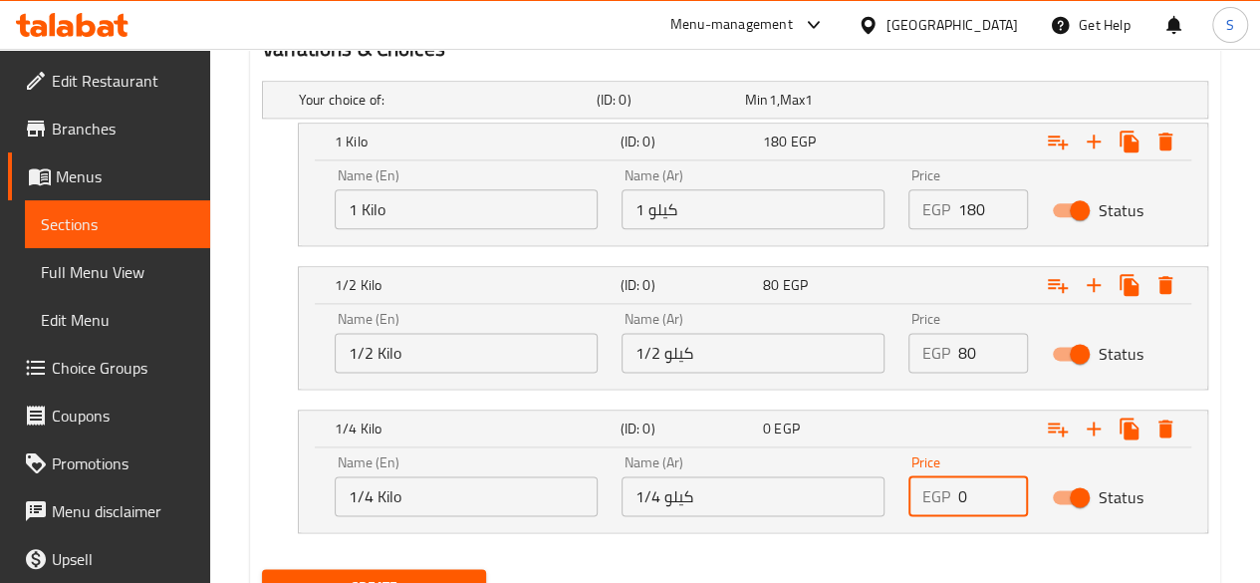
drag, startPoint x: 967, startPoint y: 490, endPoint x: 947, endPoint y: 493, distance: 20.1
click at [947, 493] on div "EGP 0 Price" at bounding box center [968, 496] width 120 height 40
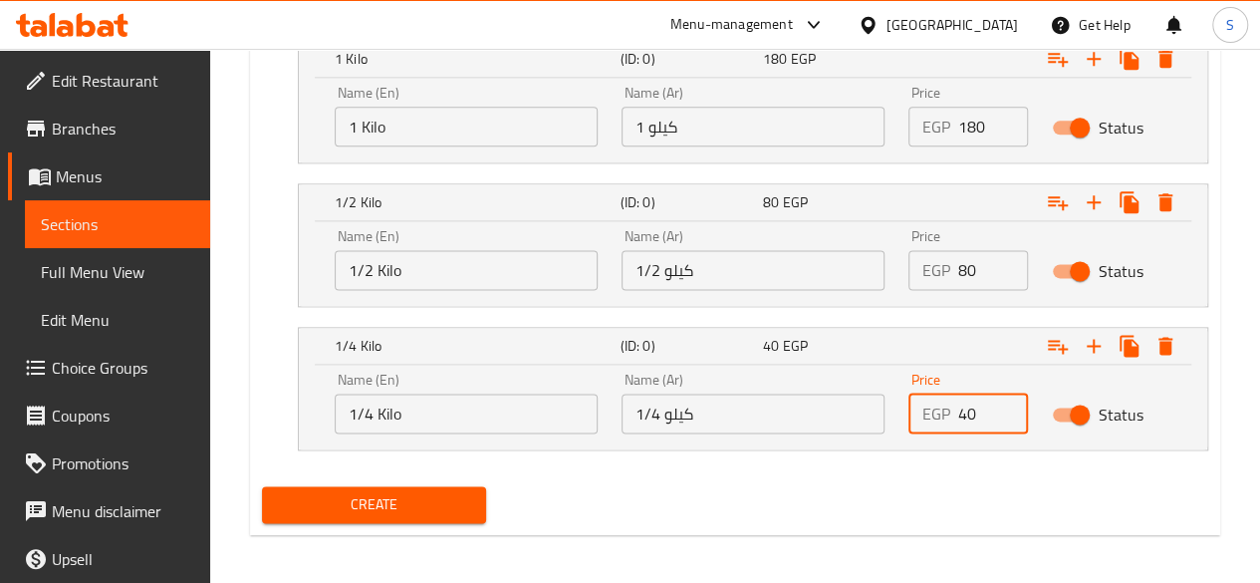
scroll to position [1179, 0]
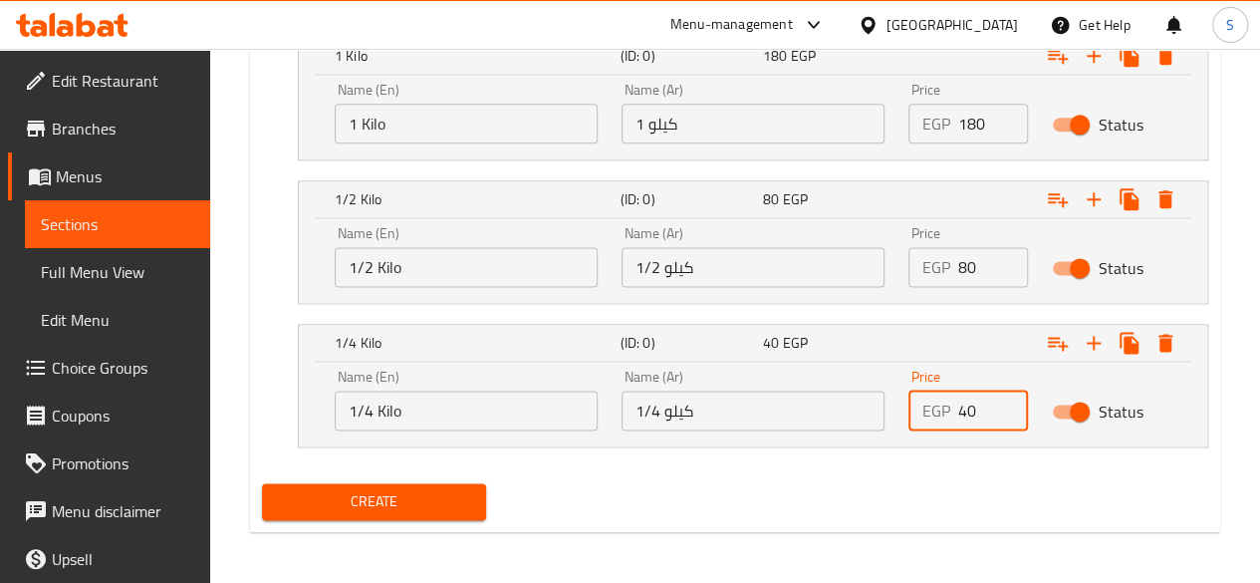
type input "40"
click at [446, 501] on span "Create" at bounding box center [374, 501] width 193 height 25
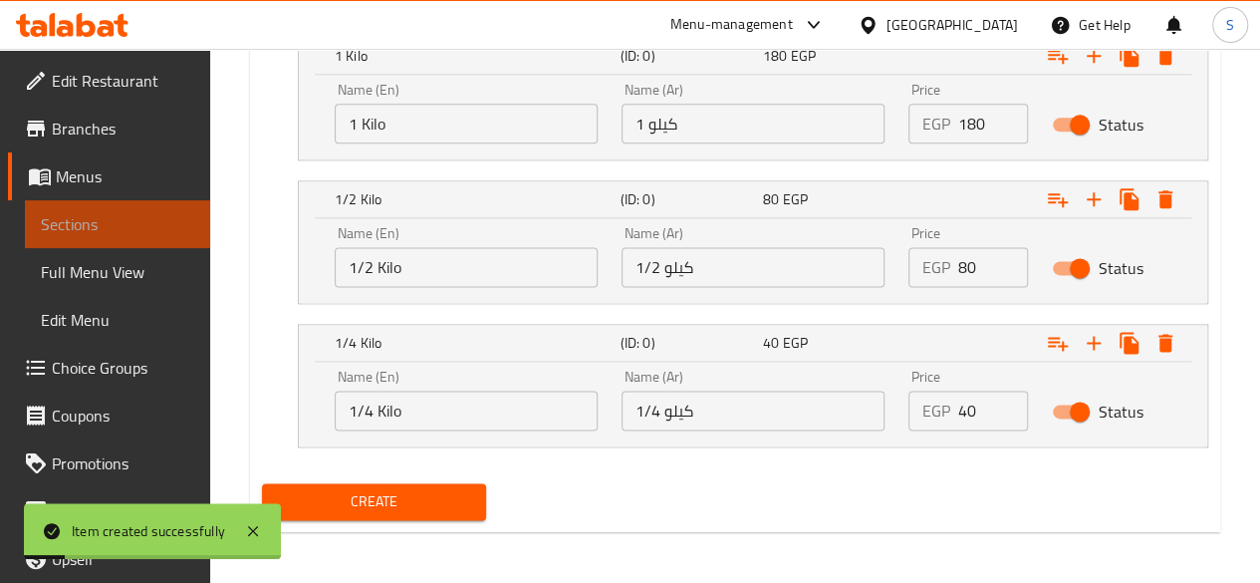
click at [139, 214] on span "Sections" at bounding box center [117, 224] width 153 height 24
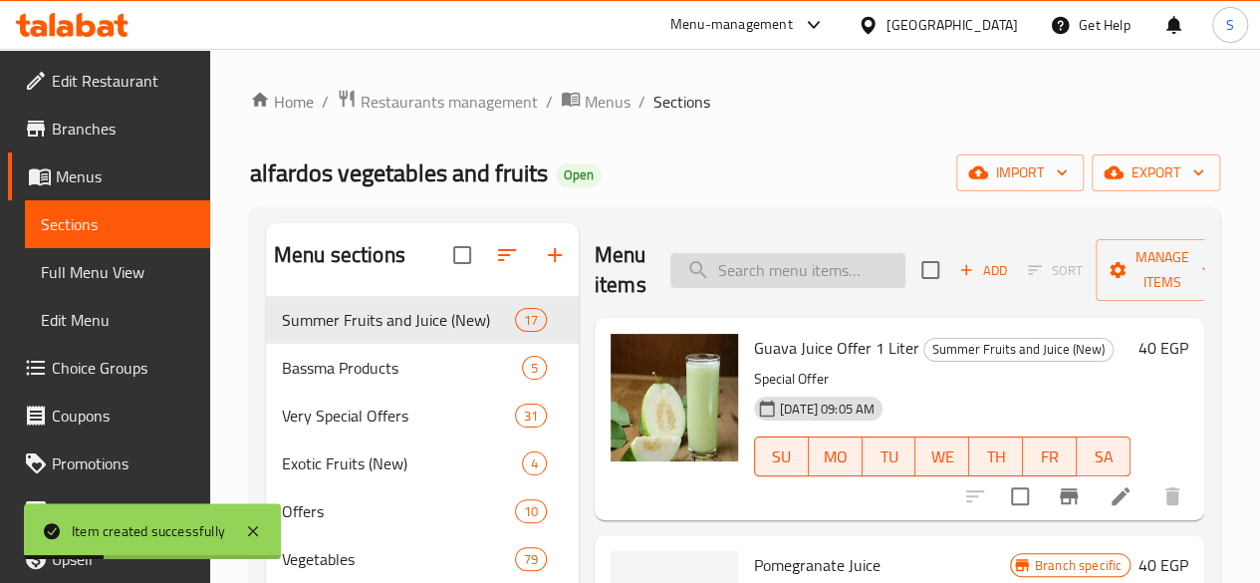
click at [714, 286] on input "search" at bounding box center [787, 270] width 235 height 35
type input "ى"
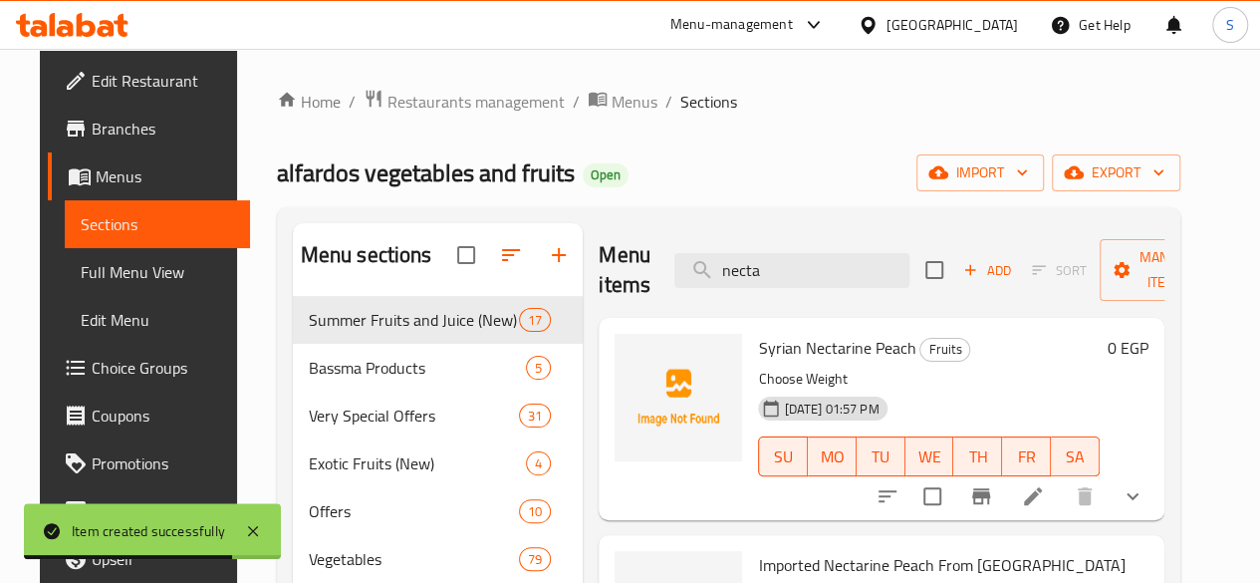
type input "necta"
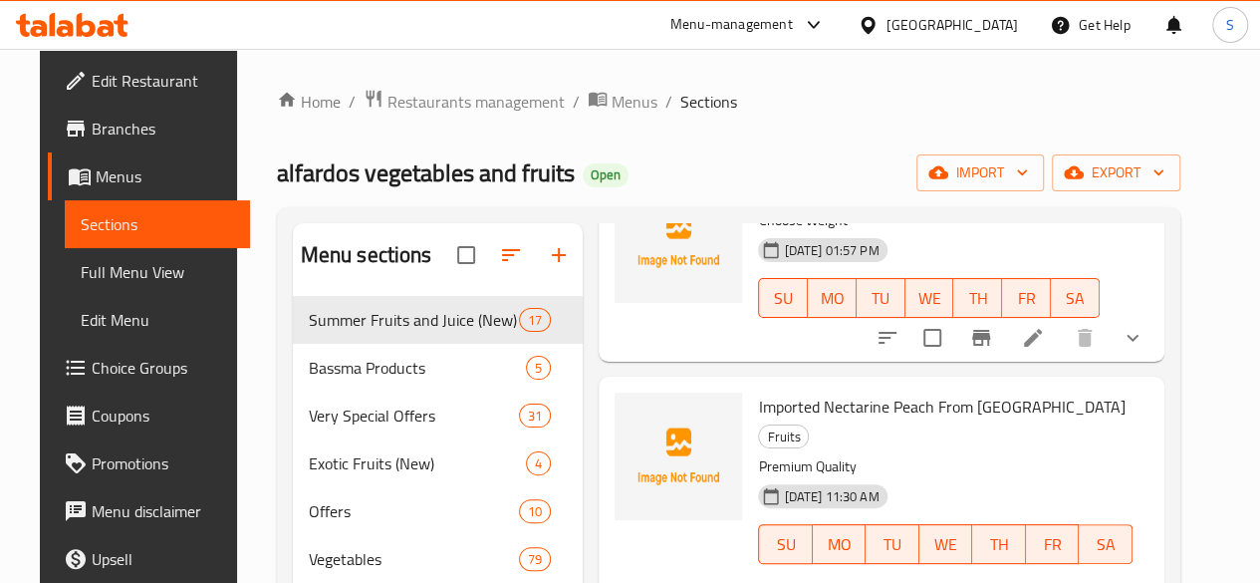
scroll to position [100, 0]
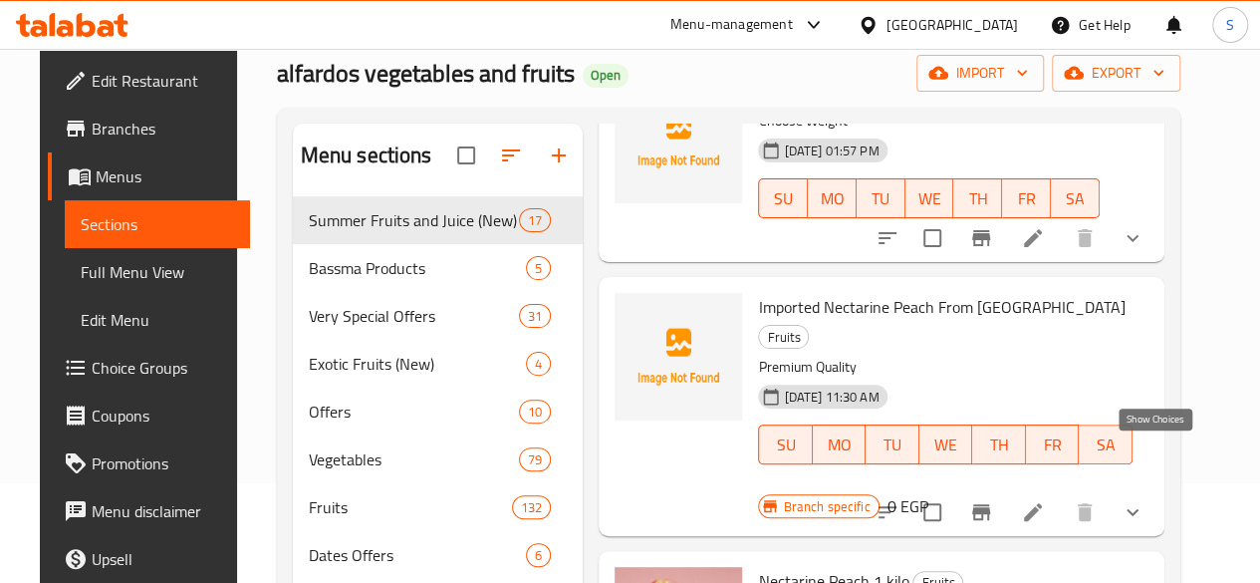
click at [1144, 500] on icon "show more" at bounding box center [1132, 512] width 24 height 24
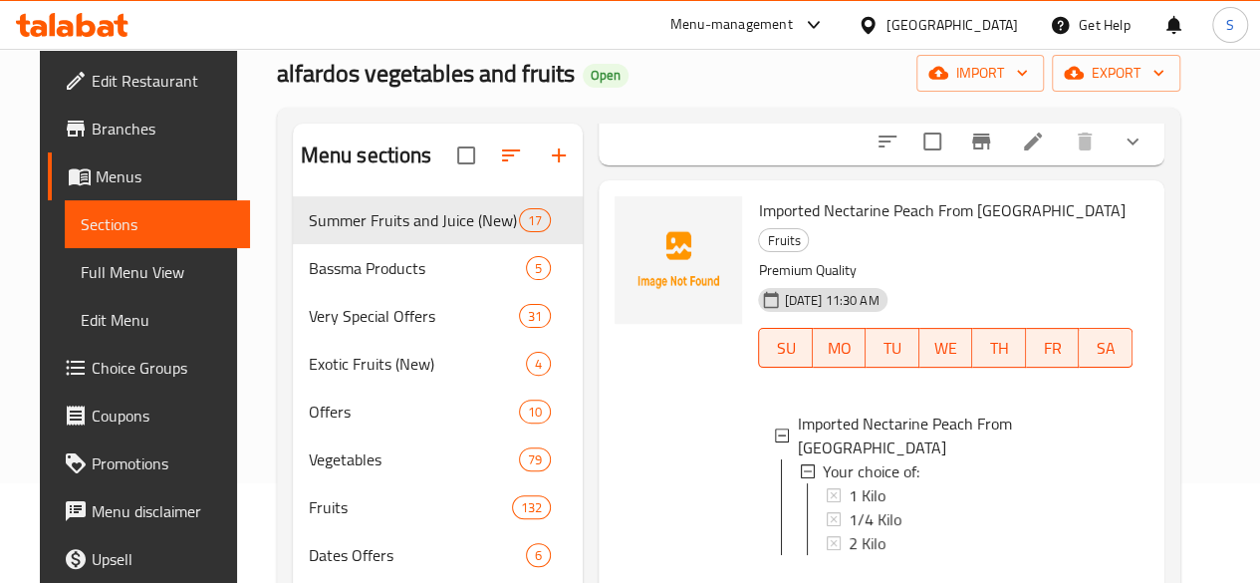
scroll to position [358, 0]
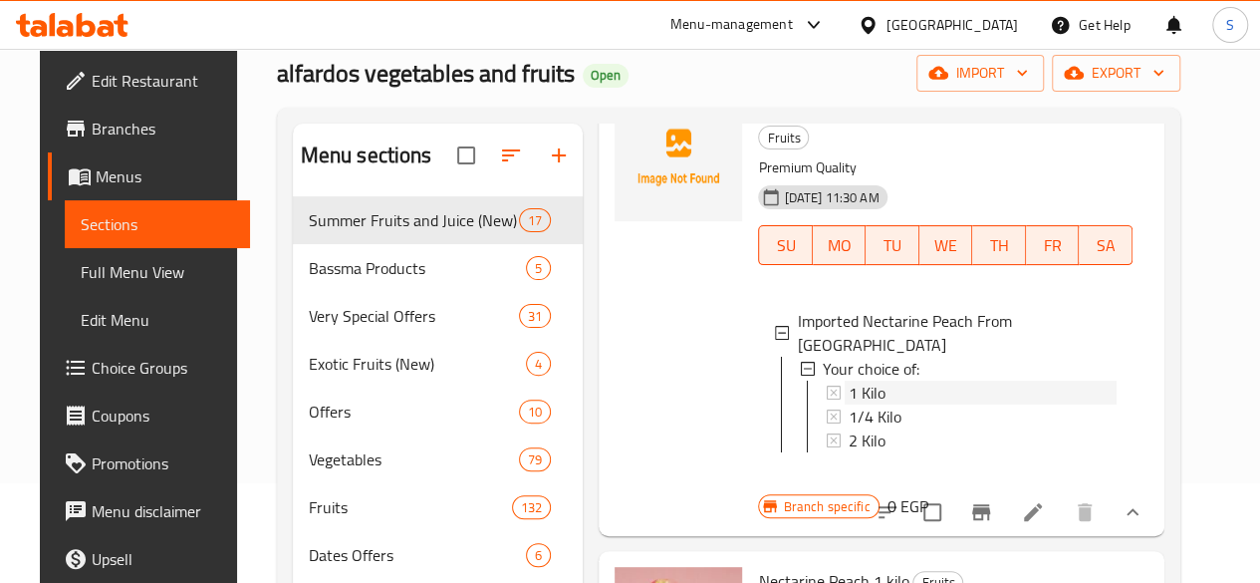
click at [849, 380] on span "1 Kilo" at bounding box center [867, 392] width 37 height 24
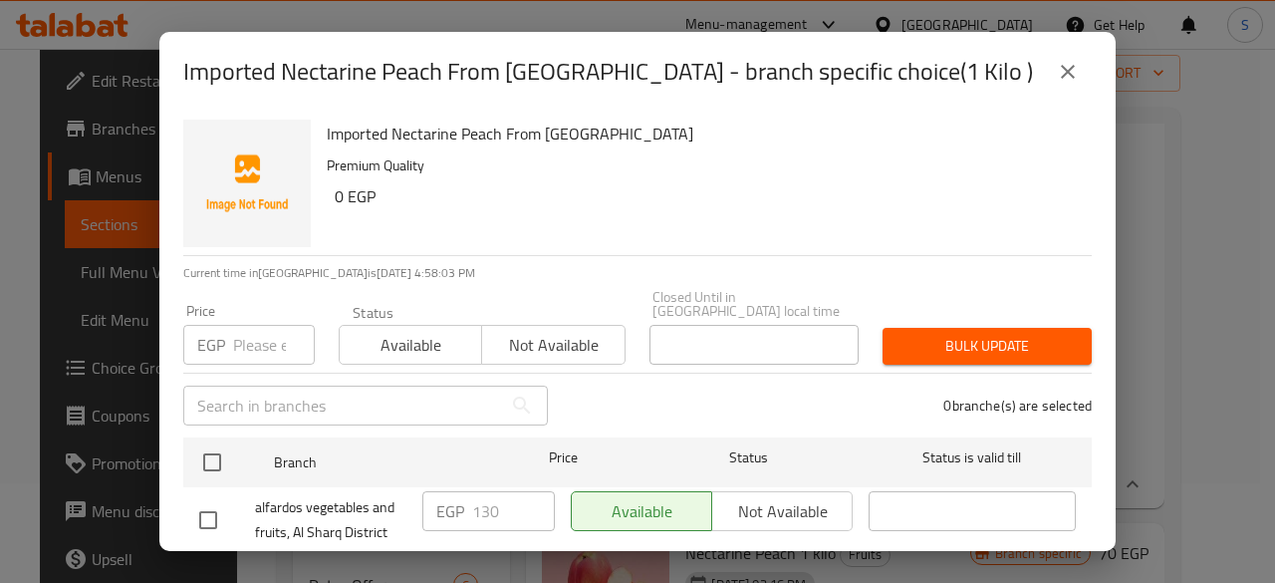
click at [255, 345] on input "number" at bounding box center [274, 345] width 82 height 40
type input "180"
click at [392, 338] on span "Available" at bounding box center [411, 345] width 126 height 29
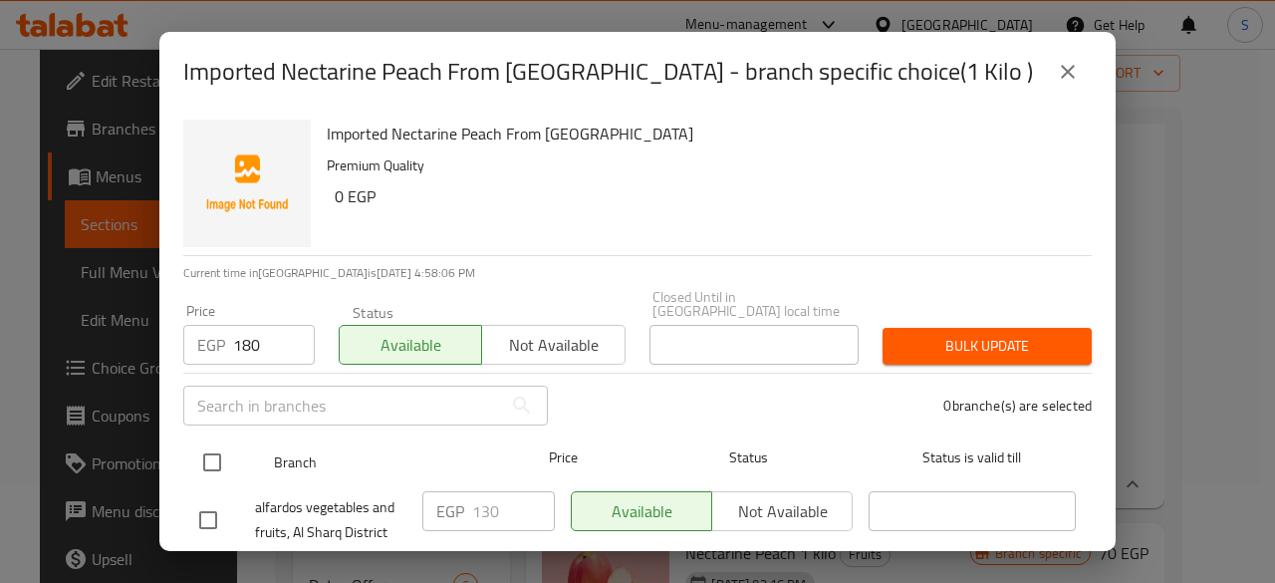
click at [219, 441] on input "checkbox" at bounding box center [212, 462] width 42 height 42
checkbox input "true"
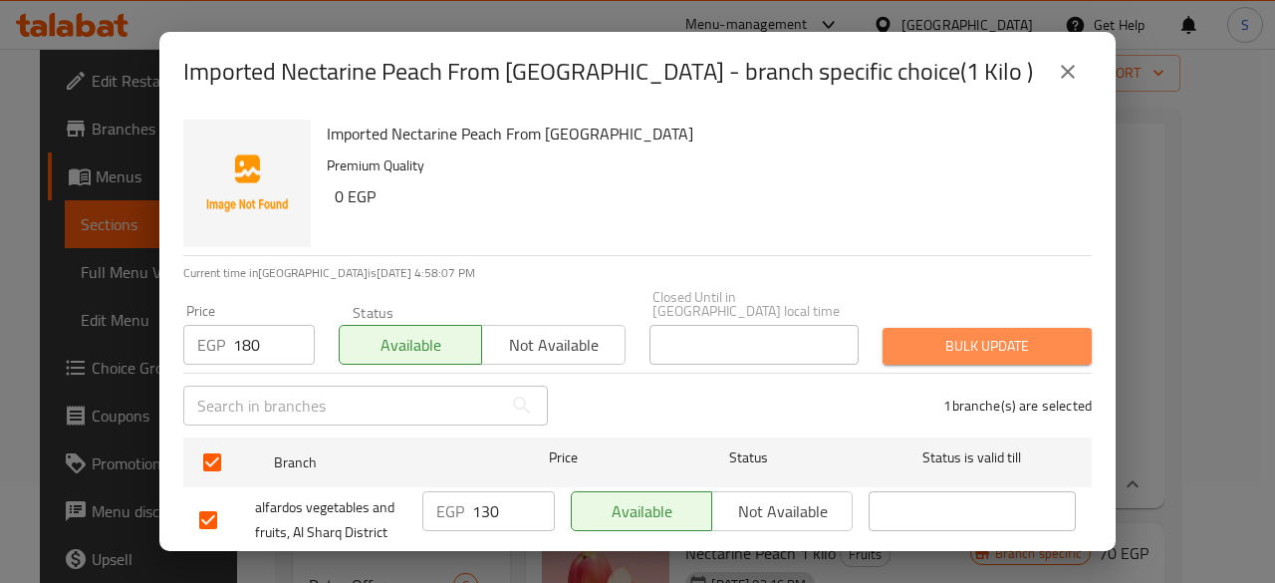
click at [988, 334] on span "Bulk update" at bounding box center [986, 346] width 177 height 25
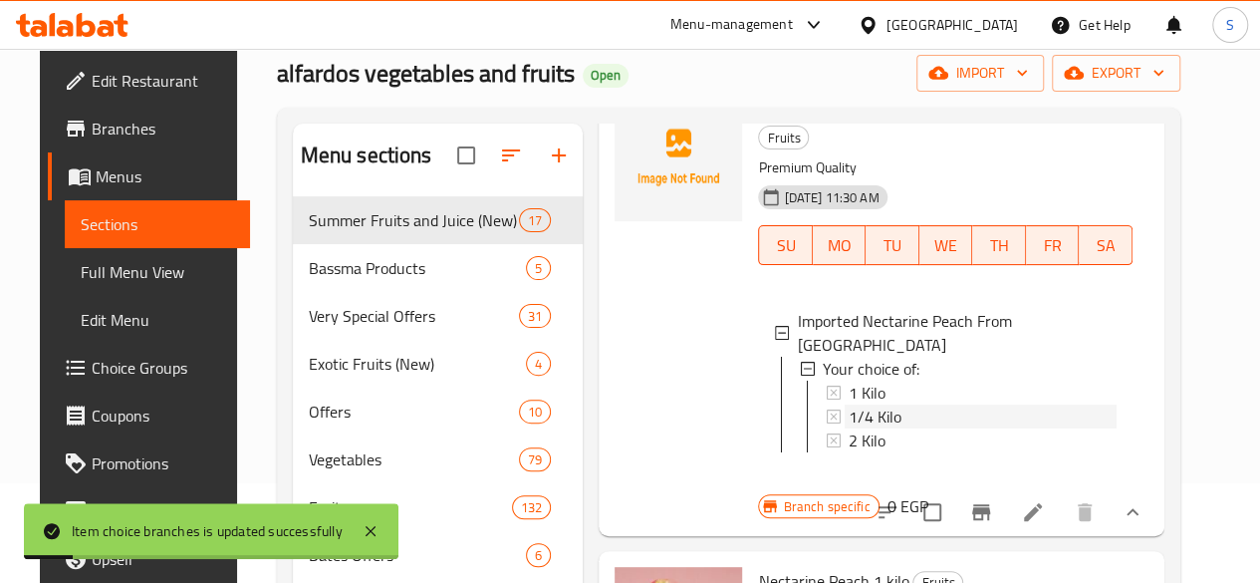
click at [849, 404] on span "1/4 Kilo" at bounding box center [875, 416] width 53 height 24
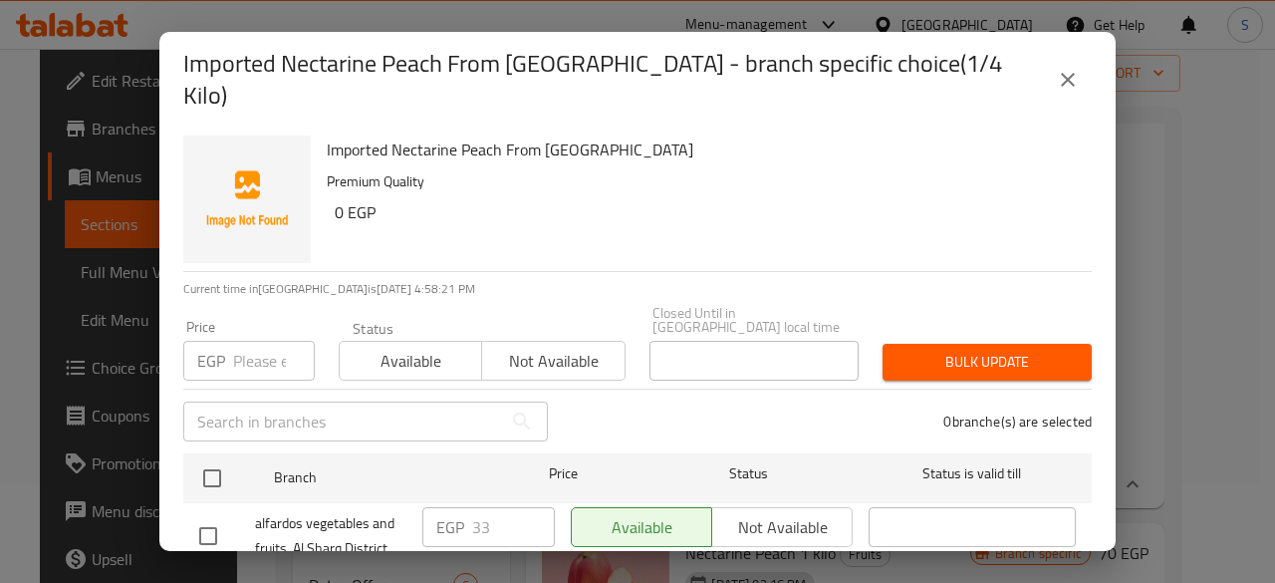
click at [259, 348] on input "number" at bounding box center [274, 361] width 82 height 40
type input "45"
click at [441, 354] on div "Status Available Not available" at bounding box center [482, 351] width 311 height 84
click at [417, 347] on span "Available" at bounding box center [411, 361] width 126 height 29
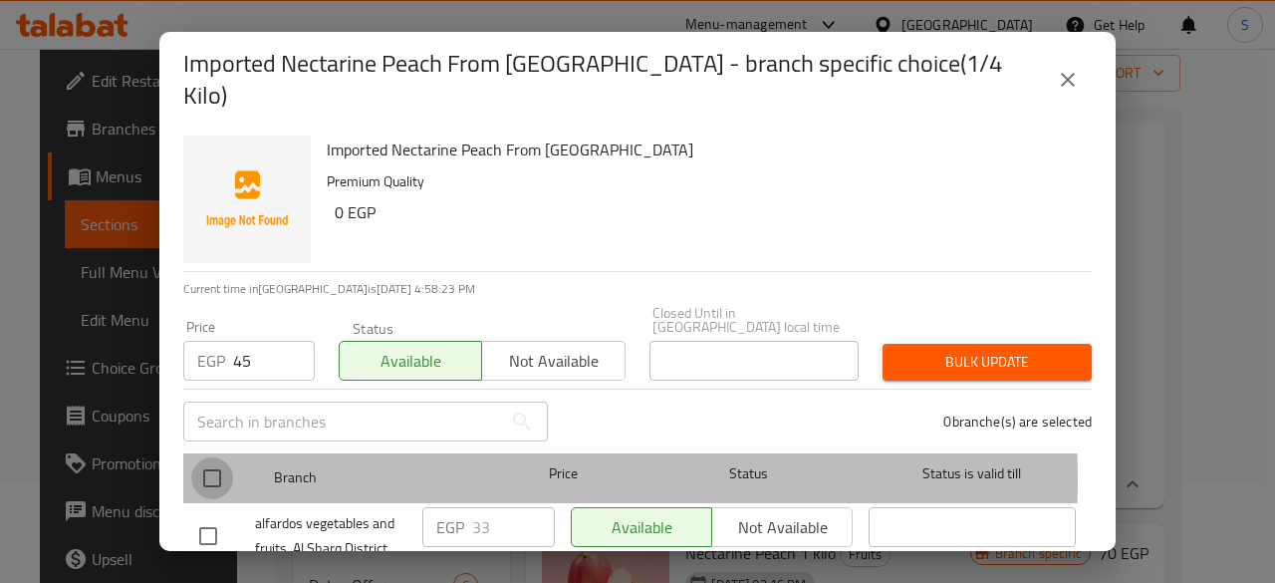
click at [210, 457] on input "checkbox" at bounding box center [212, 478] width 42 height 42
checkbox input "true"
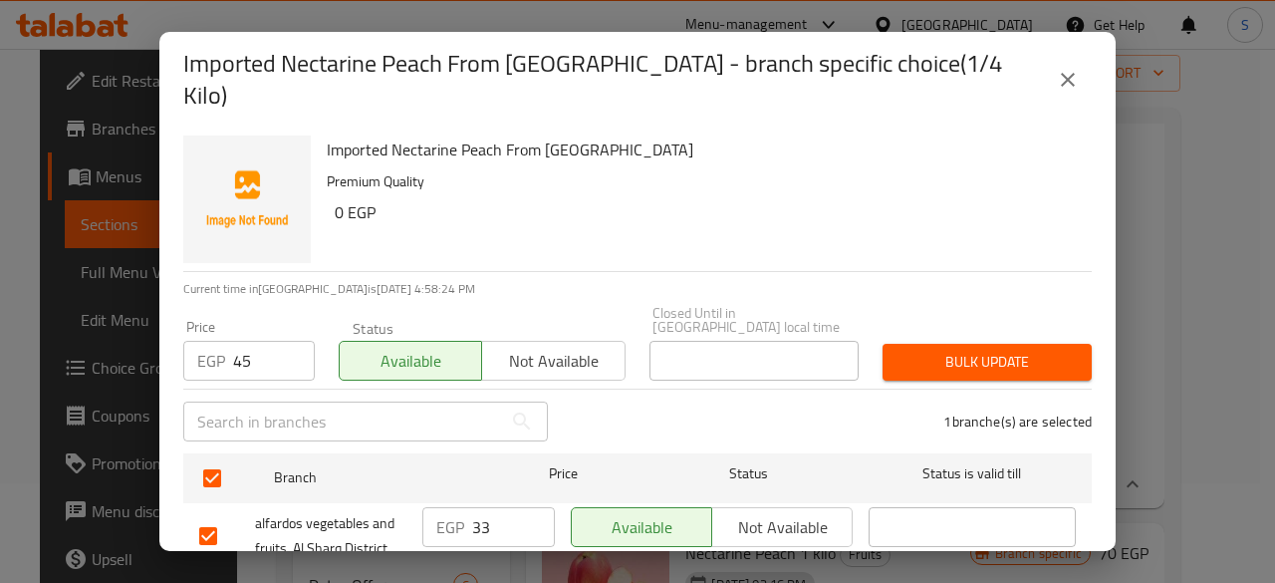
click at [990, 350] on span "Bulk update" at bounding box center [986, 362] width 177 height 25
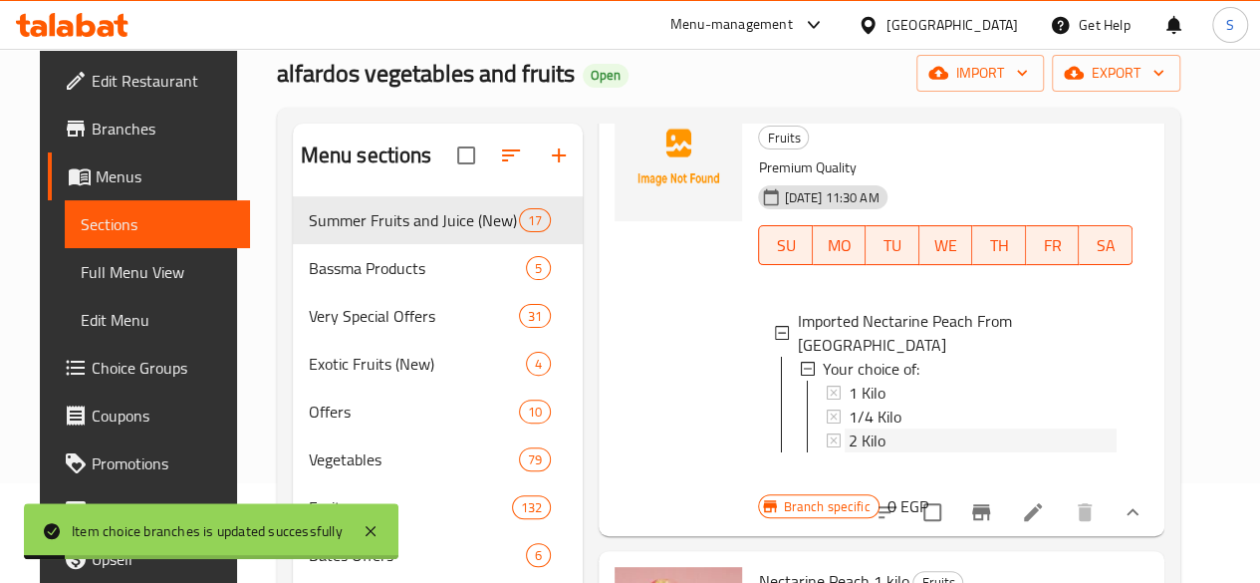
click at [849, 428] on span "2 Kilo" at bounding box center [867, 440] width 37 height 24
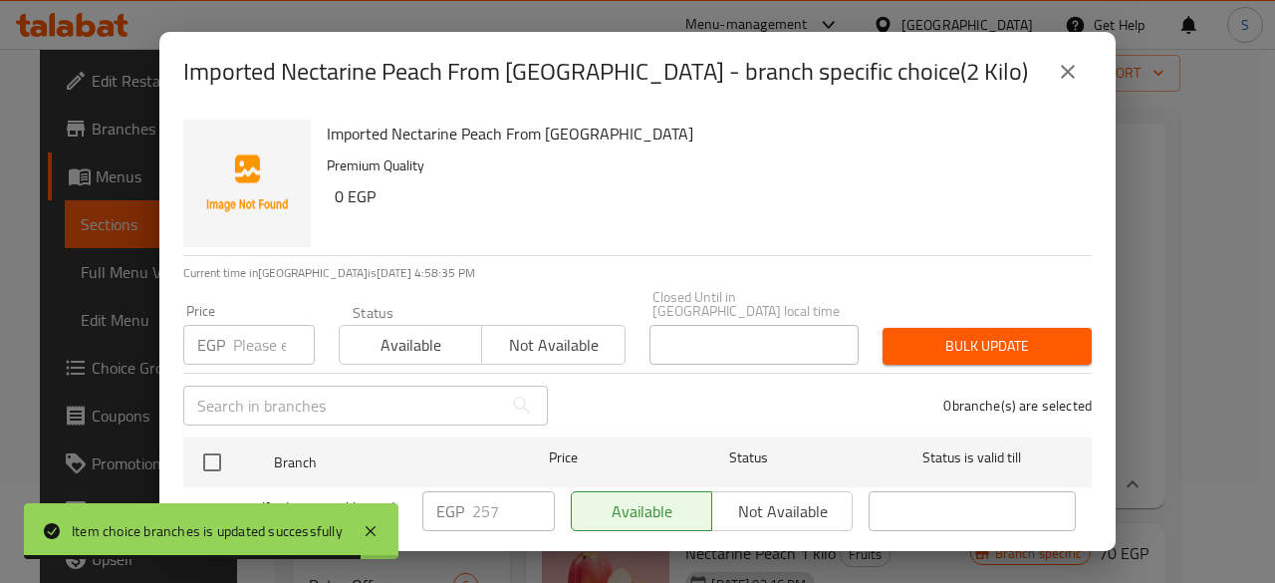
click at [249, 329] on input "number" at bounding box center [274, 345] width 82 height 40
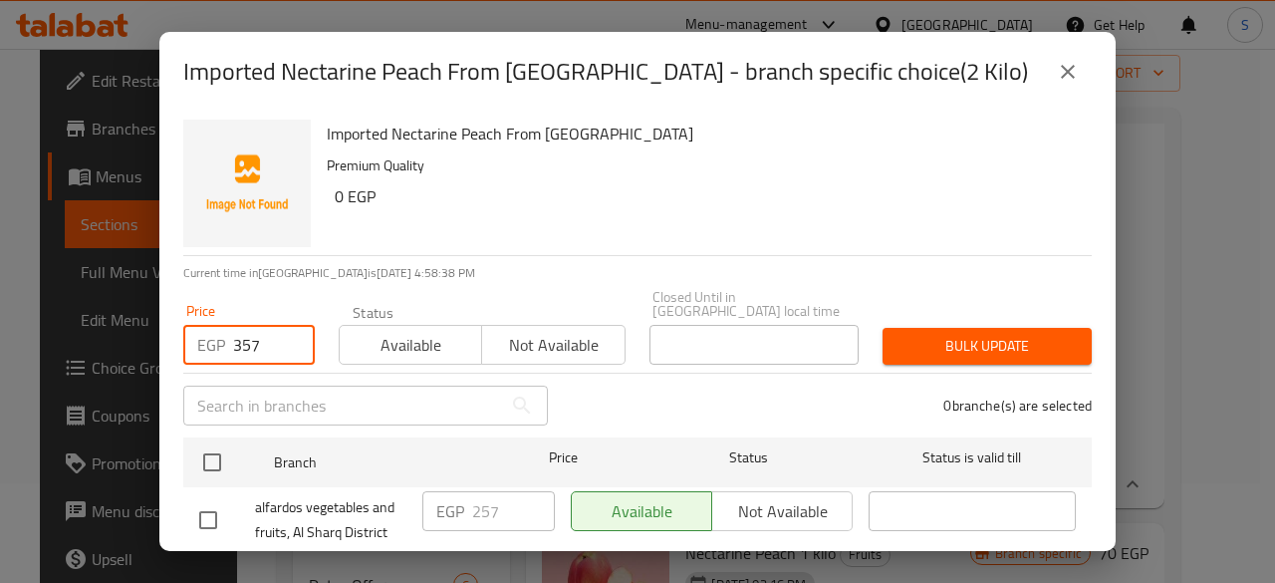
type input "357"
click at [382, 333] on span "Available" at bounding box center [411, 345] width 126 height 29
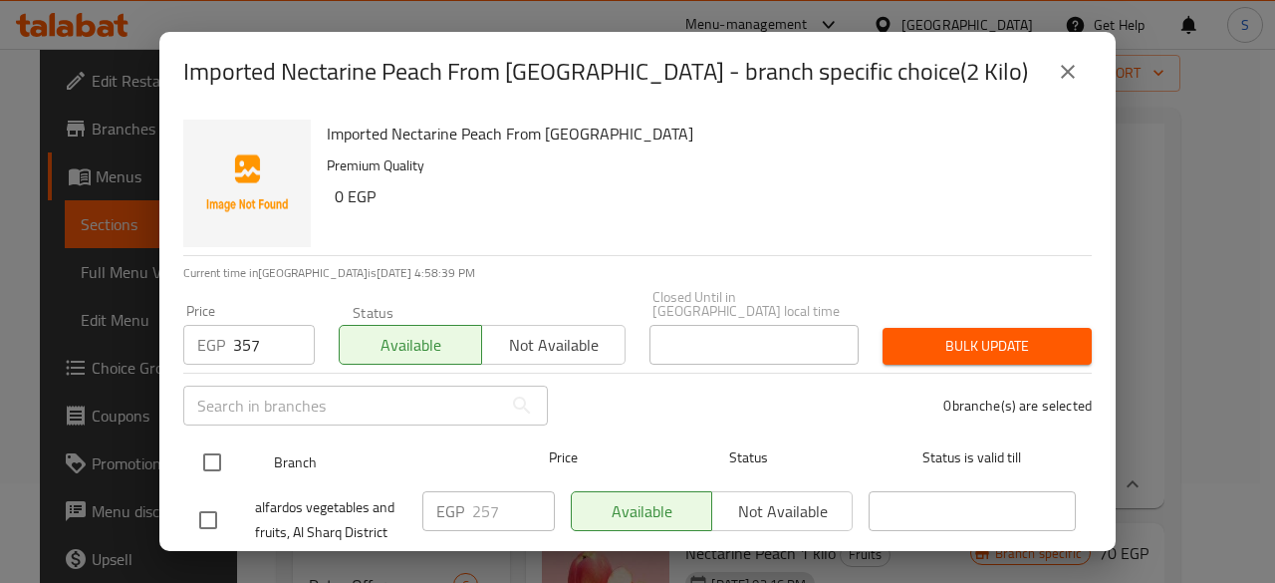
click at [215, 445] on input "checkbox" at bounding box center [212, 462] width 42 height 42
checkbox input "true"
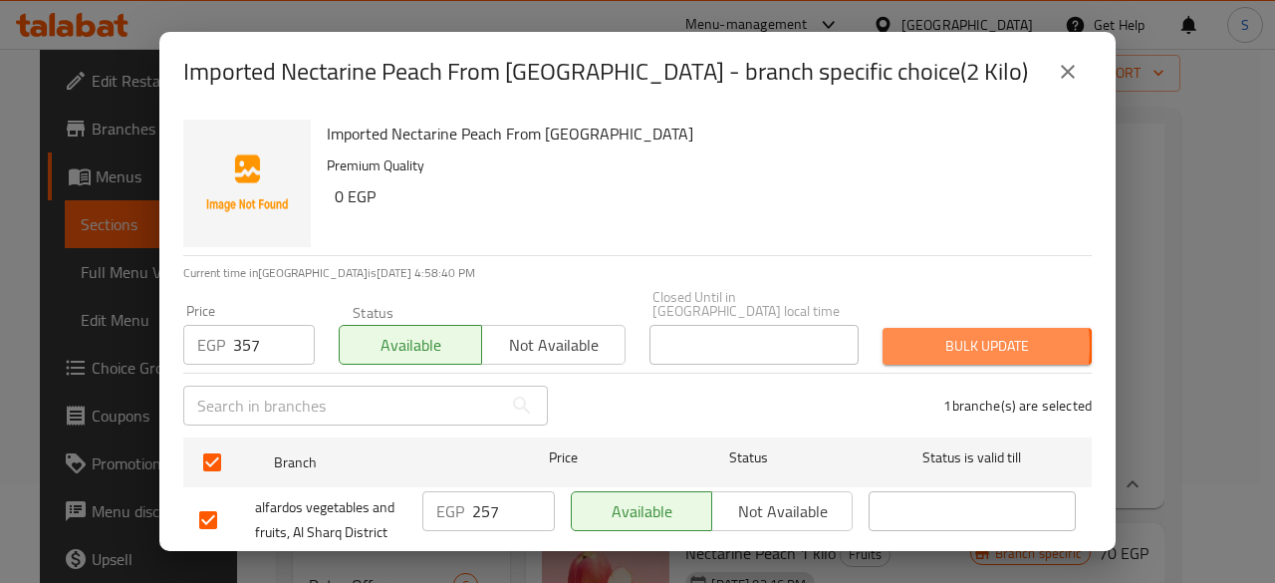
click at [910, 334] on span "Bulk update" at bounding box center [986, 346] width 177 height 25
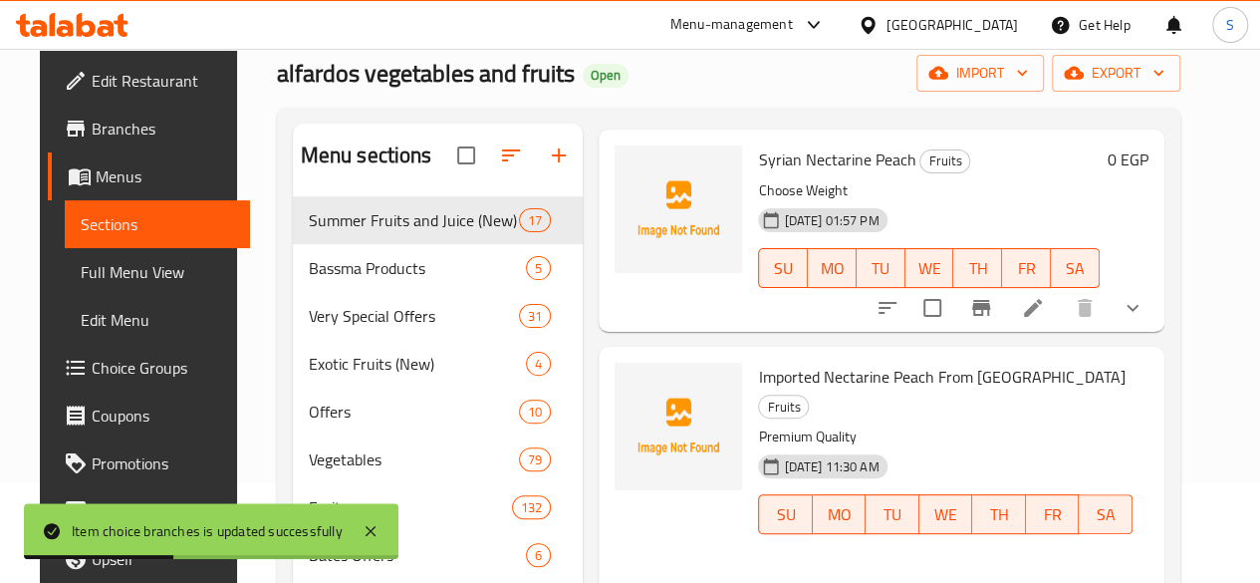
scroll to position [0, 0]
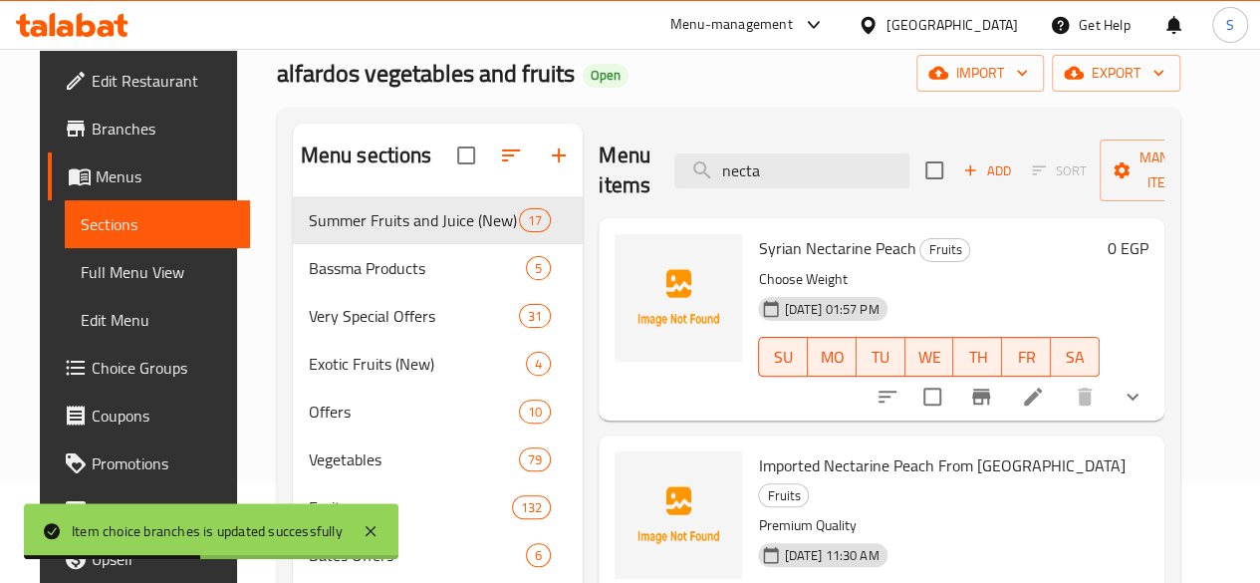
drag, startPoint x: 733, startPoint y: 169, endPoint x: 577, endPoint y: 185, distance: 157.2
click at [599, 188] on div "Menu items necta Add Sort Manage items" at bounding box center [882, 170] width 566 height 95
paste input "بصره"
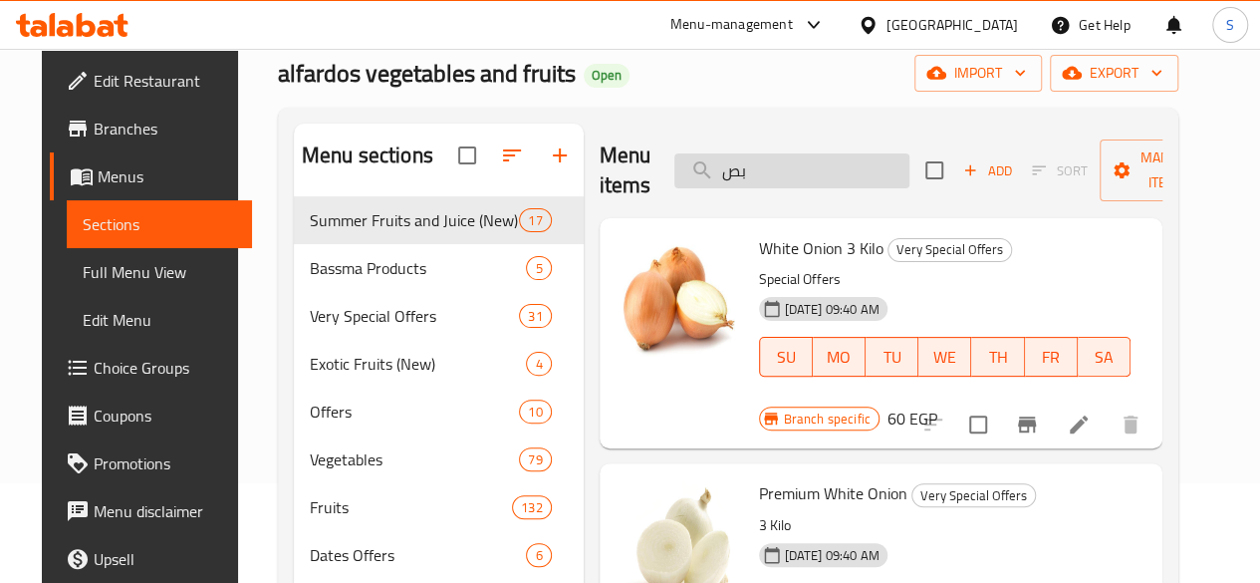
drag, startPoint x: 707, startPoint y: 168, endPoint x: 653, endPoint y: 170, distance: 53.8
click at [674, 170] on input "بص" at bounding box center [791, 170] width 235 height 35
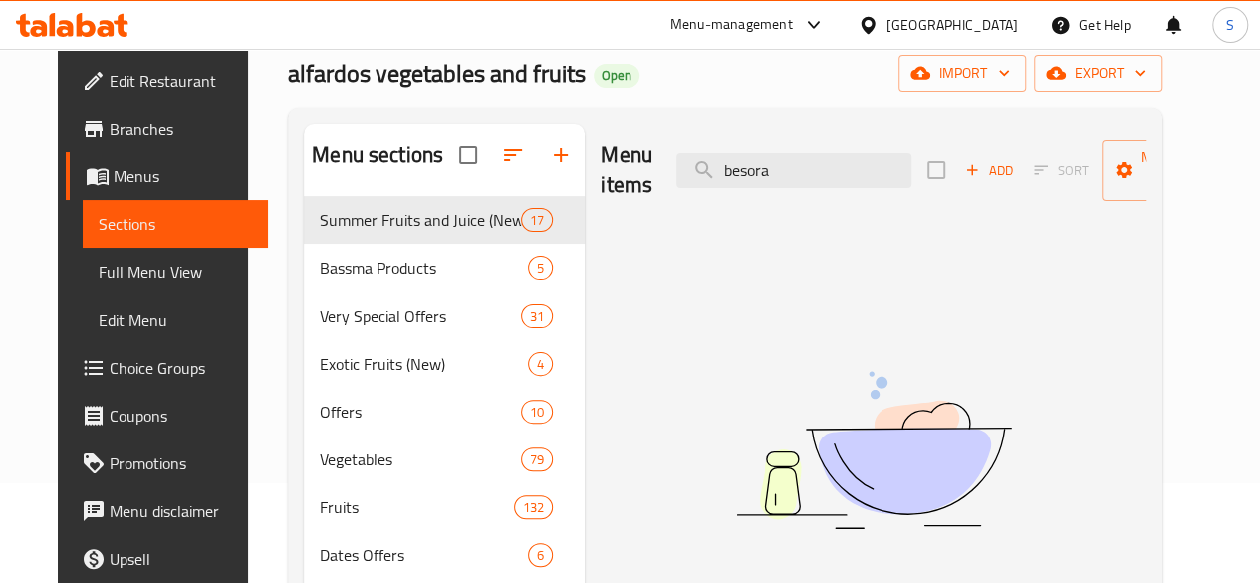
drag, startPoint x: 743, startPoint y: 176, endPoint x: 631, endPoint y: 169, distance: 111.8
click at [631, 169] on div "Menu items besora Add Sort Manage items" at bounding box center [874, 170] width 546 height 95
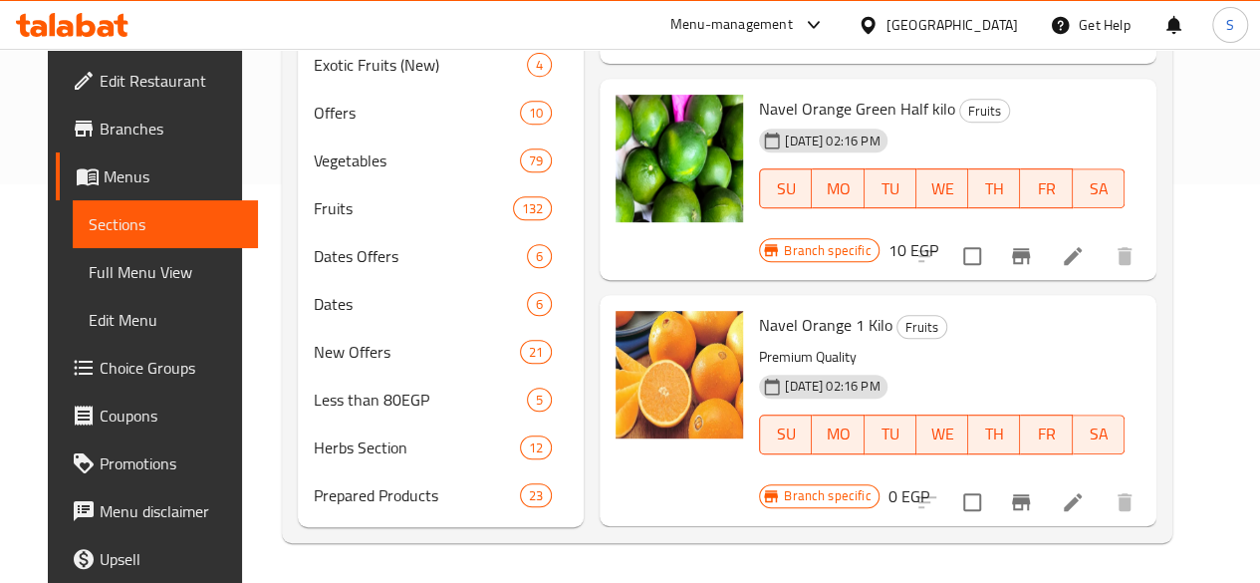
scroll to position [29, 0]
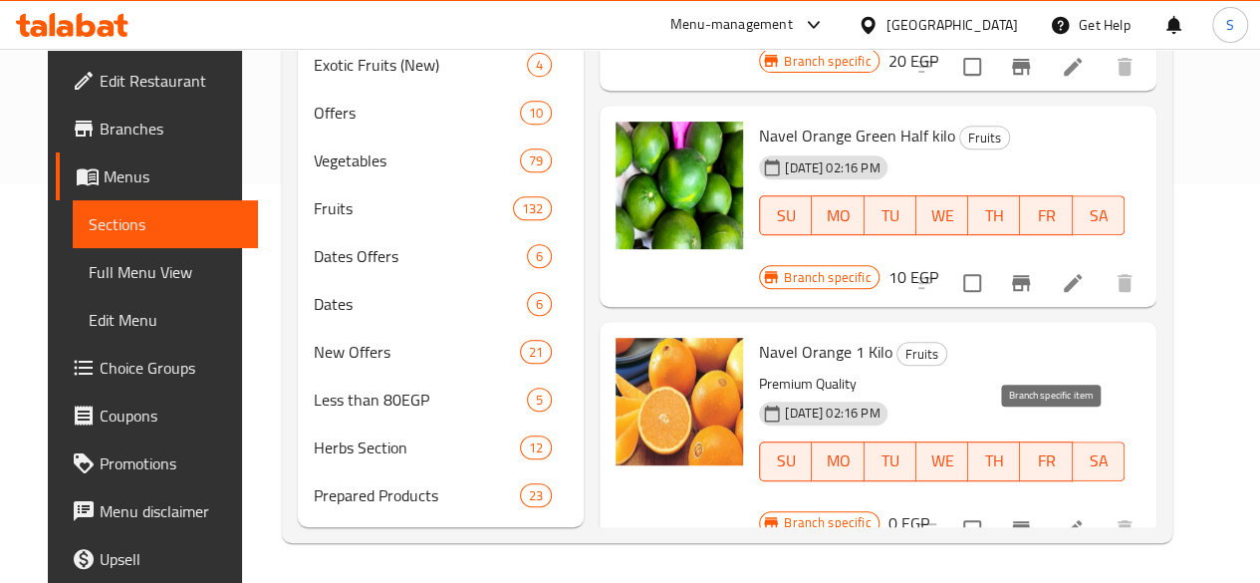
type input "navel"
click at [1033, 517] on icon "Branch-specific-item" at bounding box center [1021, 529] width 24 height 24
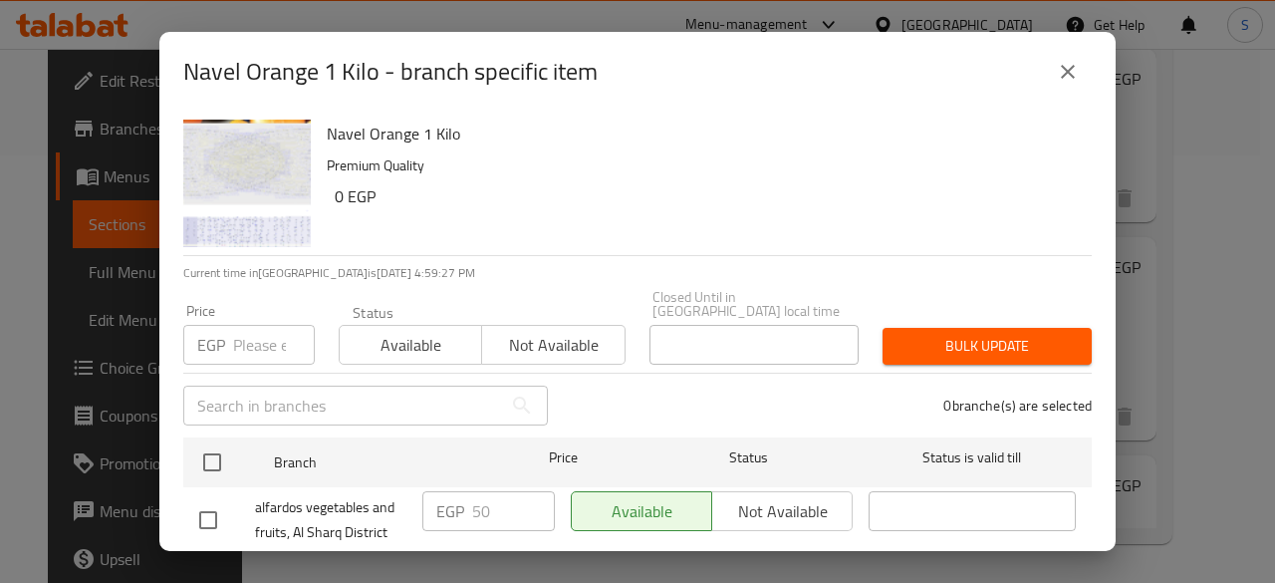
click at [255, 333] on input "number" at bounding box center [274, 345] width 82 height 40
type input "40"
click at [416, 331] on span "Available" at bounding box center [411, 345] width 126 height 29
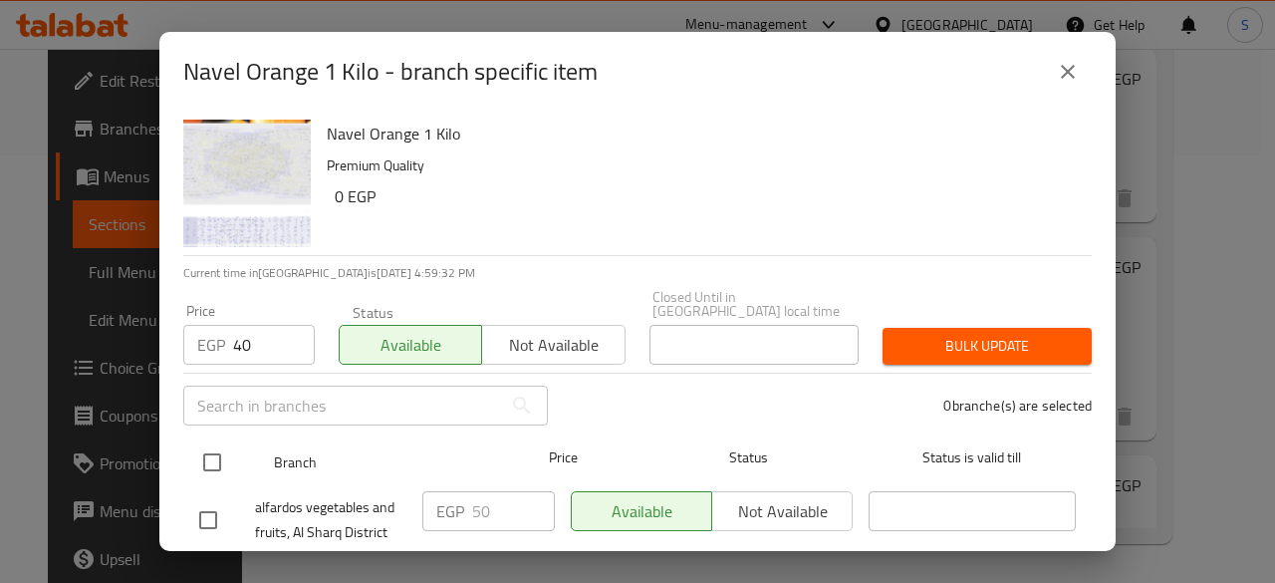
click at [213, 449] on input "checkbox" at bounding box center [212, 462] width 42 height 42
checkbox input "true"
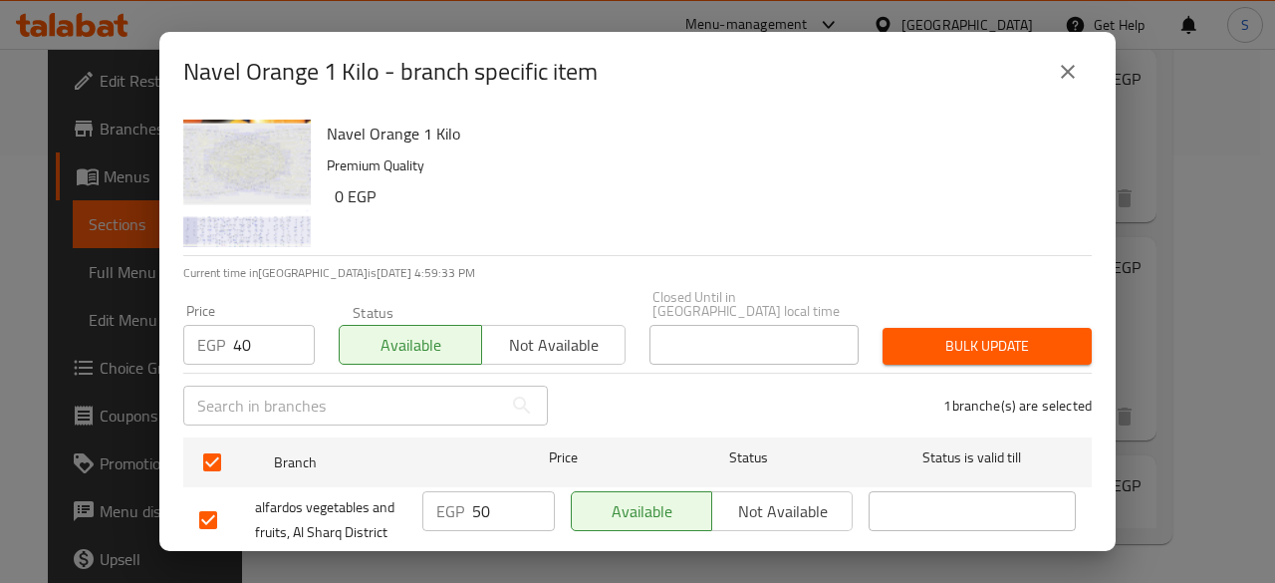
click at [1030, 316] on div "Bulk update" at bounding box center [986, 346] width 233 height 61
click at [1024, 328] on button "Bulk update" at bounding box center [986, 346] width 209 height 37
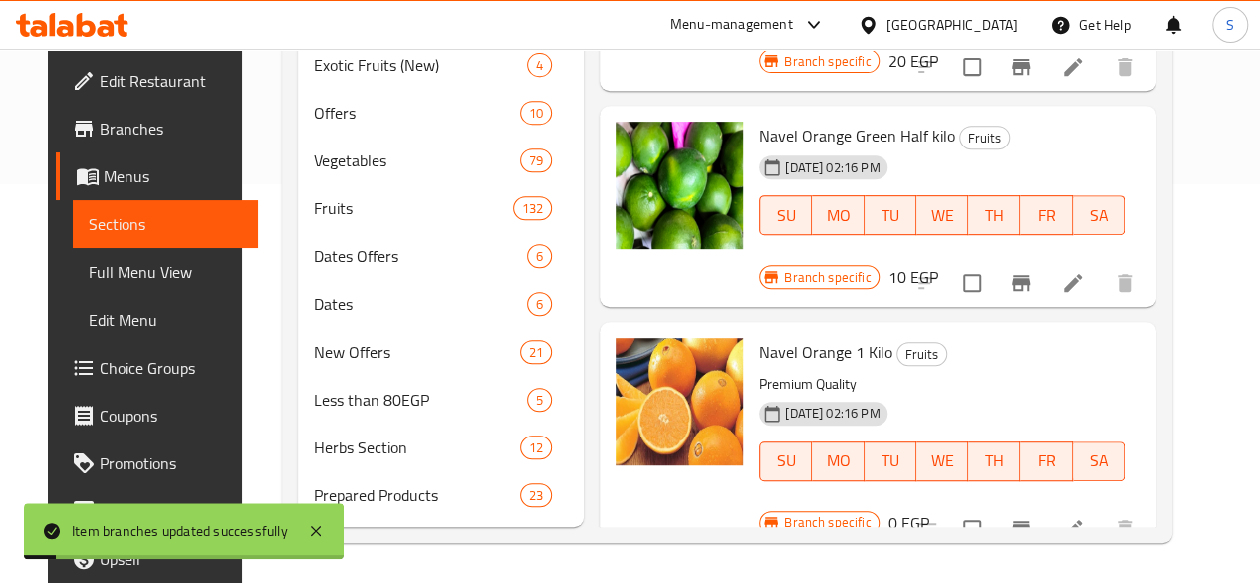
scroll to position [128, 0]
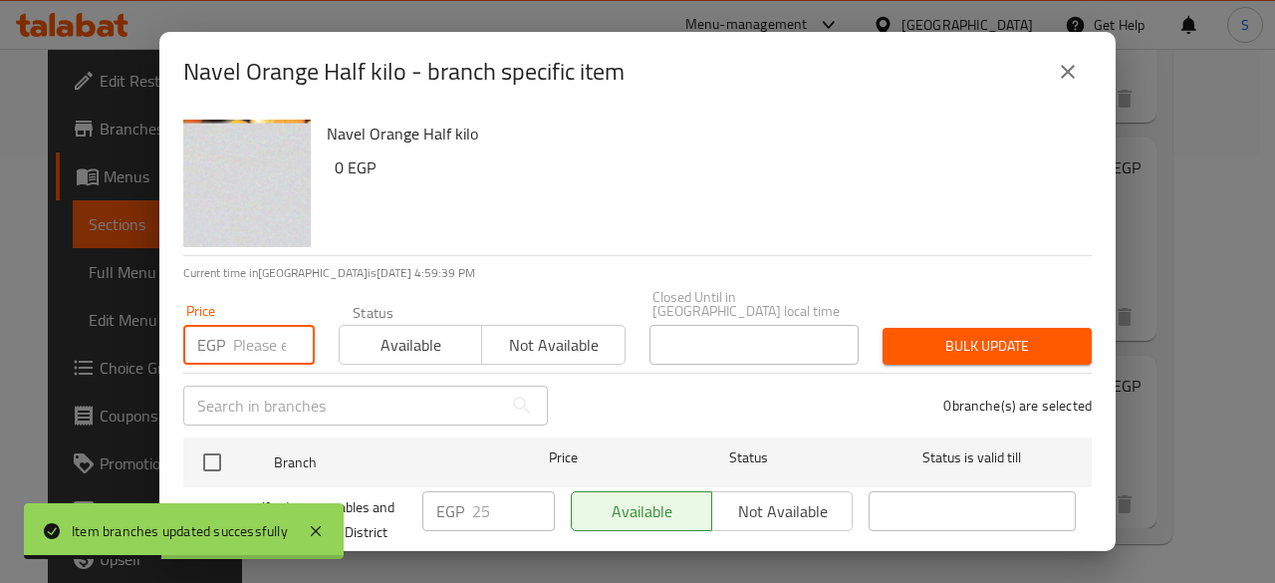
click at [269, 338] on input "number" at bounding box center [274, 345] width 82 height 40
type input "20"
click at [408, 336] on span "Available" at bounding box center [411, 345] width 126 height 29
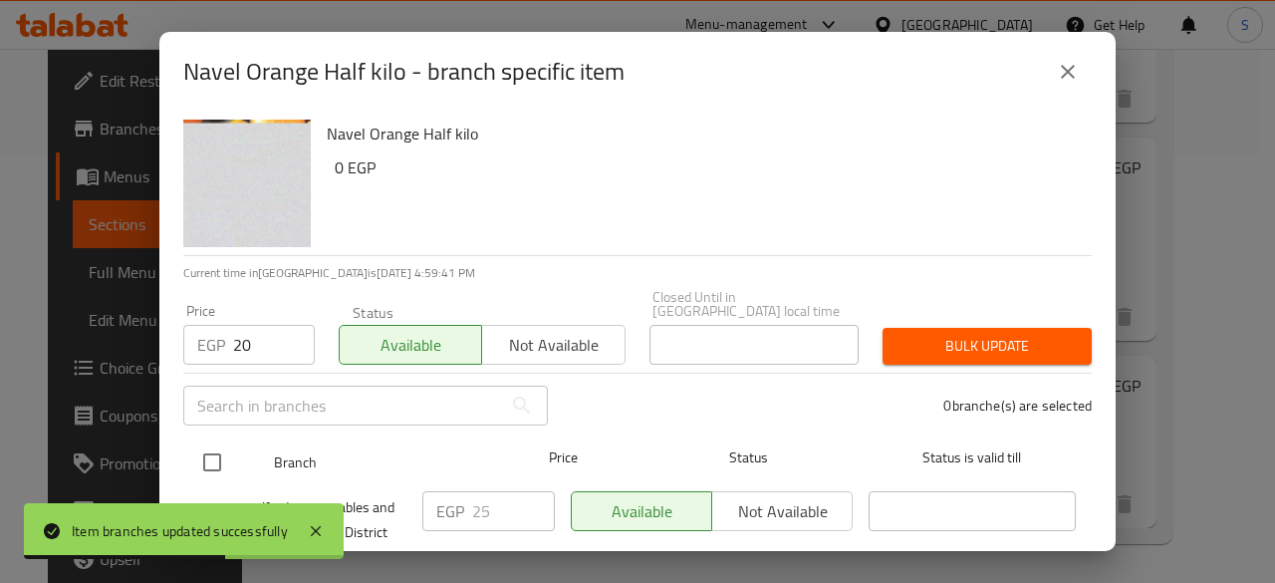
click at [207, 451] on input "checkbox" at bounding box center [212, 462] width 42 height 42
checkbox input "true"
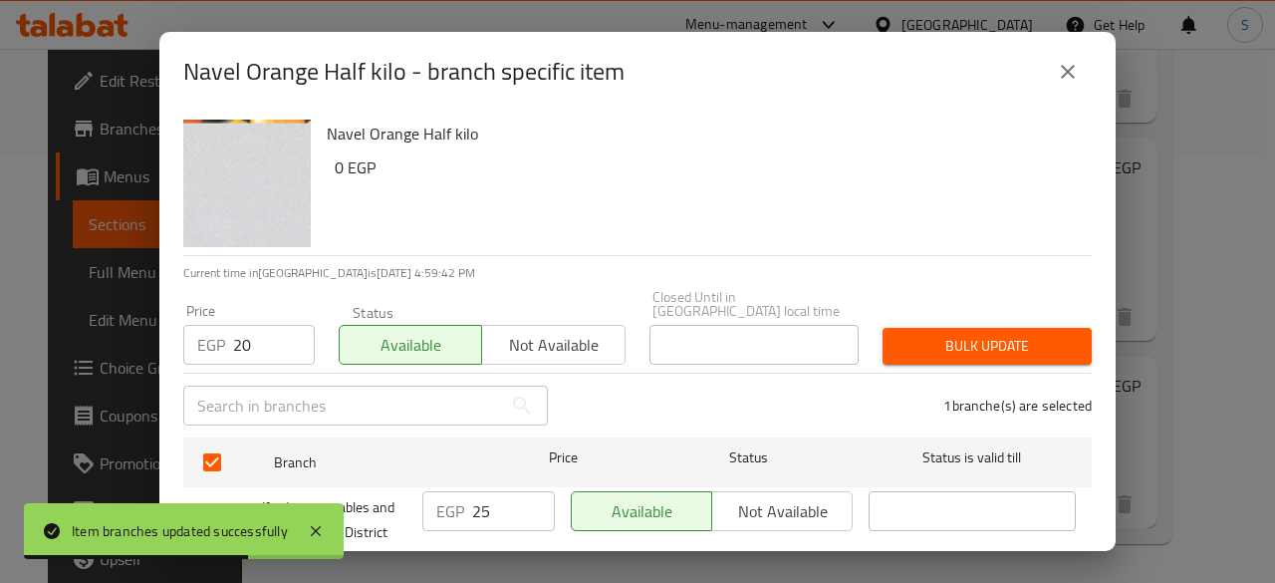
click at [945, 334] on span "Bulk update" at bounding box center [986, 346] width 177 height 25
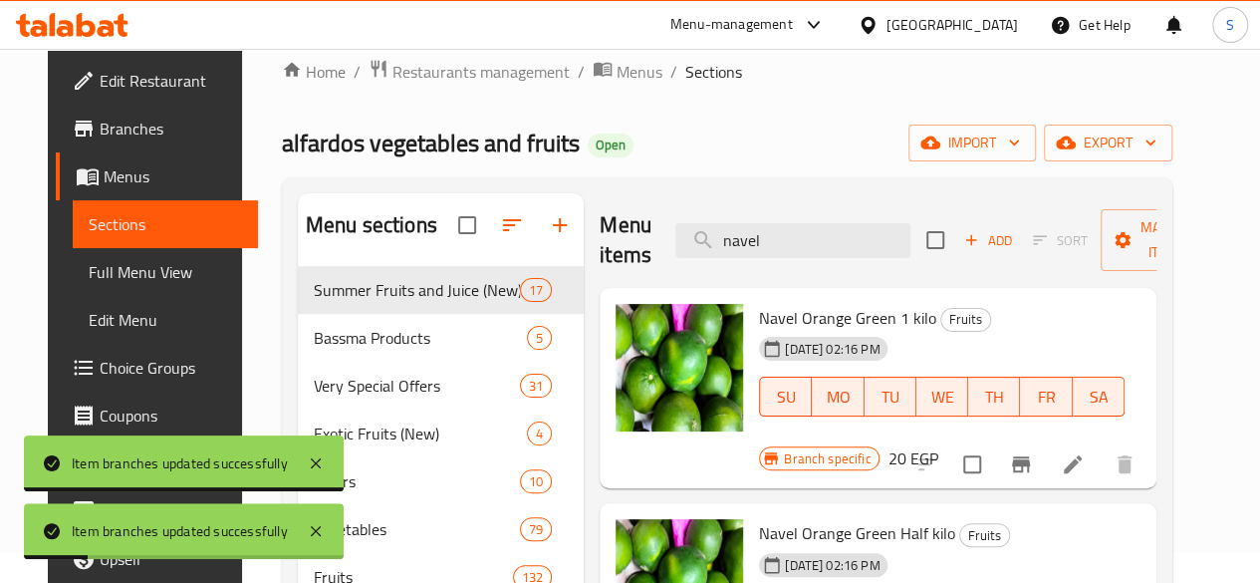
scroll to position [29, 0]
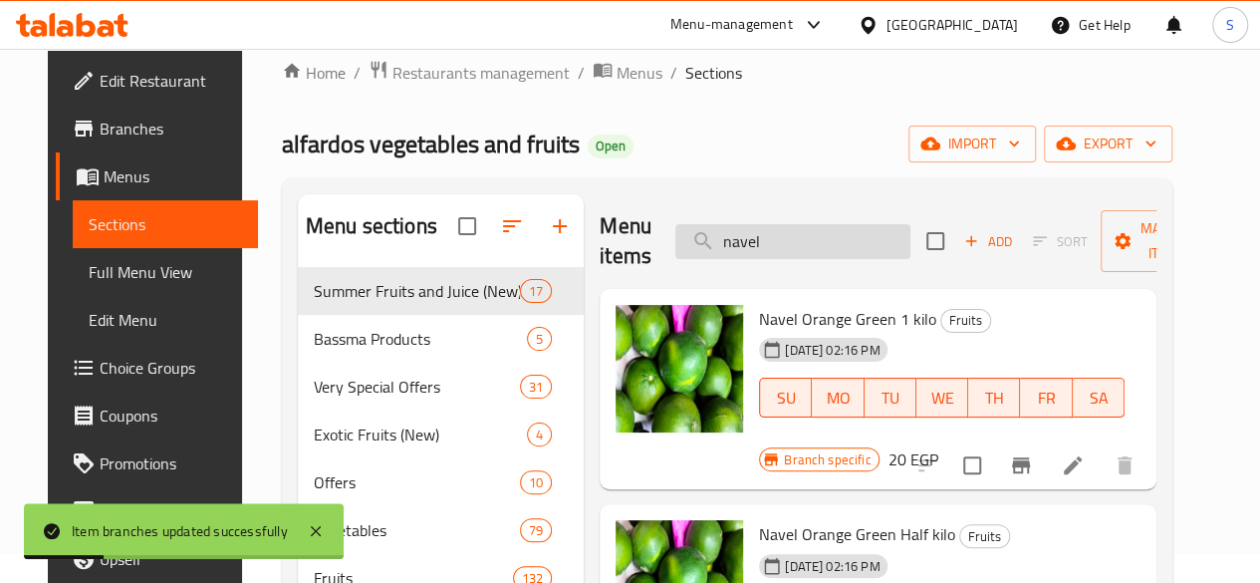
drag, startPoint x: 739, startPoint y: 250, endPoint x: 667, endPoint y: 248, distance: 71.7
click at [675, 250] on input "navel" at bounding box center [792, 241] width 235 height 35
paste input "كوسه"
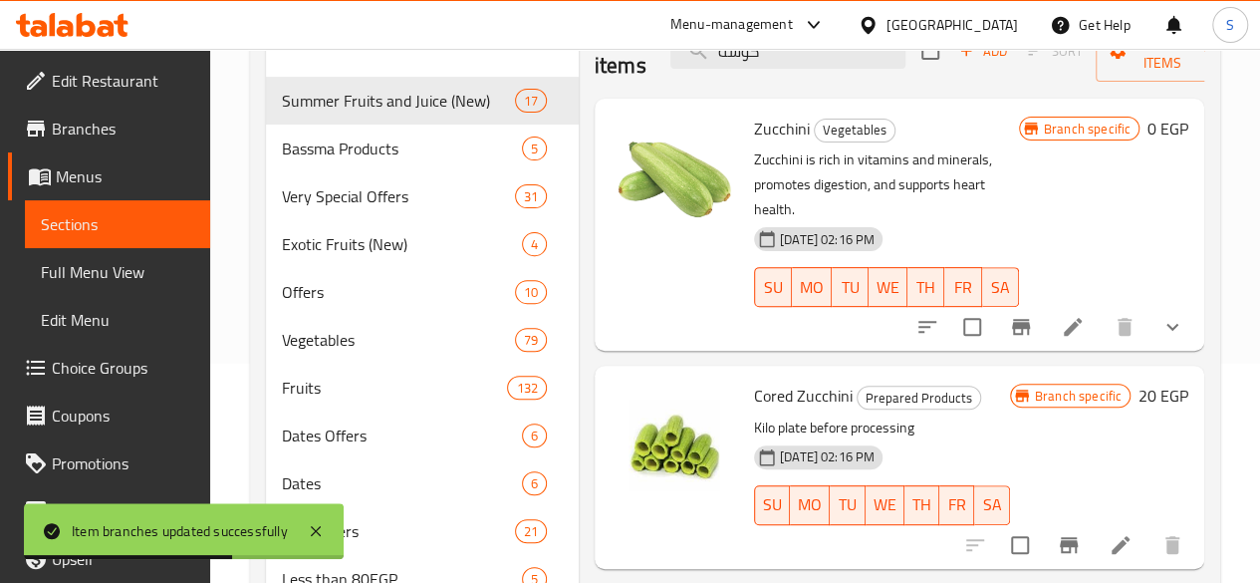
scroll to position [228, 0]
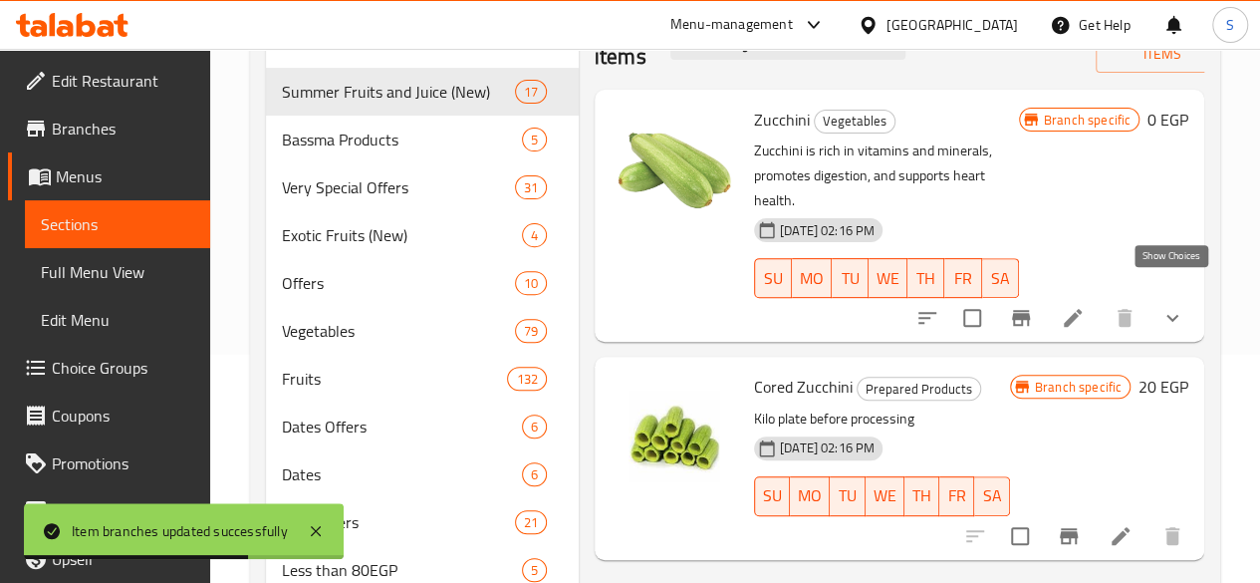
type input "كوسه"
click at [1181, 306] on icon "show more" at bounding box center [1172, 318] width 24 height 24
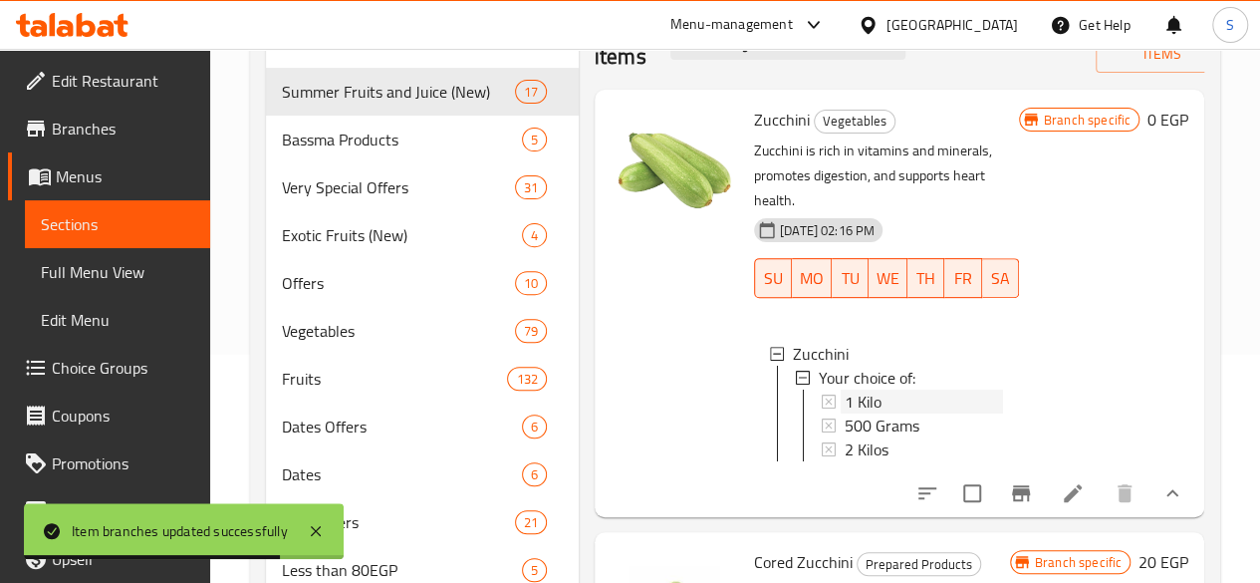
click at [845, 389] on span "1 Kilo" at bounding box center [863, 401] width 37 height 24
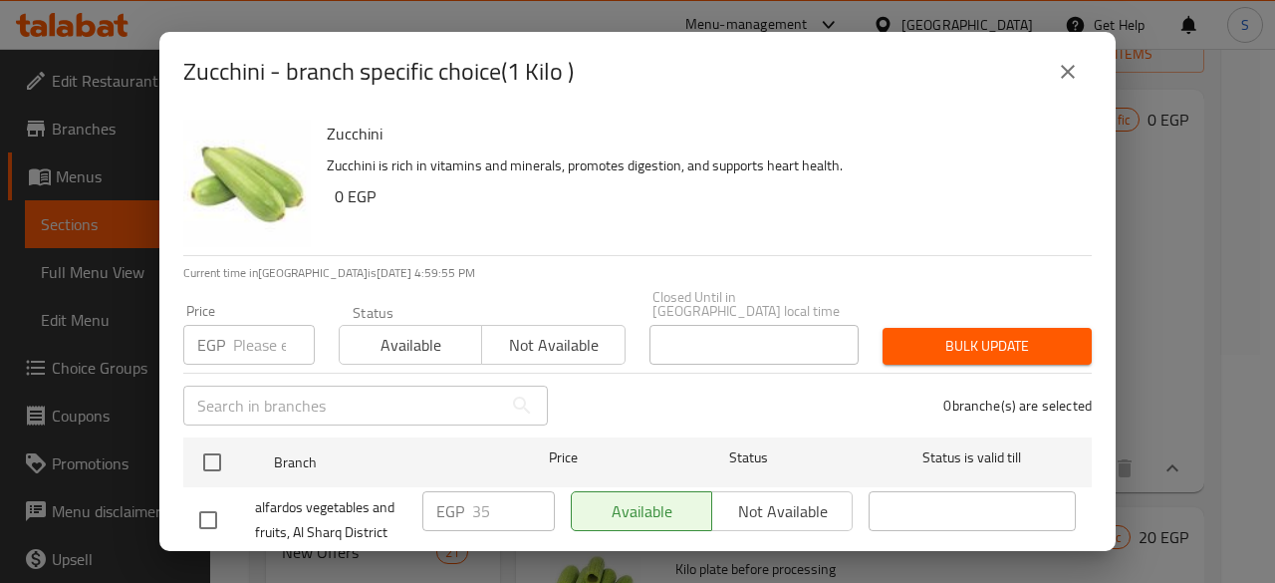
click at [261, 340] on input "number" at bounding box center [274, 345] width 82 height 40
type input "30"
click at [451, 340] on span "Available" at bounding box center [411, 345] width 126 height 29
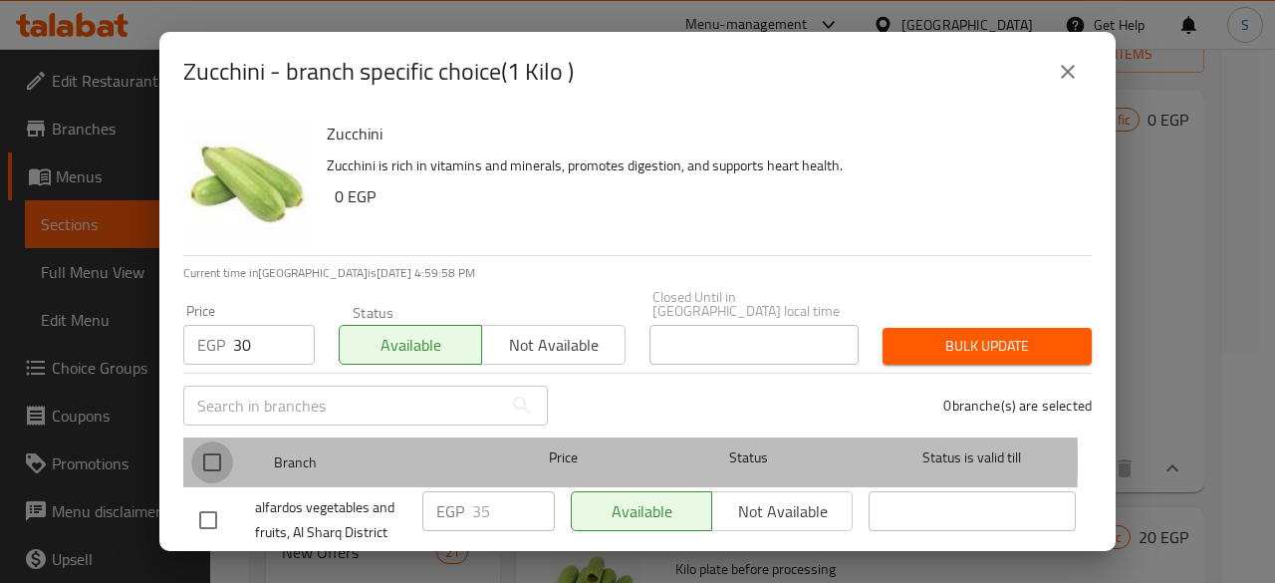
click at [201, 447] on input "checkbox" at bounding box center [212, 462] width 42 height 42
checkbox input "true"
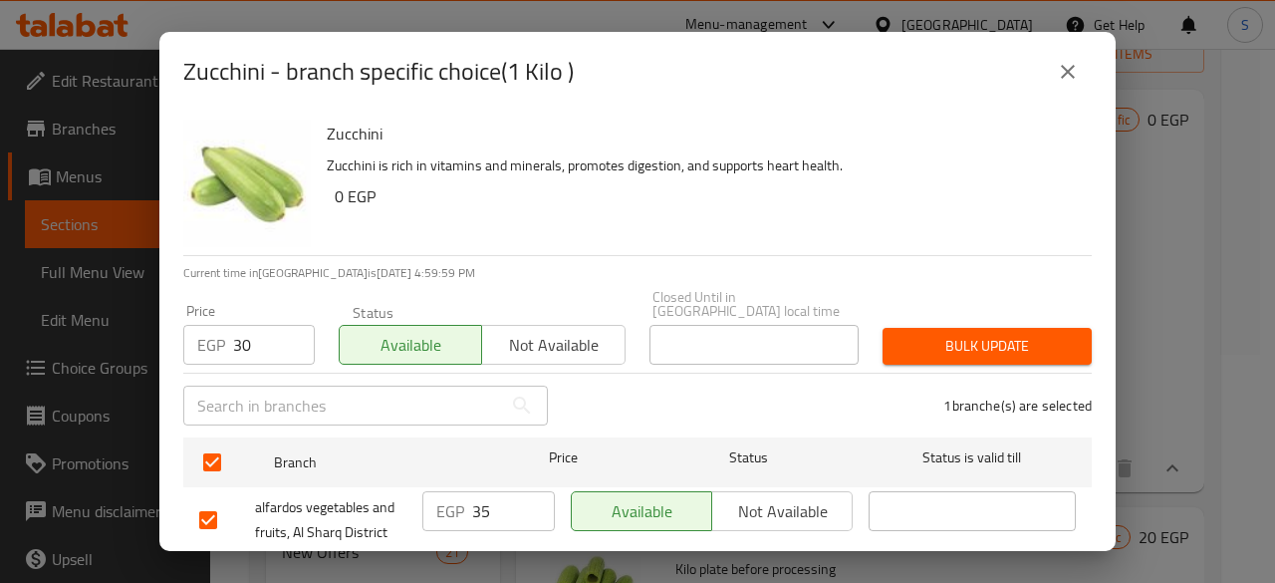
click at [939, 334] on span "Bulk update" at bounding box center [986, 346] width 177 height 25
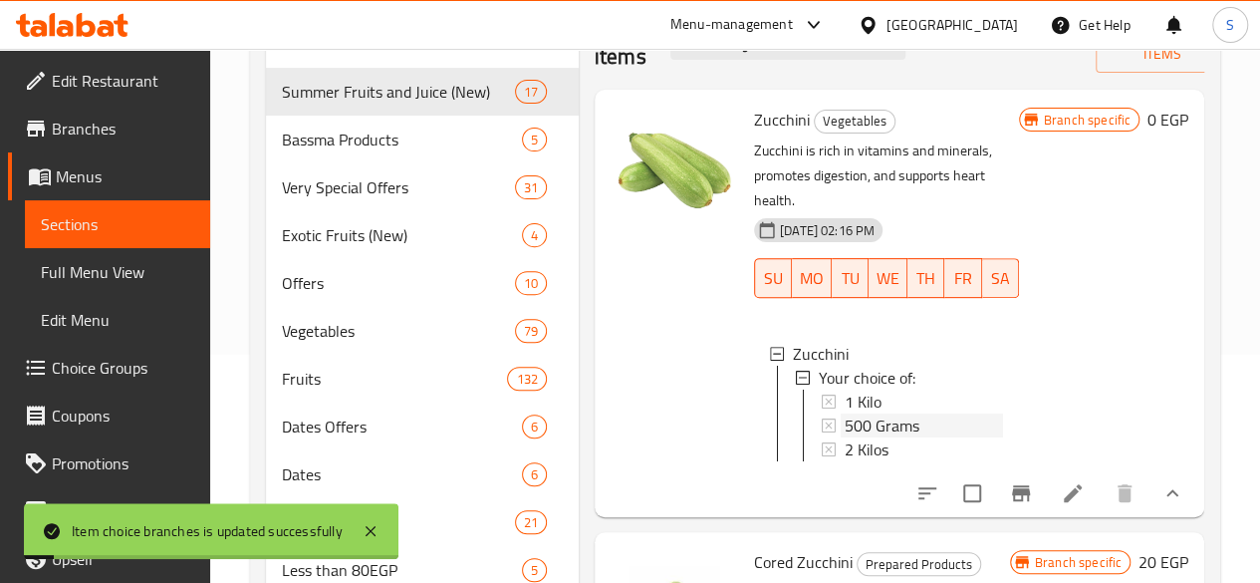
click at [845, 413] on span "500 Grams" at bounding box center [882, 425] width 75 height 24
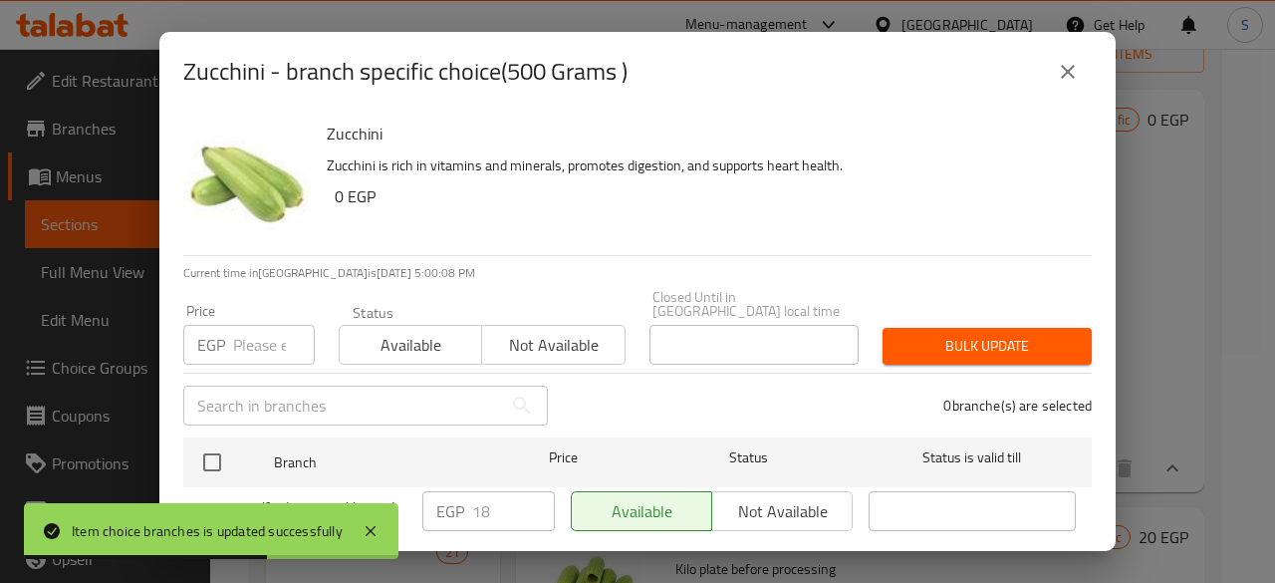
click at [262, 338] on input "number" at bounding box center [274, 345] width 82 height 40
type input "15"
click at [388, 331] on span "Available" at bounding box center [411, 345] width 126 height 29
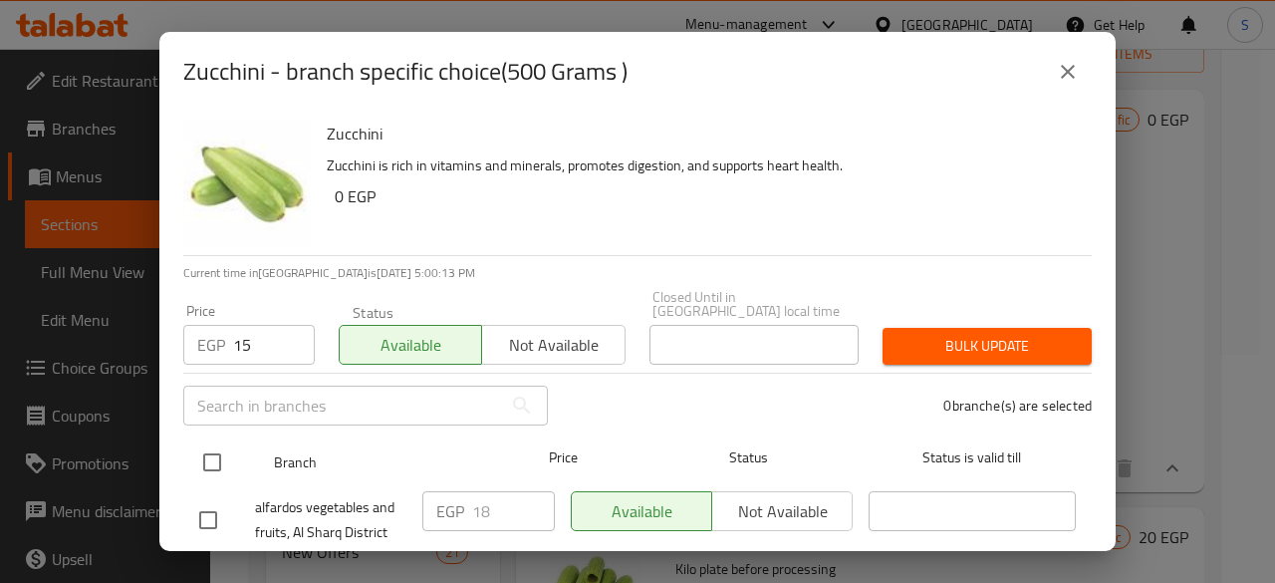
drag, startPoint x: 219, startPoint y: 455, endPoint x: 613, endPoint y: 454, distance: 393.4
click at [220, 455] on input "checkbox" at bounding box center [212, 462] width 42 height 42
checkbox input "true"
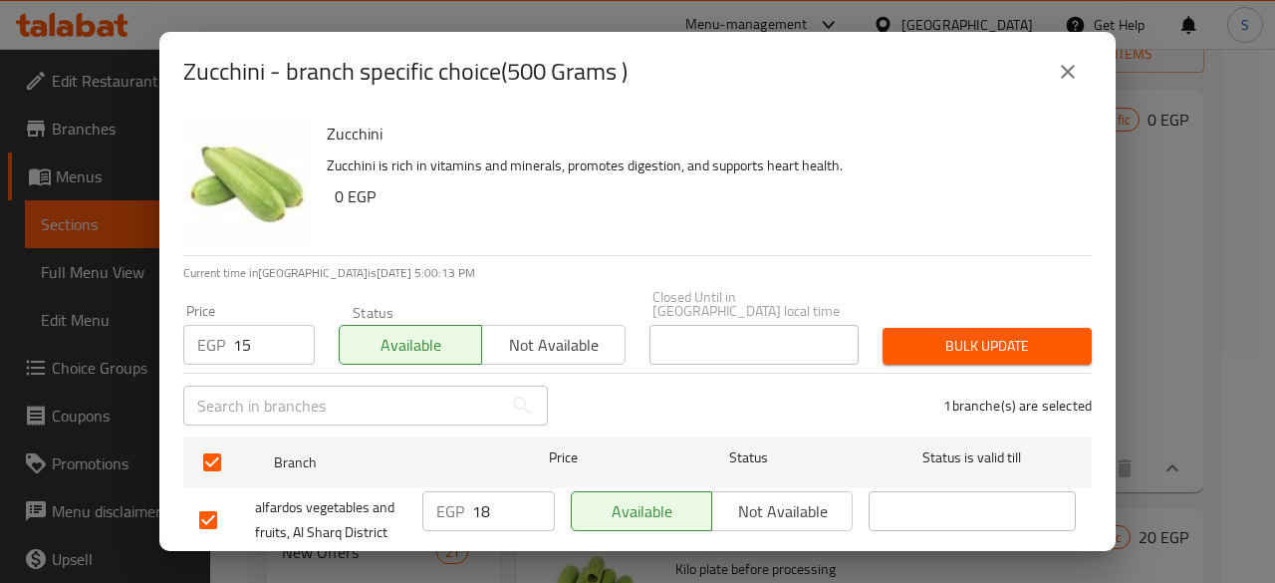
click at [967, 334] on span "Bulk update" at bounding box center [986, 346] width 177 height 25
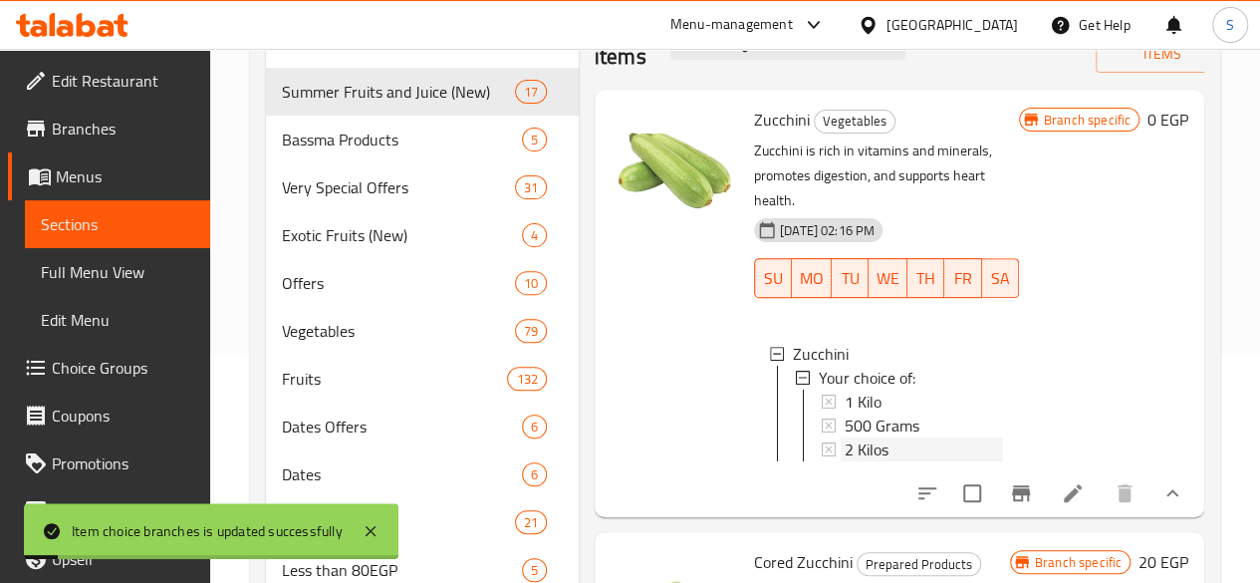
click at [845, 437] on span "2 Kilos" at bounding box center [867, 449] width 44 height 24
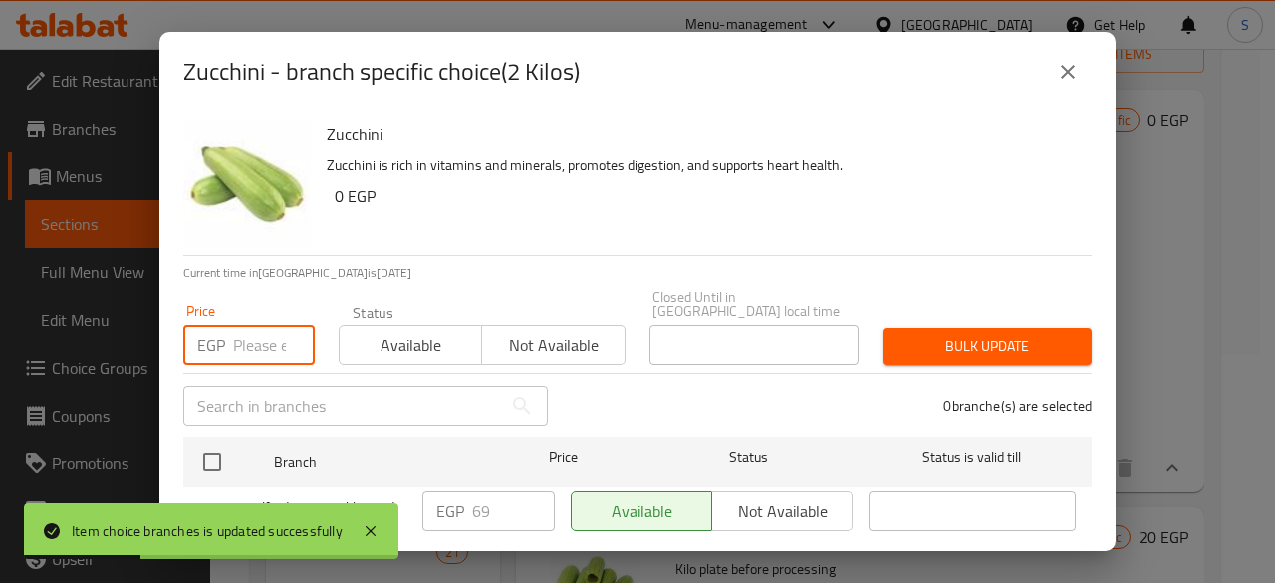
click at [257, 336] on input "number" at bounding box center [274, 345] width 82 height 40
type input "59"
click at [432, 331] on span "Available" at bounding box center [411, 345] width 126 height 29
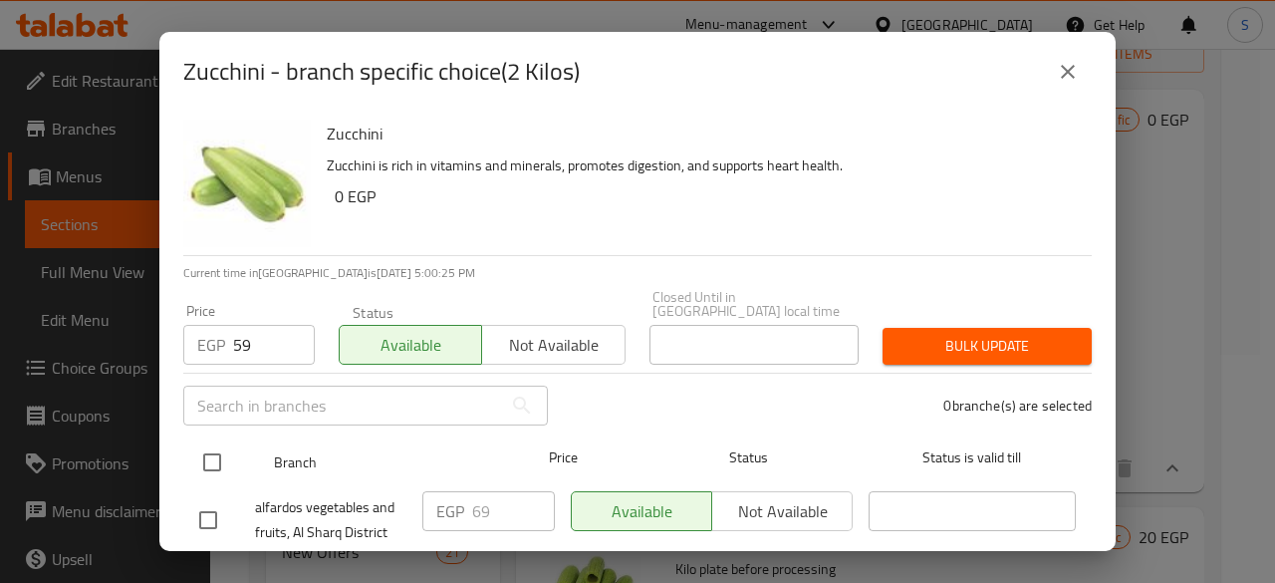
click at [214, 450] on input "checkbox" at bounding box center [212, 462] width 42 height 42
checkbox input "true"
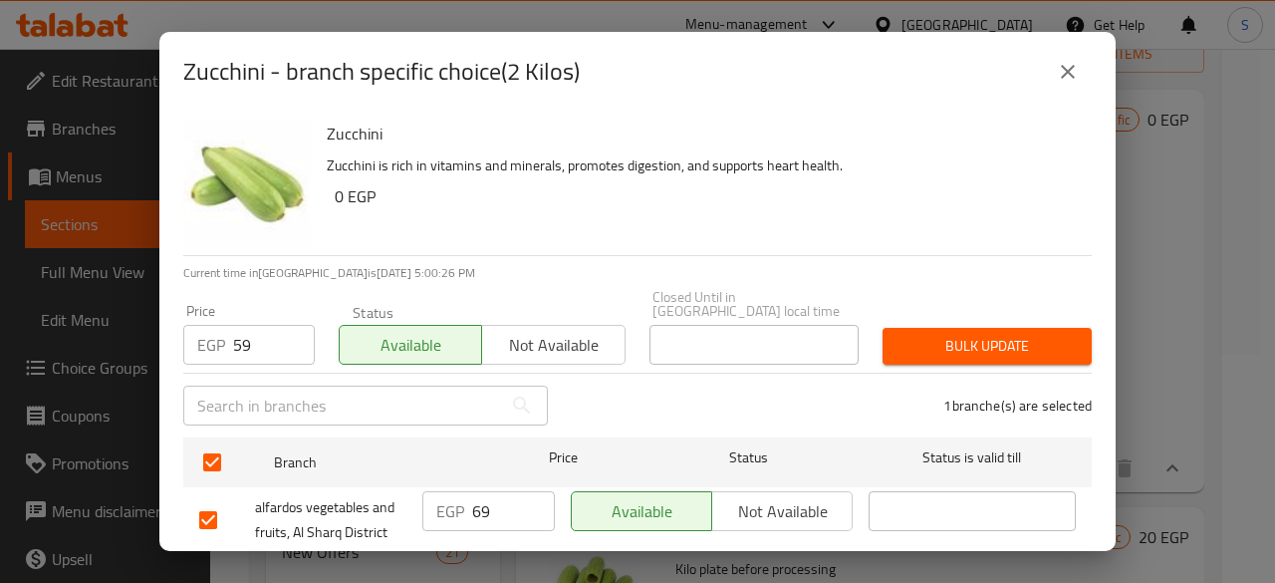
click at [964, 328] on button "Bulk update" at bounding box center [986, 346] width 209 height 37
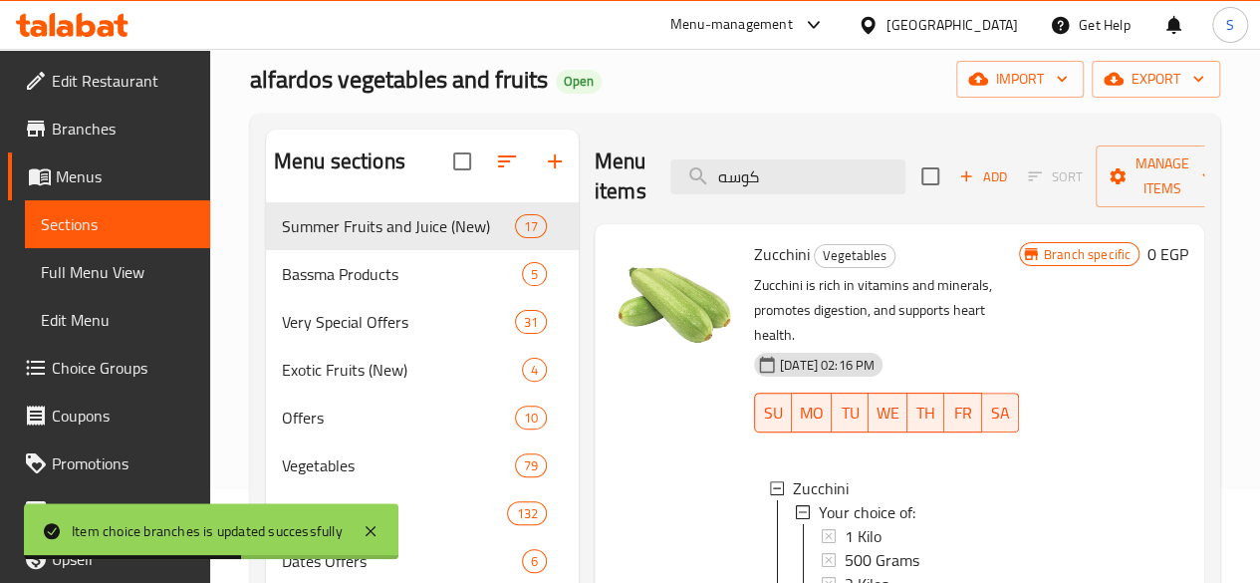
scroll to position [0, 0]
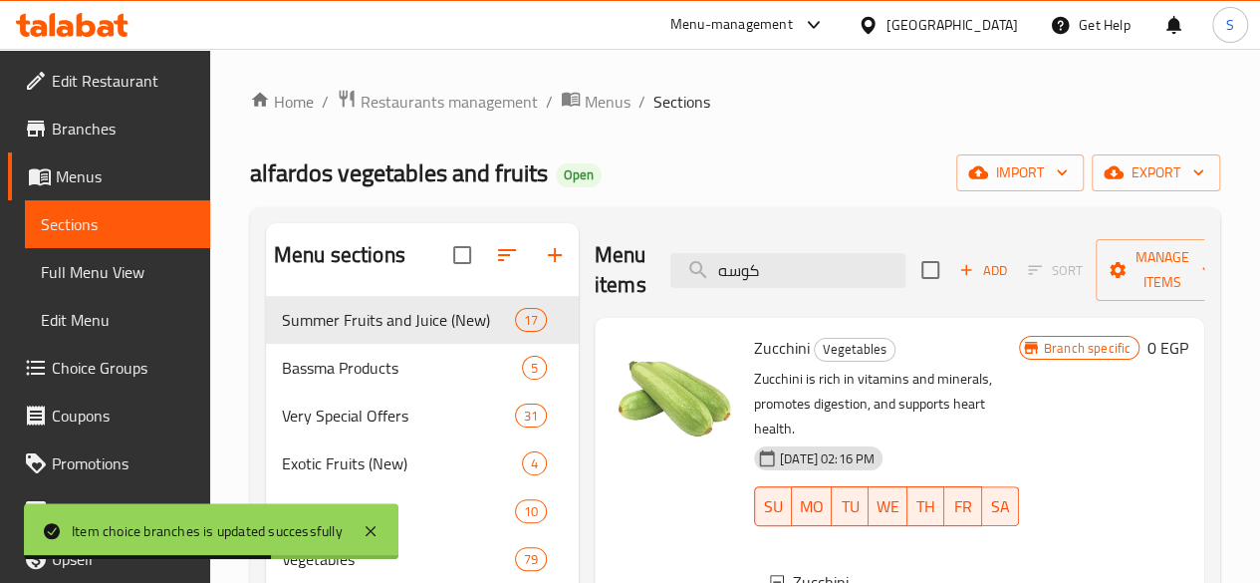
drag, startPoint x: 731, startPoint y: 277, endPoint x: 623, endPoint y: 272, distance: 107.7
click at [670, 277] on input "كوسه" at bounding box center [787, 270] width 235 height 35
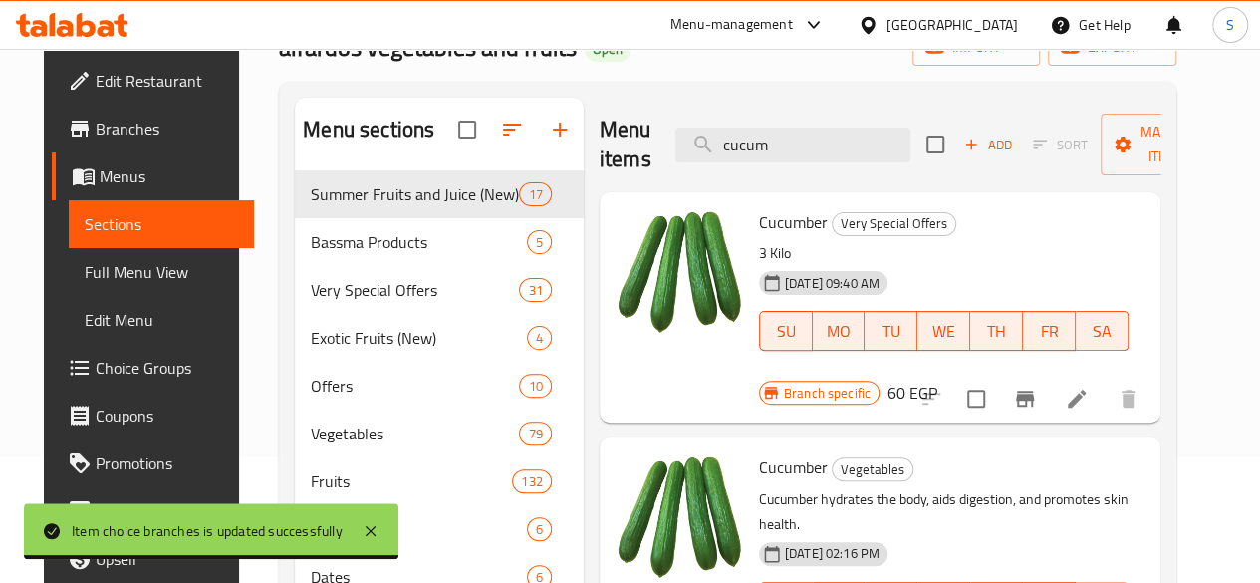
scroll to position [299, 0]
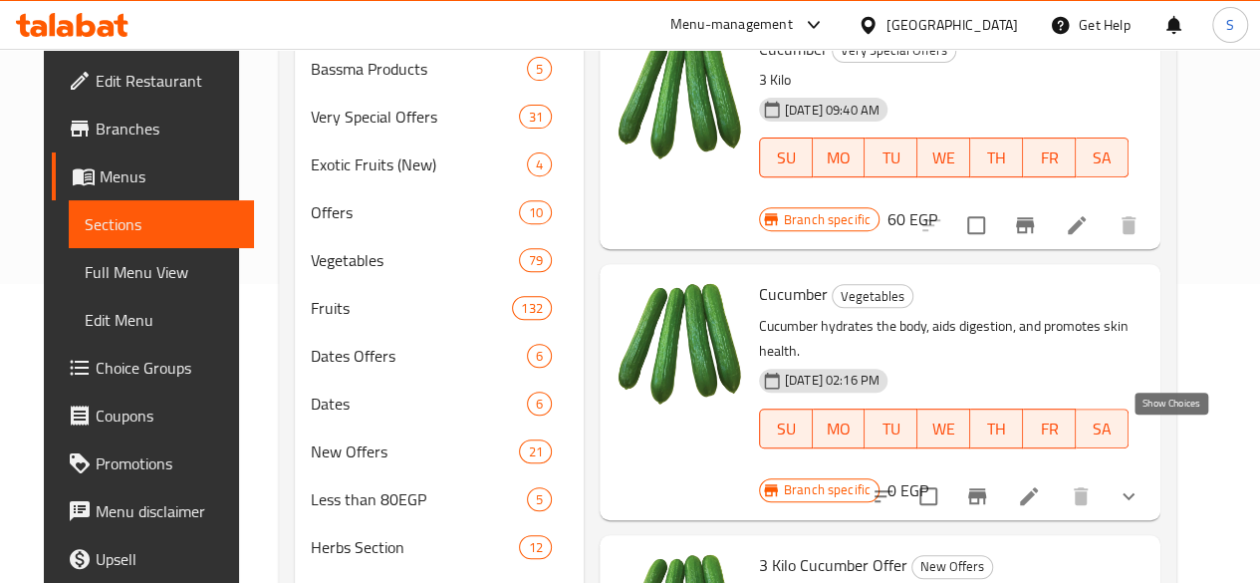
type input "cucum"
click at [1140, 484] on icon "show more" at bounding box center [1128, 496] width 24 height 24
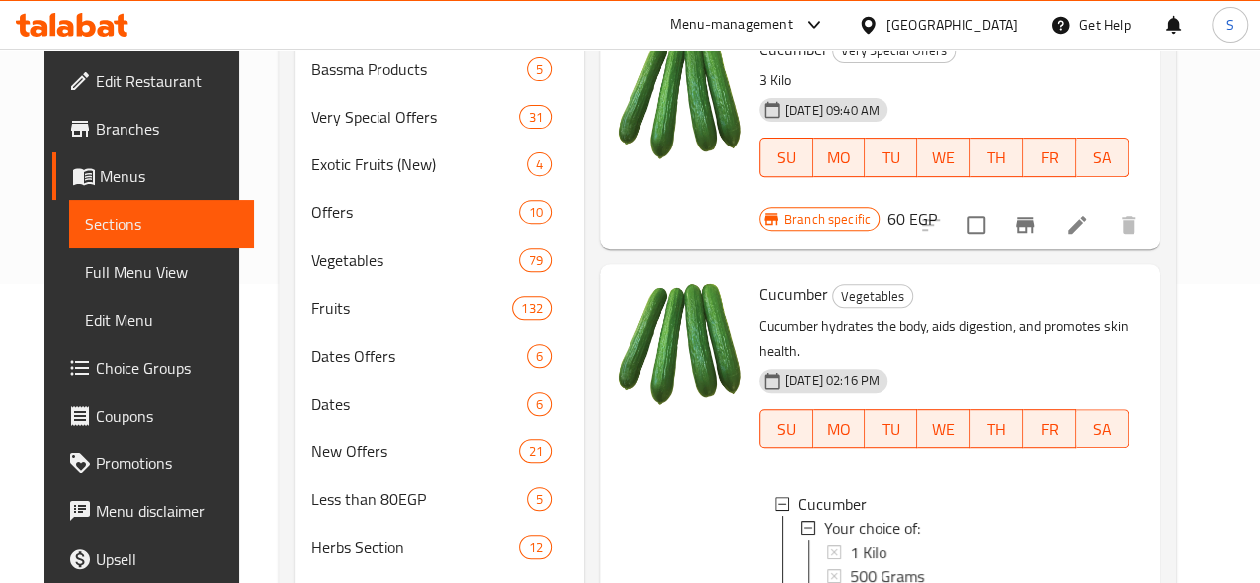
scroll to position [2, 0]
click at [850, 538] on span "1 Kilo" at bounding box center [868, 550] width 37 height 24
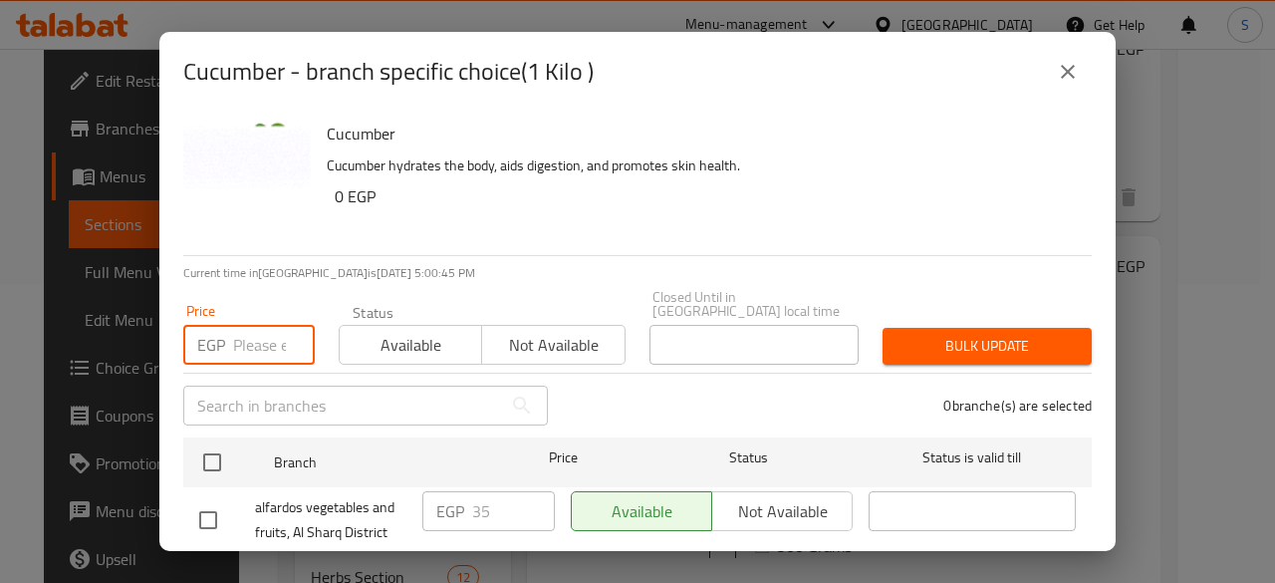
click at [233, 340] on input "number" at bounding box center [274, 345] width 82 height 40
click at [369, 339] on span "Available" at bounding box center [411, 345] width 126 height 29
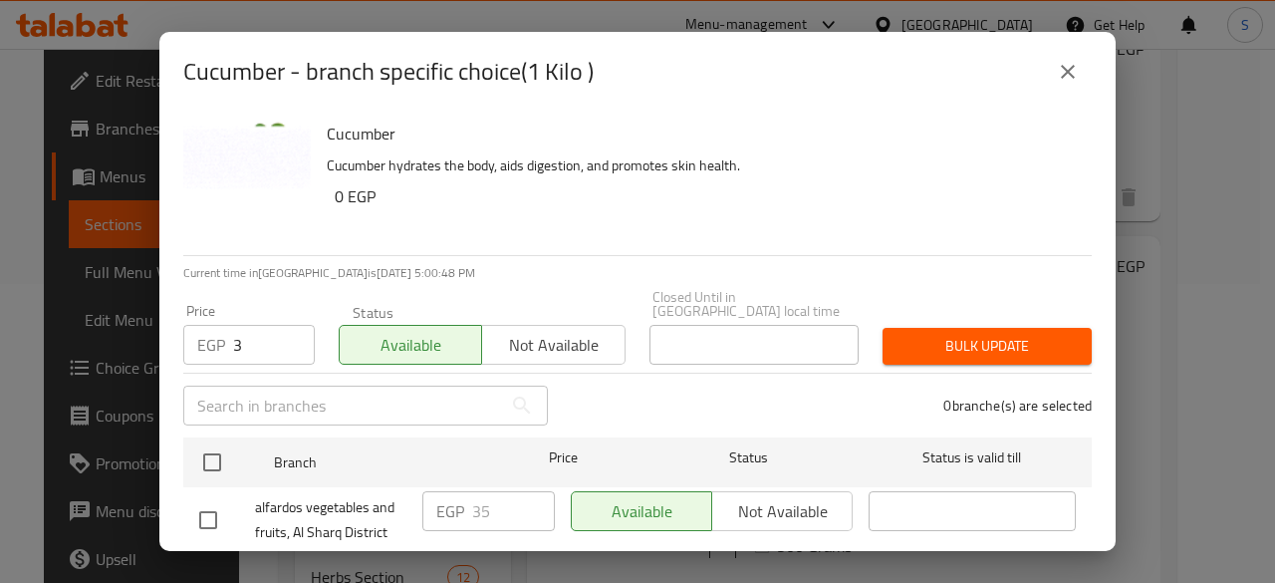
click at [247, 334] on input "3" at bounding box center [274, 345] width 82 height 40
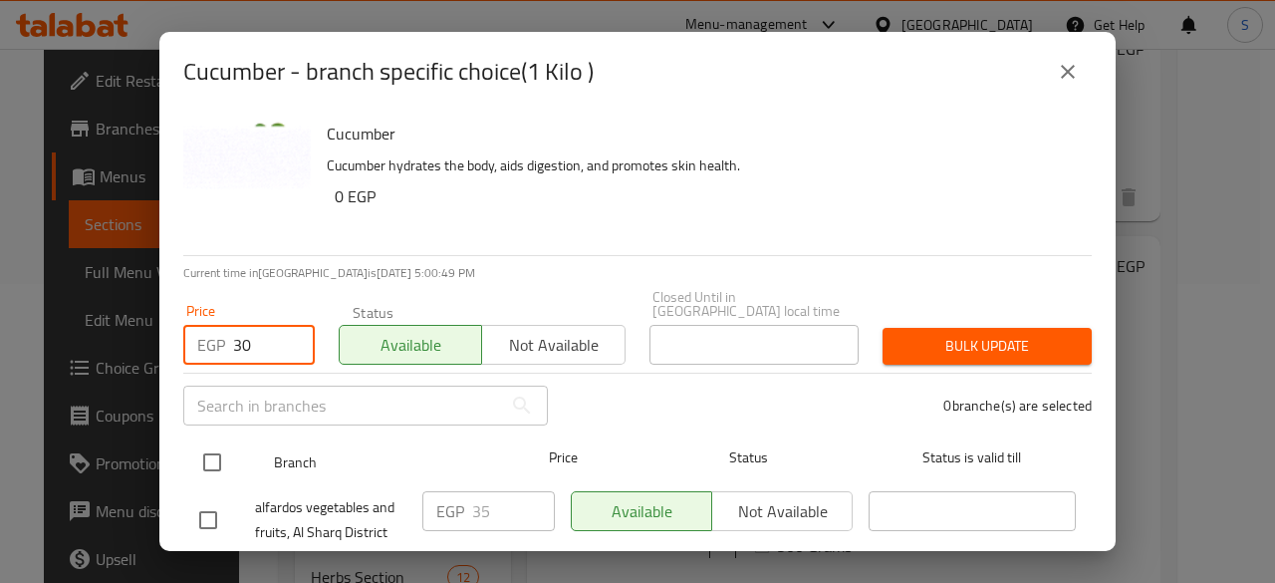
type input "30"
click at [209, 454] on input "checkbox" at bounding box center [212, 462] width 42 height 42
checkbox input "true"
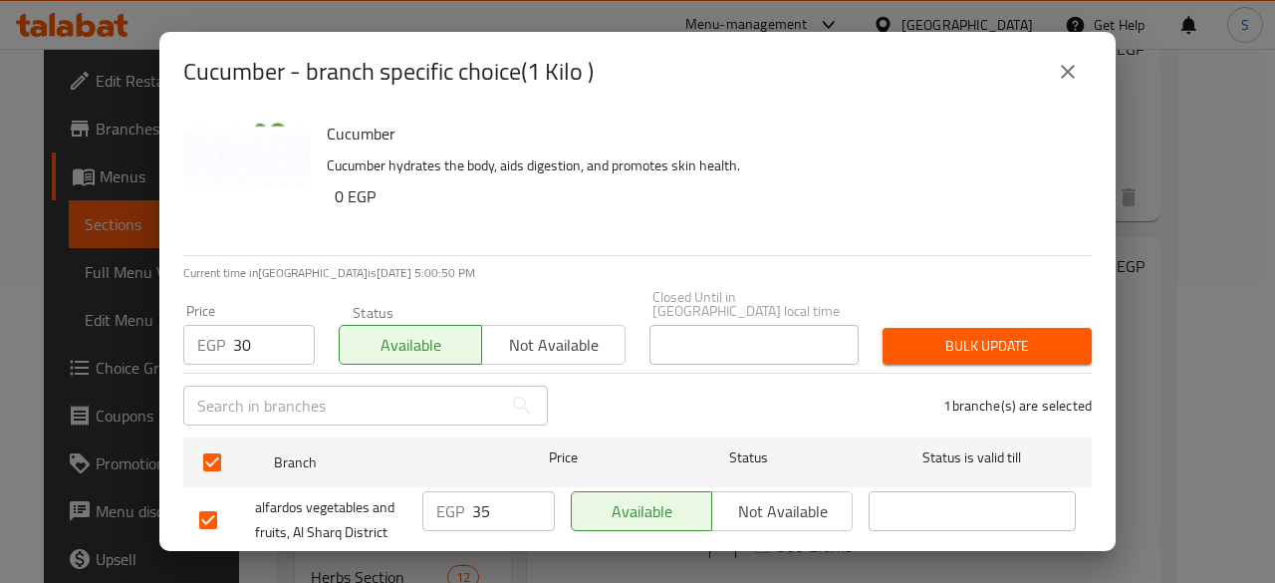
click at [934, 334] on span "Bulk update" at bounding box center [986, 346] width 177 height 25
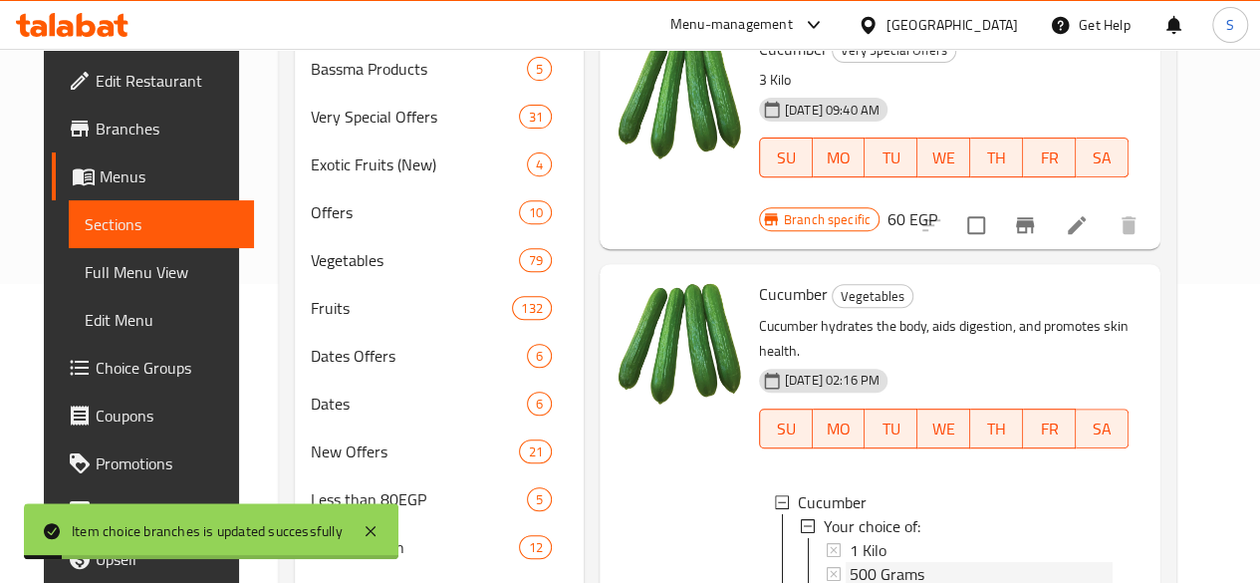
click at [850, 562] on span "500 Grams" at bounding box center [887, 574] width 75 height 24
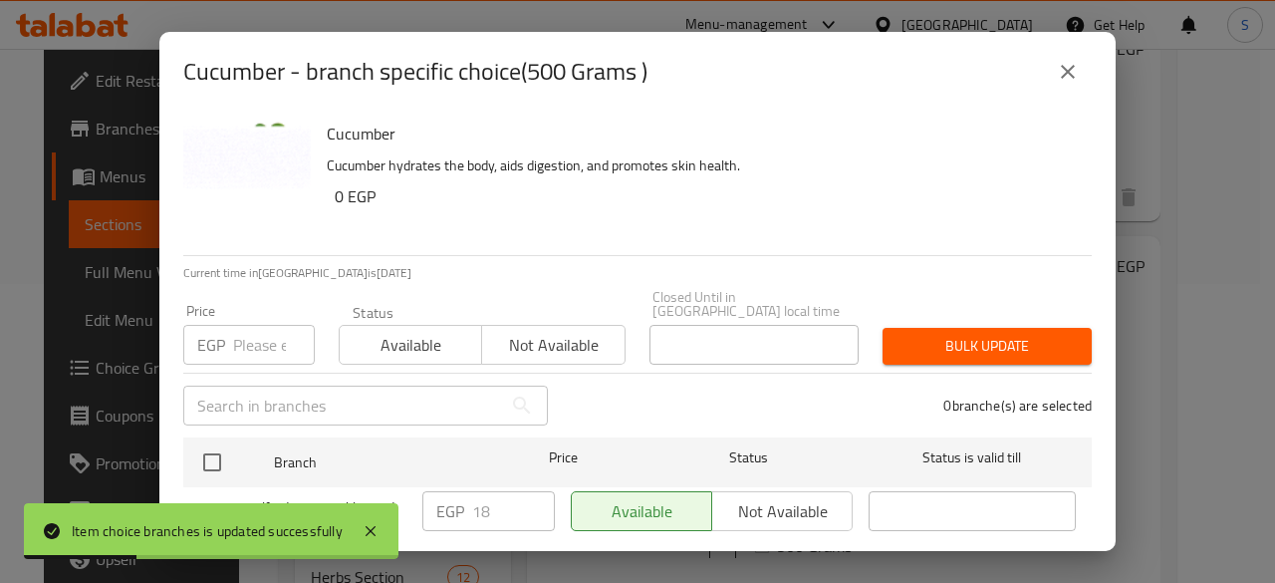
click at [259, 340] on input "number" at bounding box center [274, 345] width 82 height 40
type input "15"
click at [360, 331] on span "Available" at bounding box center [411, 345] width 126 height 29
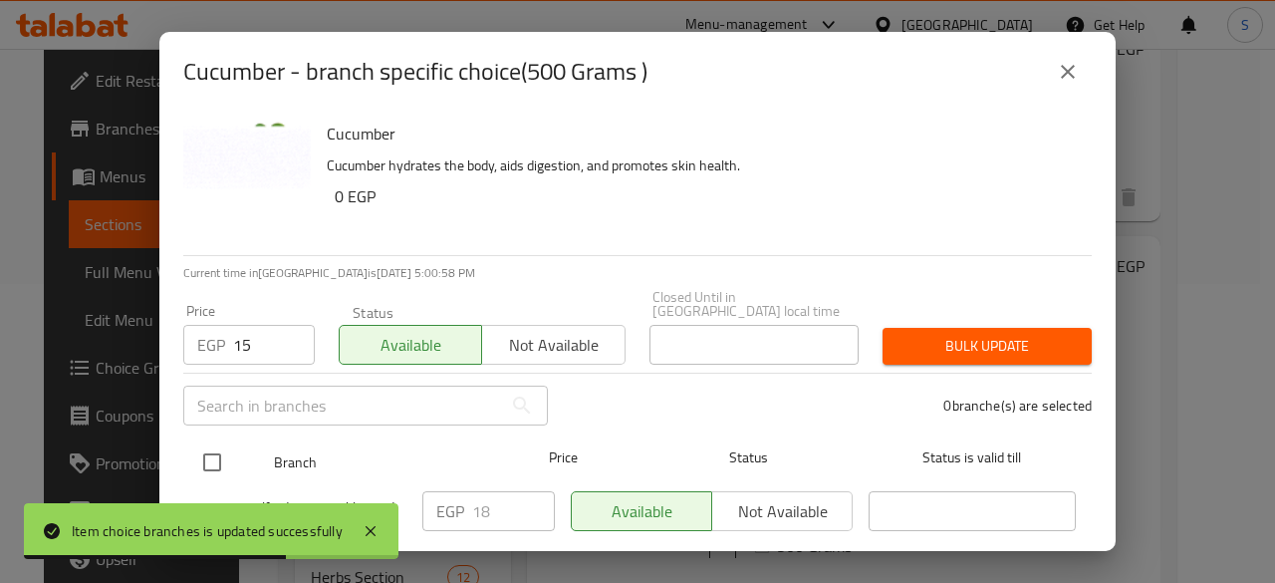
click at [217, 441] on input "checkbox" at bounding box center [212, 462] width 42 height 42
checkbox input "true"
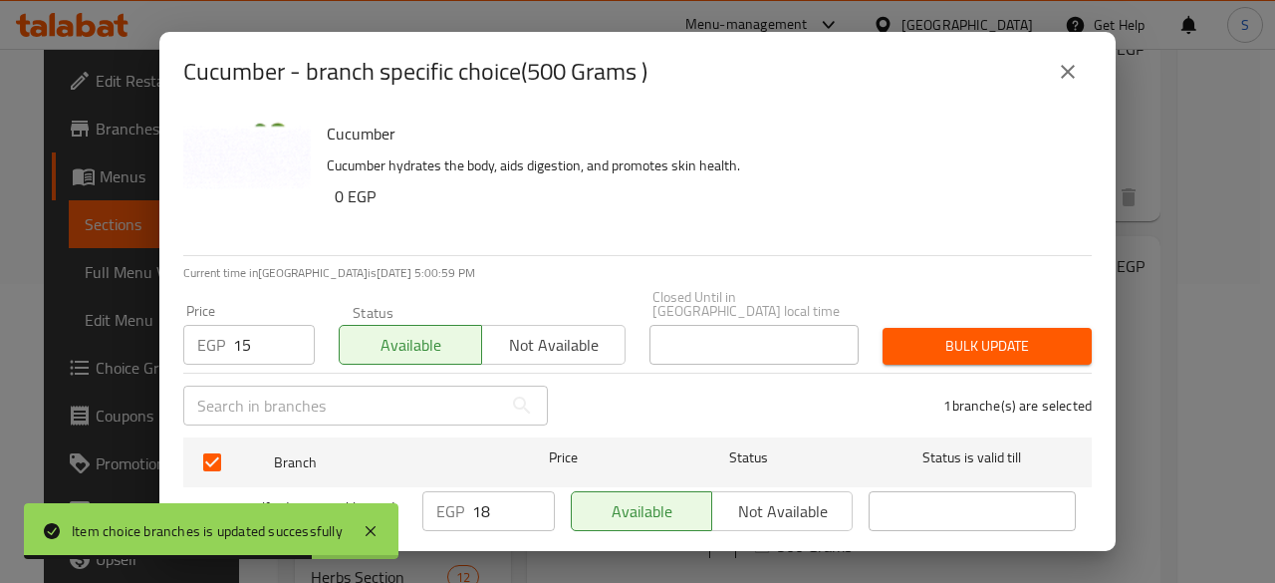
click at [914, 340] on span "Bulk update" at bounding box center [986, 346] width 177 height 25
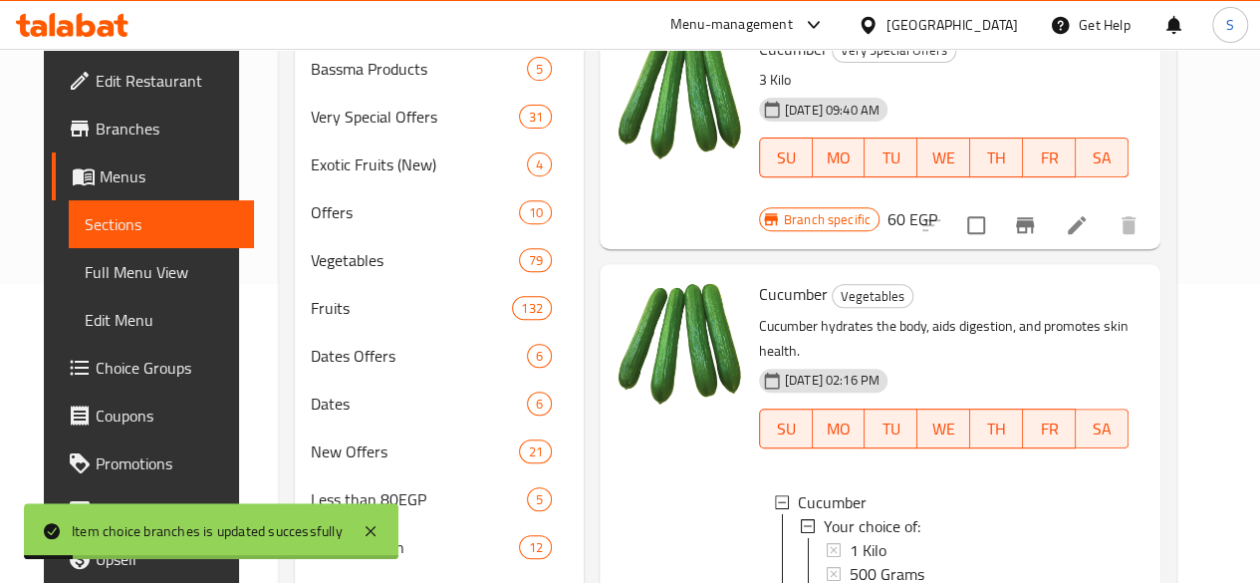
scroll to position [0, 0]
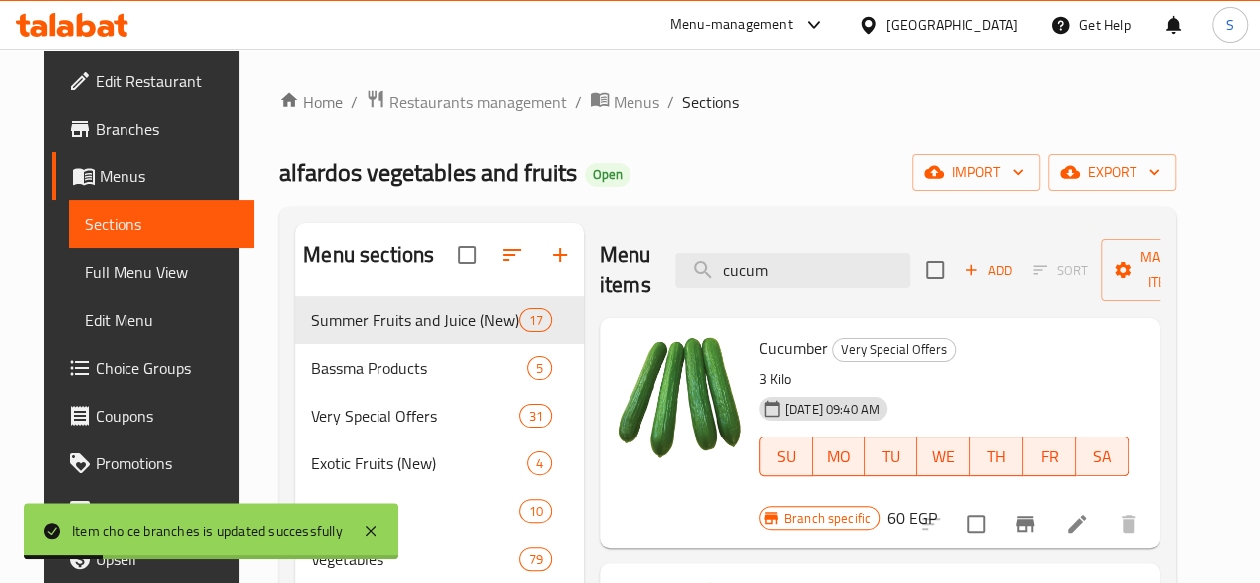
drag, startPoint x: 744, startPoint y: 280, endPoint x: 598, endPoint y: 280, distance: 146.4
click at [600, 282] on div "Menu items cucum Add Sort Manage items" at bounding box center [880, 270] width 561 height 95
paste input "فاصوليا"
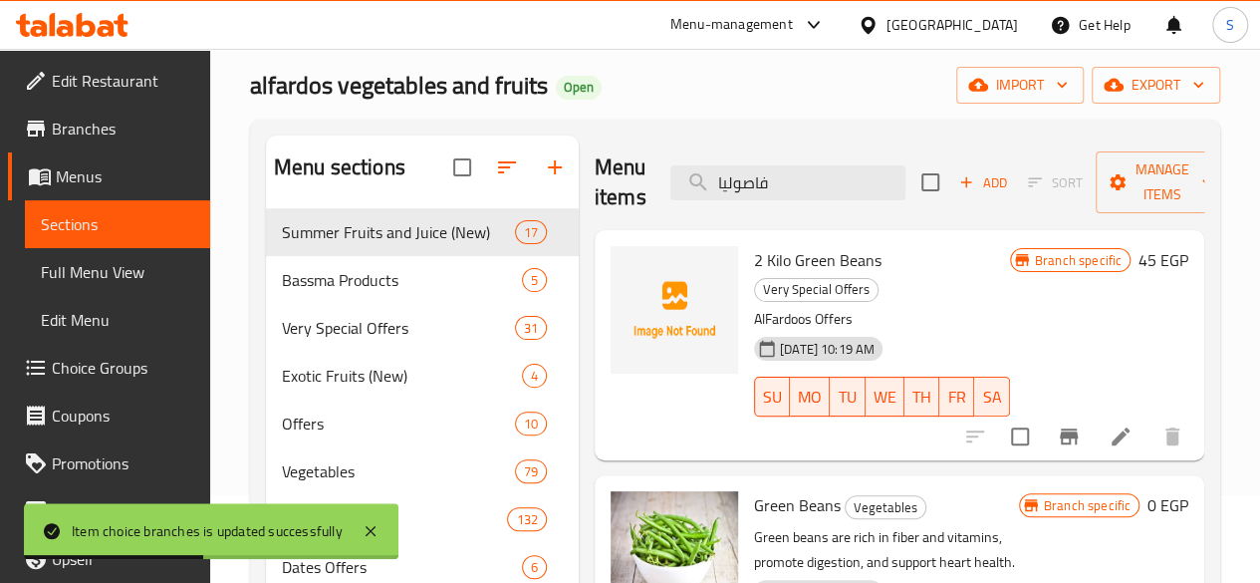
scroll to position [199, 0]
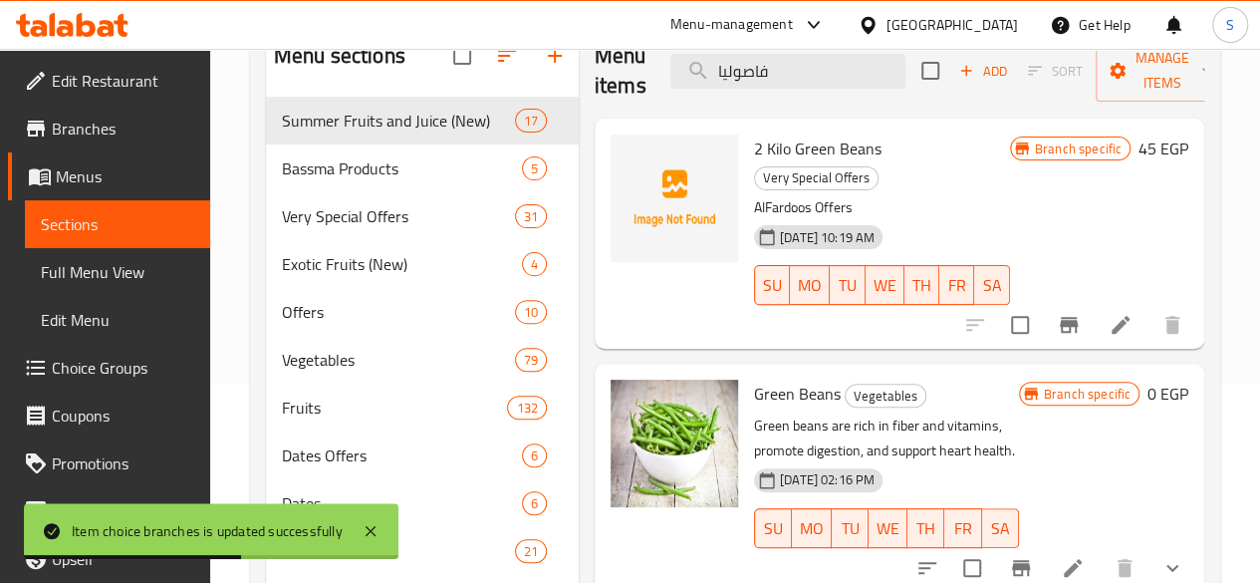
type input "فاصوليا"
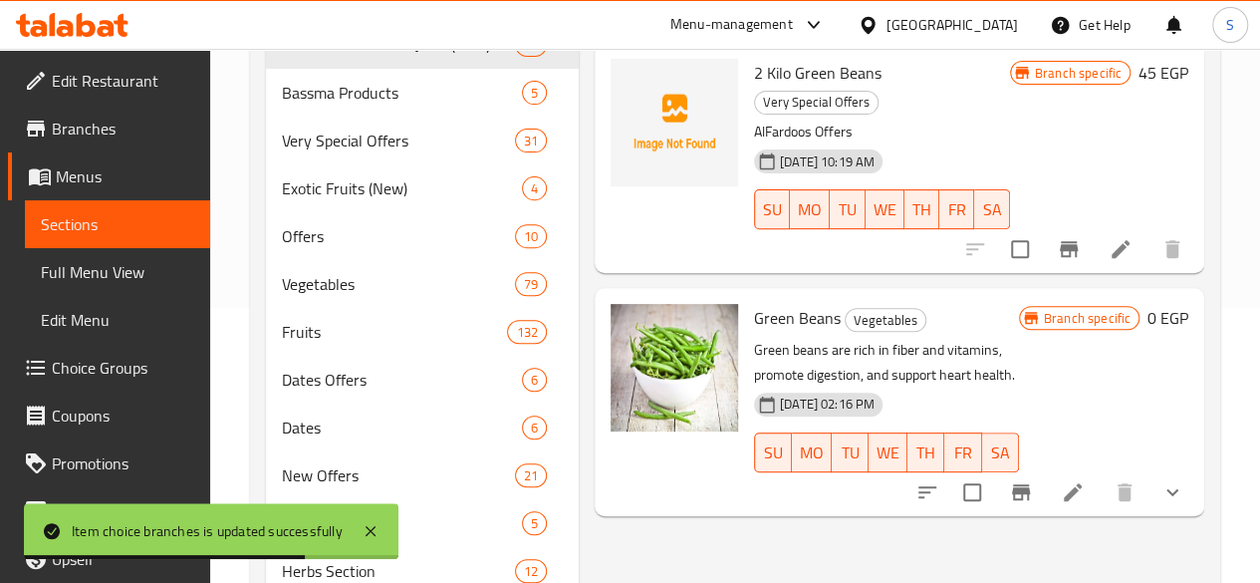
scroll to position [398, 0]
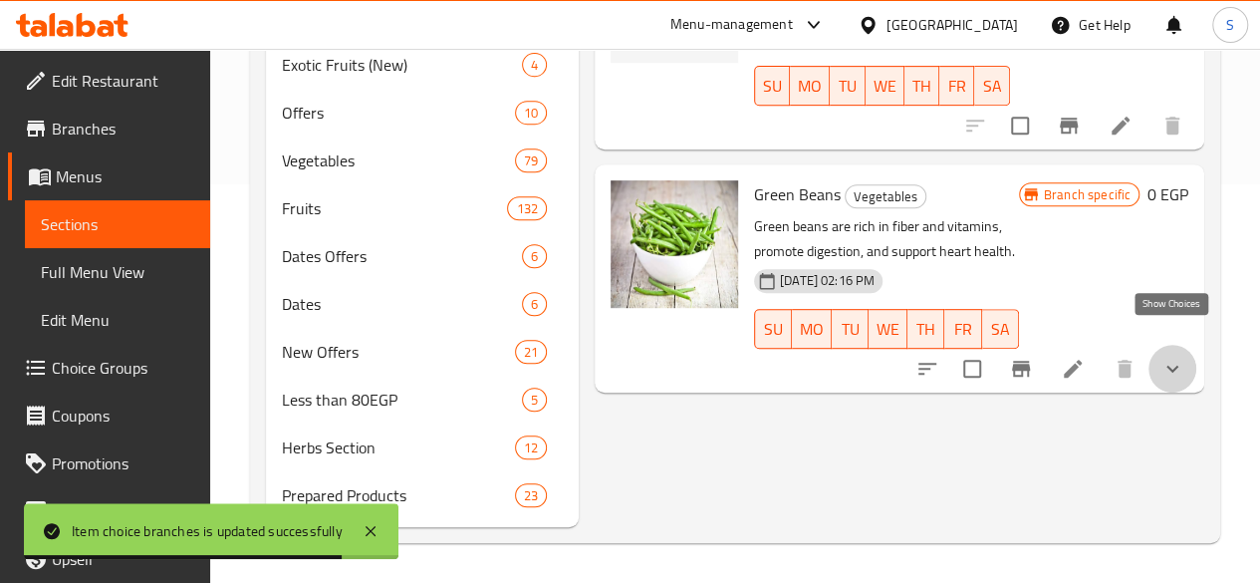
click at [1176, 357] on icon "show more" at bounding box center [1172, 369] width 24 height 24
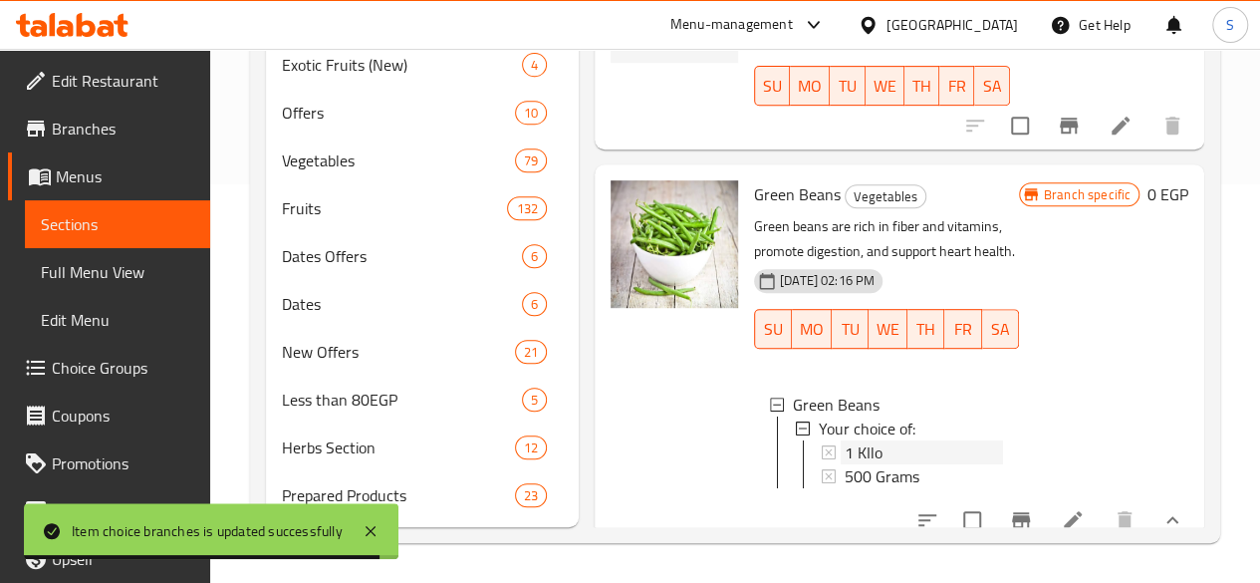
click at [845, 440] on span "1 KIlo" at bounding box center [864, 452] width 38 height 24
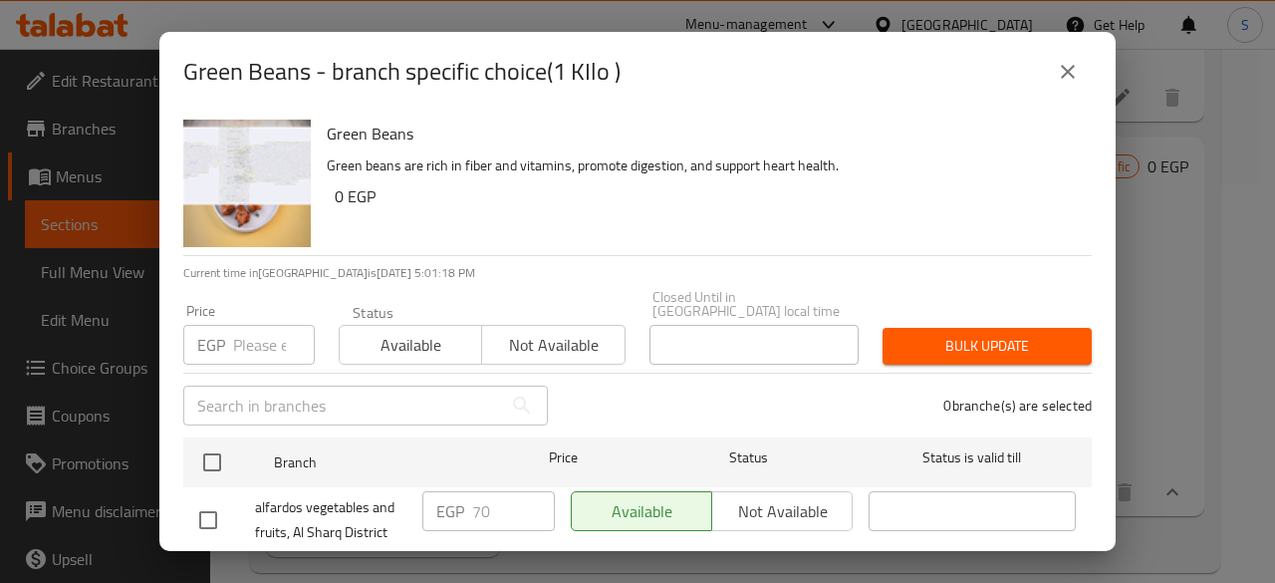
click at [263, 342] on input "number" at bounding box center [274, 345] width 82 height 40
type input "60"
click at [385, 332] on span "Available" at bounding box center [411, 345] width 126 height 29
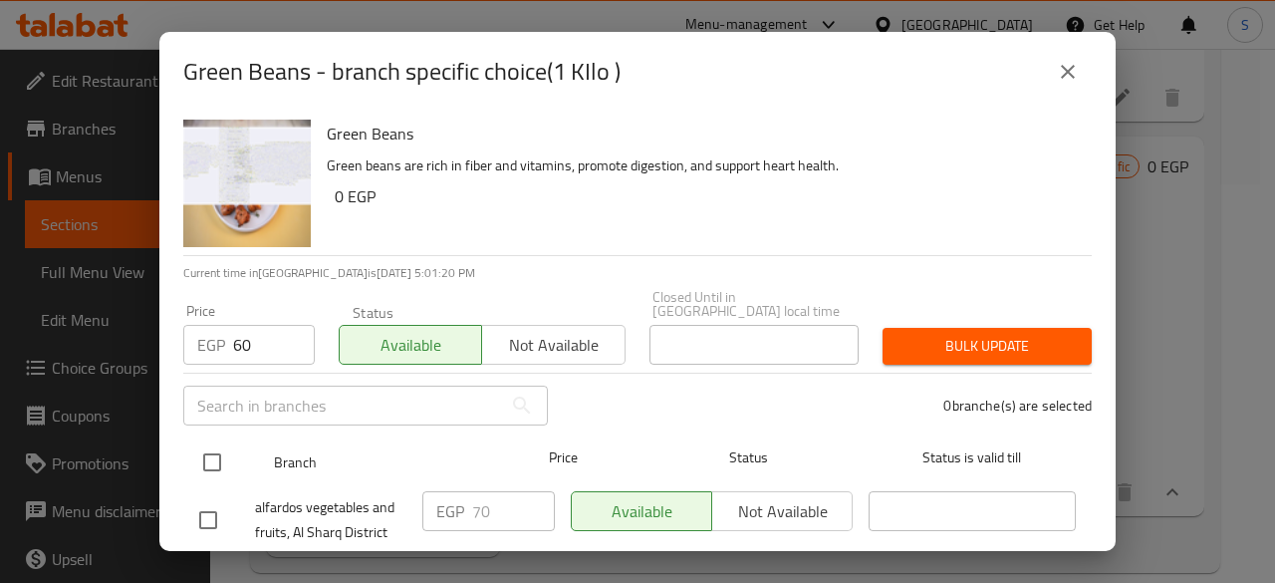
click at [206, 455] on input "checkbox" at bounding box center [212, 462] width 42 height 42
checkbox input "true"
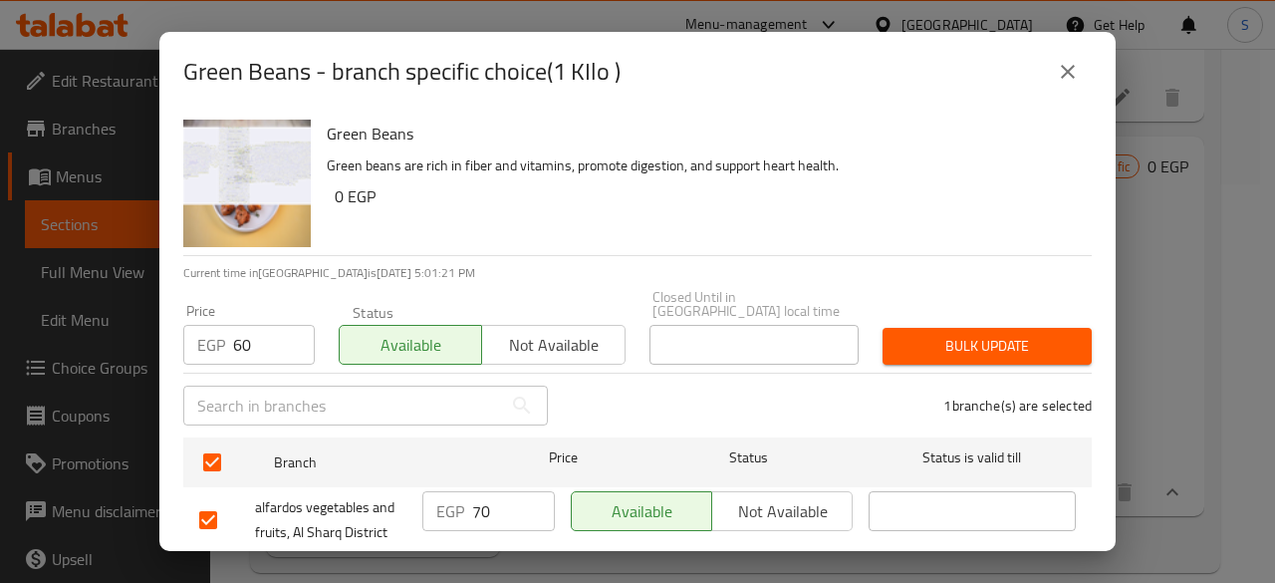
click at [944, 344] on span "Bulk update" at bounding box center [986, 346] width 177 height 25
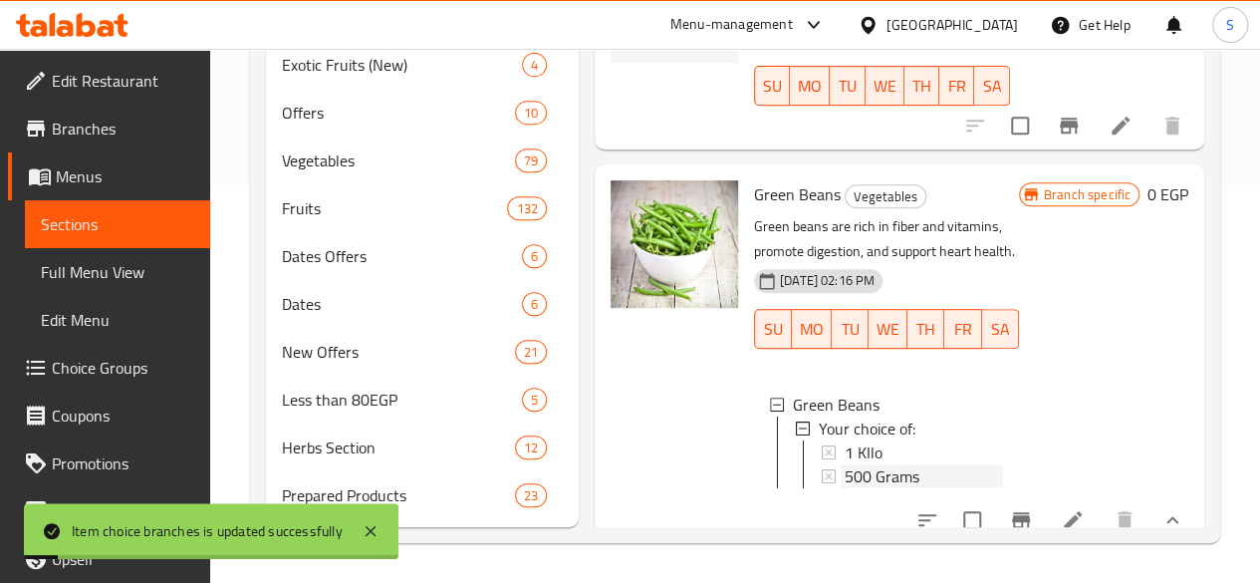
click at [845, 464] on span "500 Grams" at bounding box center [882, 476] width 75 height 24
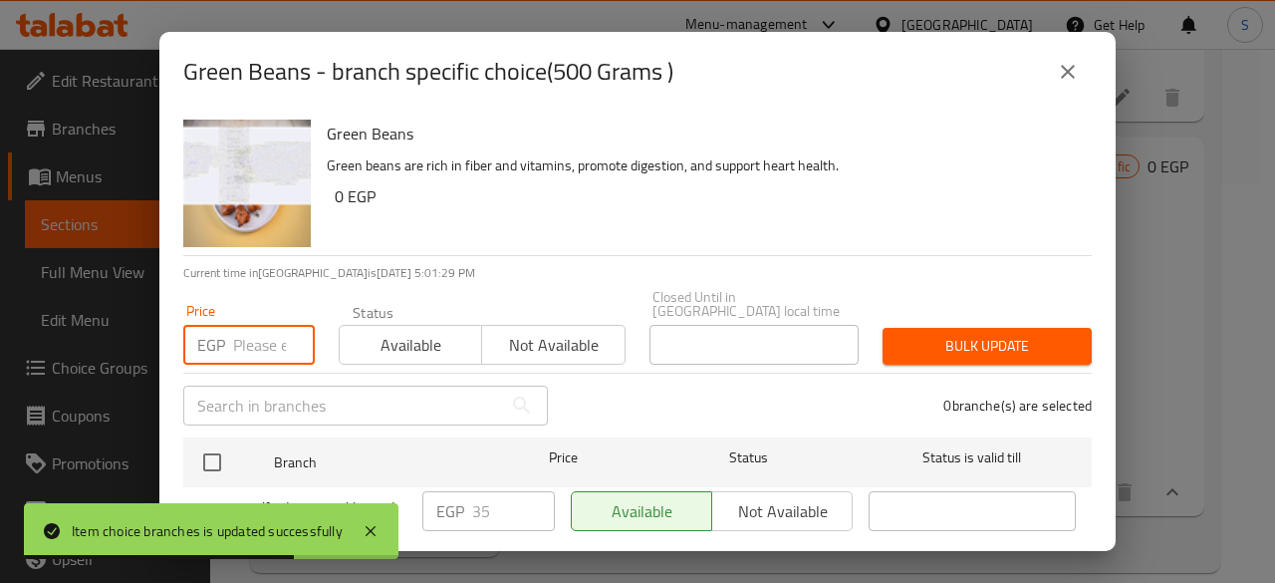
click at [259, 332] on input "number" at bounding box center [274, 345] width 82 height 40
type input "30"
click at [431, 336] on span "Available" at bounding box center [411, 345] width 126 height 29
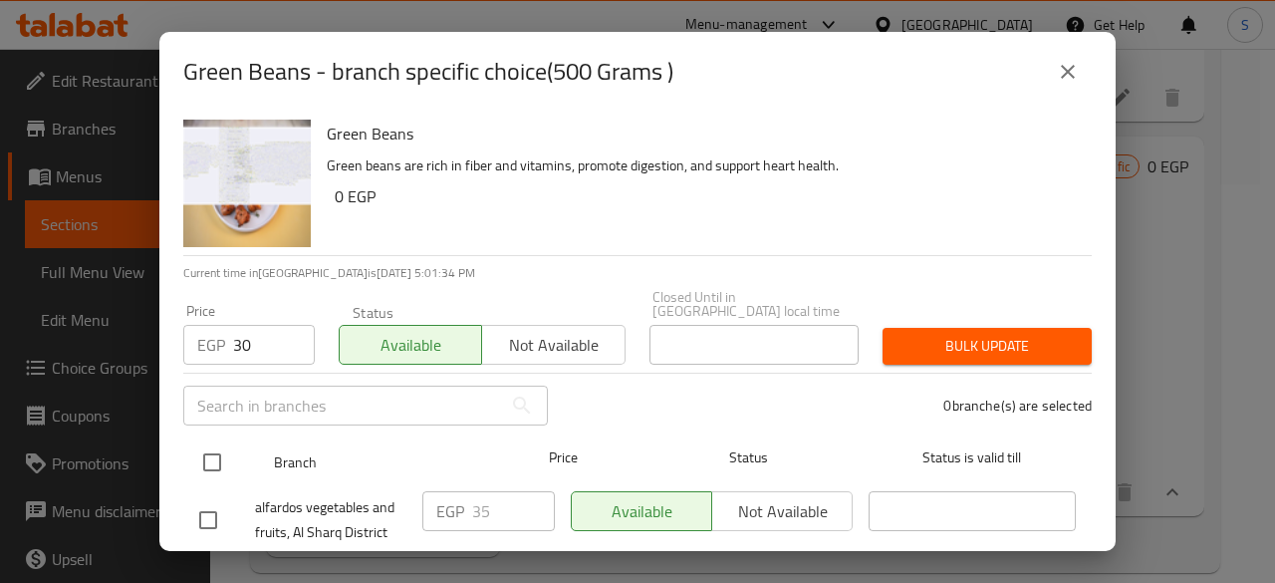
click at [217, 441] on input "checkbox" at bounding box center [212, 462] width 42 height 42
checkbox input "true"
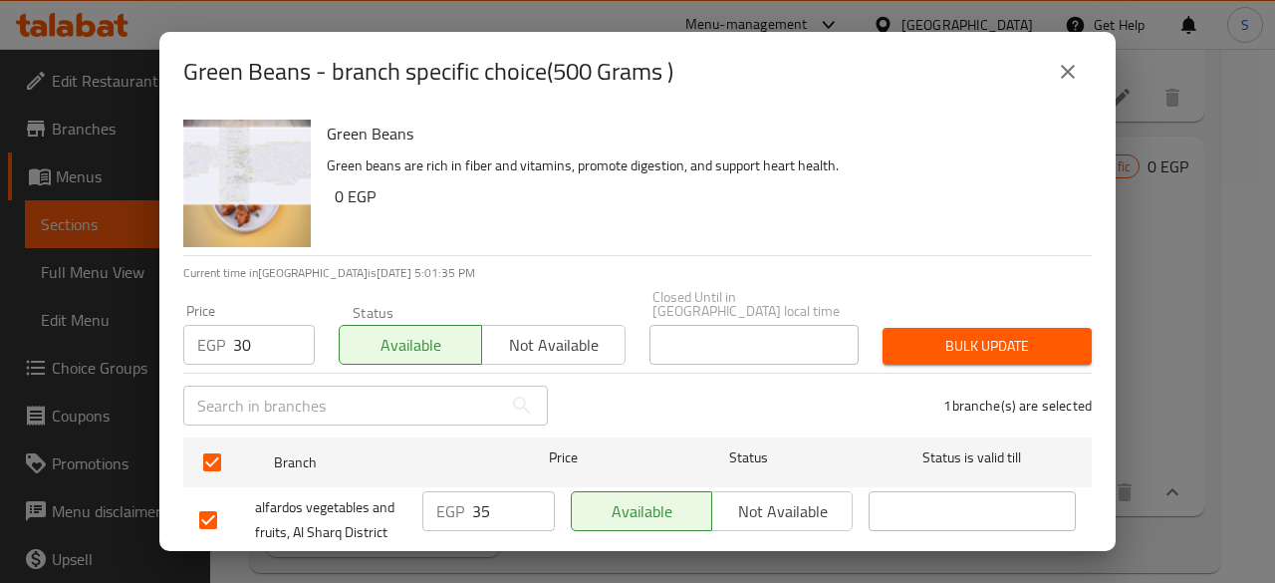
click at [918, 334] on span "Bulk update" at bounding box center [986, 346] width 177 height 25
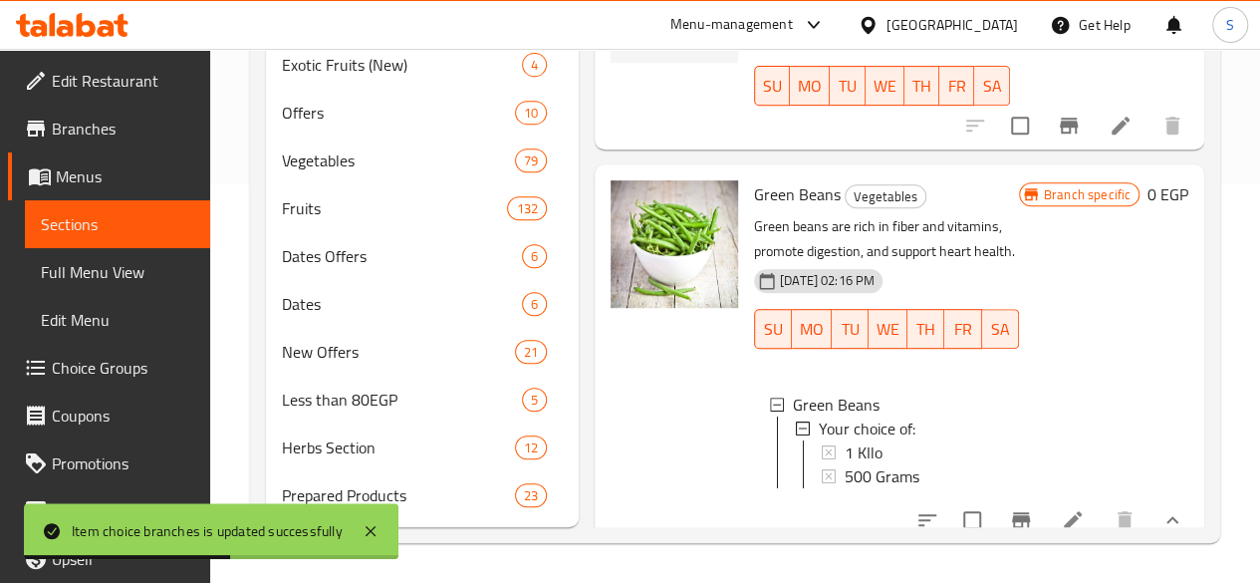
scroll to position [427, 0]
